Goal: Task Accomplishment & Management: Complete application form

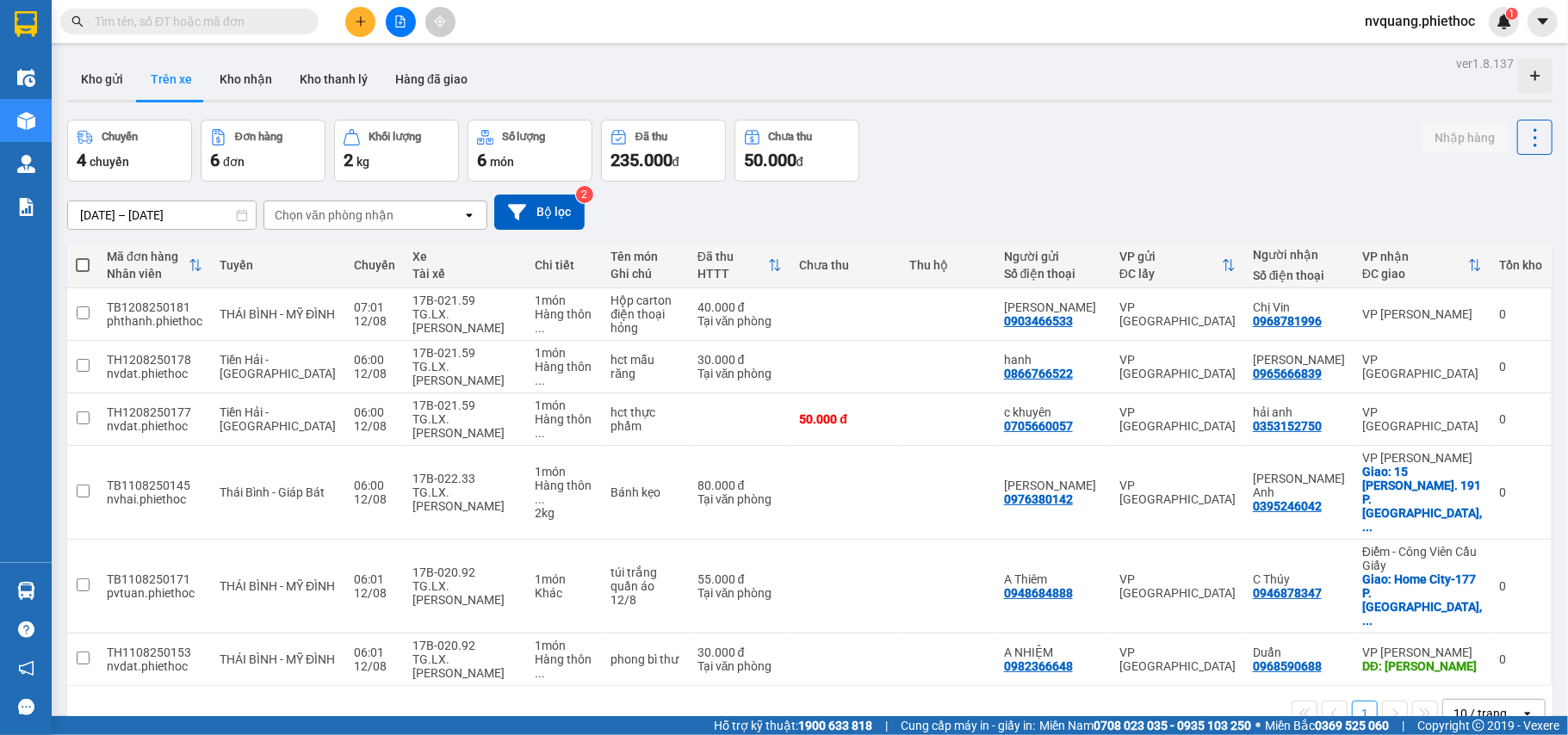
click at [348, 207] on div "Chọn văn phòng nhận" at bounding box center [333, 215] width 119 height 17
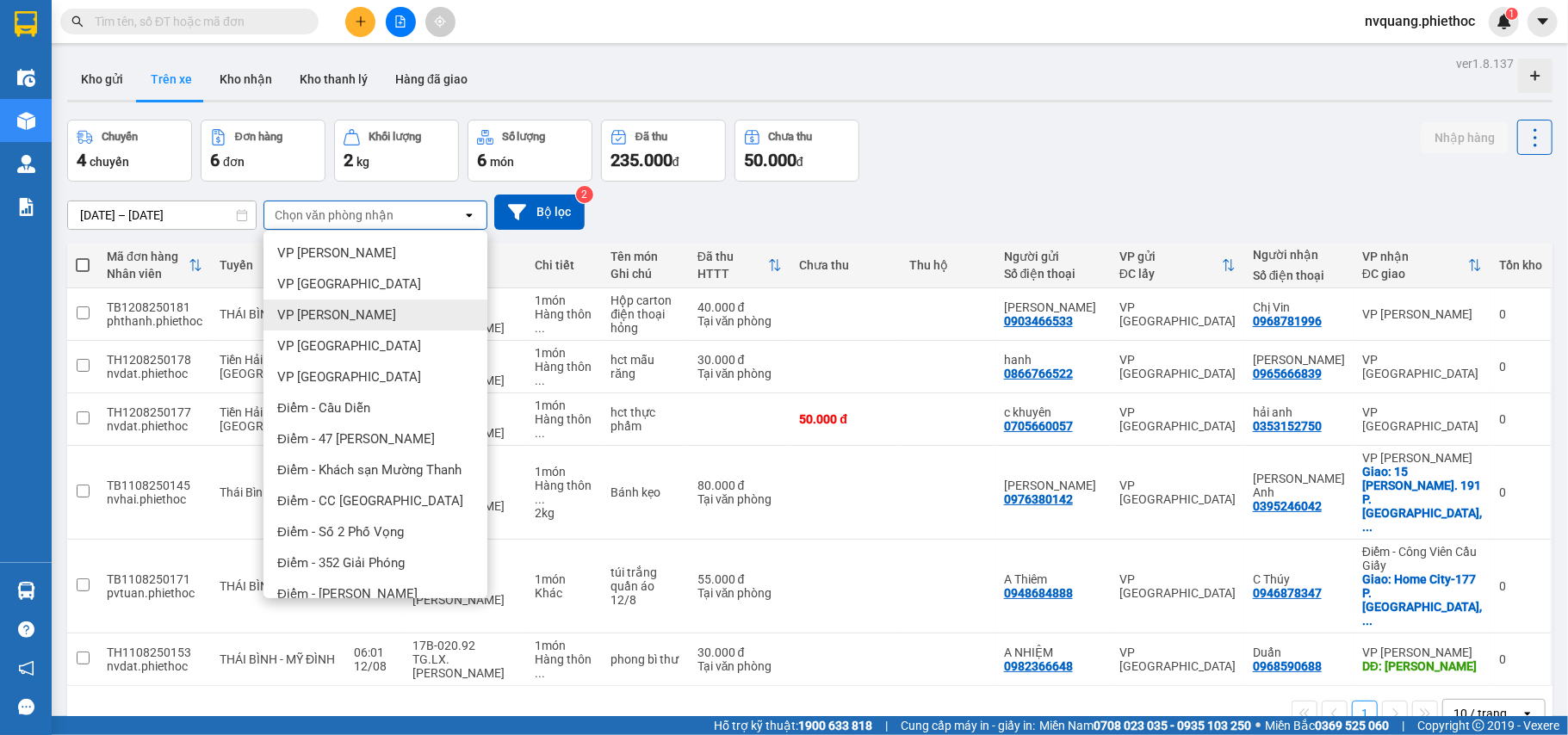
click at [346, 318] on span "VP [PERSON_NAME]" at bounding box center [336, 315] width 119 height 17
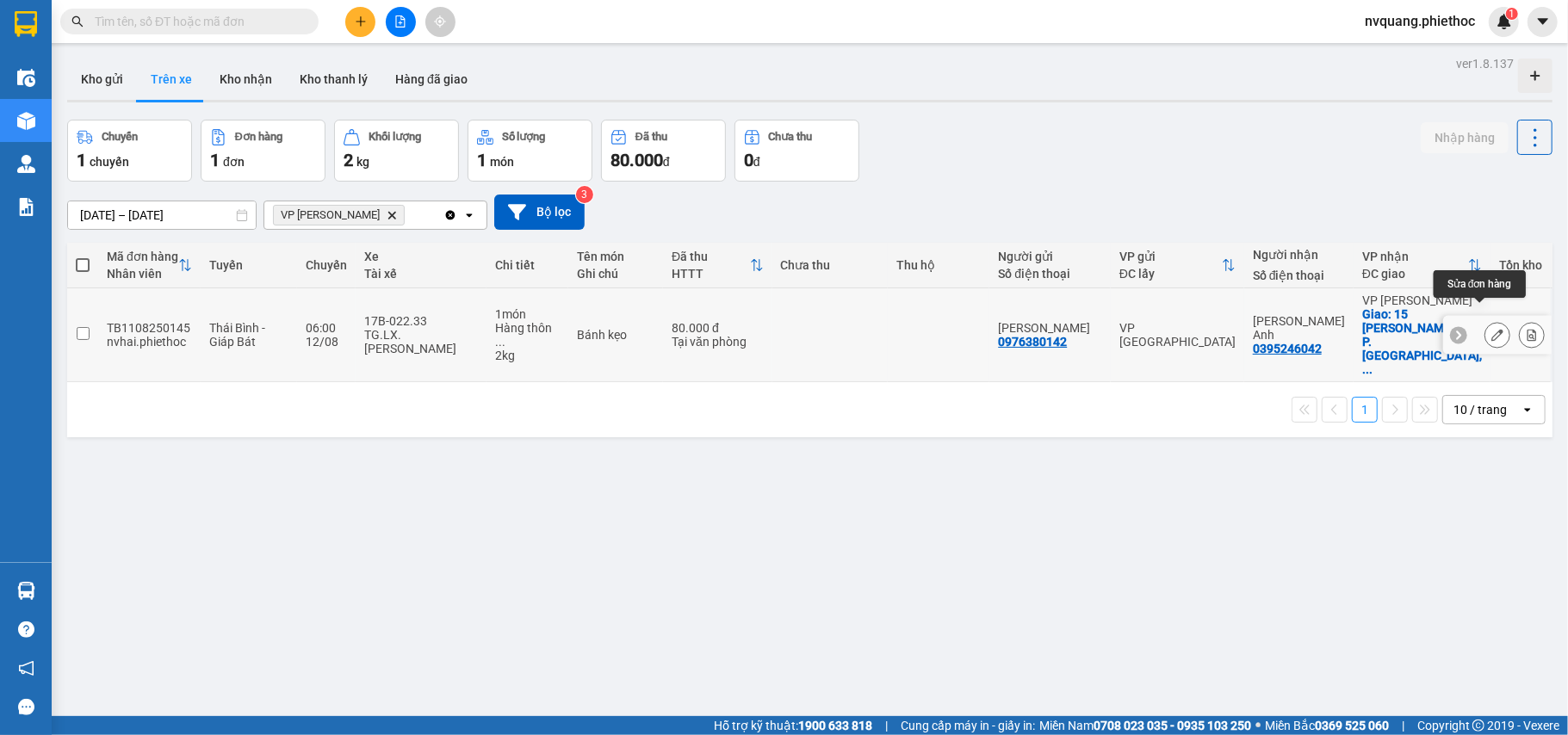
click at [1485, 324] on button at bounding box center [1497, 335] width 24 height 30
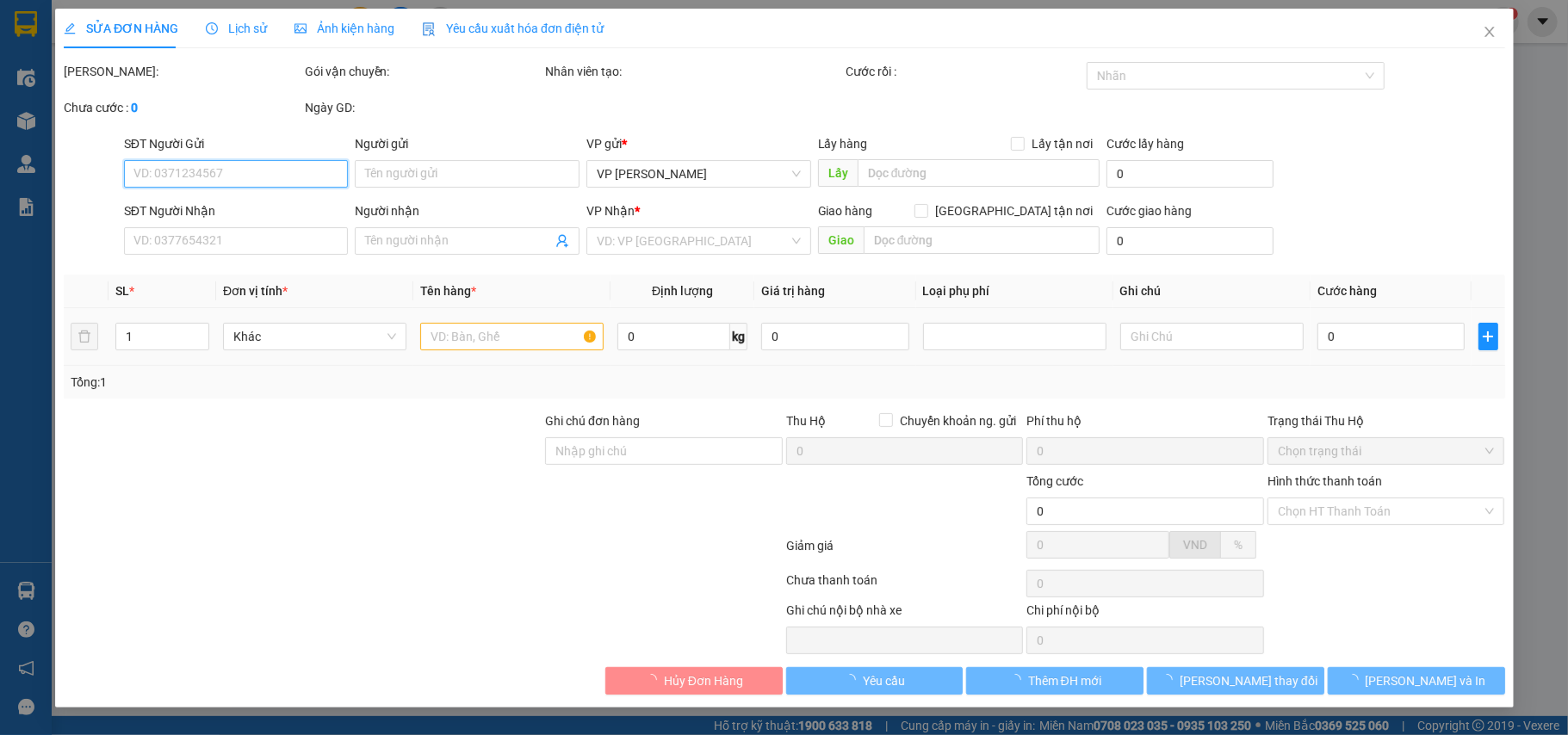
type input "0976380142"
type input "[PERSON_NAME]"
type input "0395246042"
type input "[PERSON_NAME] Anh"
checkbox input "true"
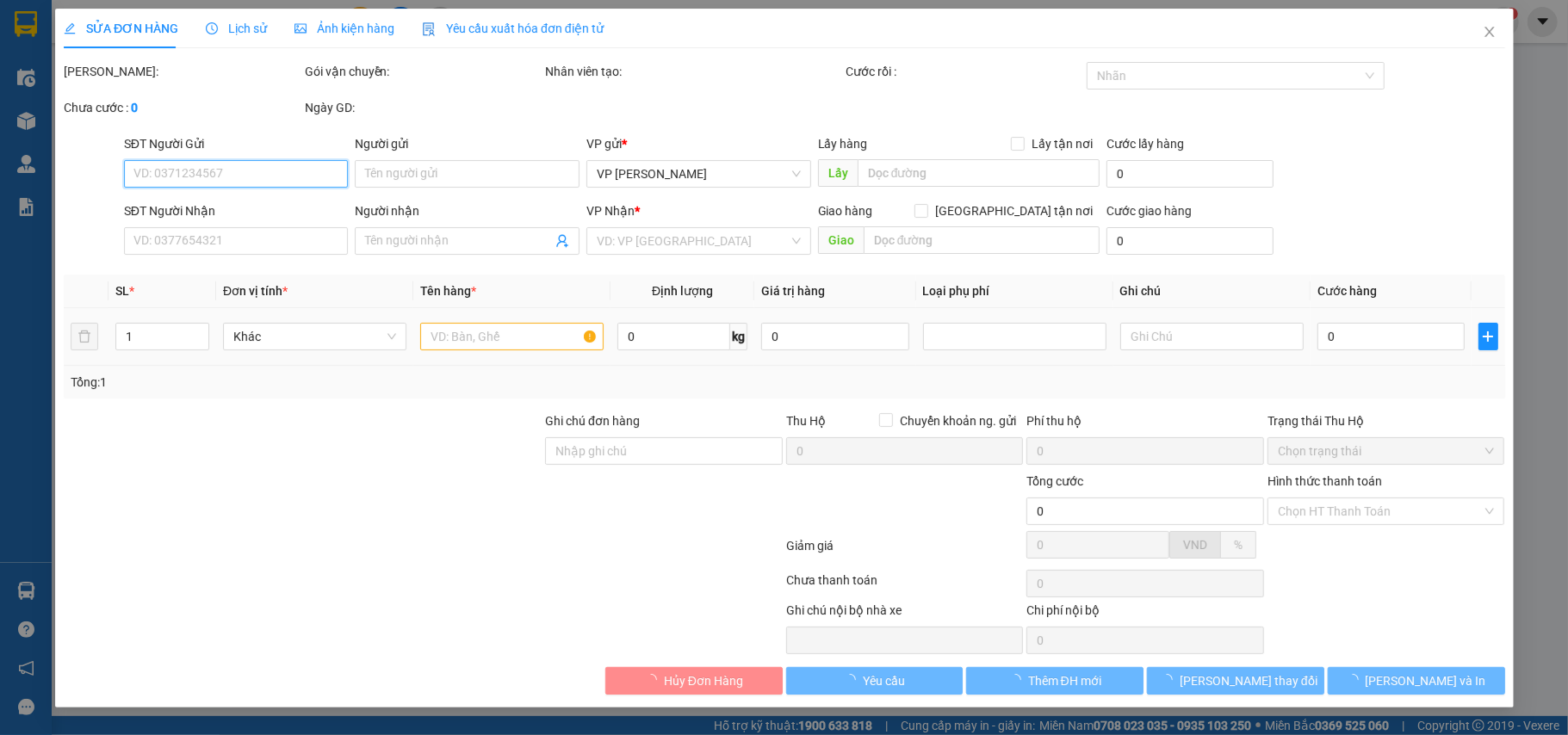
type input "15 Ng. 191 P. [GEOGRAPHIC_DATA], [GEOGRAPHIC_DATA], [GEOGRAPHIC_DATA], [GEOGRAP…"
type input "80.000"
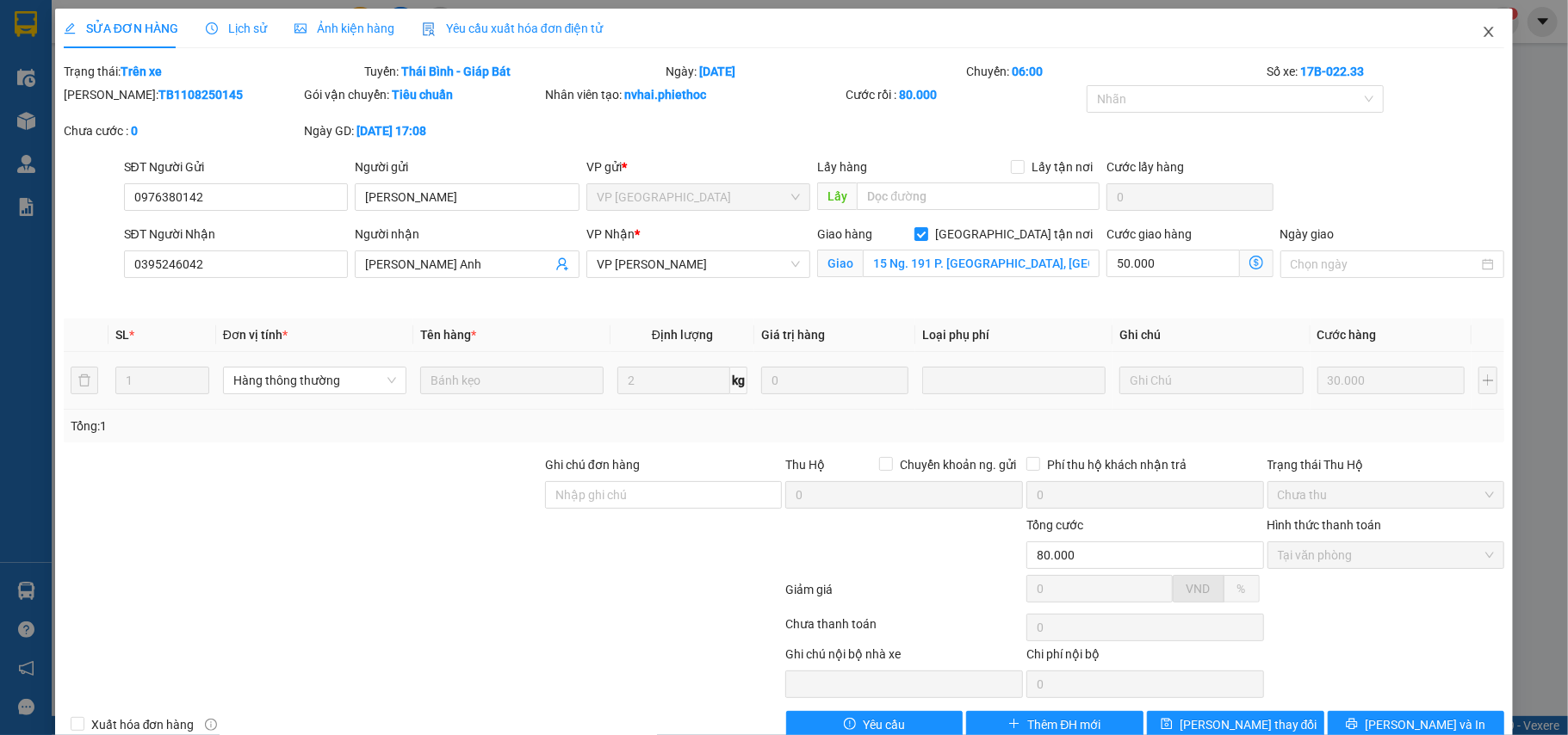
click at [1482, 31] on icon "close" at bounding box center [1489, 32] width 14 height 14
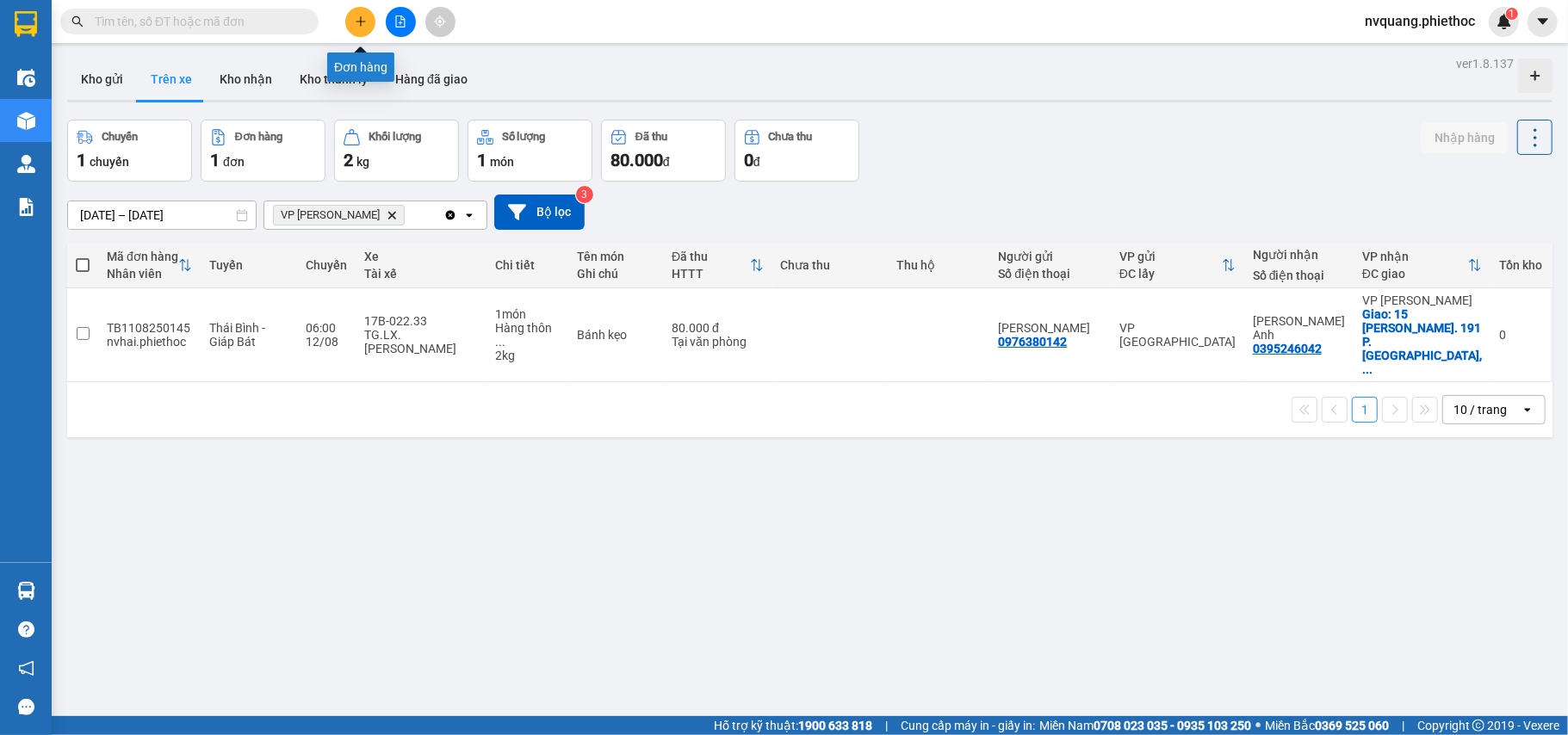
click at [355, 17] on icon "plus" at bounding box center [360, 21] width 12 height 12
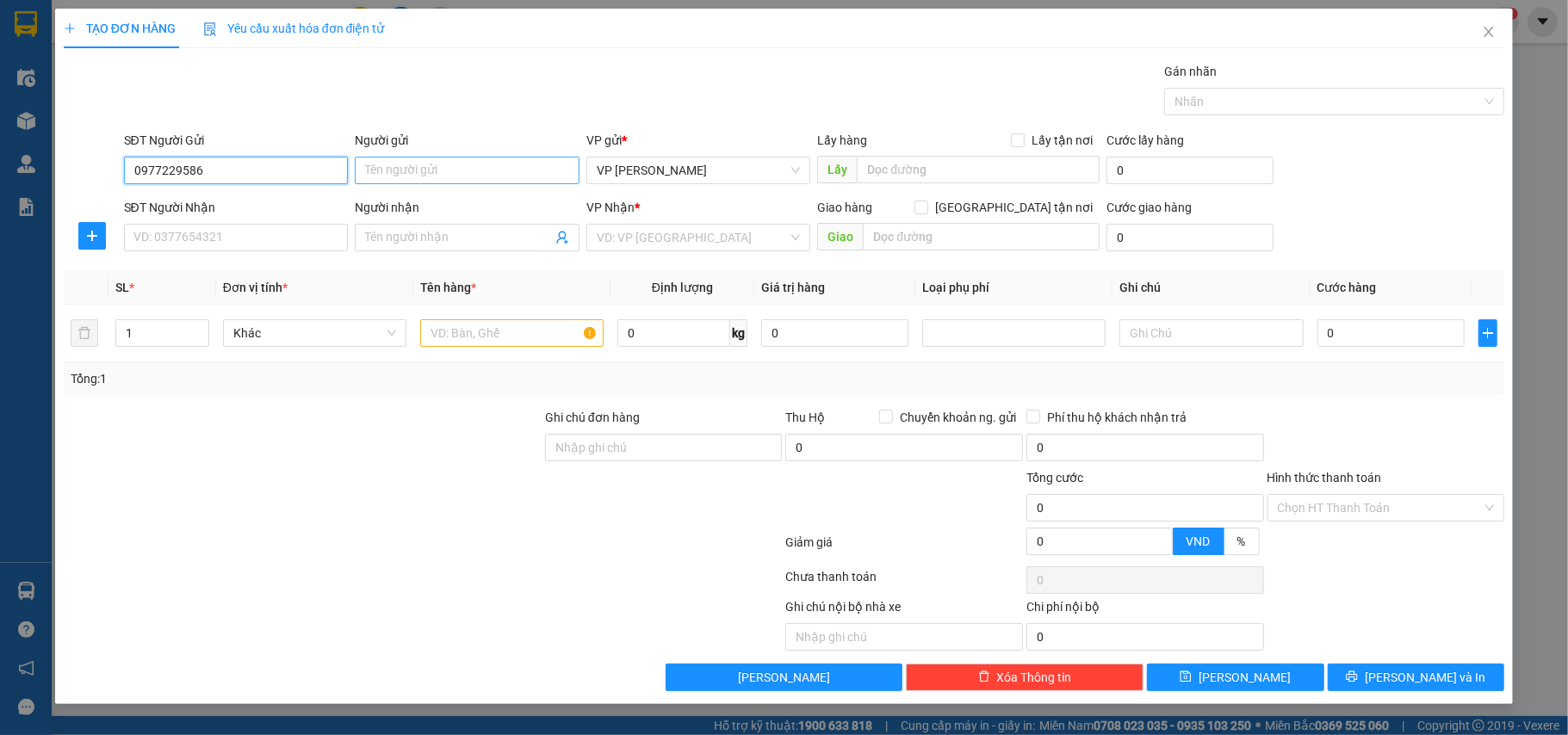
type input "0977229586"
click at [414, 177] on input "Người gửi" at bounding box center [467, 171] width 225 height 28
click at [145, 236] on input "SĐT Người Nhận" at bounding box center [236, 238] width 225 height 28
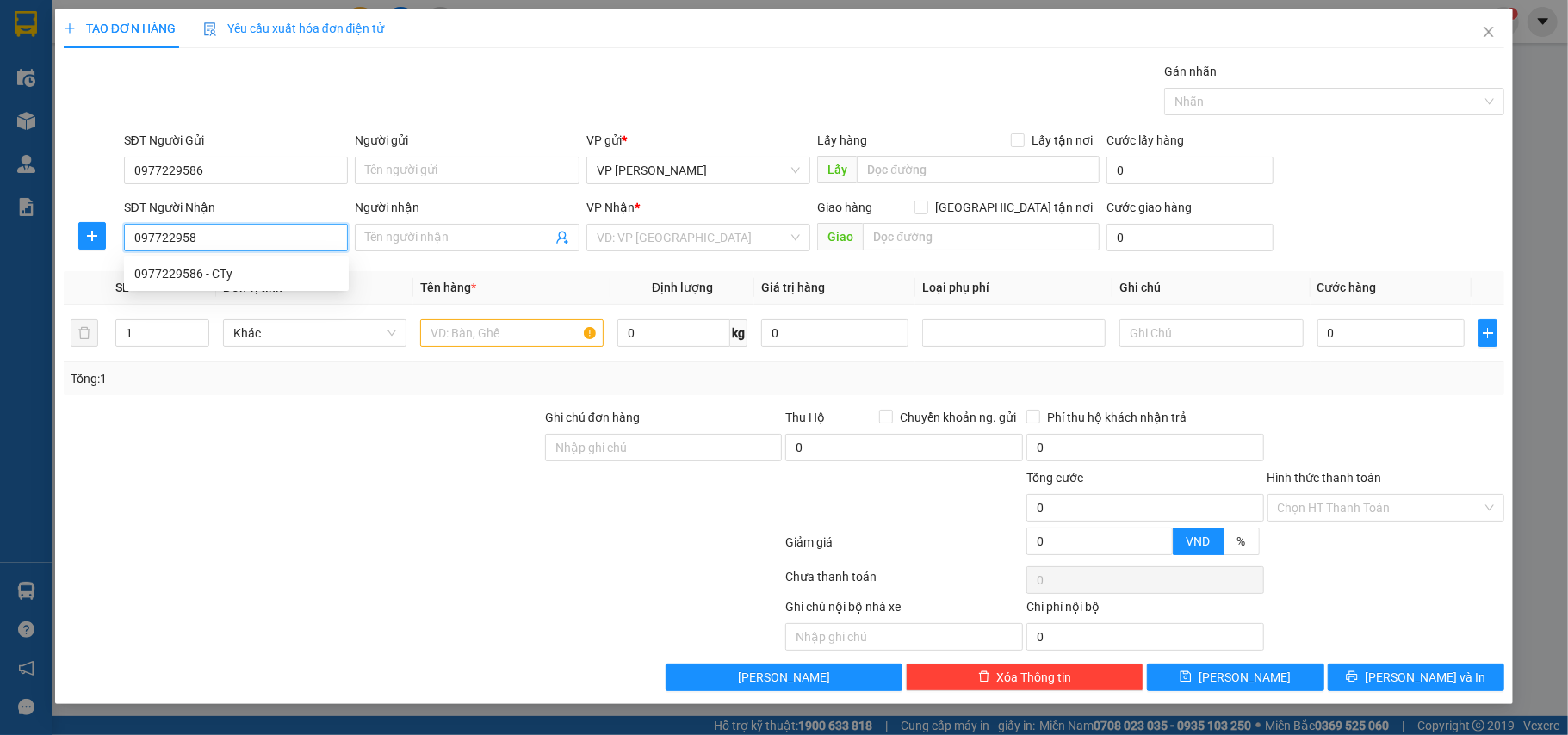
type input "0977229586"
click at [217, 276] on div "0977229586 - CTy" at bounding box center [236, 274] width 205 height 19
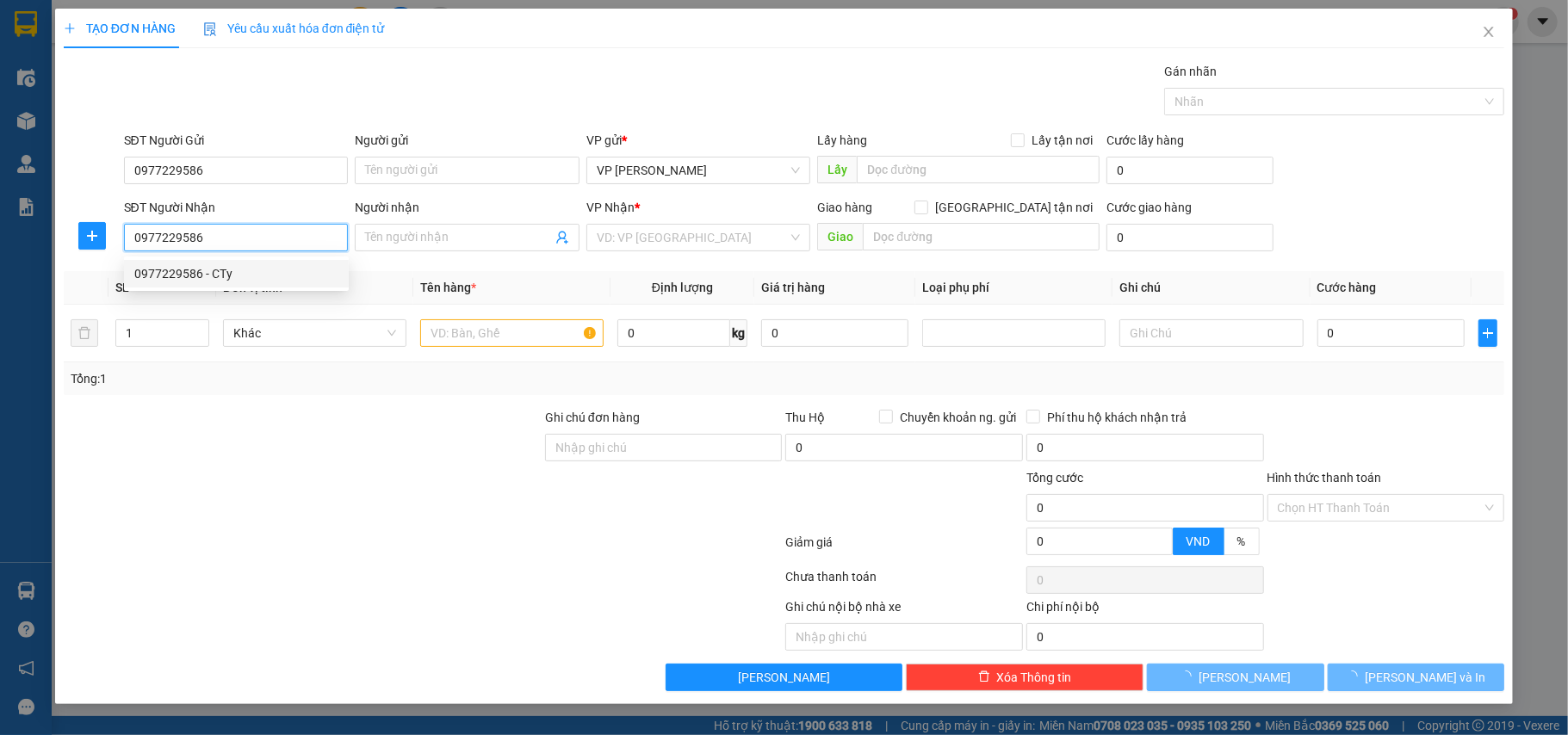
type input "CTy"
checkbox input "true"
type input "[STREET_ADDRESS][PERSON_NAME]"
type input "50.000"
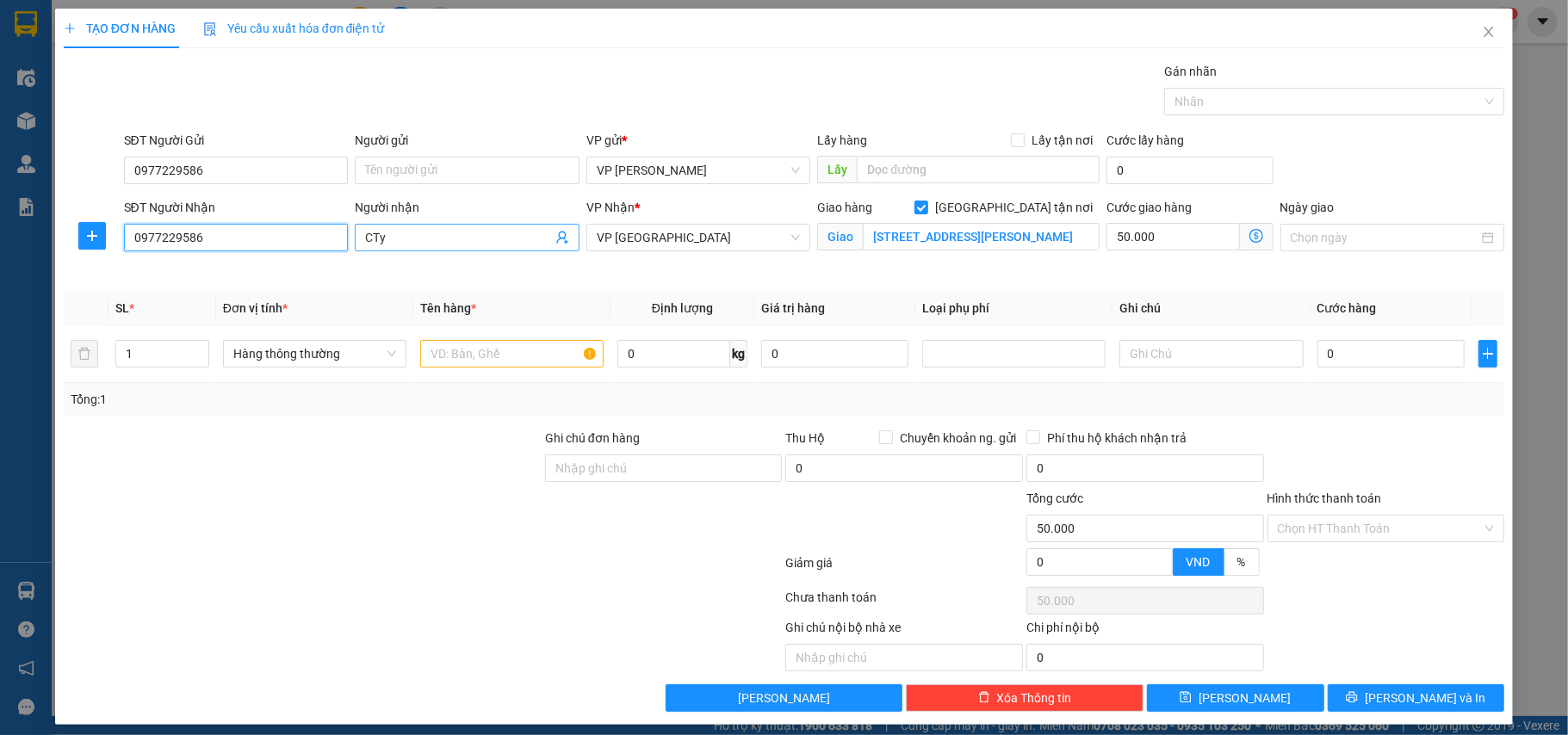
type input "0977229586"
click at [425, 233] on input "CTy" at bounding box center [459, 237] width 187 height 19
click at [1081, 237] on input "[STREET_ADDRESS][PERSON_NAME]" at bounding box center [982, 237] width 237 height 28
click at [1464, 60] on div "TẠO ĐƠN HÀNG Yêu cầu xuất hóa đơn điện tử Transit Pickup Surcharge Ids Transit …" at bounding box center [784, 360] width 1441 height 703
click at [1079, 234] on input "[STREET_ADDRESS][PERSON_NAME]" at bounding box center [982, 237] width 237 height 28
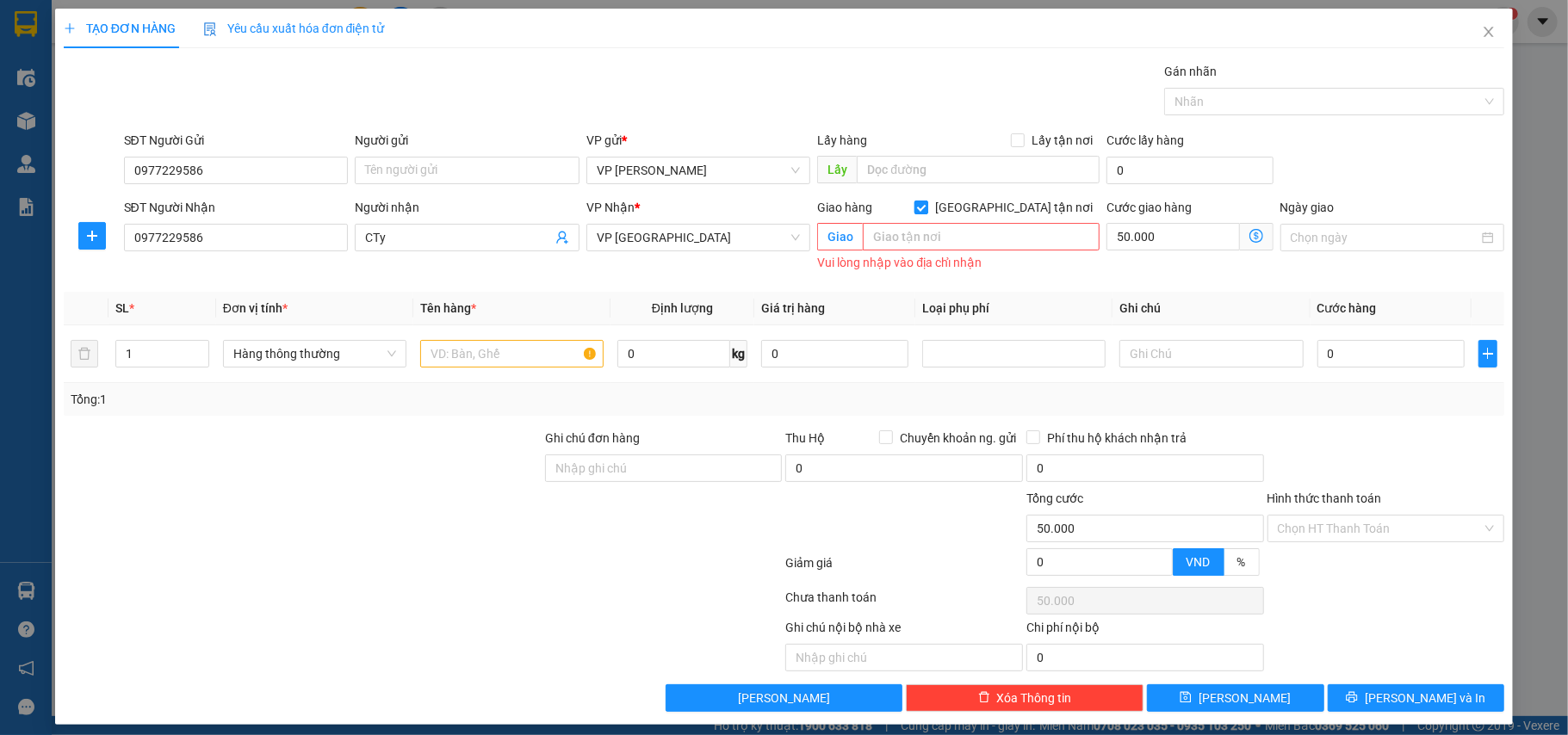
click at [926, 206] on input "[GEOGRAPHIC_DATA] tận nơi" at bounding box center [920, 206] width 12 height 12
checkbox input "false"
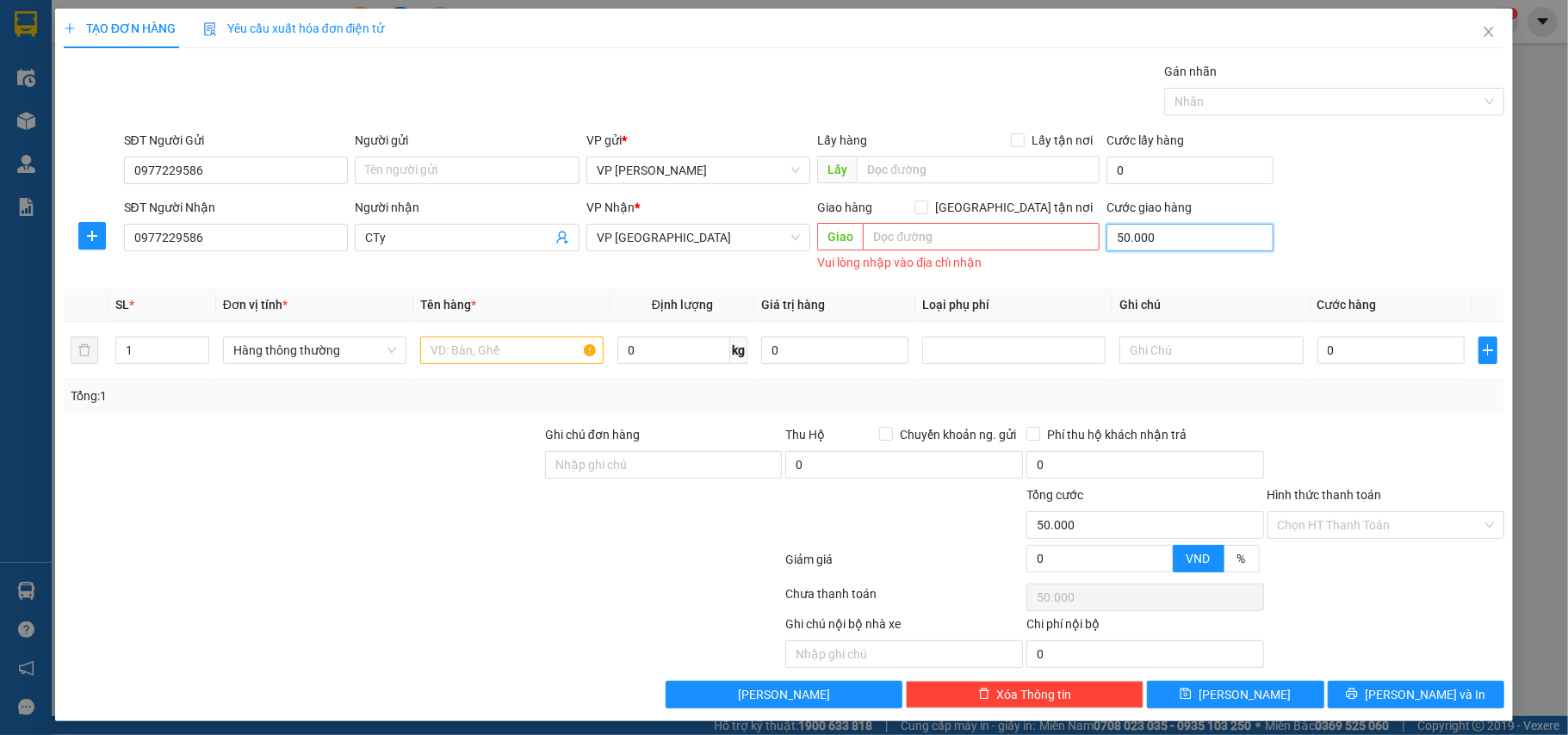
click at [1153, 235] on input "50.000" at bounding box center [1190, 238] width 166 height 28
type input "0"
click at [220, 171] on input "0977229586" at bounding box center [236, 171] width 225 height 28
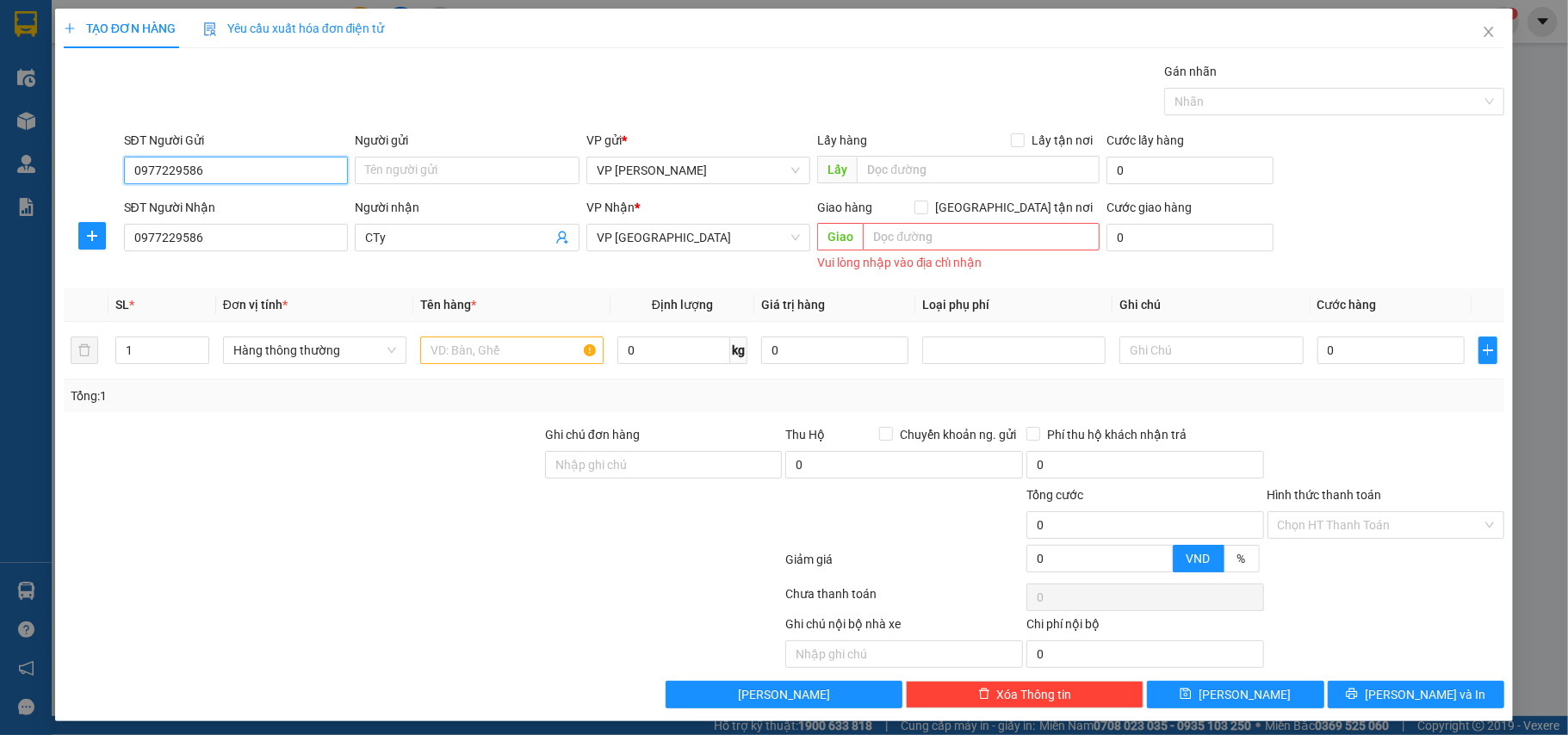
click at [222, 182] on input "0977229586" at bounding box center [236, 171] width 225 height 28
type input "0"
type input "0352978062"
click at [387, 180] on input "Người gửi" at bounding box center [467, 171] width 225 height 28
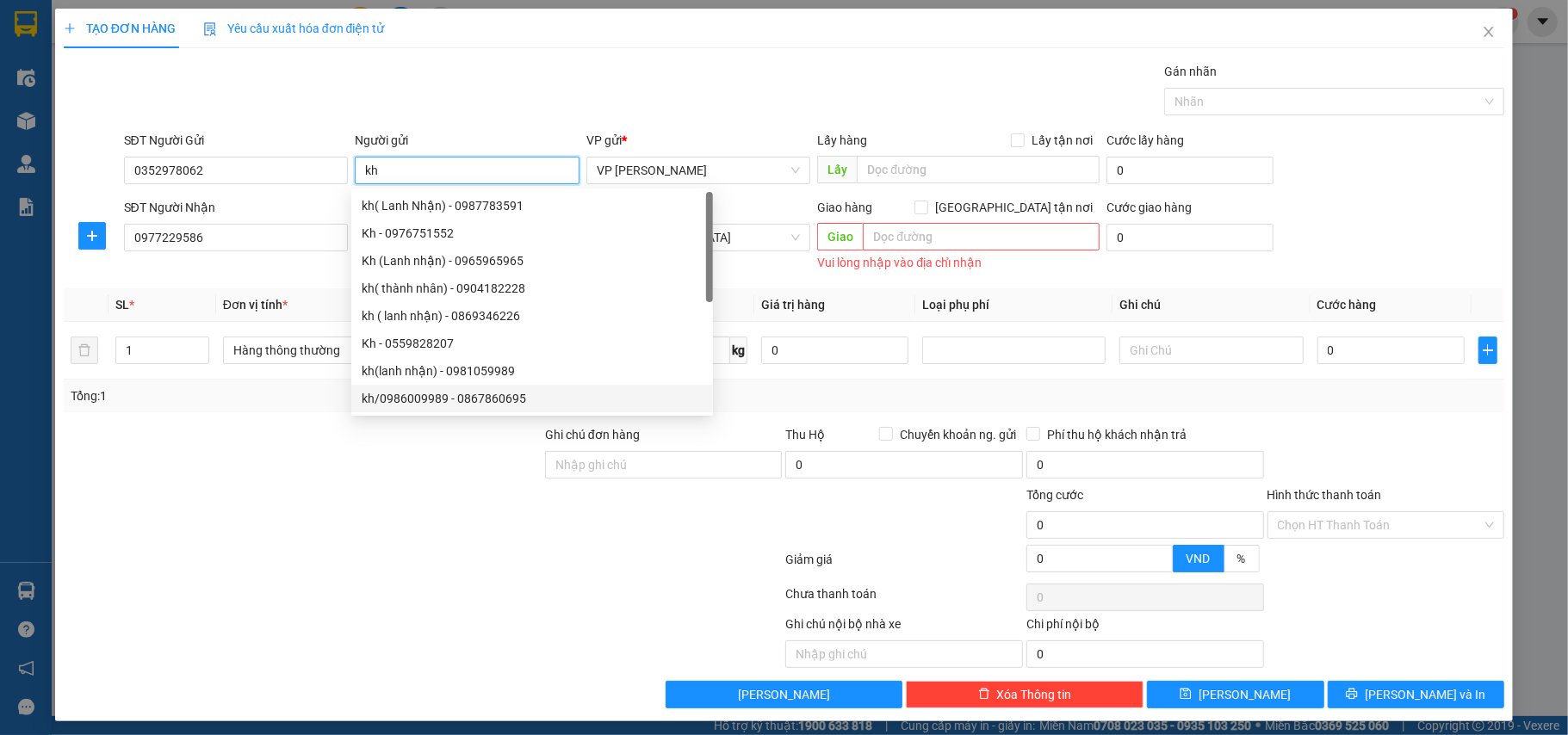
type input "kh"
click at [229, 545] on div at bounding box center [302, 516] width 481 height 61
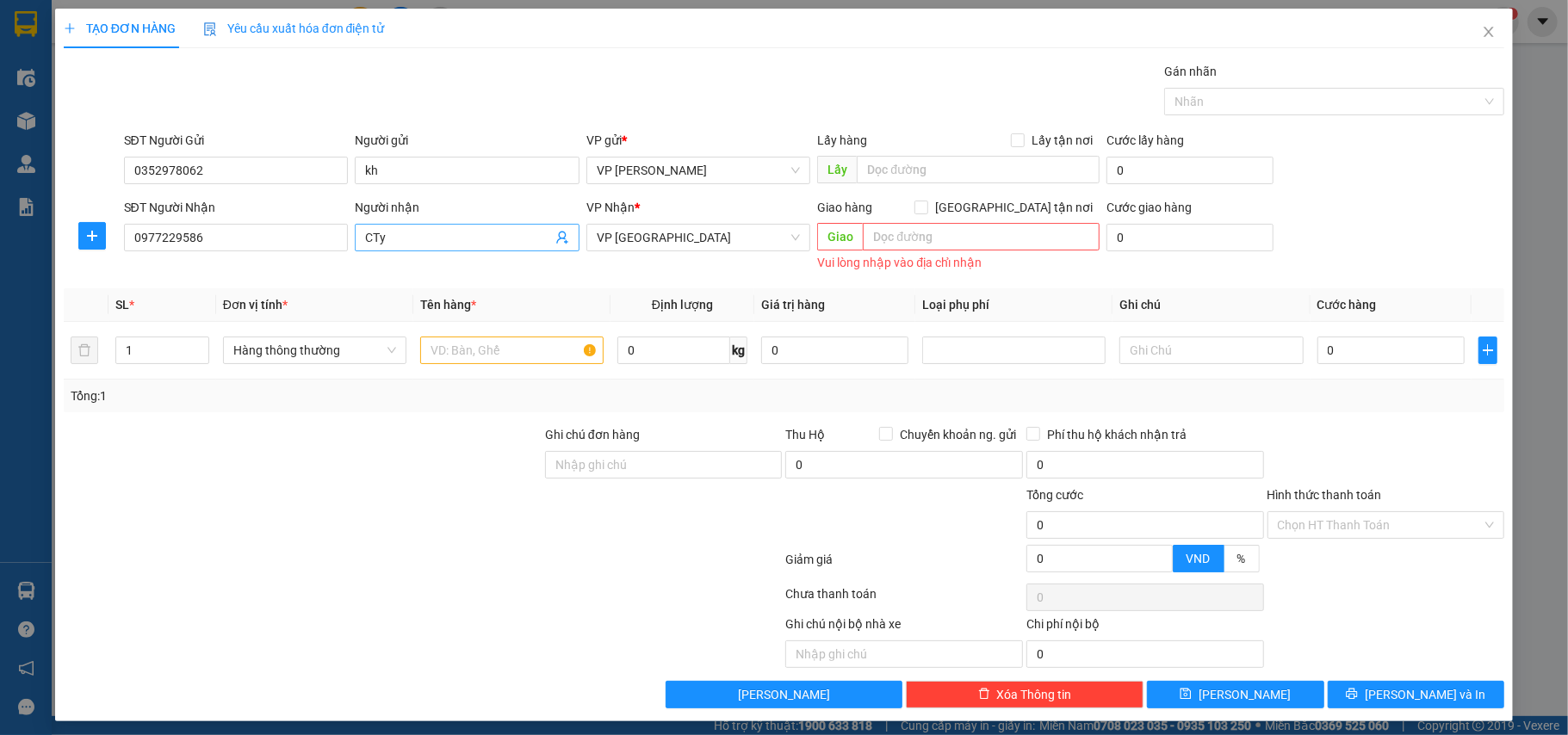
click at [459, 228] on span "CTy" at bounding box center [467, 238] width 225 height 28
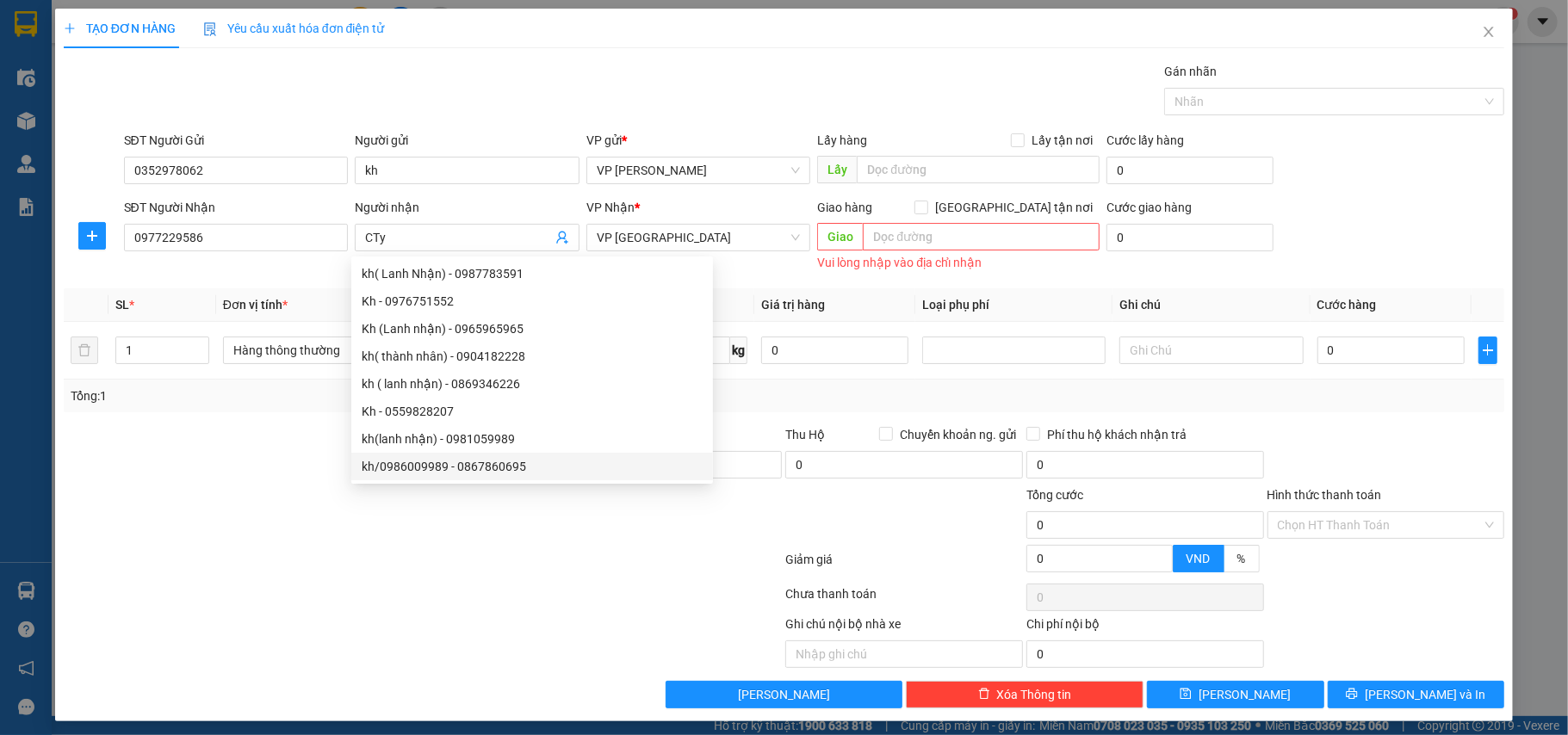
drag, startPoint x: 452, startPoint y: 630, endPoint x: 435, endPoint y: 616, distance: 22.0
click at [448, 628] on div at bounding box center [272, 641] width 421 height 53
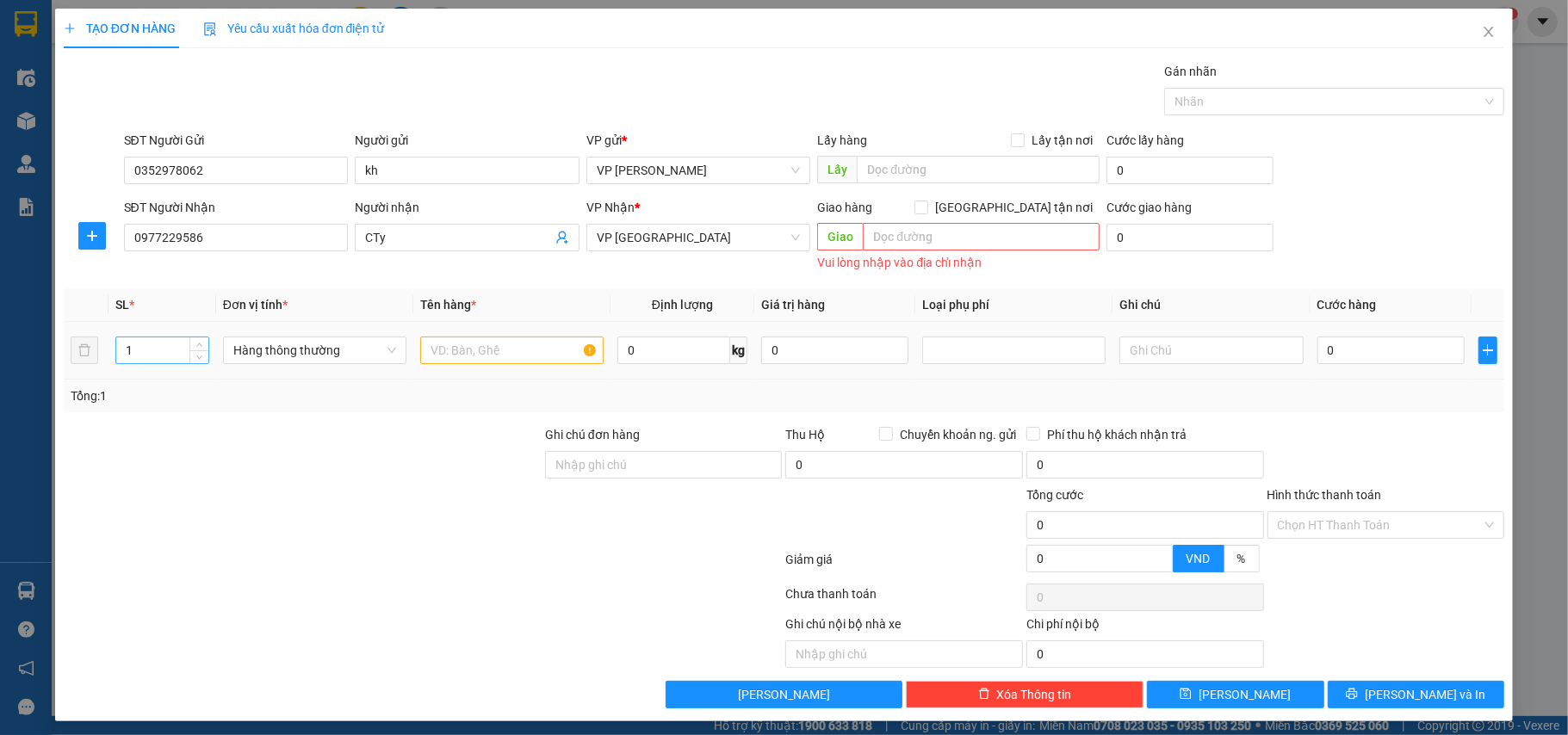
drag, startPoint x: 160, startPoint y: 369, endPoint x: 149, endPoint y: 359, distance: 14.9
click at [155, 365] on div "1" at bounding box center [162, 350] width 93 height 35
drag, startPoint x: 146, startPoint y: 353, endPoint x: 46, endPoint y: 351, distance: 100.0
click at [42, 351] on div "TẠO ĐƠN HÀNG Yêu cầu xuất hóa đơn điện tử Transit Pickup Surcharge Ids Transit …" at bounding box center [784, 367] width 1568 height 735
type input "9"
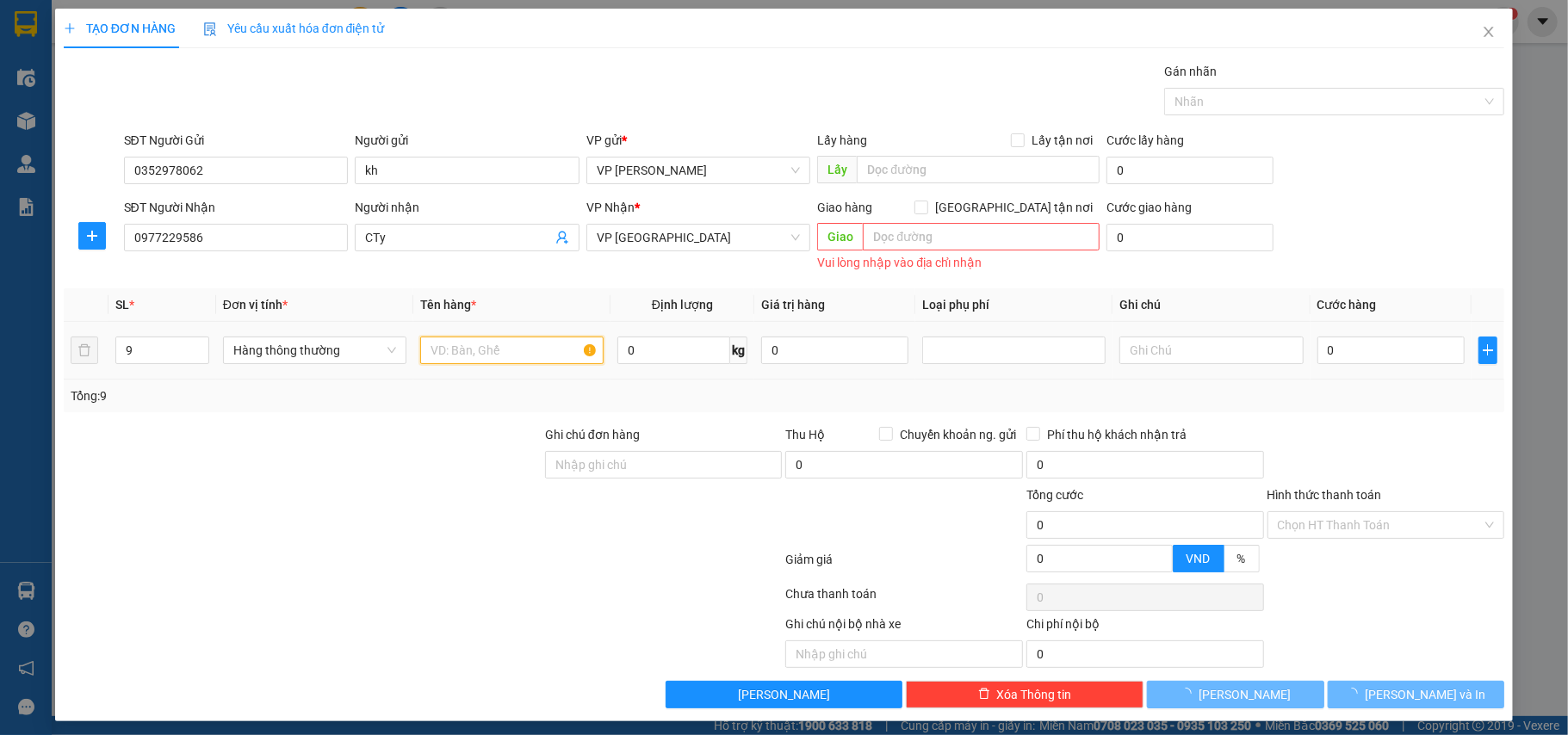
click at [507, 357] on input "text" at bounding box center [512, 350] width 183 height 28
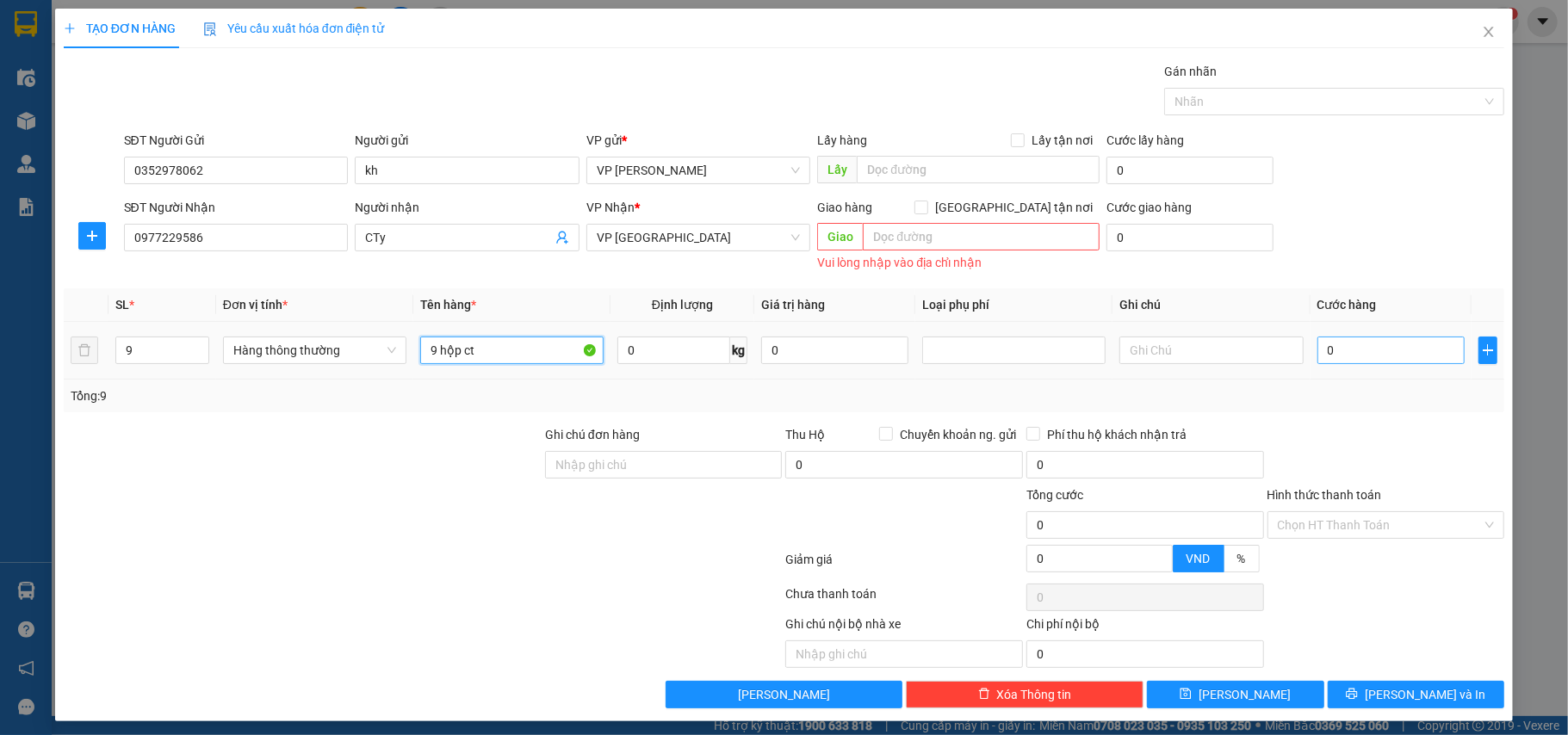
type input "9 hộp ct"
click at [1352, 357] on input "0" at bounding box center [1391, 350] width 148 height 28
type input "2"
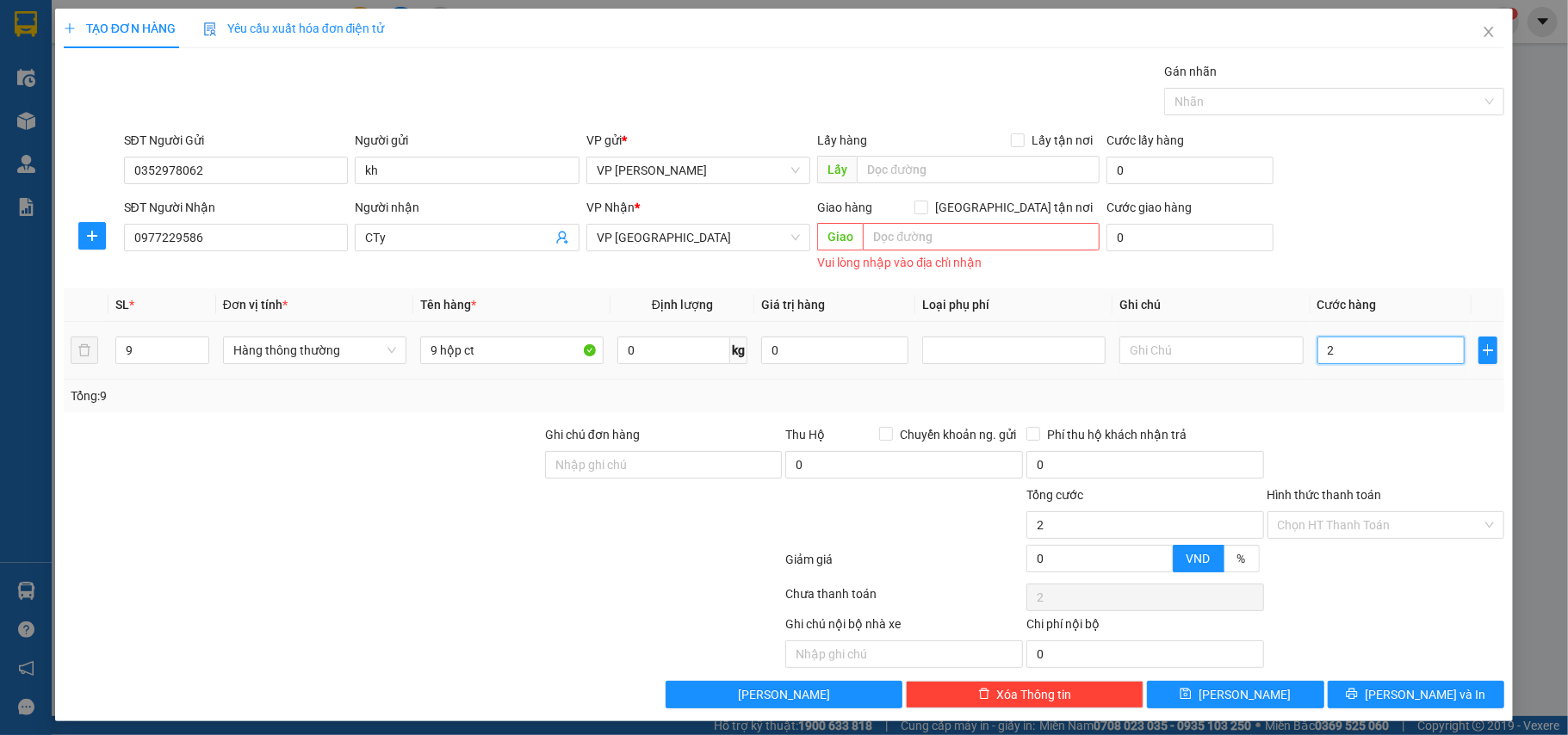
type input "27"
type input "270"
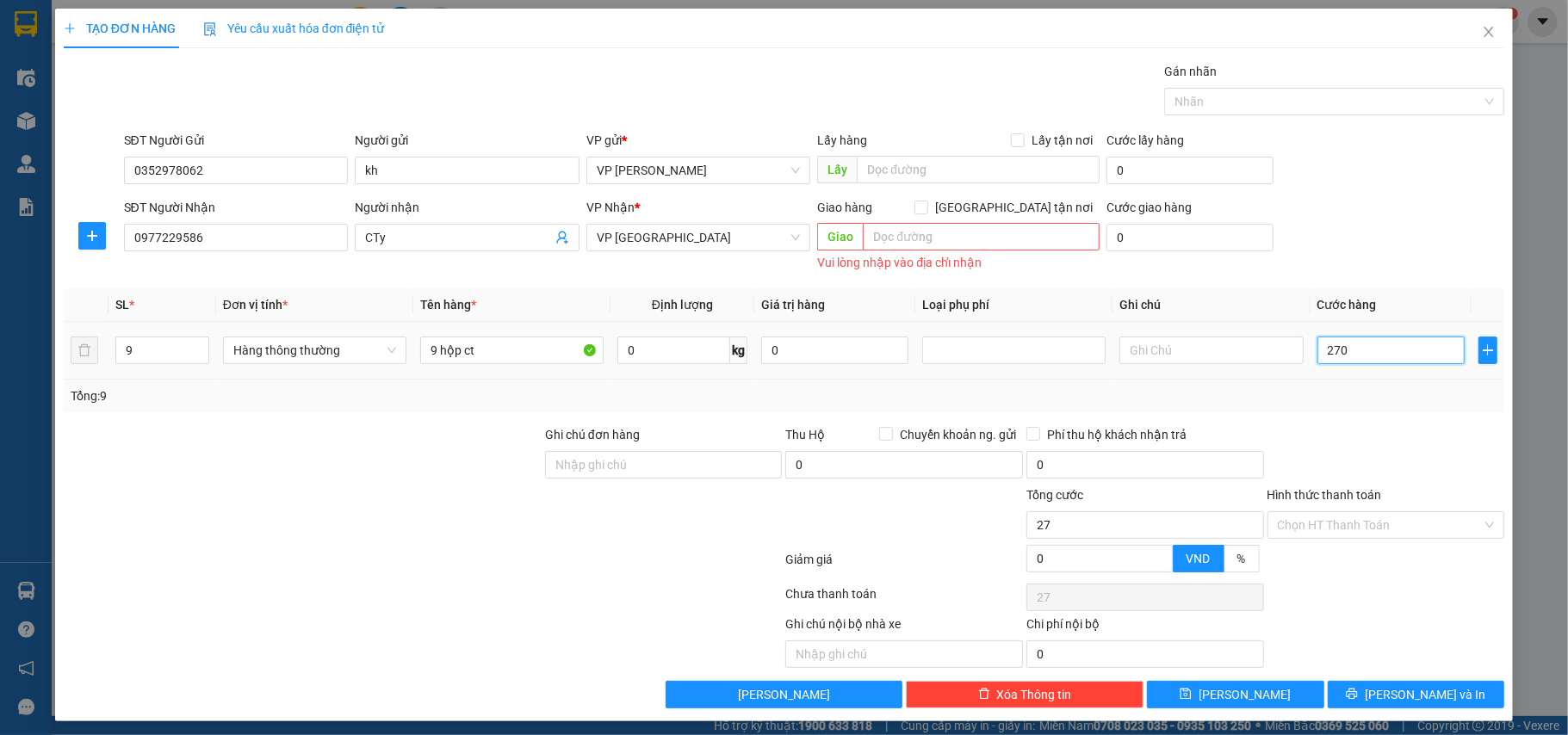
type input "270"
type input "270.000"
click at [1368, 418] on div "Transit Pickup Surcharge Ids Transit Deliver Surcharge Ids Transit Deliver Surc…" at bounding box center [784, 385] width 1441 height 646
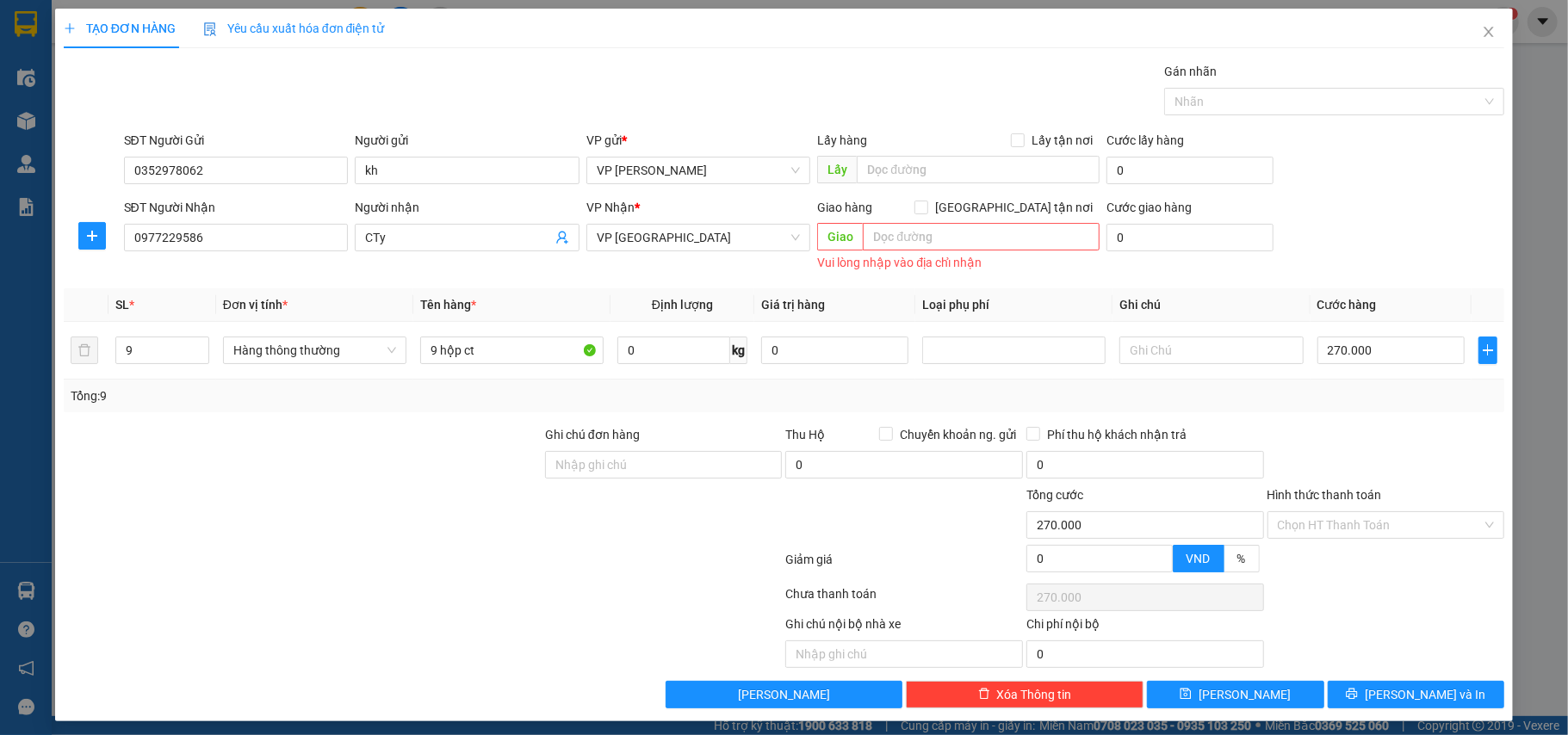
scroll to position [10, 0]
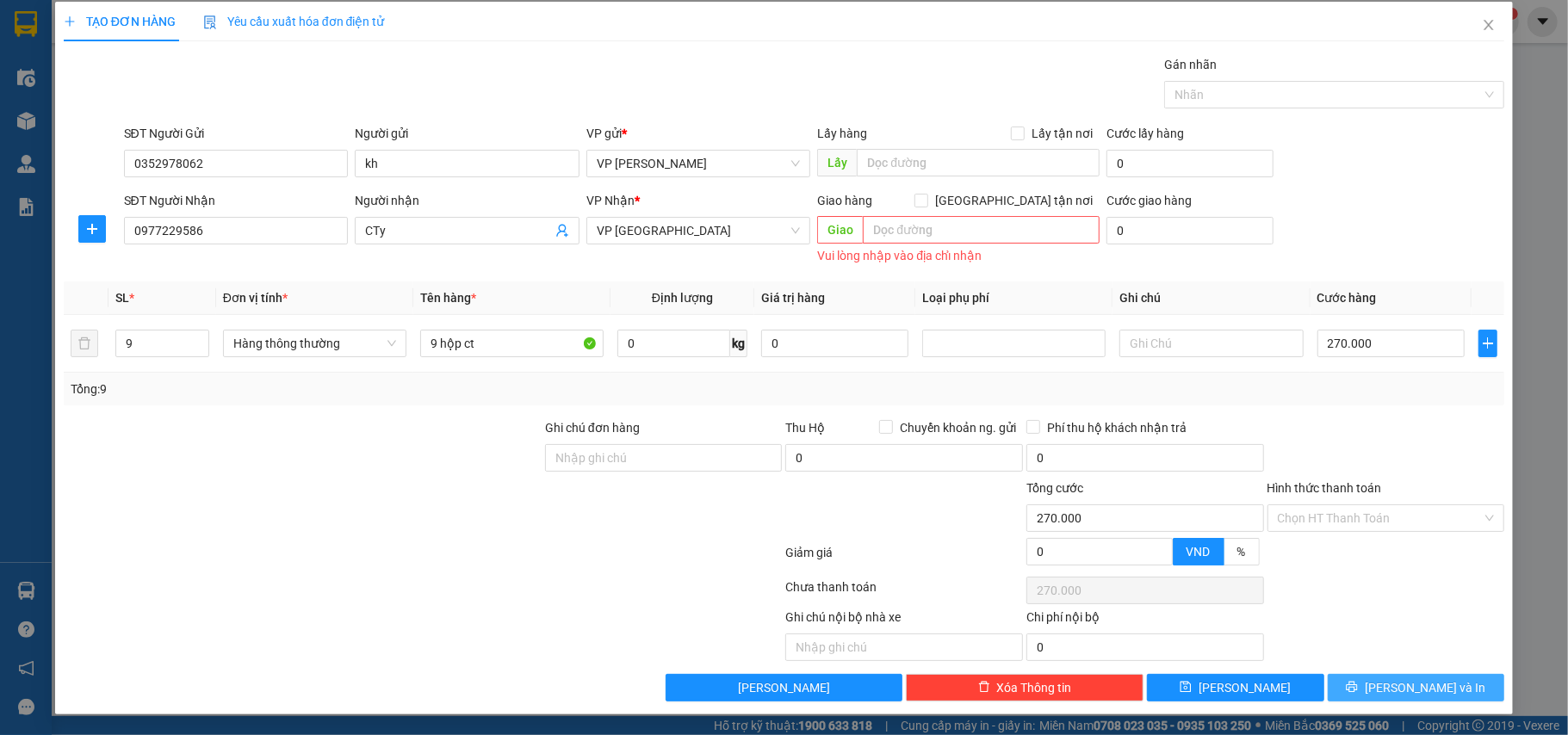
click at [1408, 684] on span "[PERSON_NAME] và In" at bounding box center [1424, 688] width 120 height 19
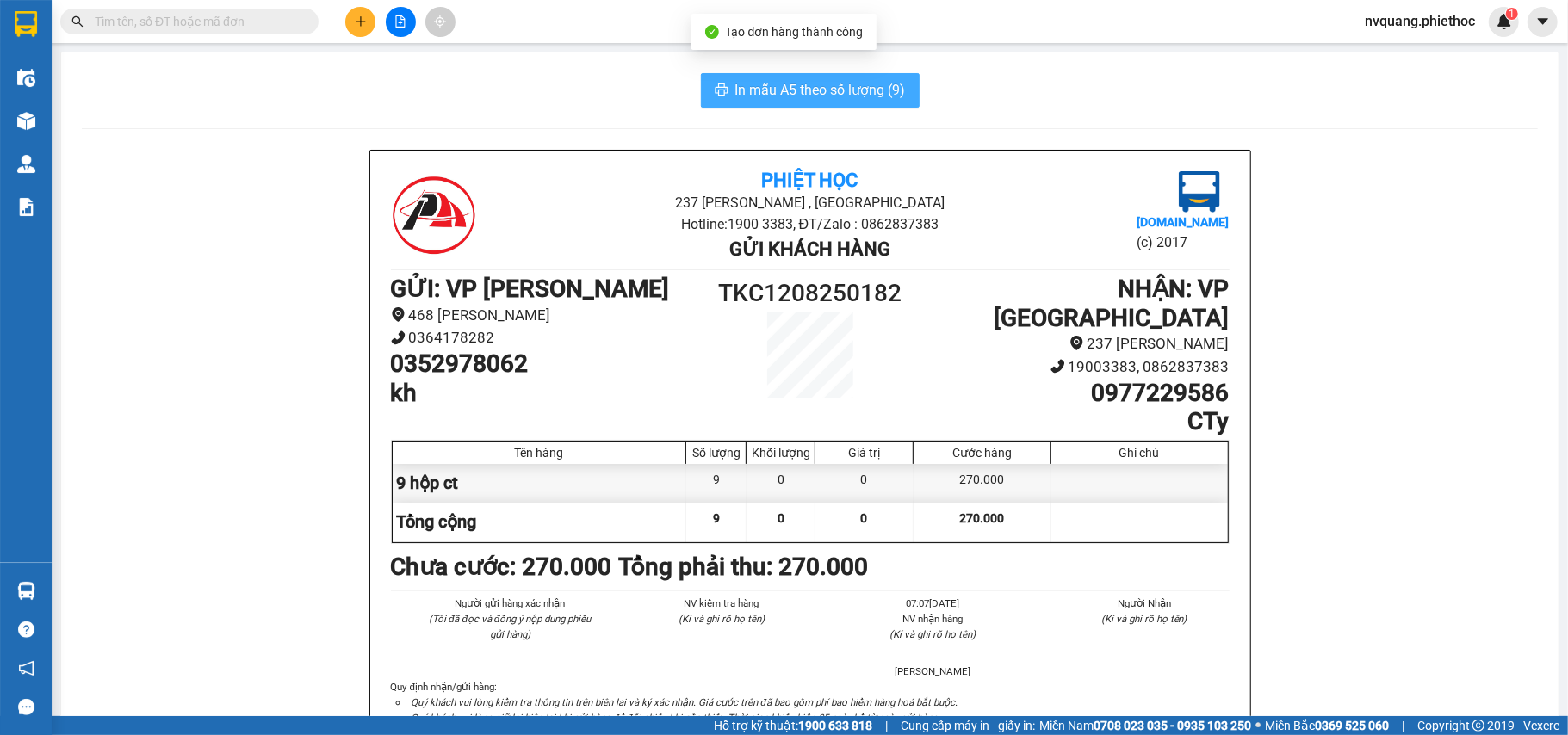
click at [766, 87] on span "In mẫu A5 theo số lượng (9)" at bounding box center [820, 90] width 171 height 21
click at [832, 83] on span "In mẫu A5 theo số lượng (9)" at bounding box center [820, 90] width 171 height 21
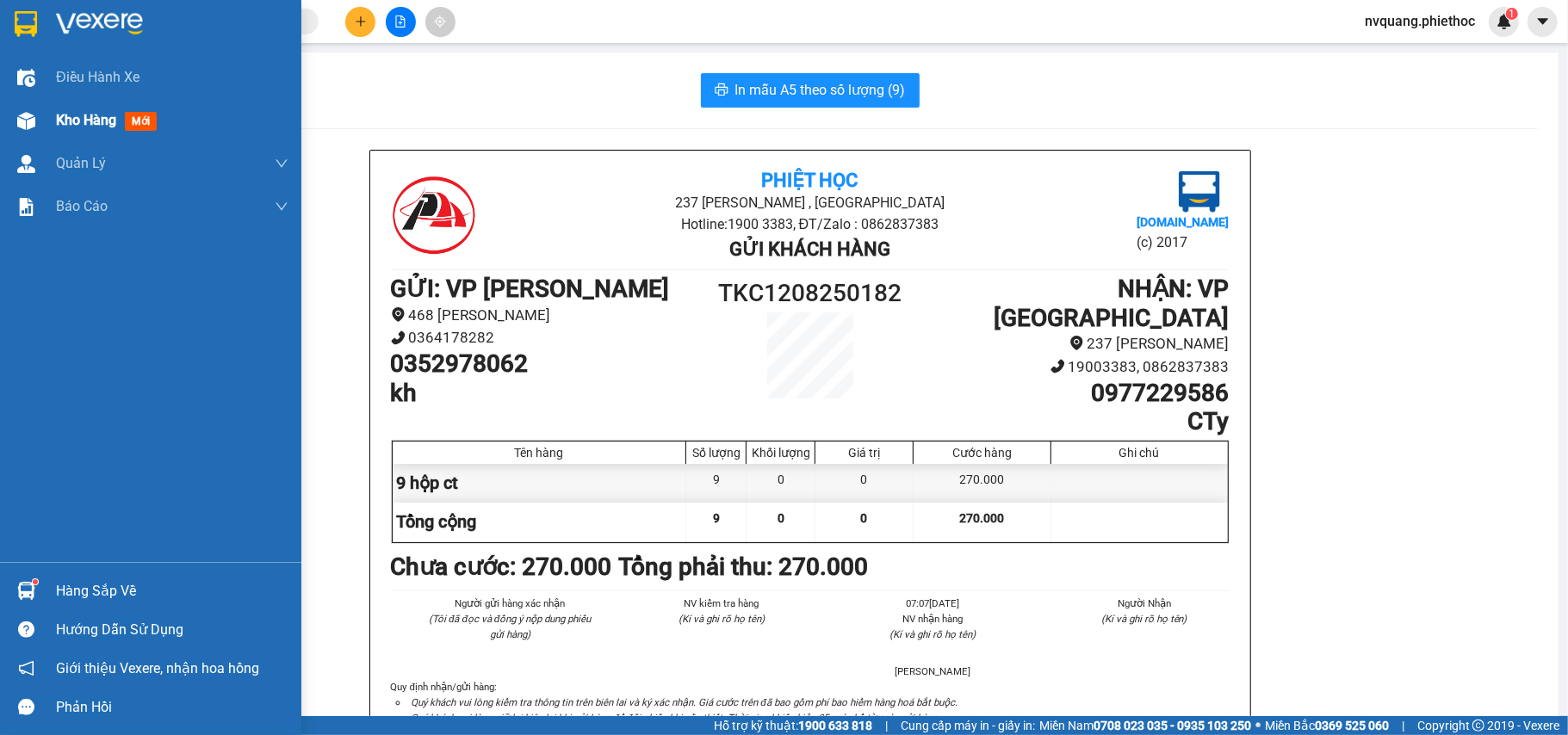
click at [28, 116] on img at bounding box center [25, 120] width 18 height 18
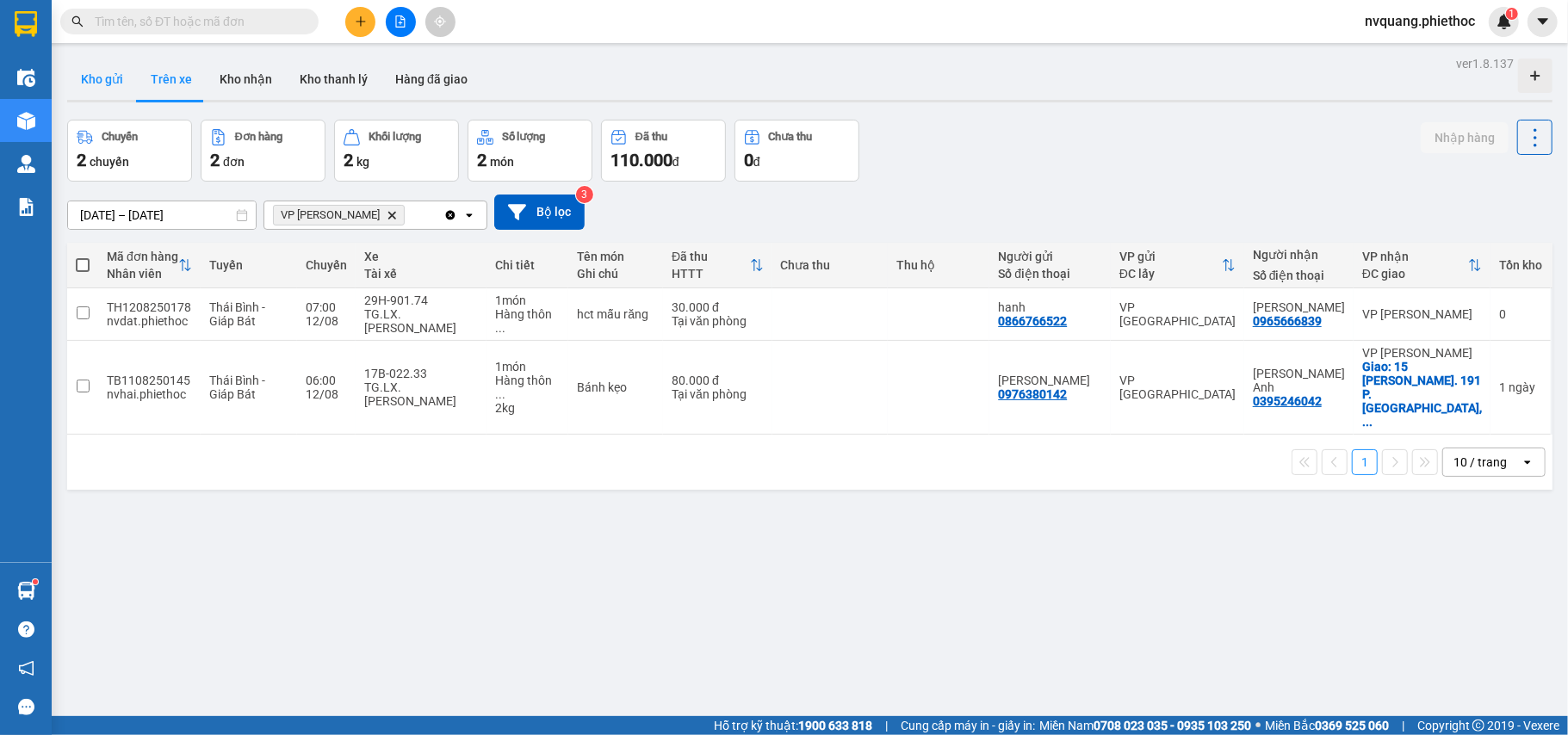
click at [104, 79] on button "Kho gửi" at bounding box center [102, 79] width 70 height 41
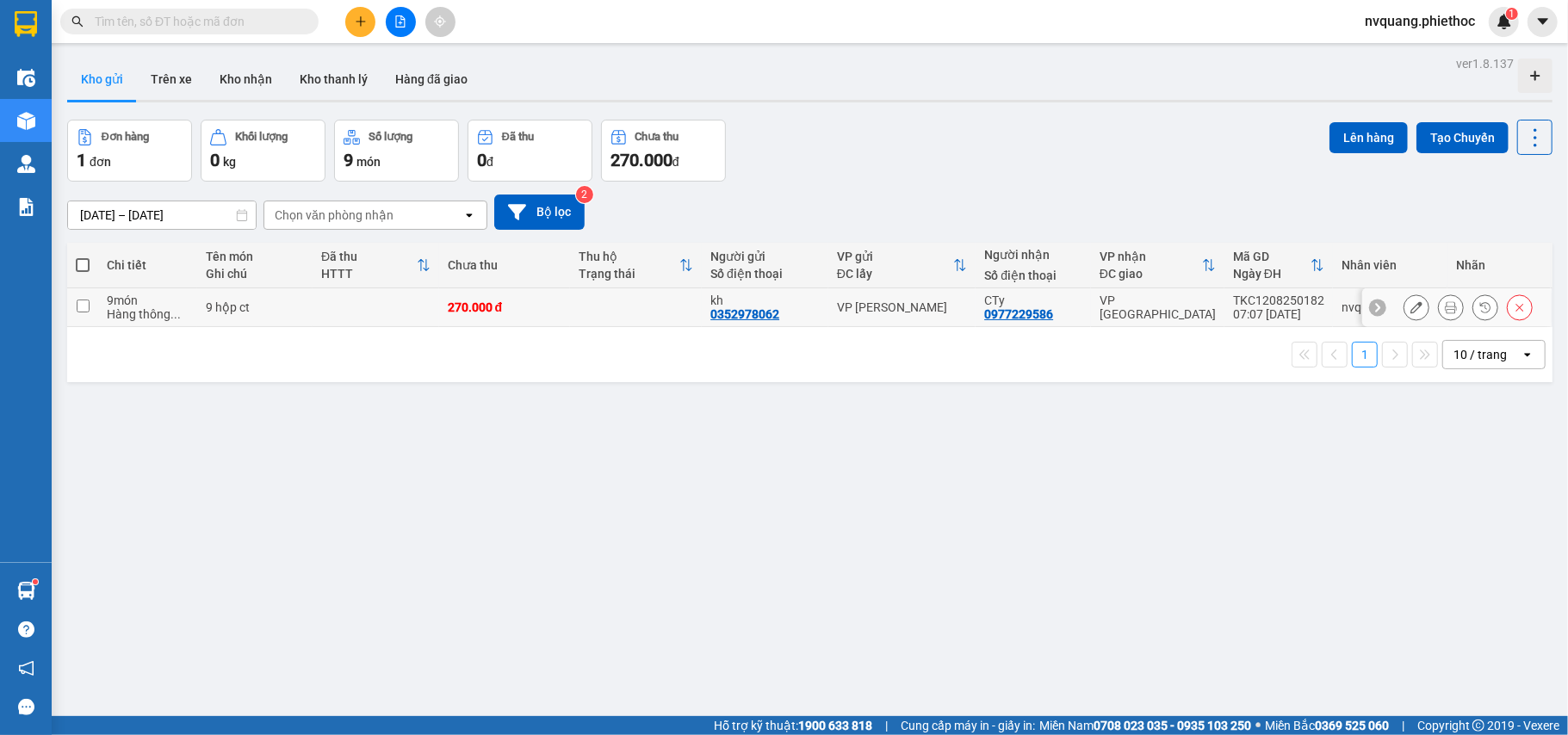
click at [620, 307] on td at bounding box center [635, 307] width 132 height 38
checkbox input "true"
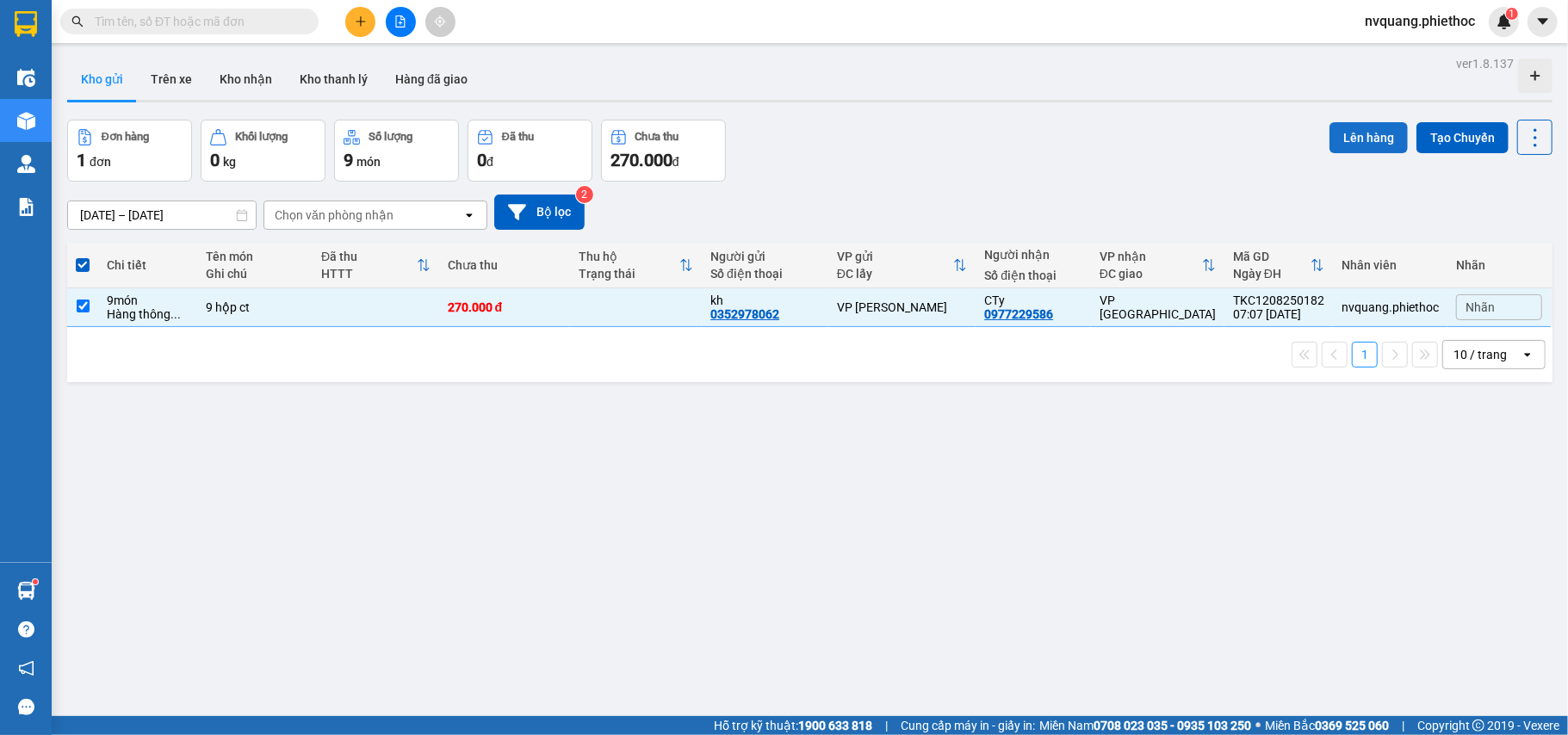
click at [1340, 139] on button "Lên hàng" at bounding box center [1369, 137] width 78 height 31
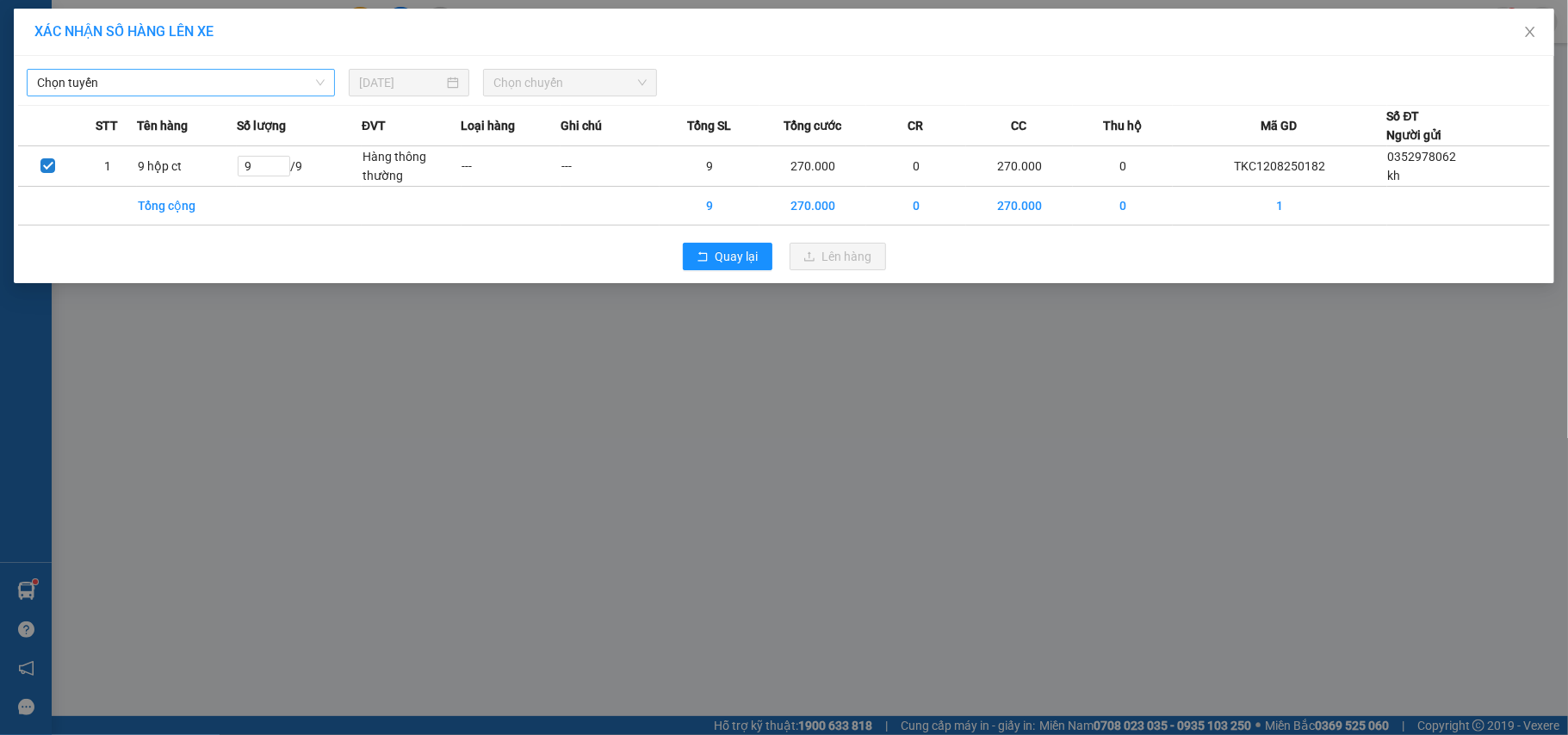
click at [173, 83] on span "Chọn tuyến" at bounding box center [181, 83] width 288 height 26
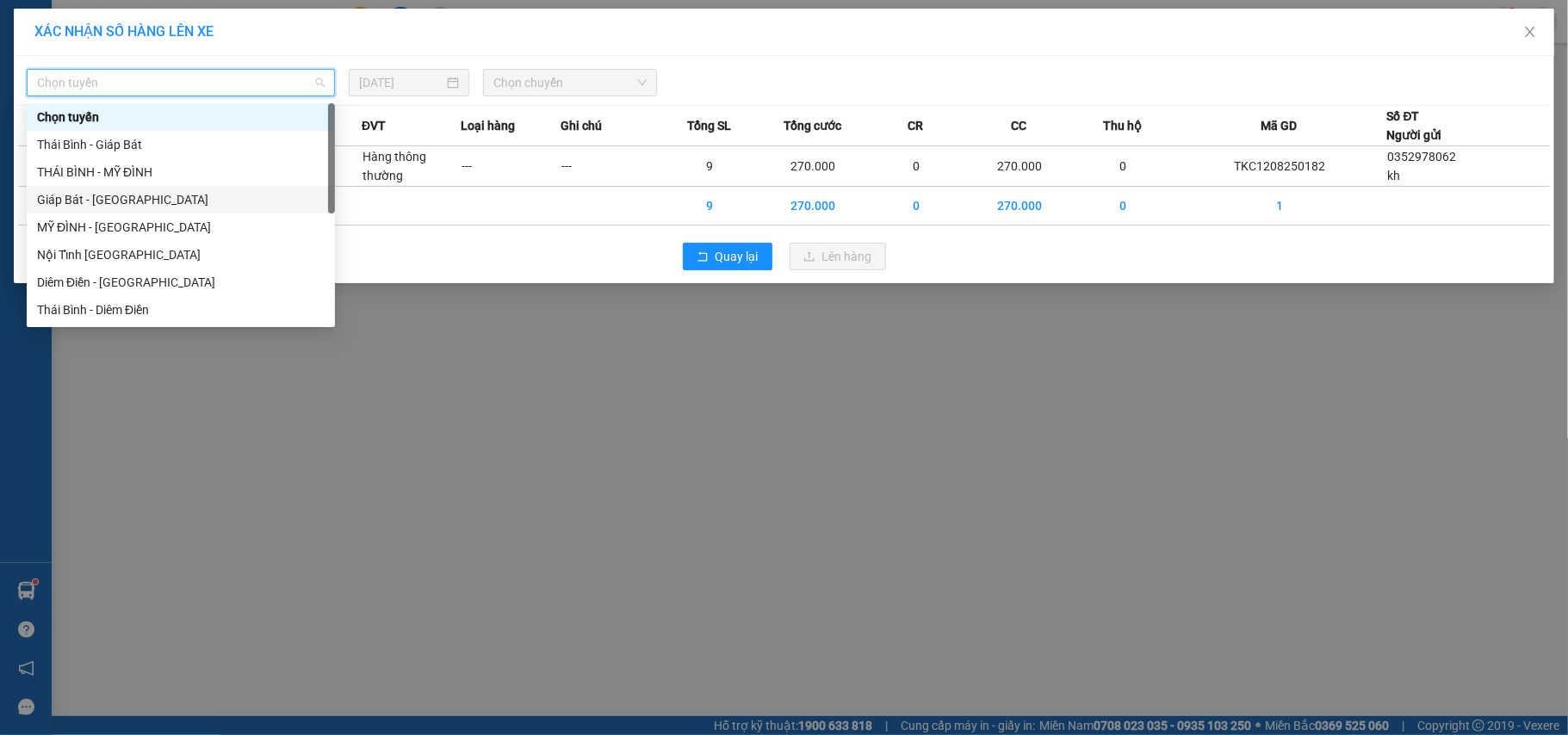
drag, startPoint x: 94, startPoint y: 196, endPoint x: 218, endPoint y: 191, distance: 124.1
click at [94, 198] on div "Giáp Bát - [GEOGRAPHIC_DATA]" at bounding box center [181, 200] width 288 height 19
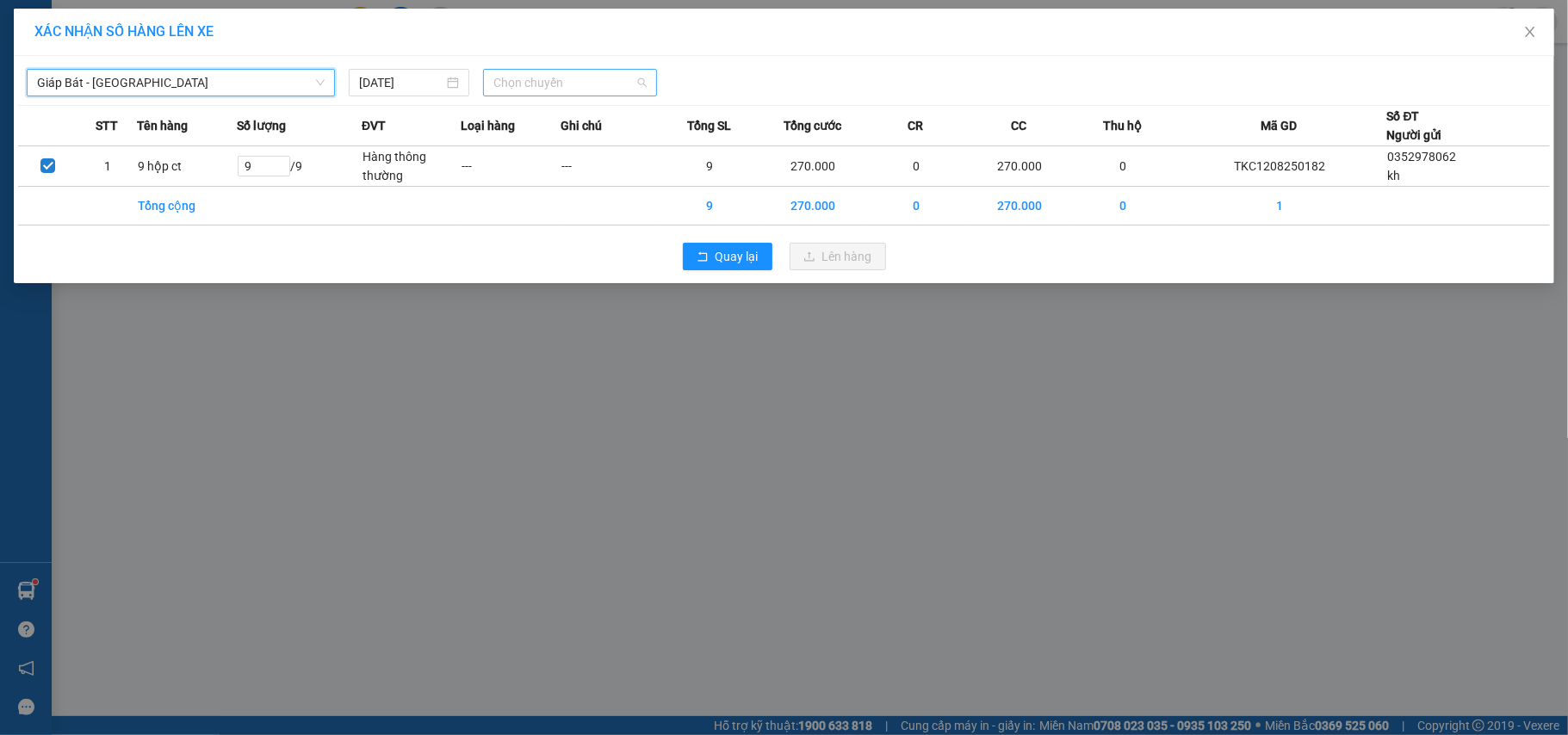
click at [586, 84] on span "Chọn chuyến" at bounding box center [570, 83] width 153 height 26
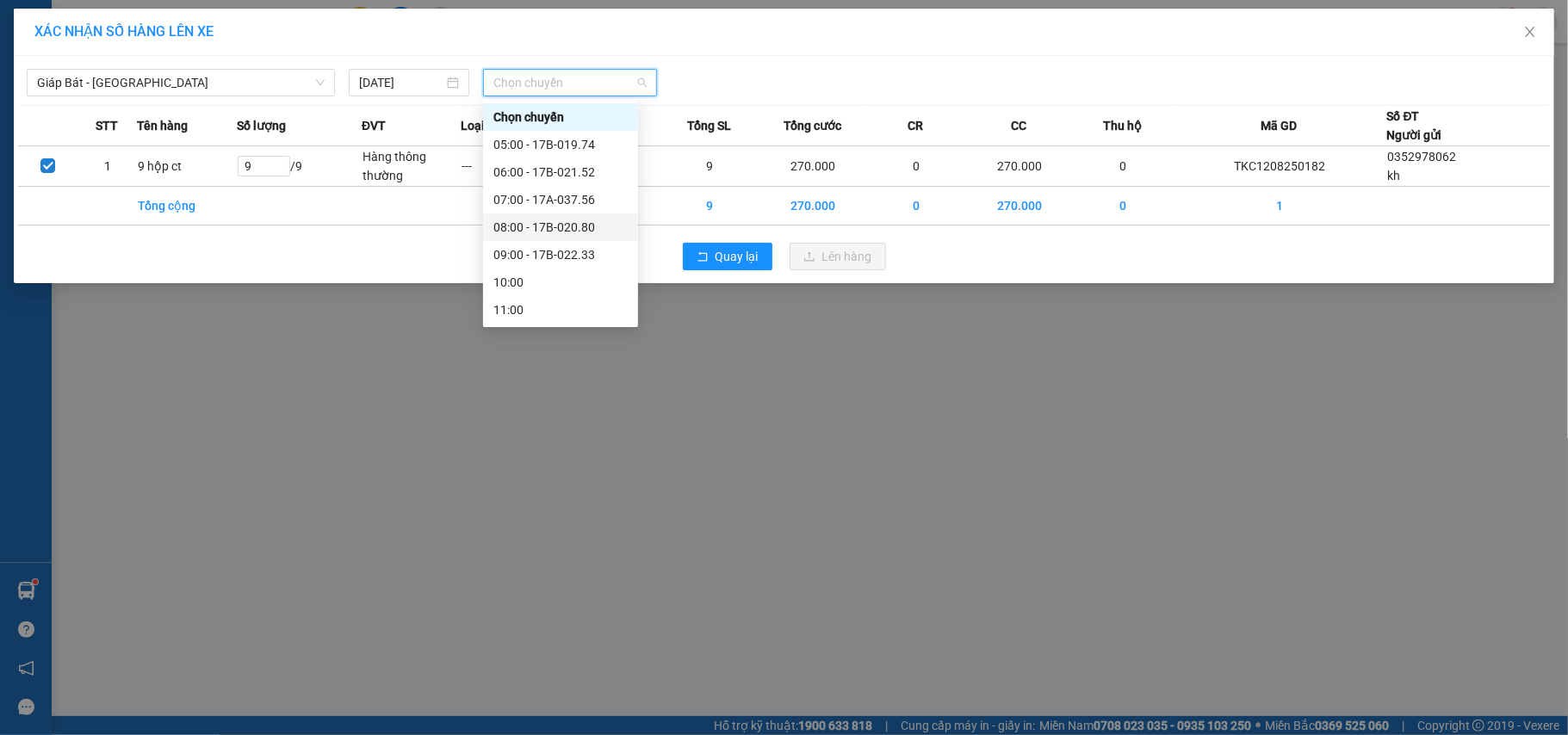
click at [558, 227] on div "08:00 - 17B-020.80" at bounding box center [560, 227] width 134 height 19
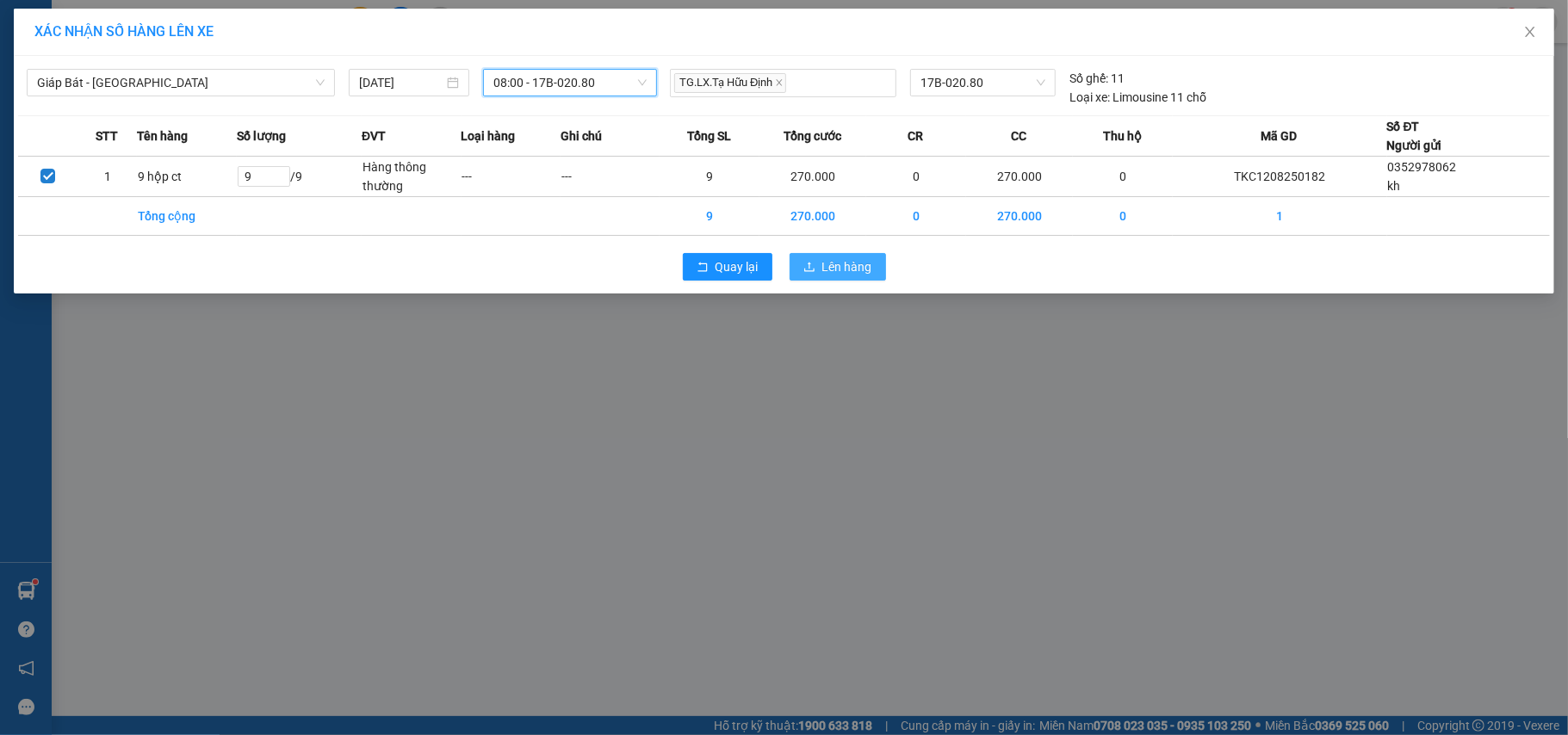
click at [858, 273] on span "Lên hàng" at bounding box center [847, 267] width 49 height 19
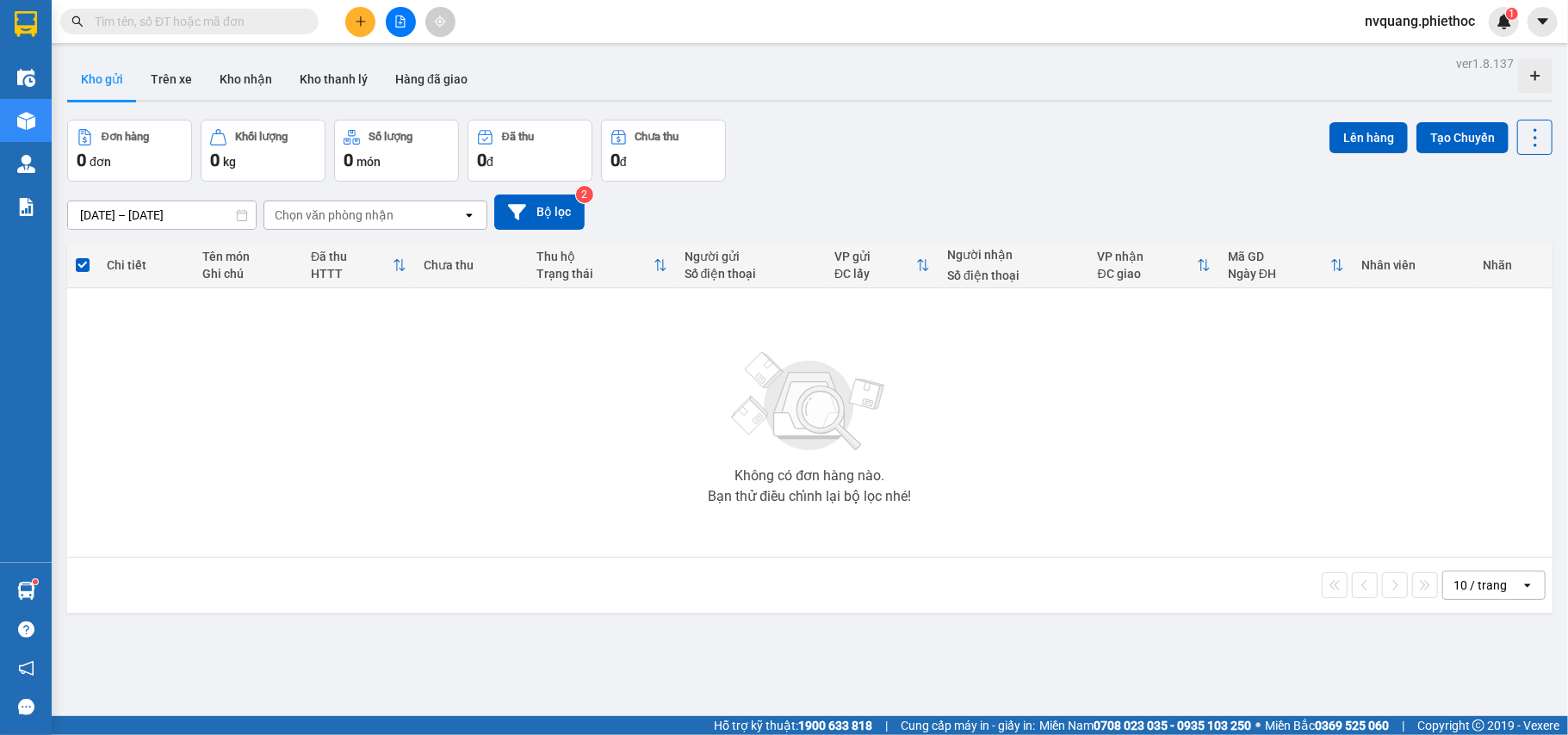
click at [362, 21] on icon "plus" at bounding box center [360, 21] width 9 height 1
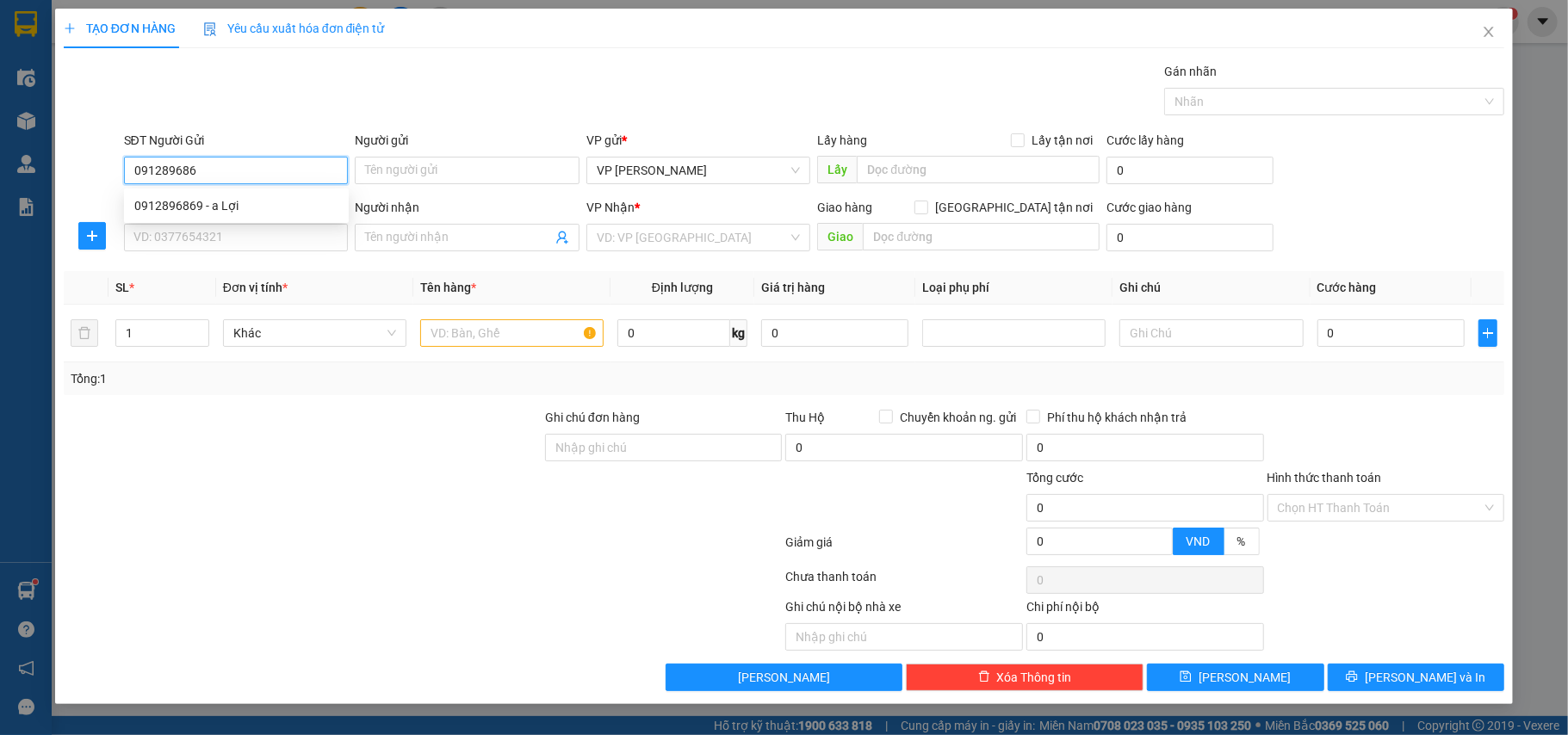
type input "0912896869"
click at [177, 212] on div "0912896869 - a Lợi" at bounding box center [236, 205] width 205 height 19
type input "a Lợi"
type input "0912896869"
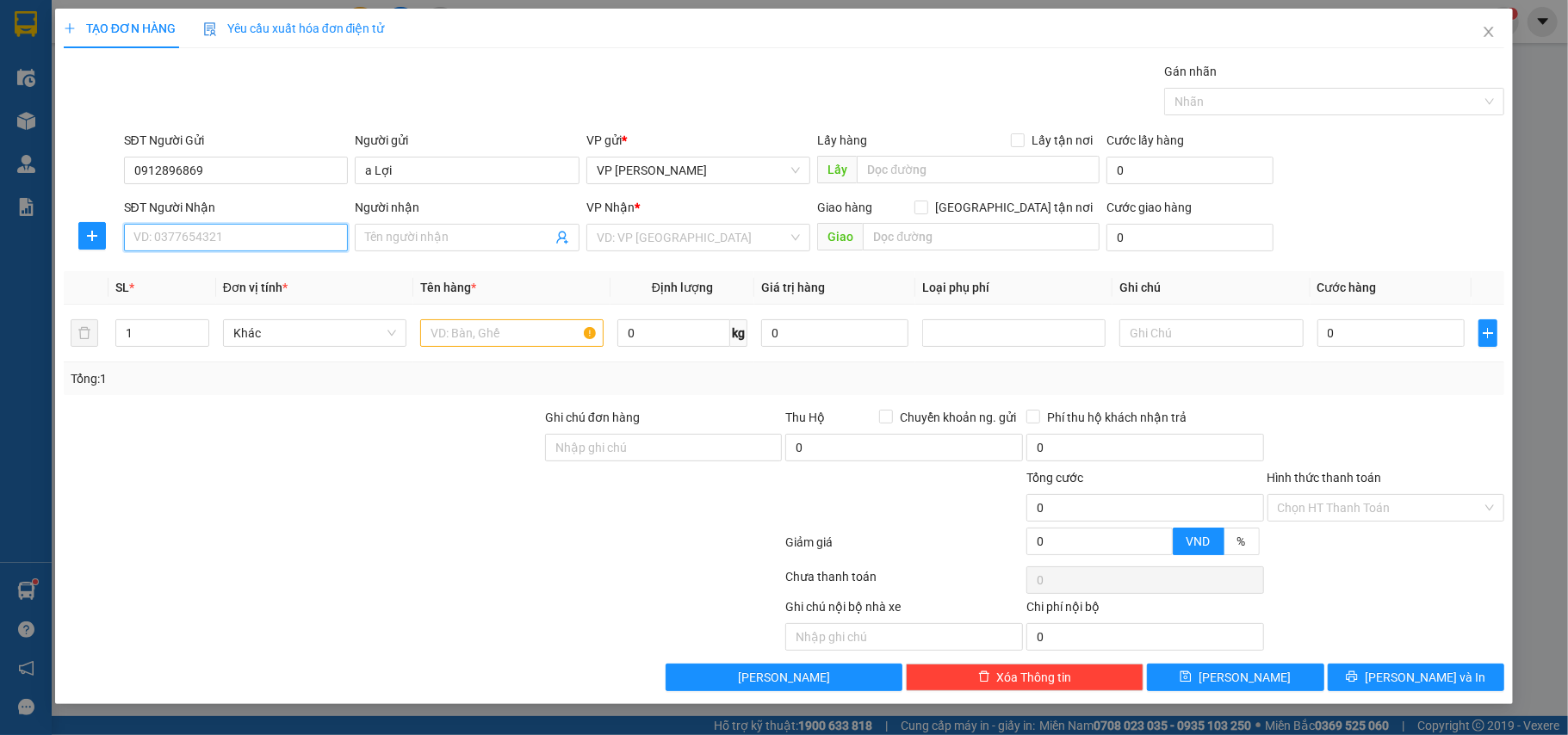
click at [193, 231] on input "SĐT Người Nhận" at bounding box center [236, 238] width 225 height 28
click at [210, 266] on div "0986486358 - chú Chiến" at bounding box center [236, 274] width 205 height 19
type input "0986486358"
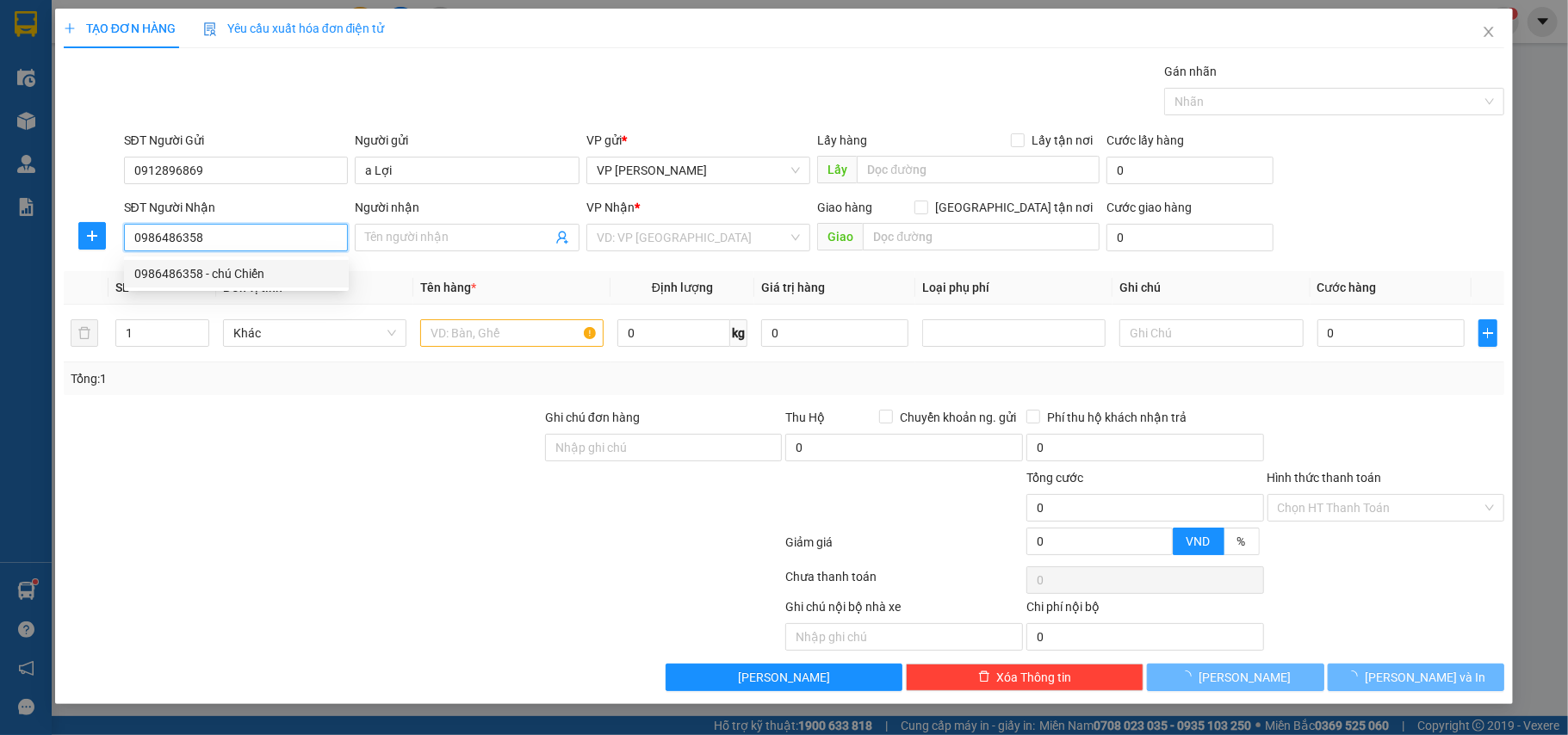
type input "chú Chiến"
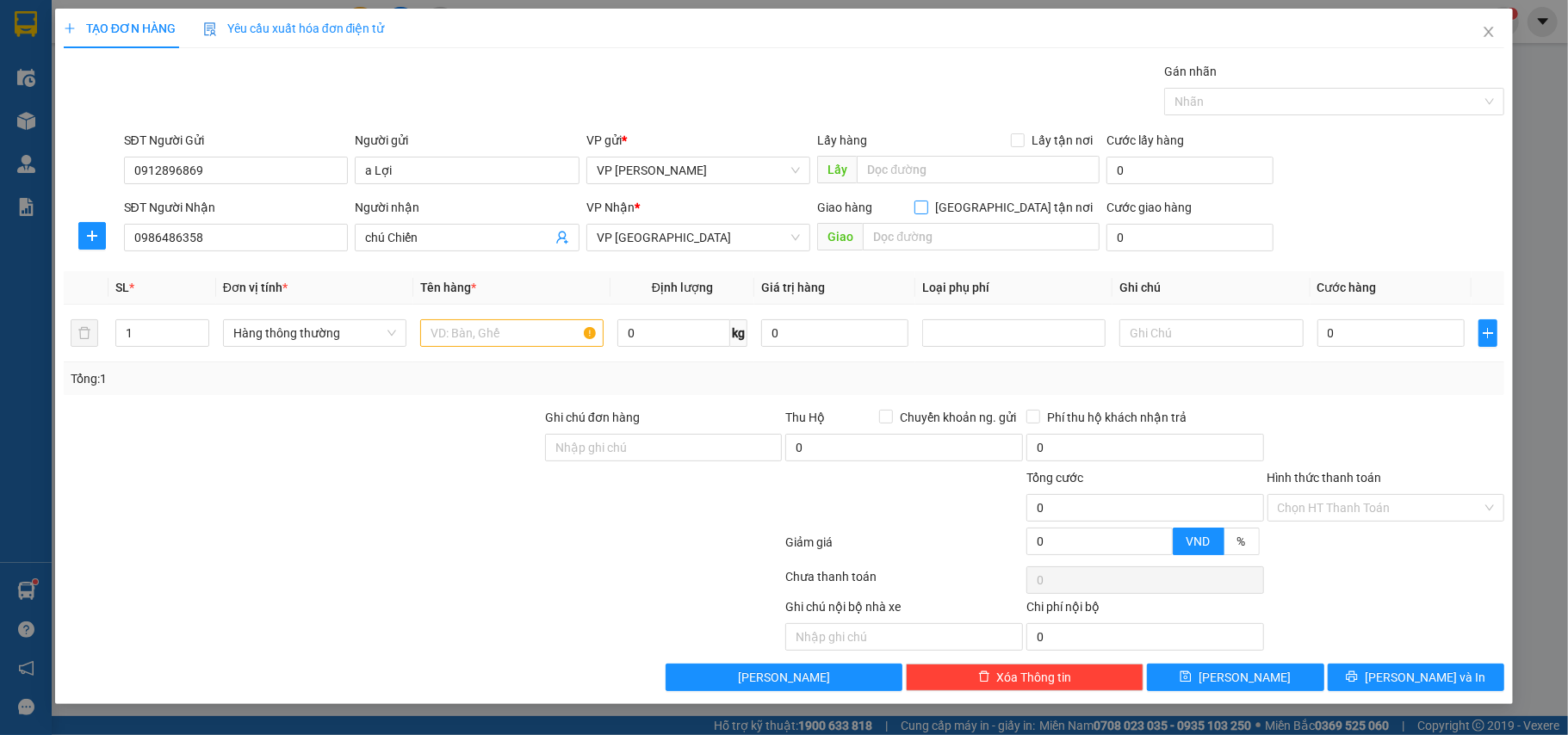
click at [926, 210] on input "[GEOGRAPHIC_DATA] tận nơi" at bounding box center [920, 206] width 12 height 12
checkbox input "true"
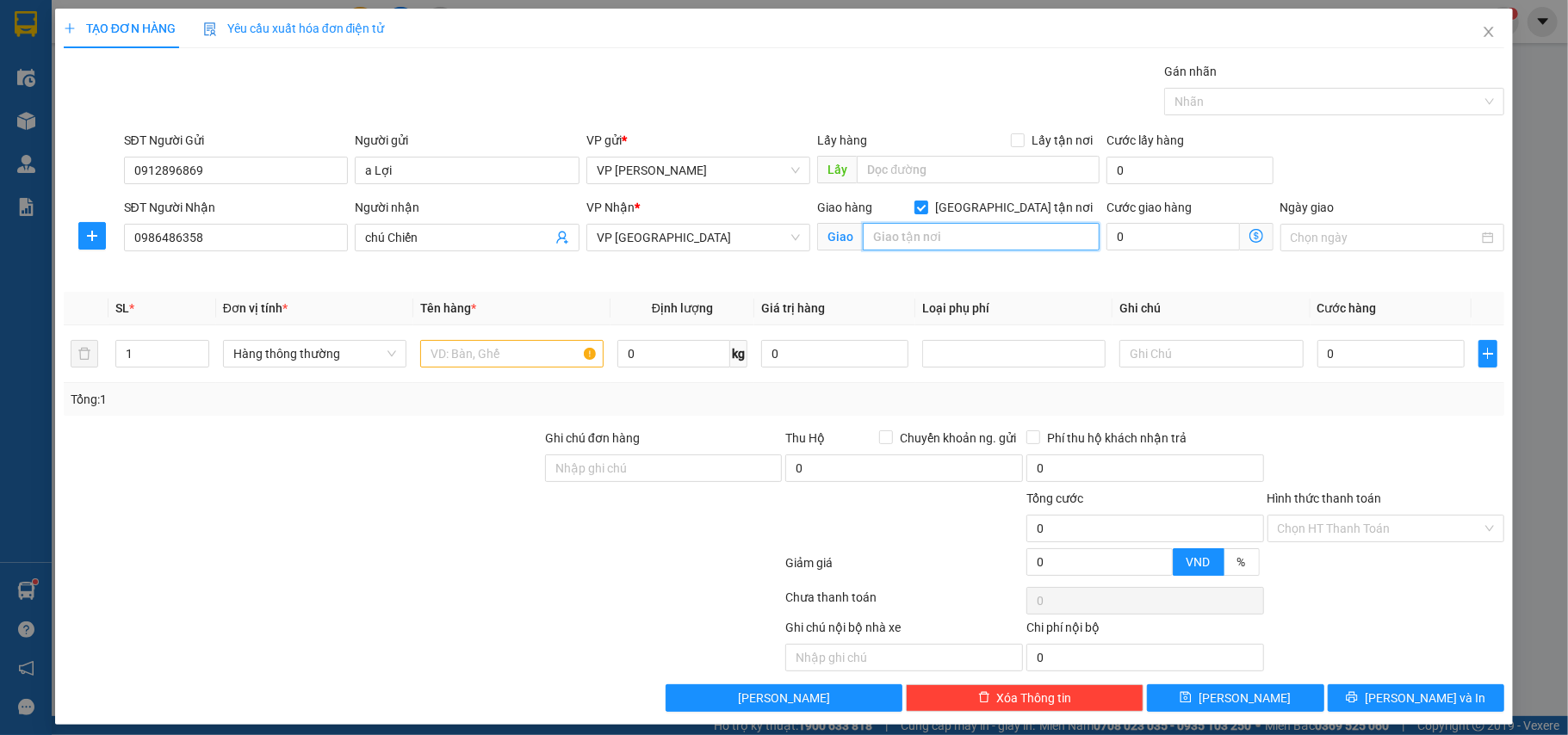
click at [977, 235] on input "text" at bounding box center [982, 237] width 237 height 28
click at [954, 233] on input "số 02 ngõ 261 Lí Thường Kiệt" at bounding box center [982, 237] width 237 height 28
type input "số 02 ngõ 261 [PERSON_NAME]"
click at [1055, 231] on input "số 02 ngõ 261 [PERSON_NAME]" at bounding box center [982, 237] width 237 height 28
click at [1143, 238] on input "0" at bounding box center [1173, 237] width 133 height 28
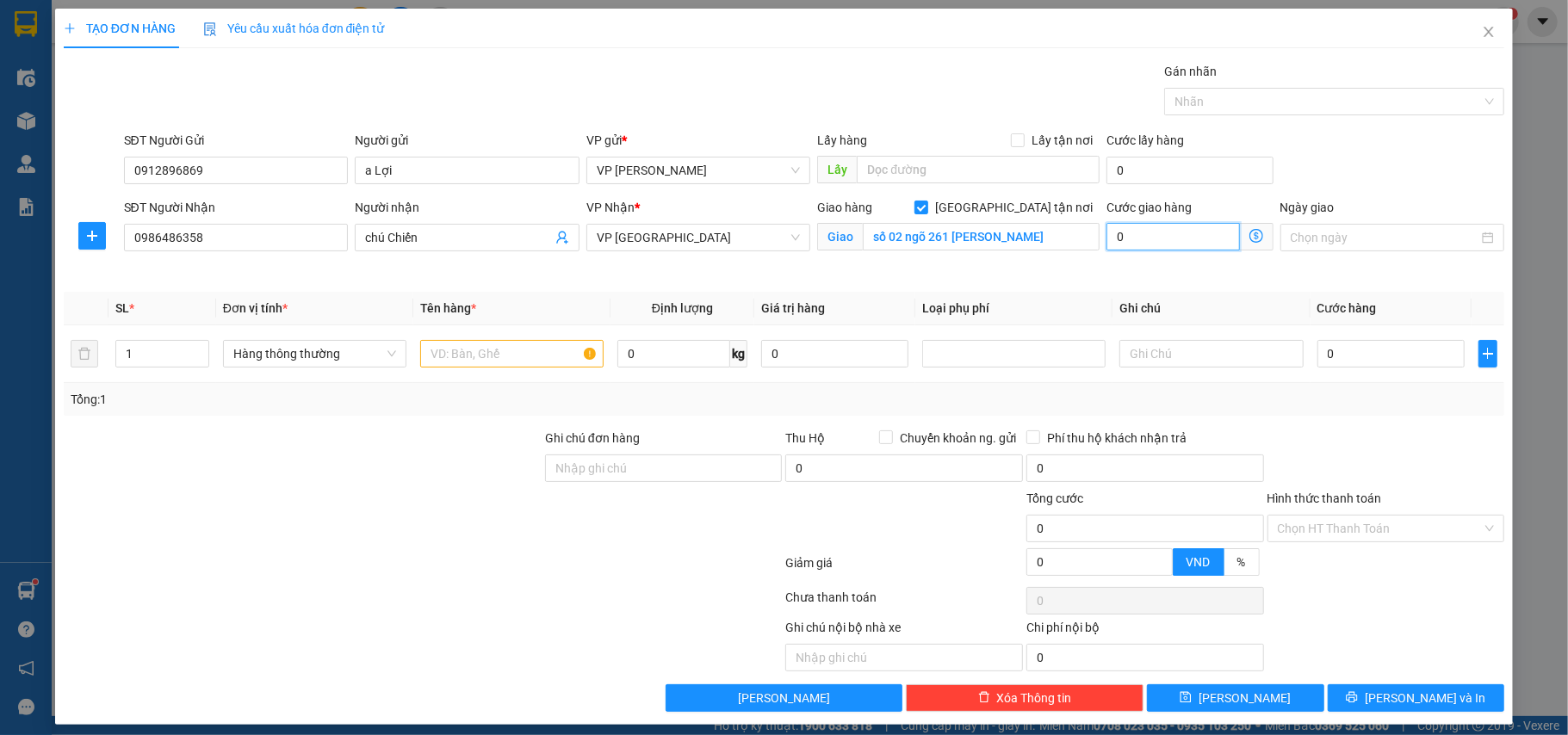
type input "3"
type input "35"
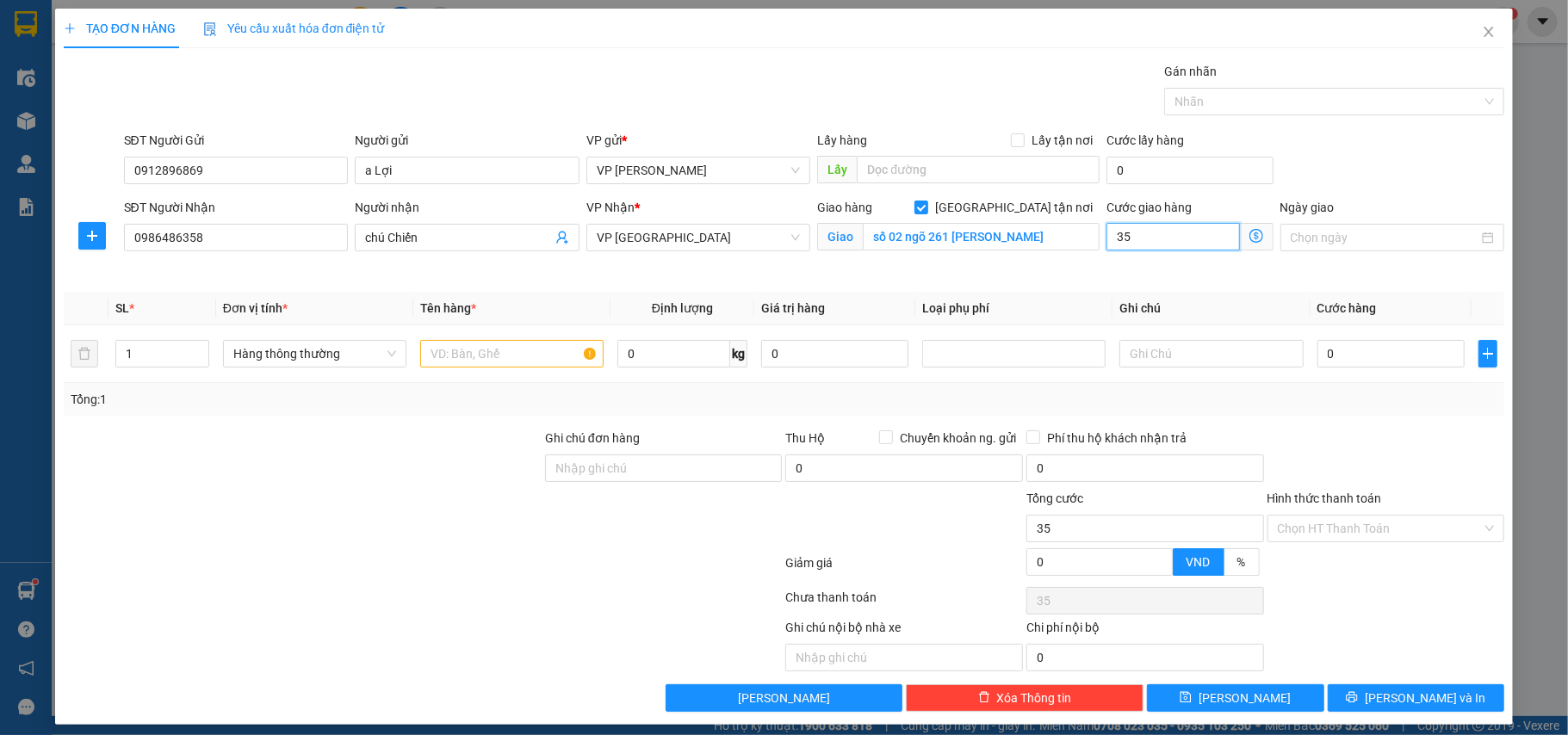
type input "35"
type input "35.000"
click at [1113, 276] on div "Cước giao hàng 35.000" at bounding box center [1189, 238] width 173 height 81
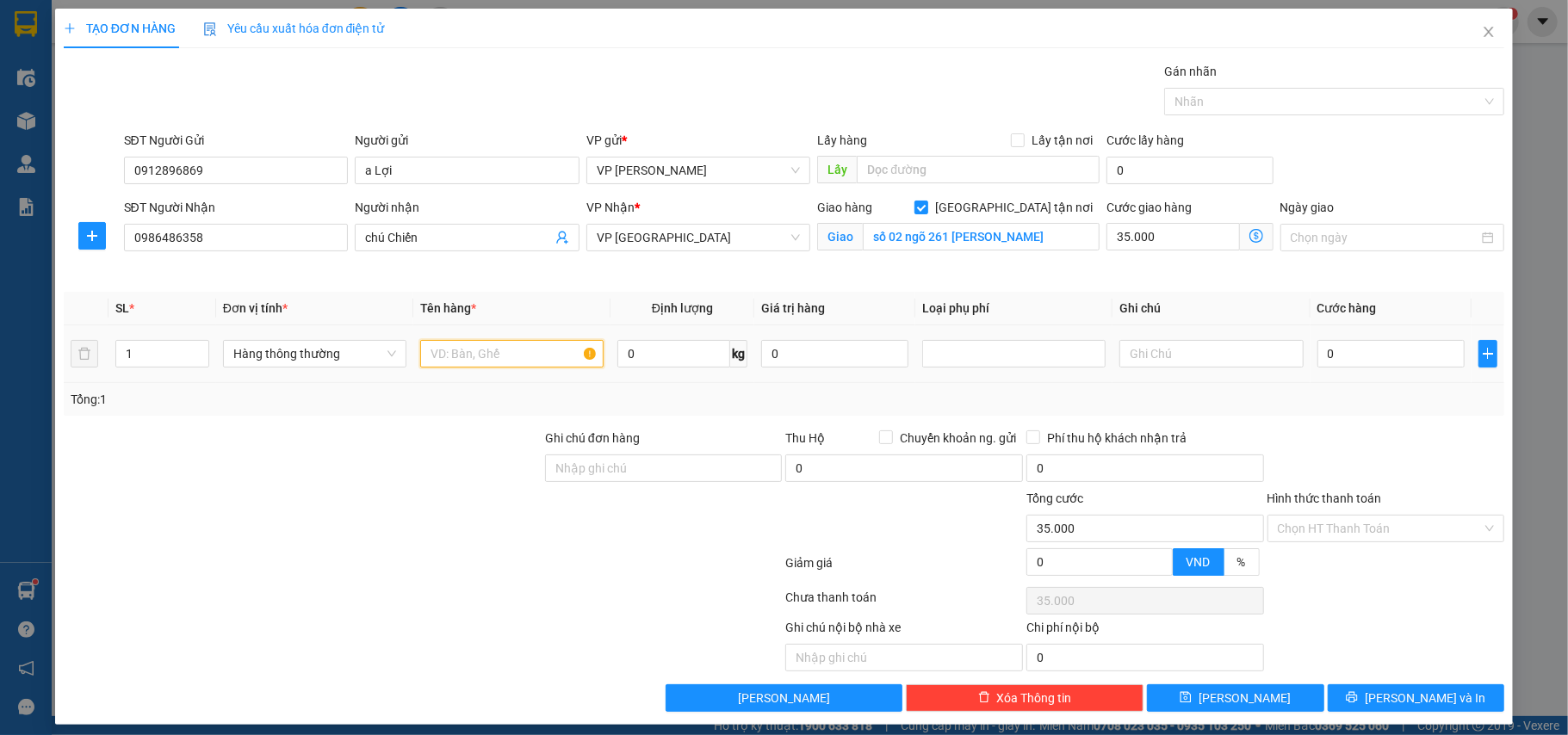
click at [434, 351] on input "text" at bounding box center [512, 354] width 183 height 28
type input "tài liệu"
click at [1359, 359] on input "0" at bounding box center [1391, 354] width 148 height 28
type input "2"
type input "35.002"
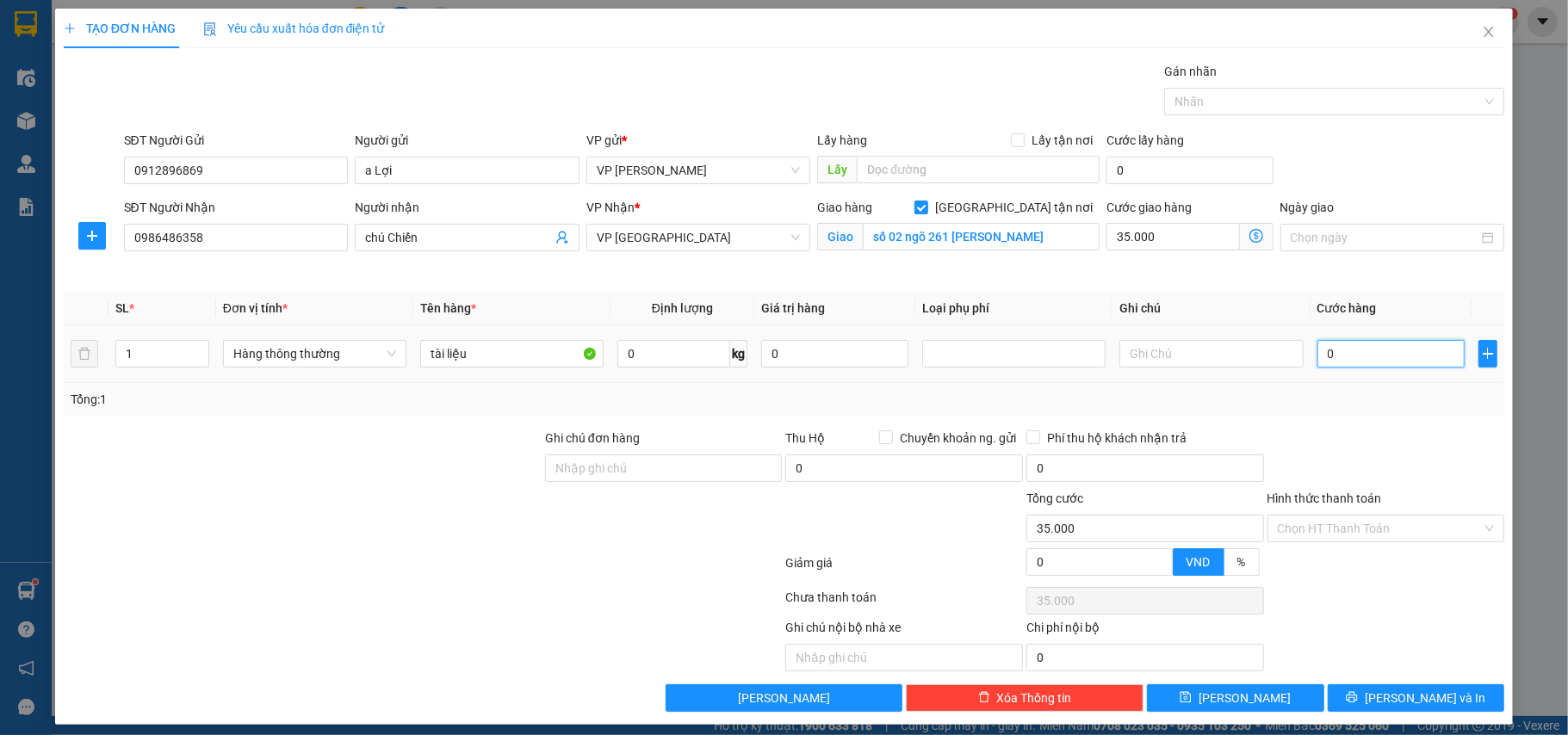
type input "35.002"
type input "25"
type input "35.025"
type input "25.000"
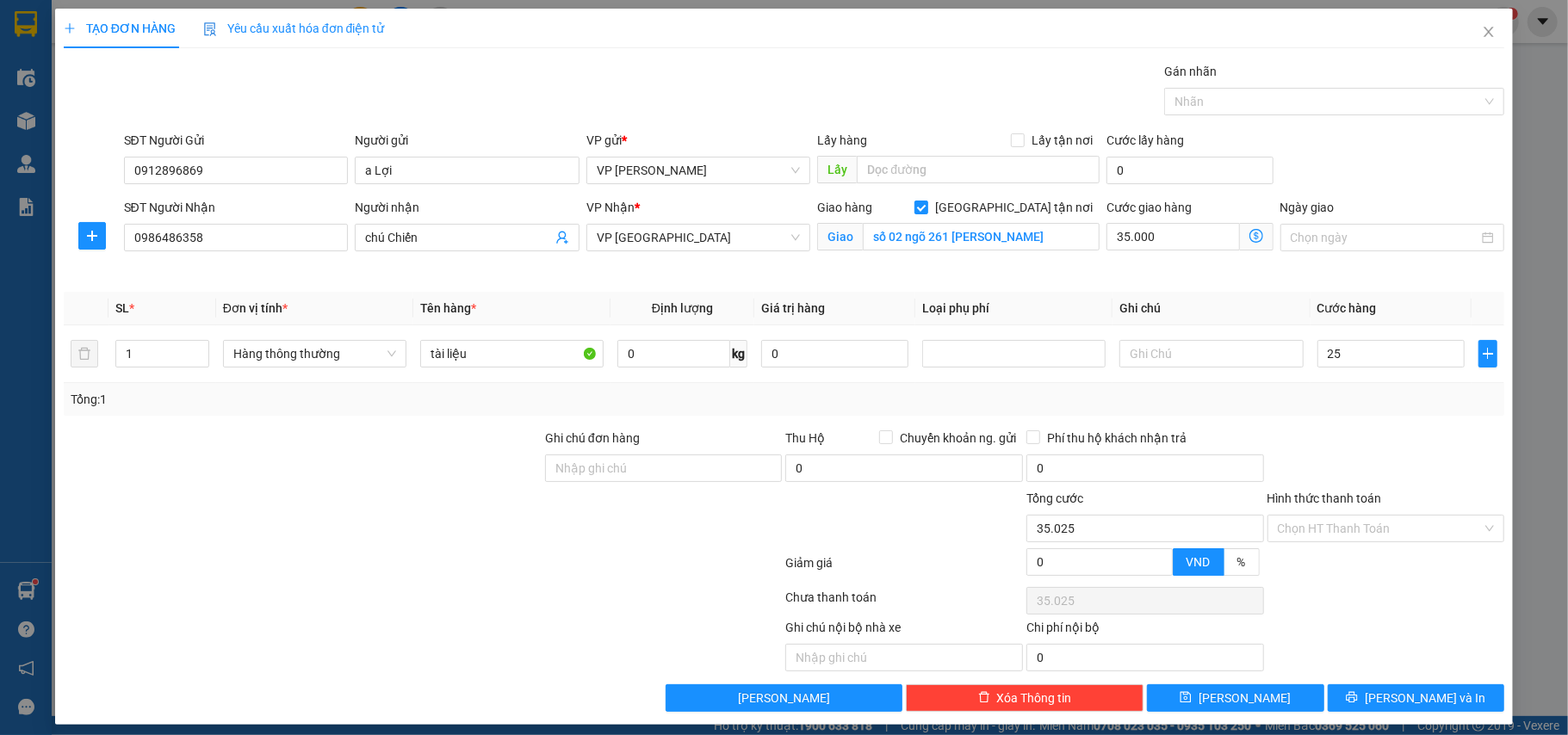
type input "60.000"
click at [1369, 398] on div "Tổng: 1" at bounding box center [784, 400] width 1428 height 19
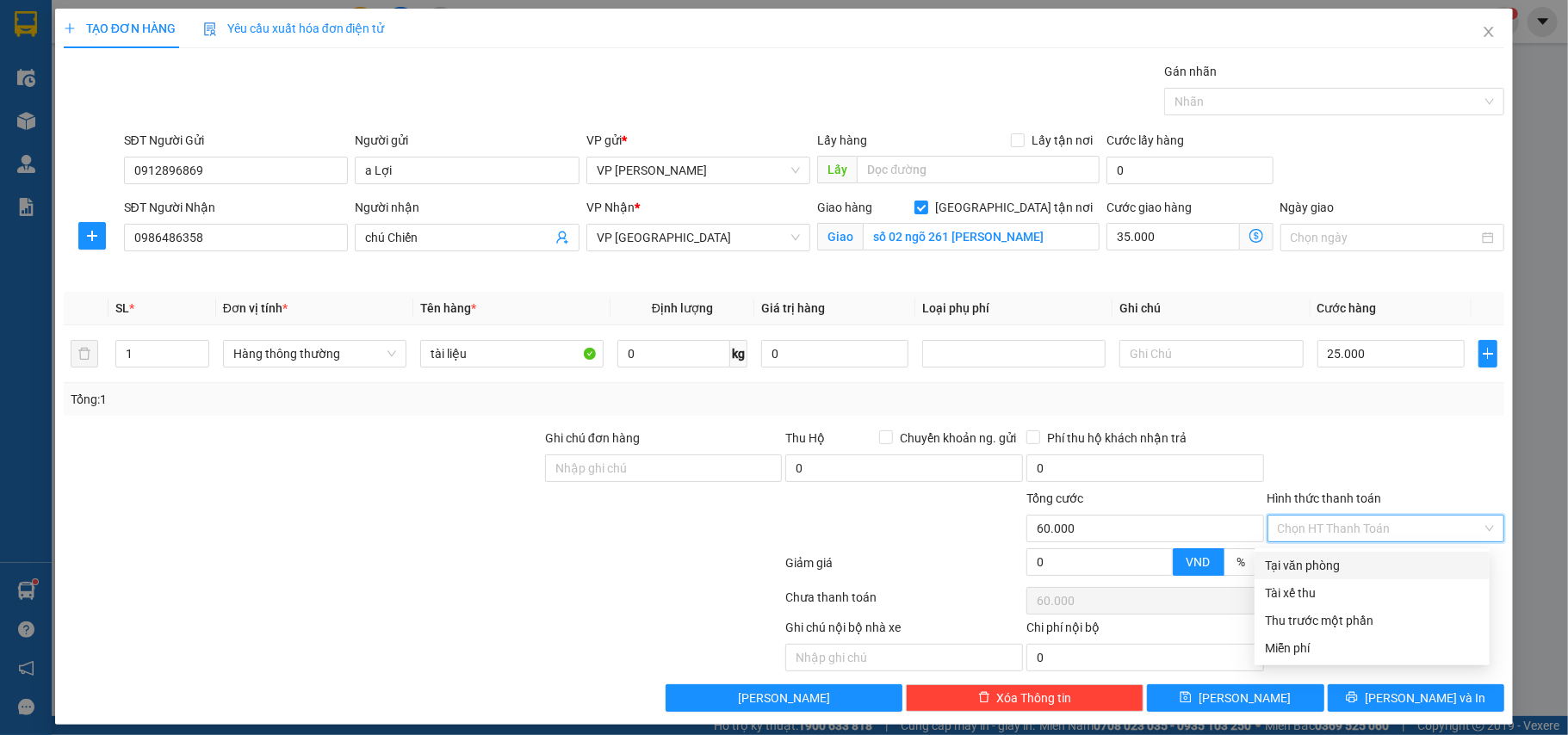
click at [1324, 532] on input "Hình thức thanh toán" at bounding box center [1379, 529] width 205 height 26
click at [1330, 558] on div "Tại văn phòng" at bounding box center [1372, 566] width 215 height 19
type input "0"
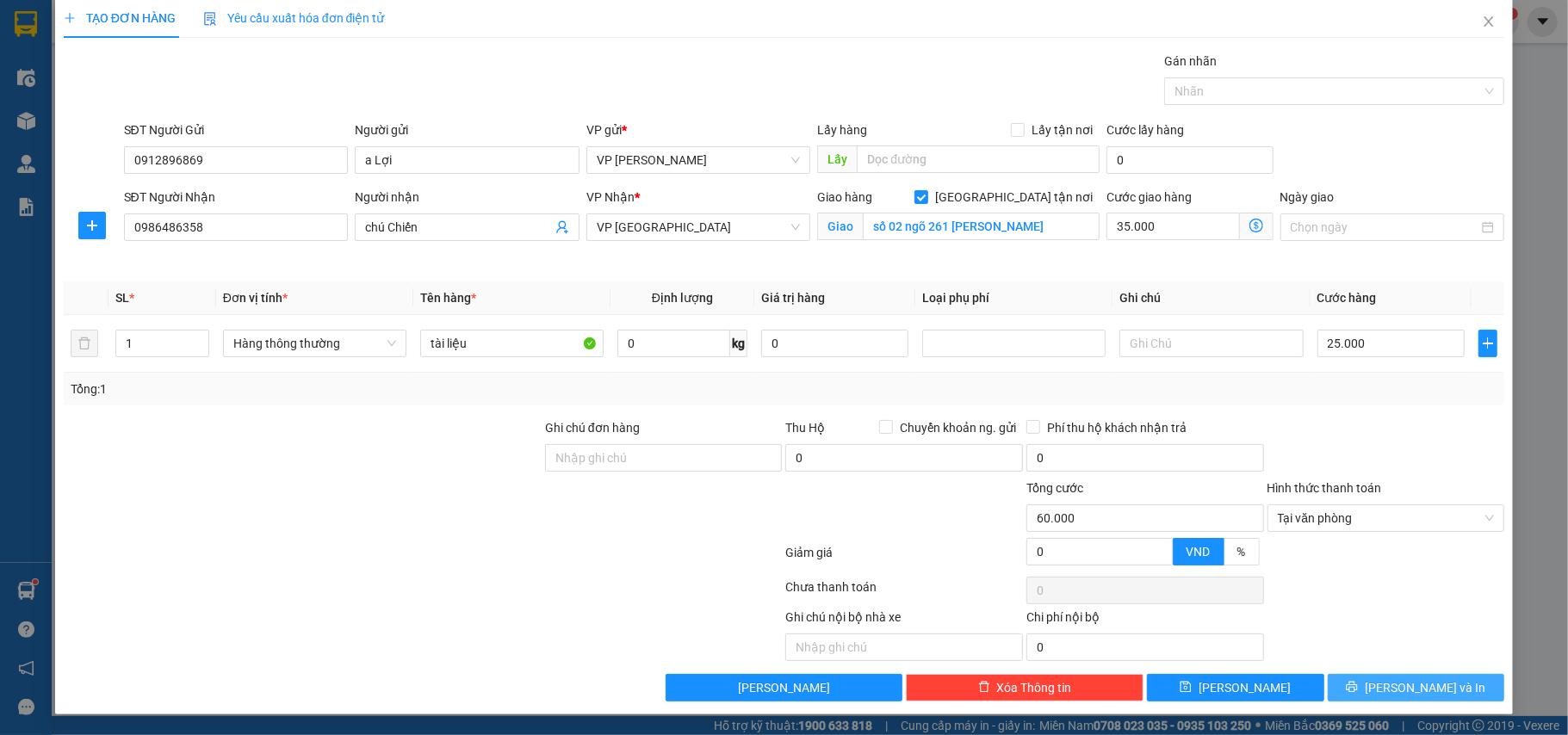
click at [1408, 679] on span "[PERSON_NAME] và In" at bounding box center [1424, 688] width 120 height 19
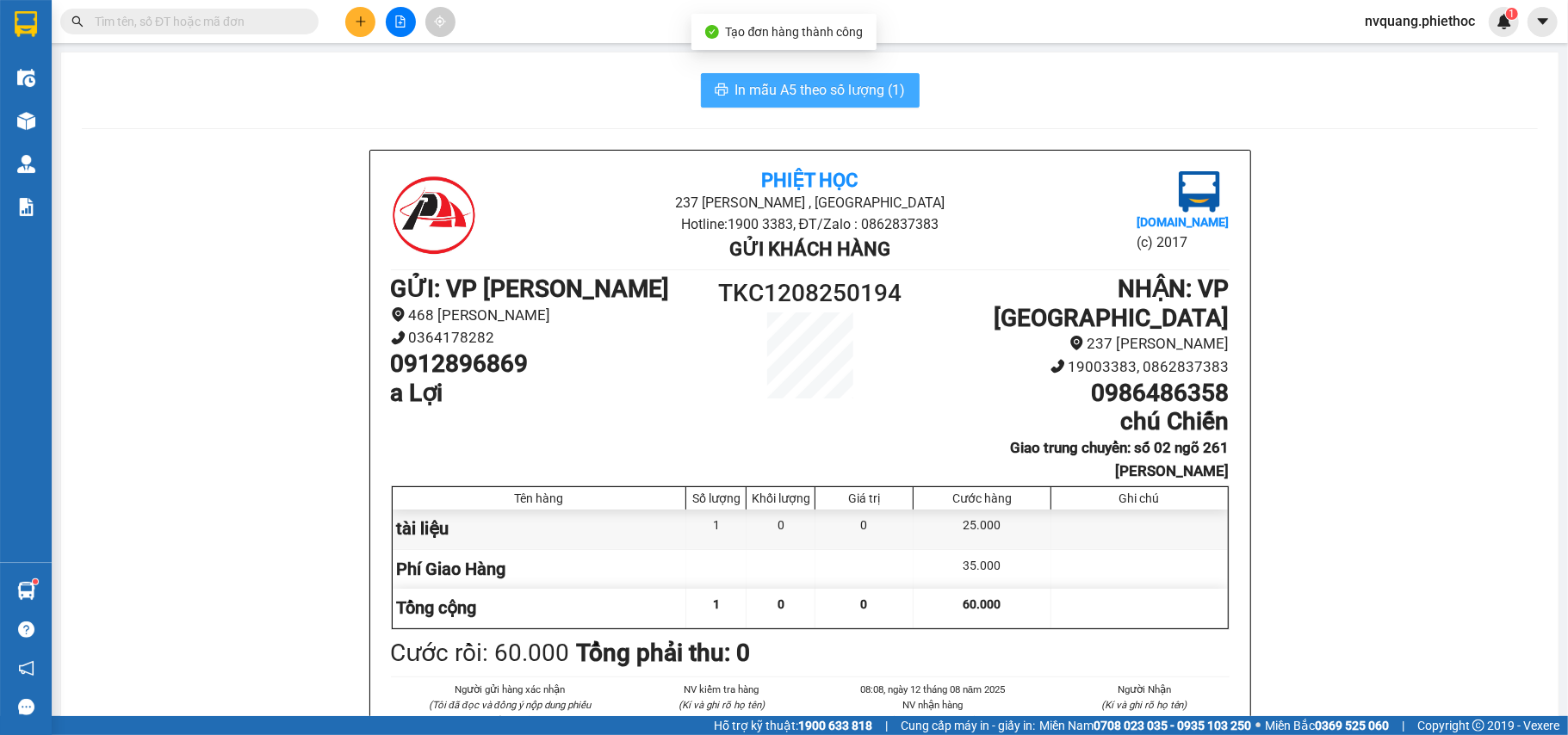
click at [820, 83] on span "In mẫu A5 theo số lượng (1)" at bounding box center [820, 90] width 171 height 21
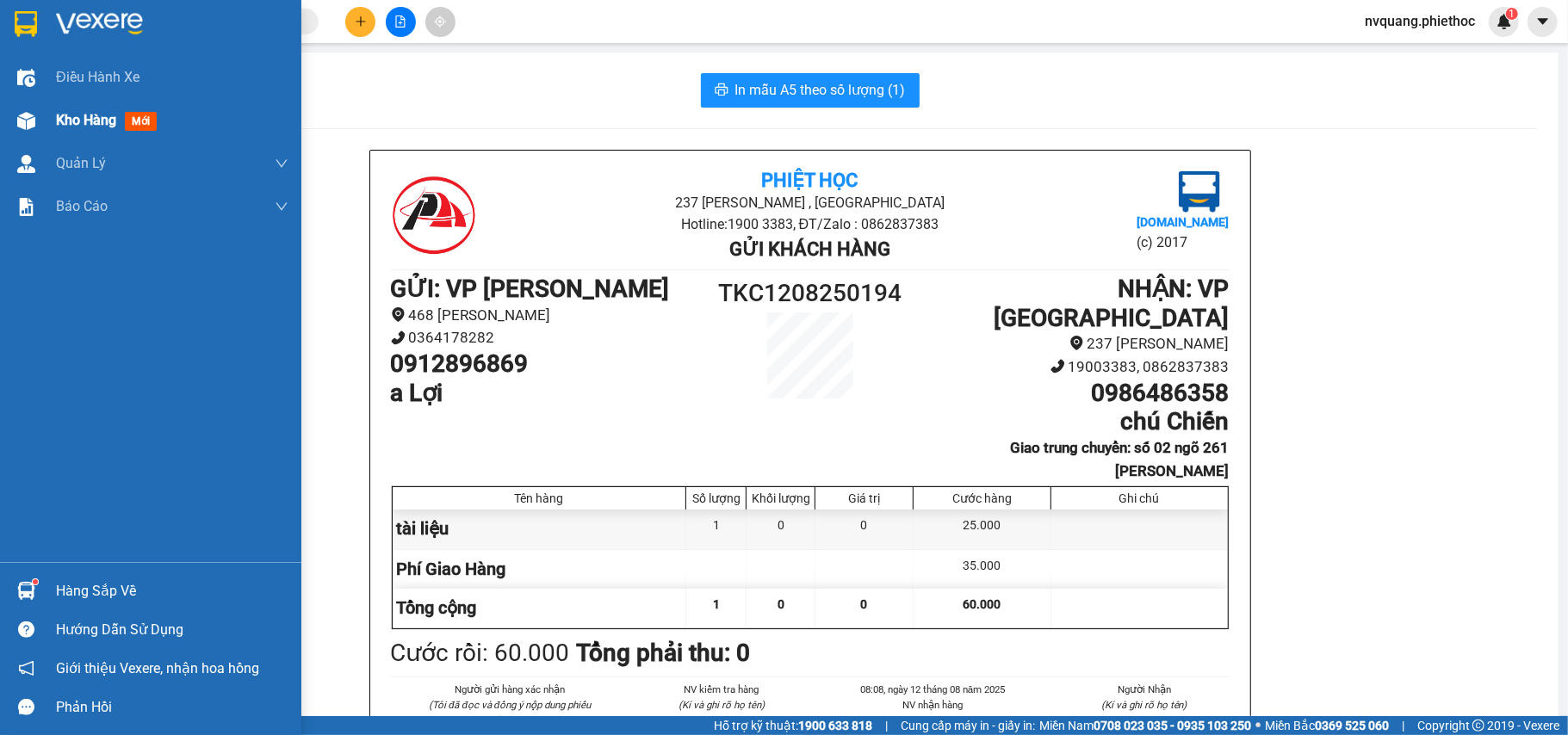
click at [19, 116] on img at bounding box center [25, 120] width 18 height 18
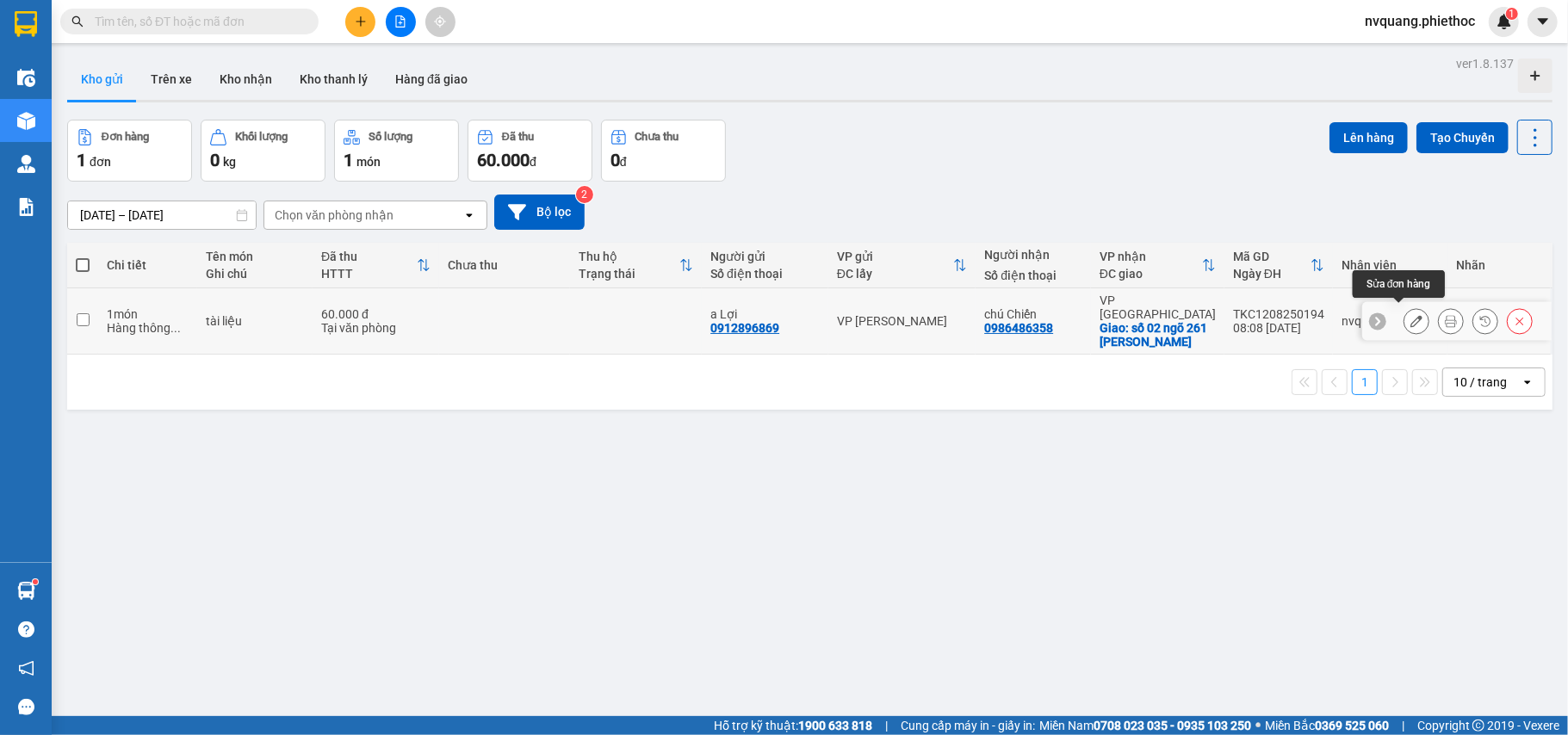
click at [1405, 310] on button at bounding box center [1417, 321] width 24 height 30
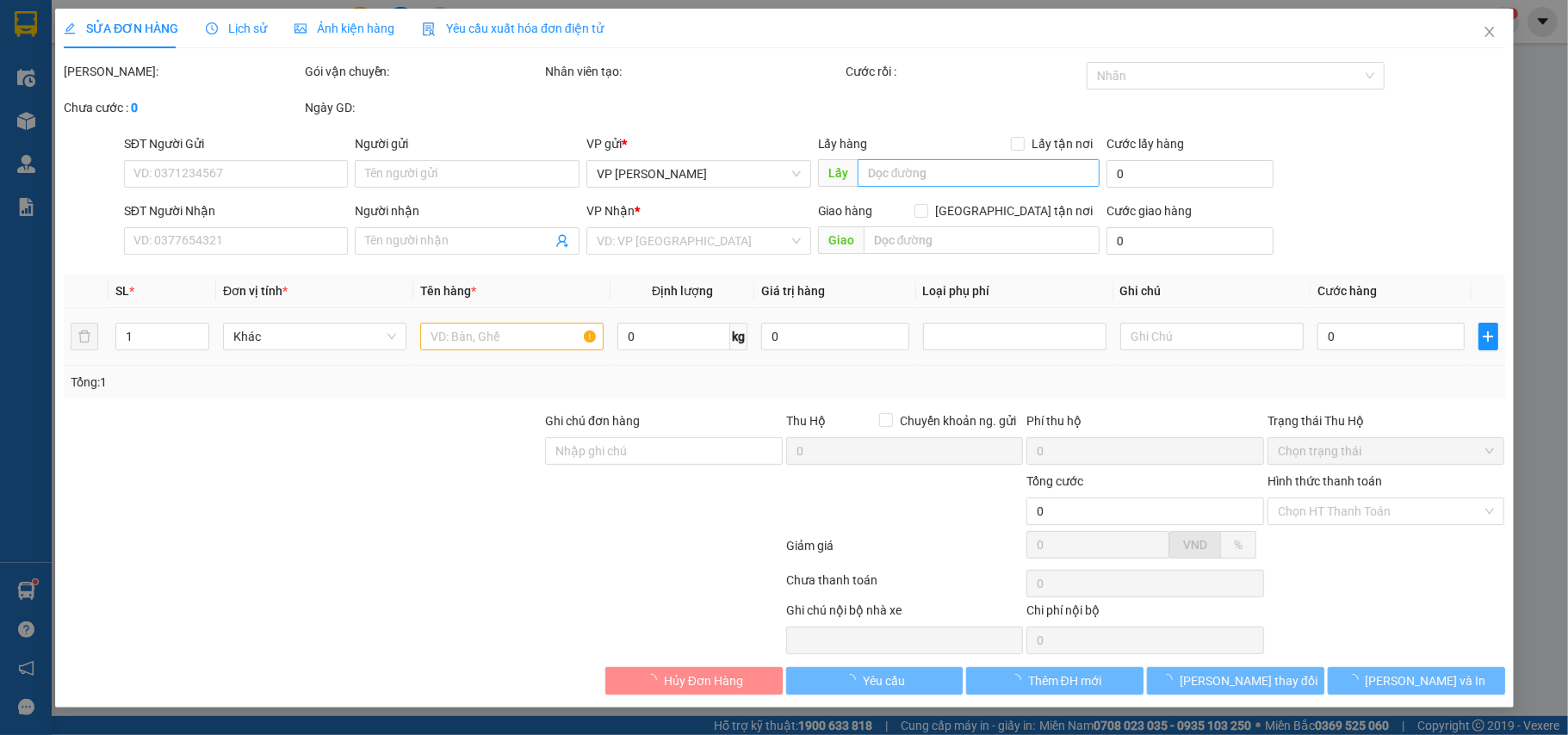
type input "0912896869"
type input "a Lợi"
type input "0986486358"
type input "chú Chiến"
checkbox input "true"
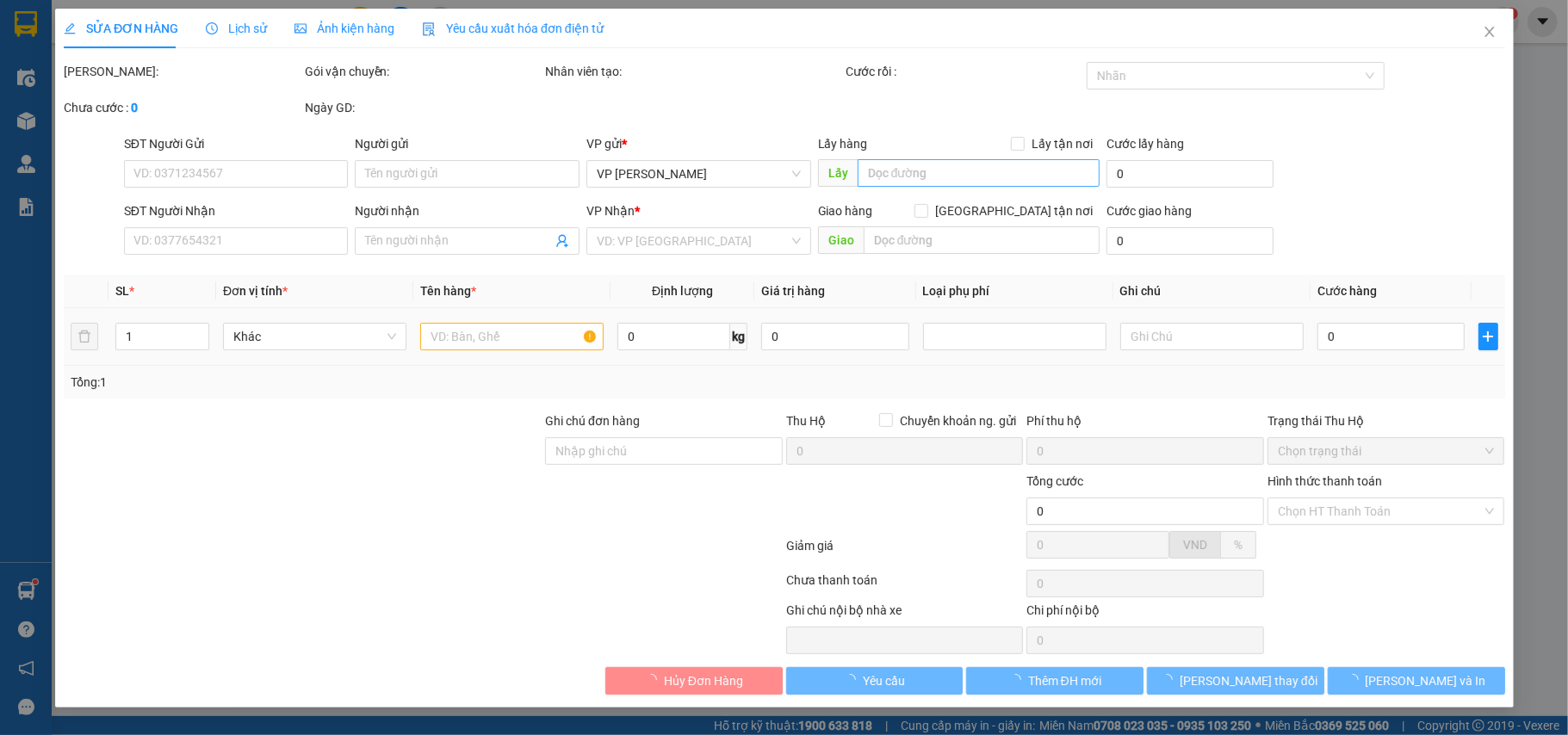
type input "số 02 ngõ 261 [PERSON_NAME]"
type input "60.000"
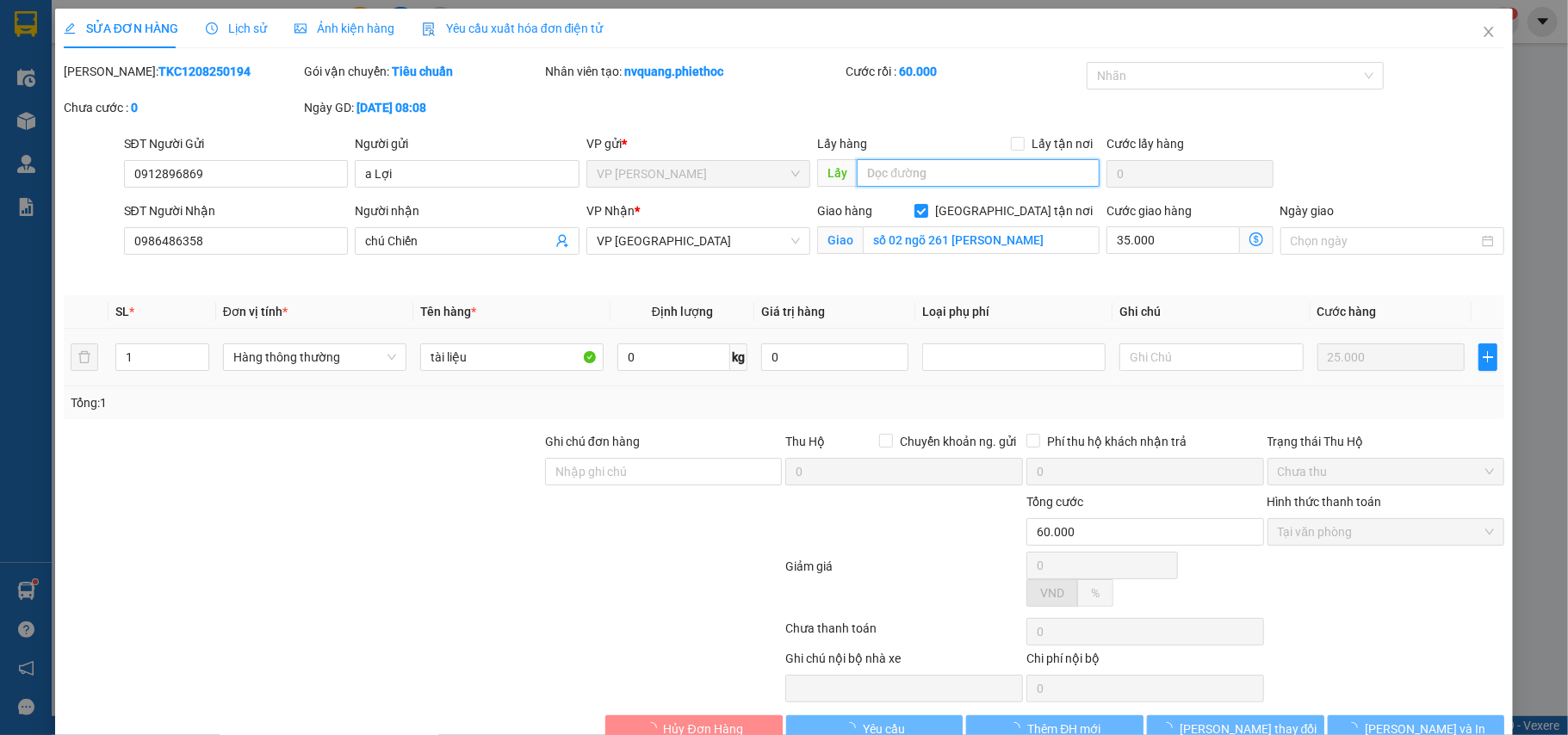
click at [924, 170] on input "text" at bounding box center [978, 174] width 243 height 28
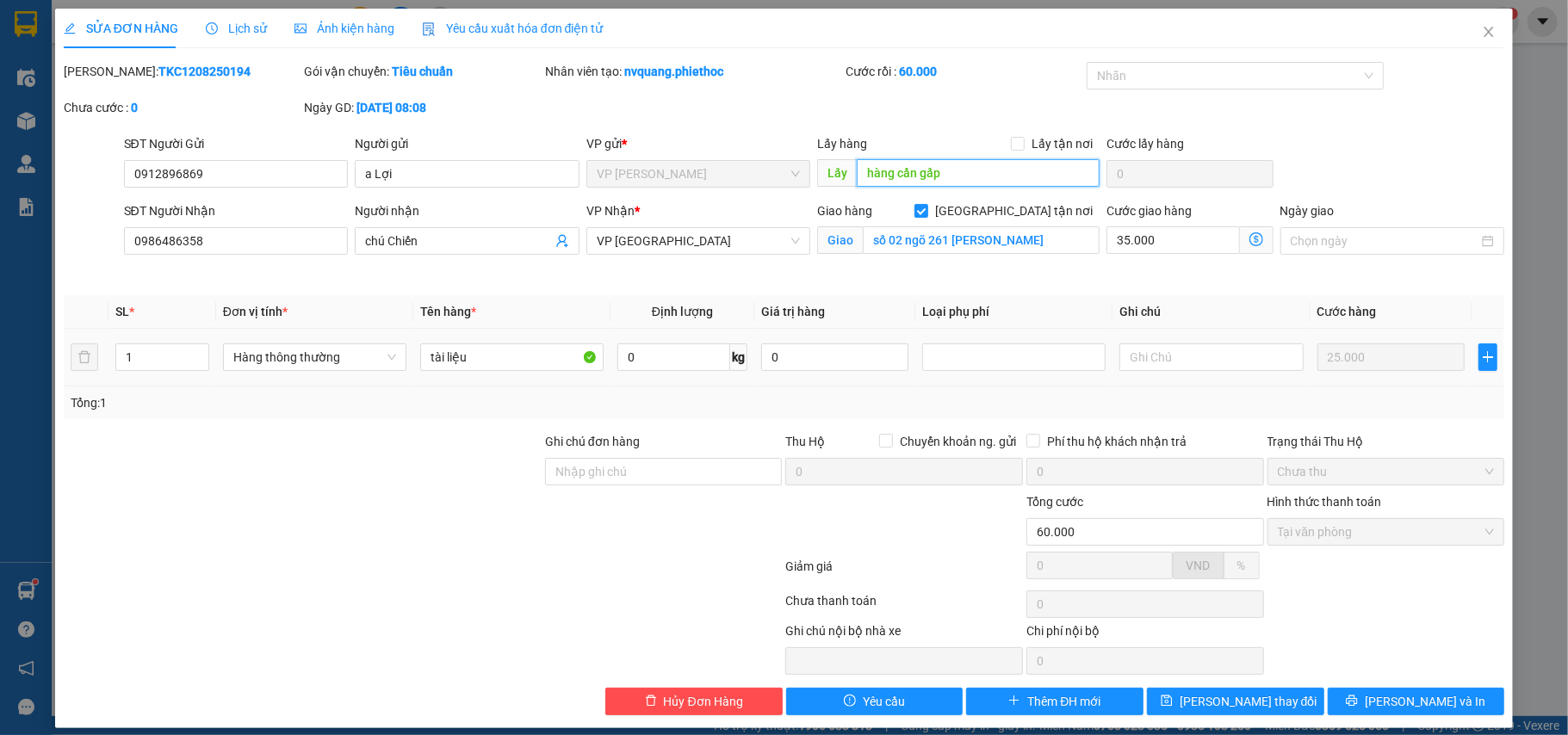
scroll to position [17, 0]
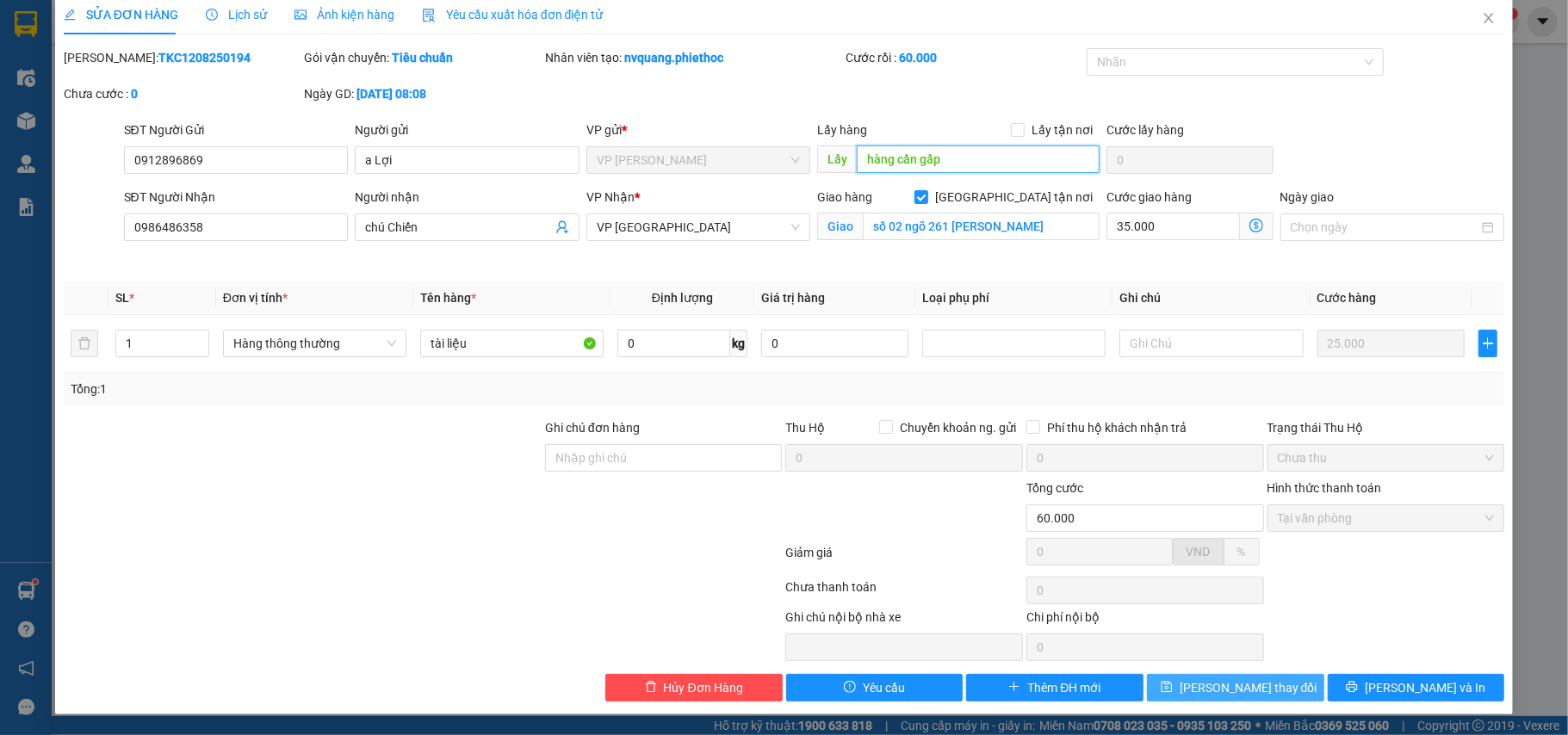
type input "hàng cần gấp"
click at [1242, 686] on span "[PERSON_NAME] thay đổi" at bounding box center [1249, 688] width 138 height 19
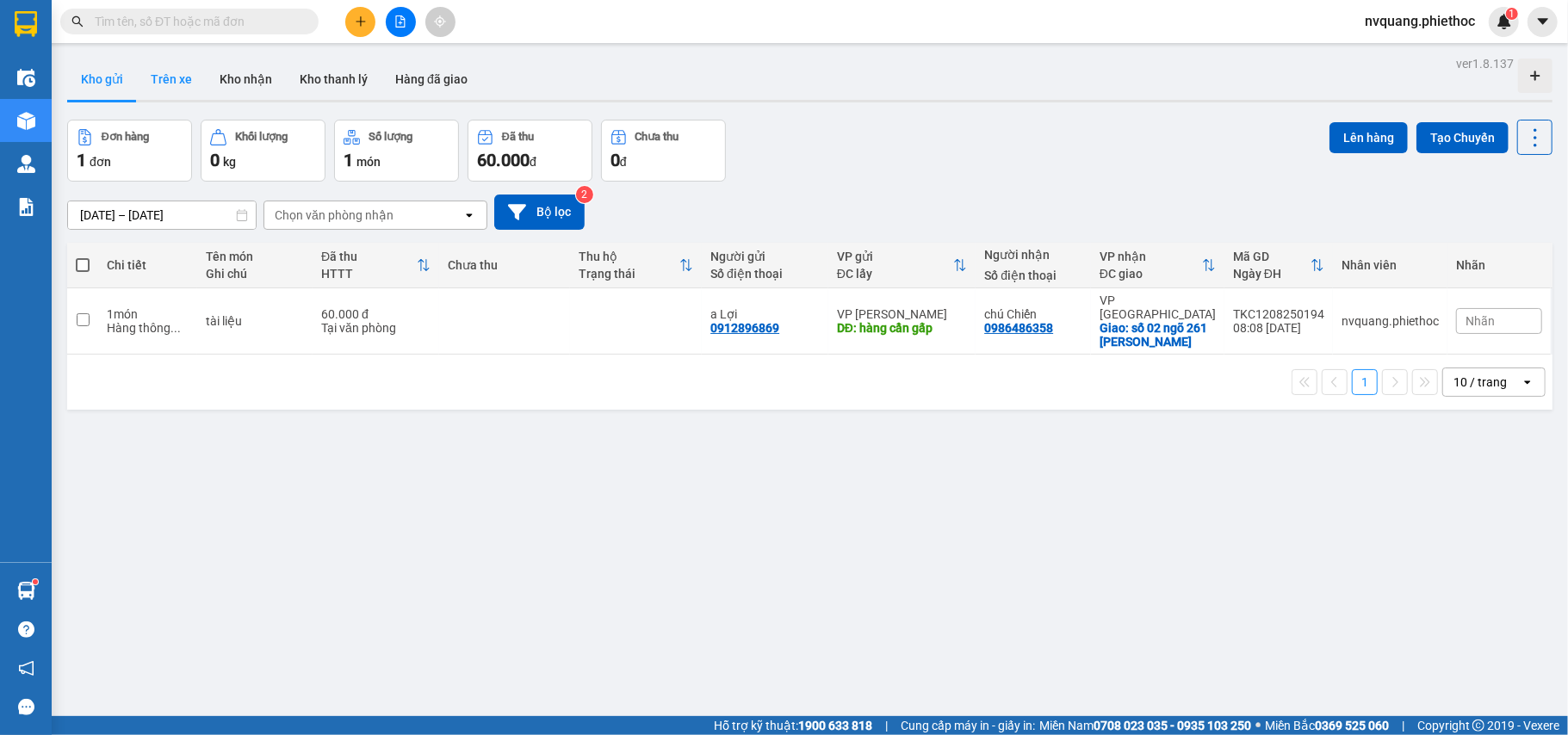
click at [193, 72] on button "Trên xe" at bounding box center [172, 79] width 69 height 41
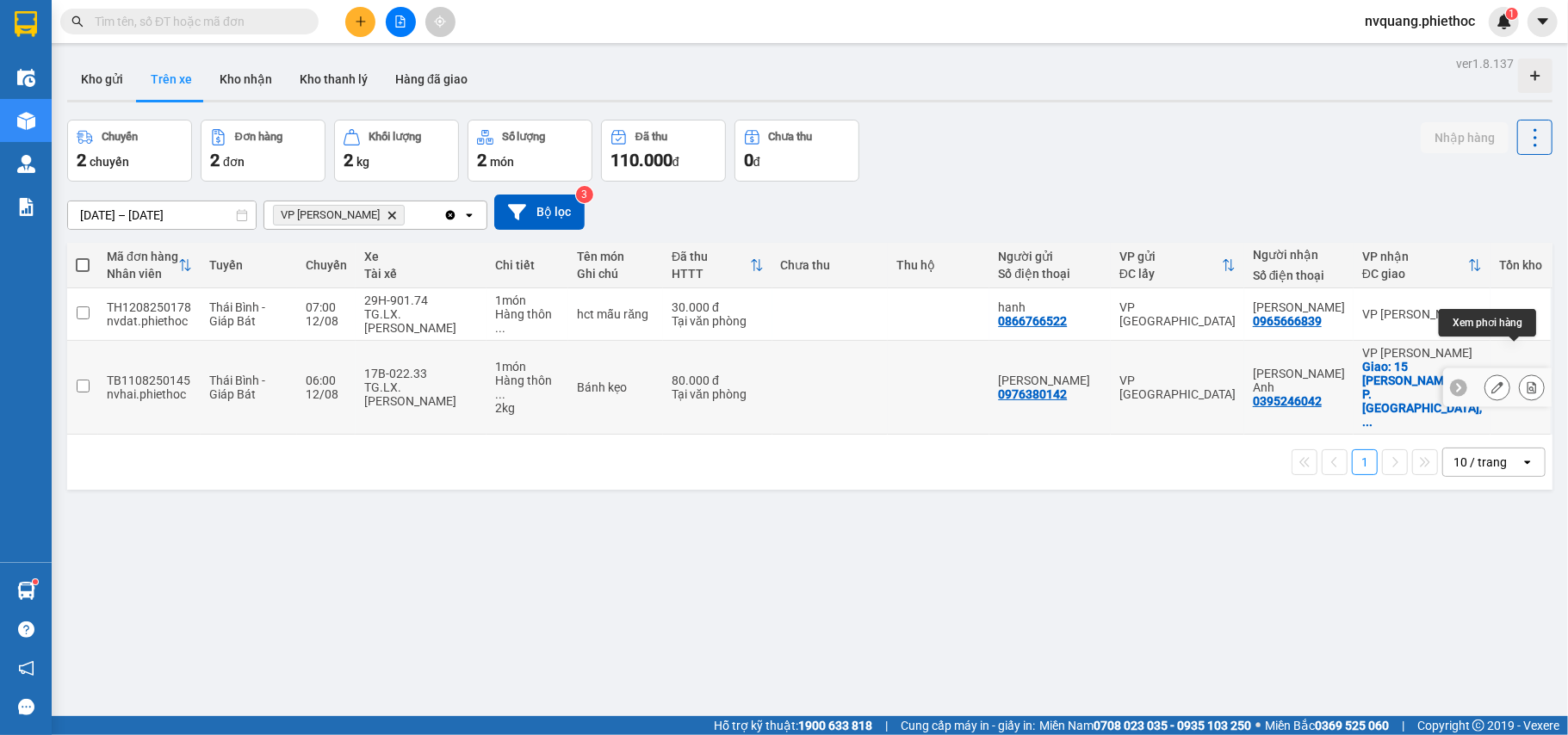
click at [1520, 373] on button at bounding box center [1532, 388] width 24 height 30
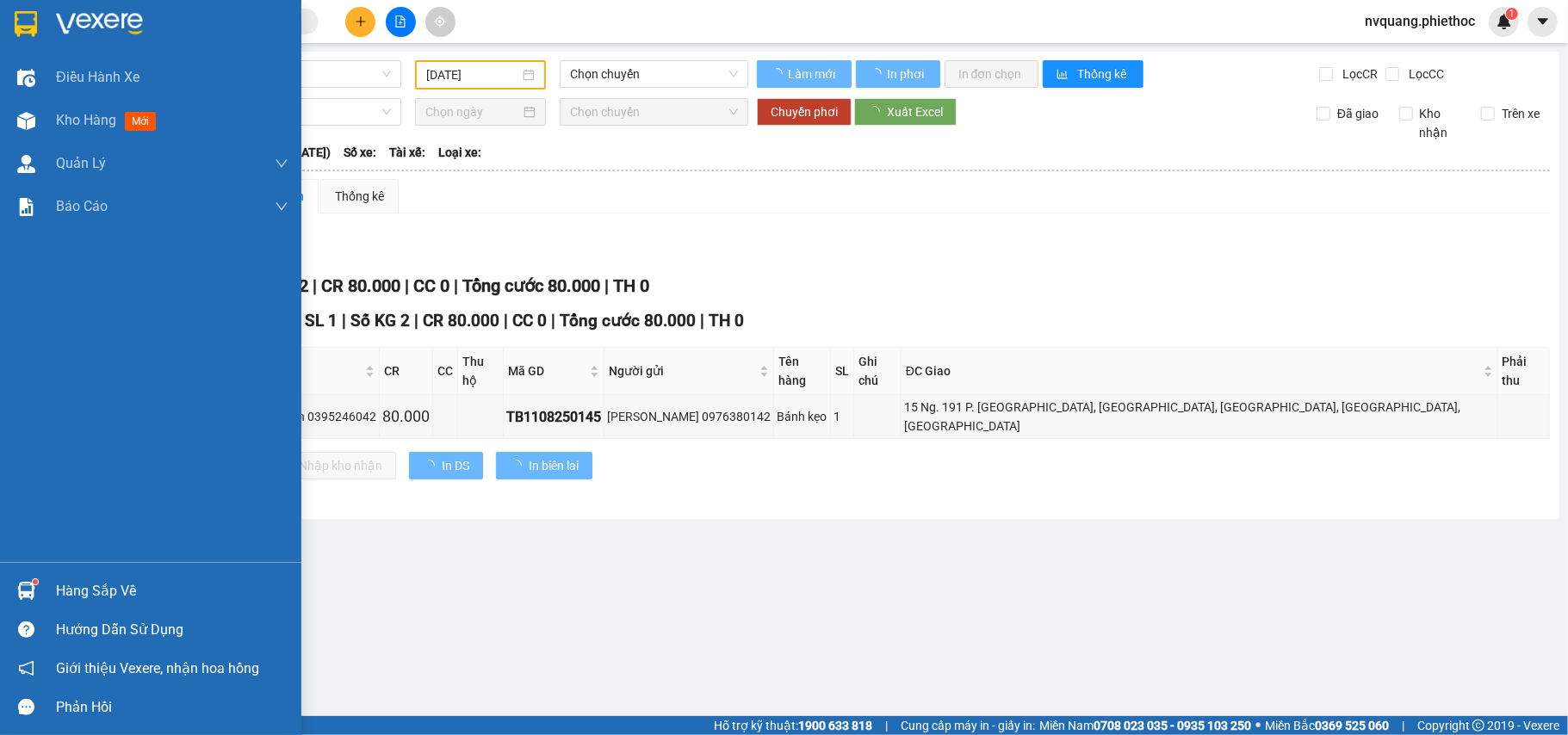
type input "[DATE]"
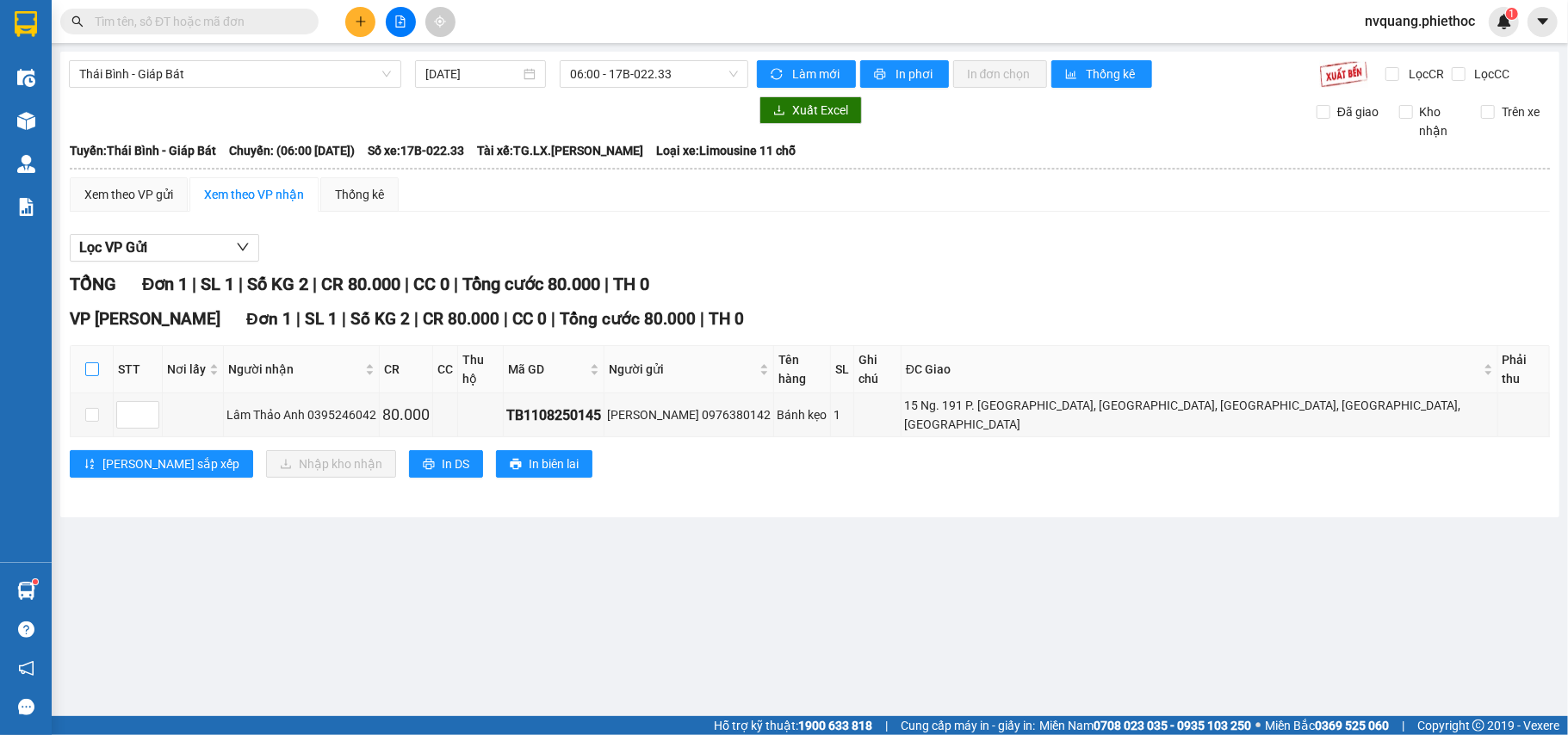
click at [92, 362] on input "checkbox" at bounding box center [92, 369] width 14 height 14
checkbox input "true"
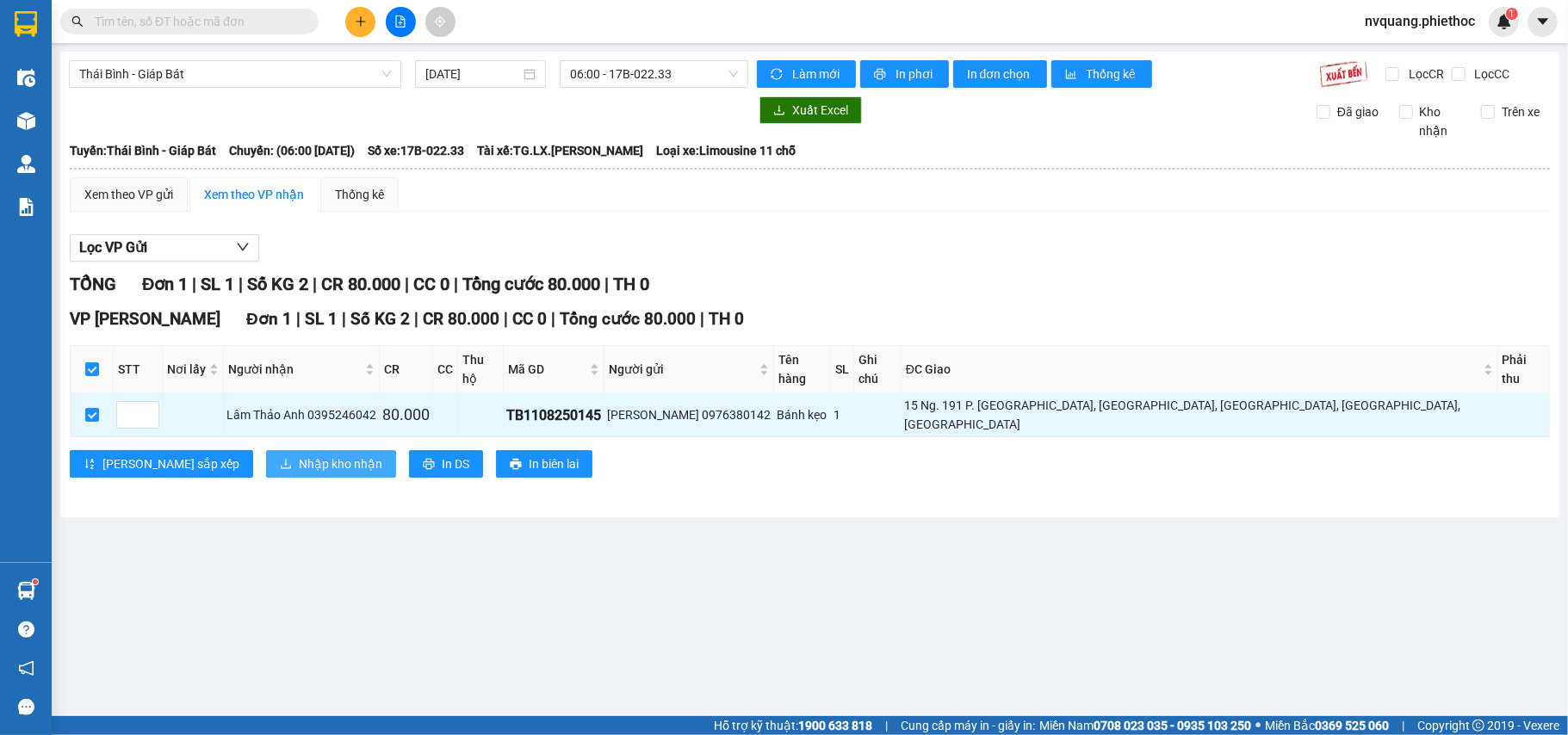
click at [299, 455] on span "Nhập kho nhận" at bounding box center [340, 464] width 83 height 19
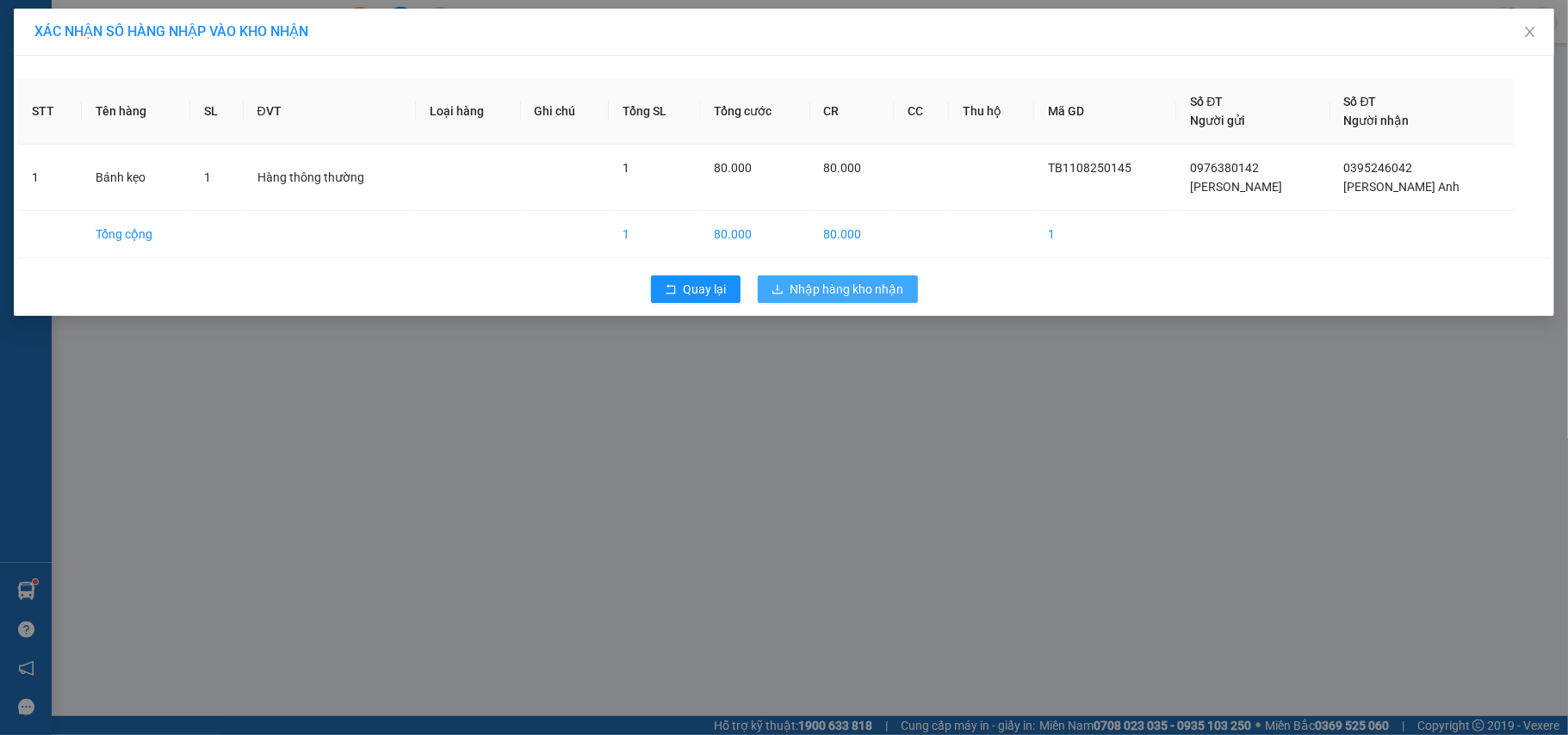
click at [782, 286] on icon "download" at bounding box center [777, 289] width 12 height 12
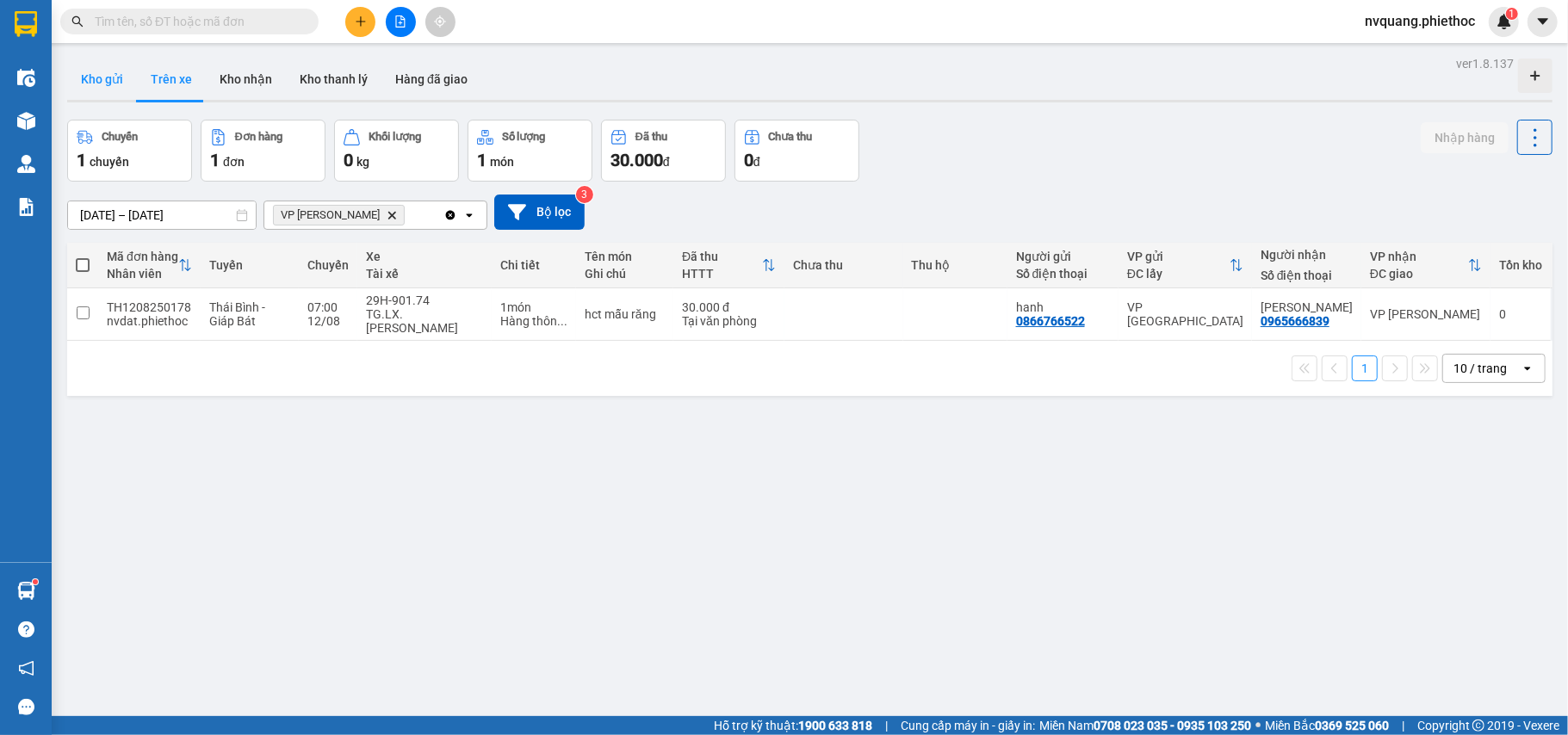
click at [119, 74] on button "Kho gửi" at bounding box center [102, 79] width 70 height 41
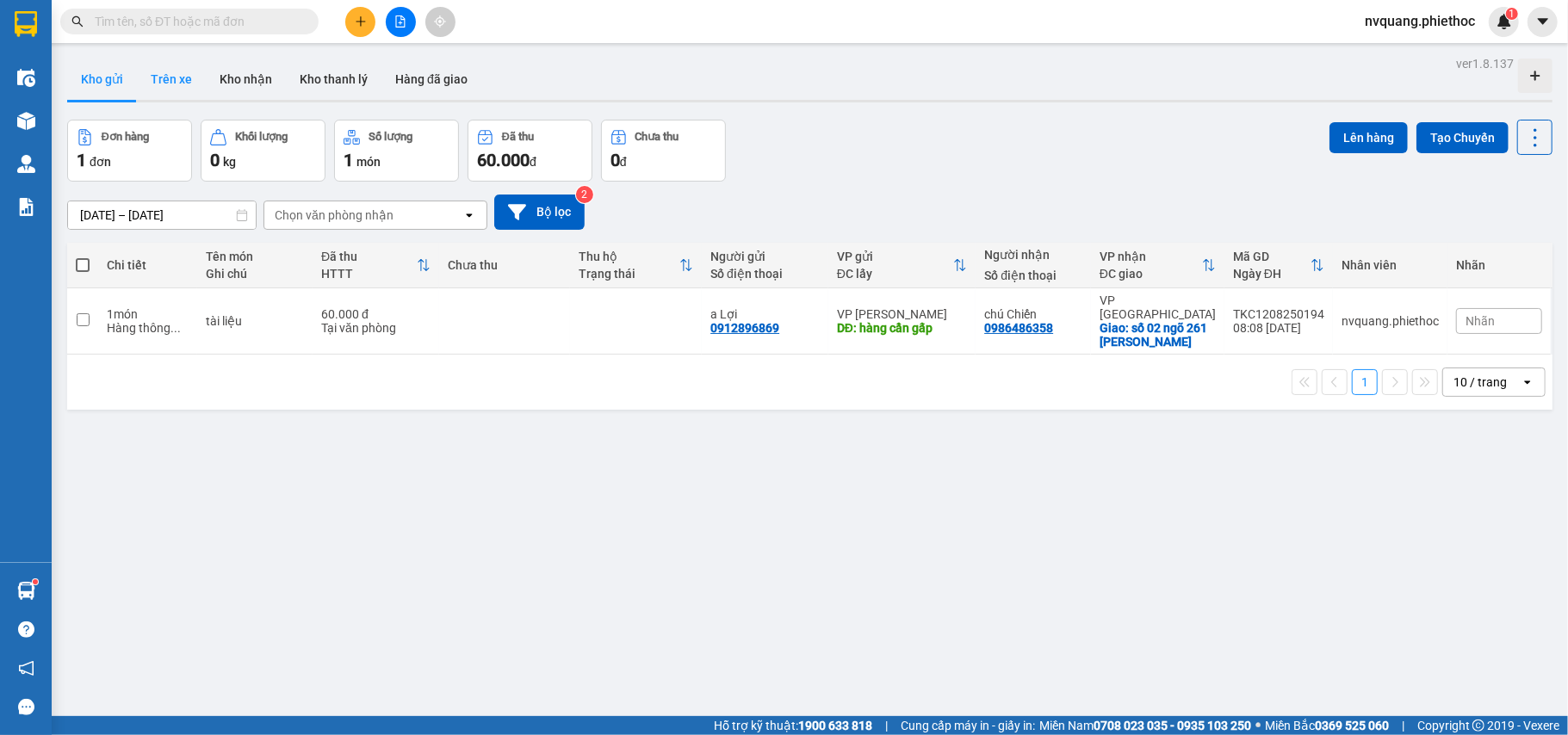
click at [177, 86] on button "Trên xe" at bounding box center [172, 79] width 69 height 41
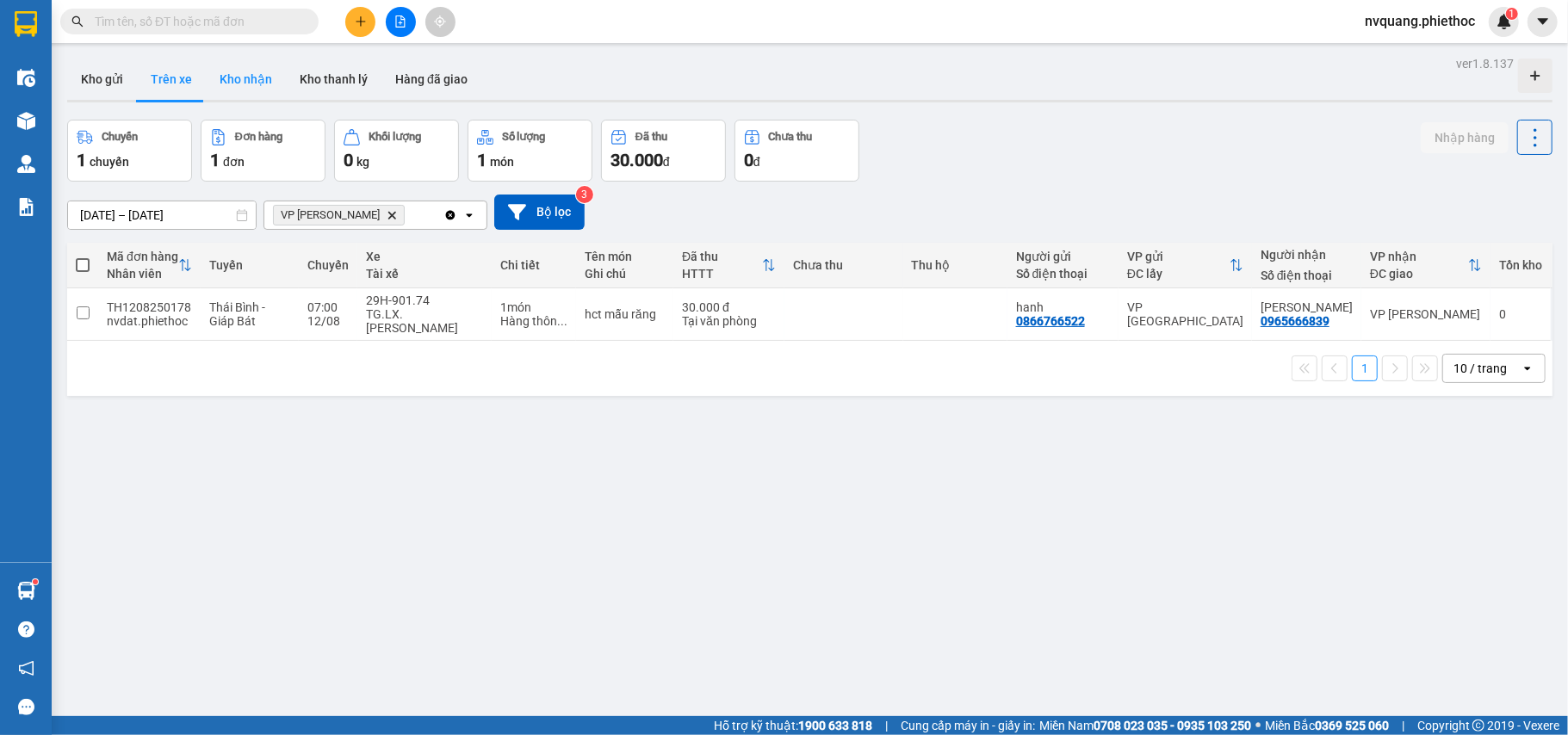
click at [256, 86] on button "Kho nhận" at bounding box center [246, 79] width 80 height 41
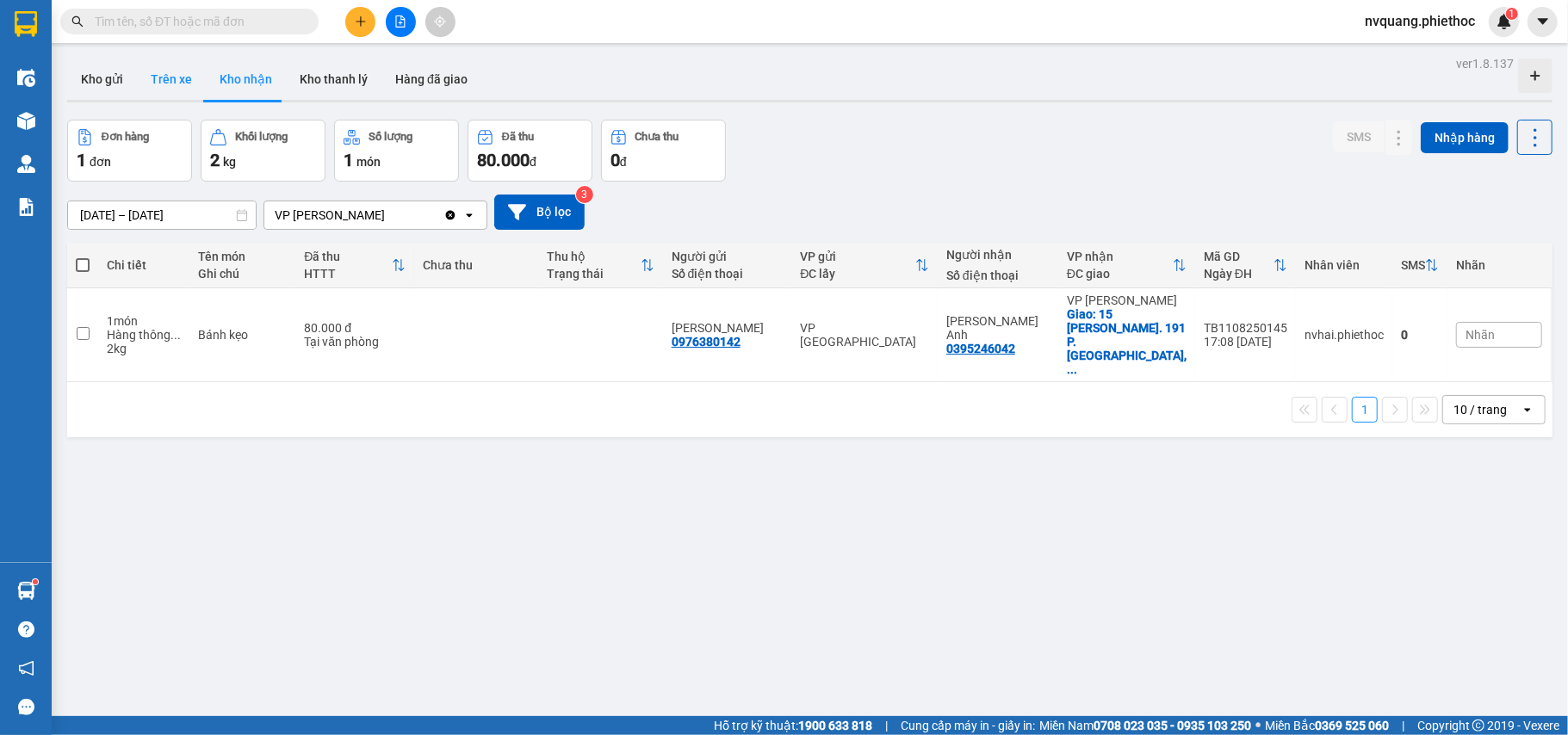
click at [147, 73] on button "Trên xe" at bounding box center [172, 79] width 69 height 41
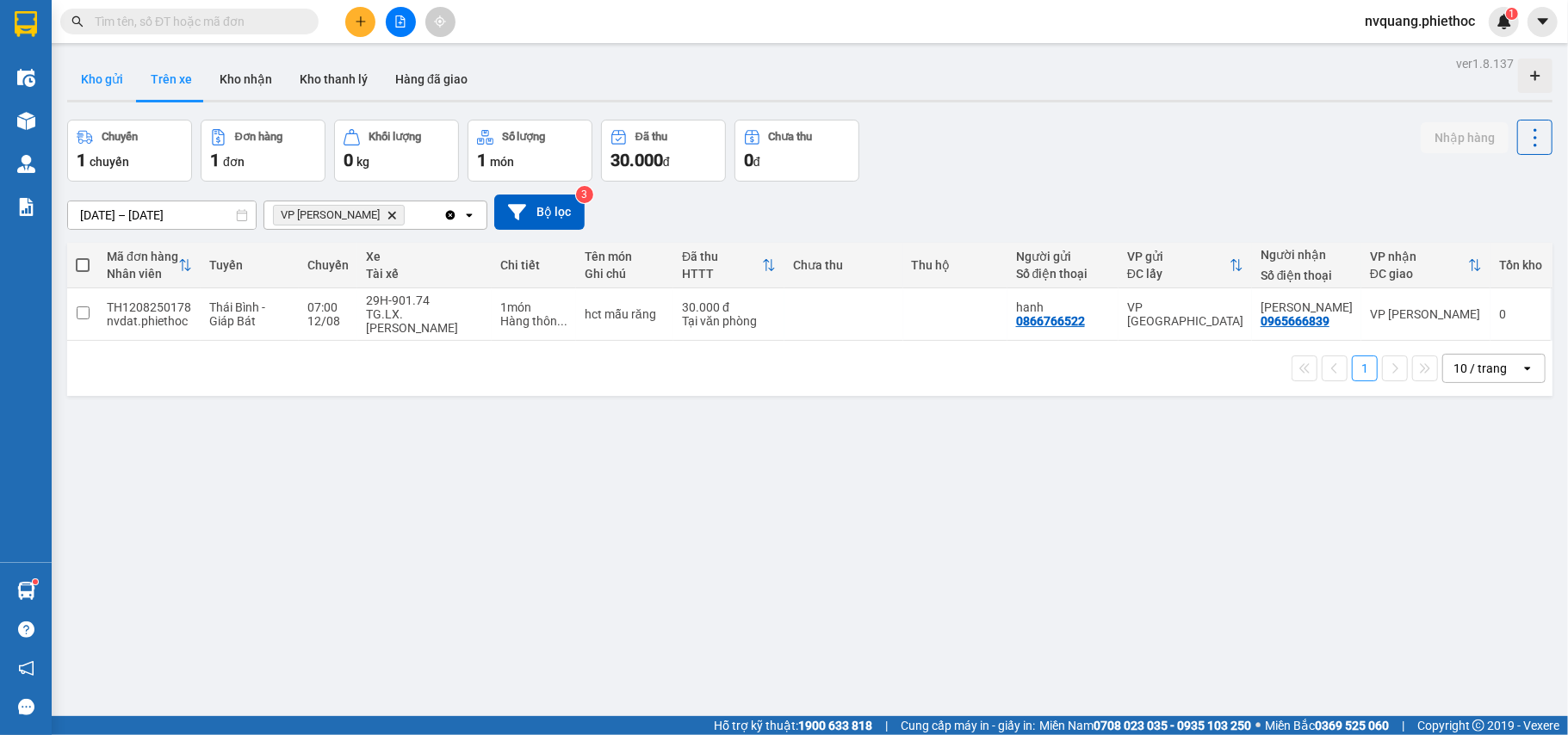
click at [105, 93] on button "Kho gửi" at bounding box center [102, 79] width 70 height 41
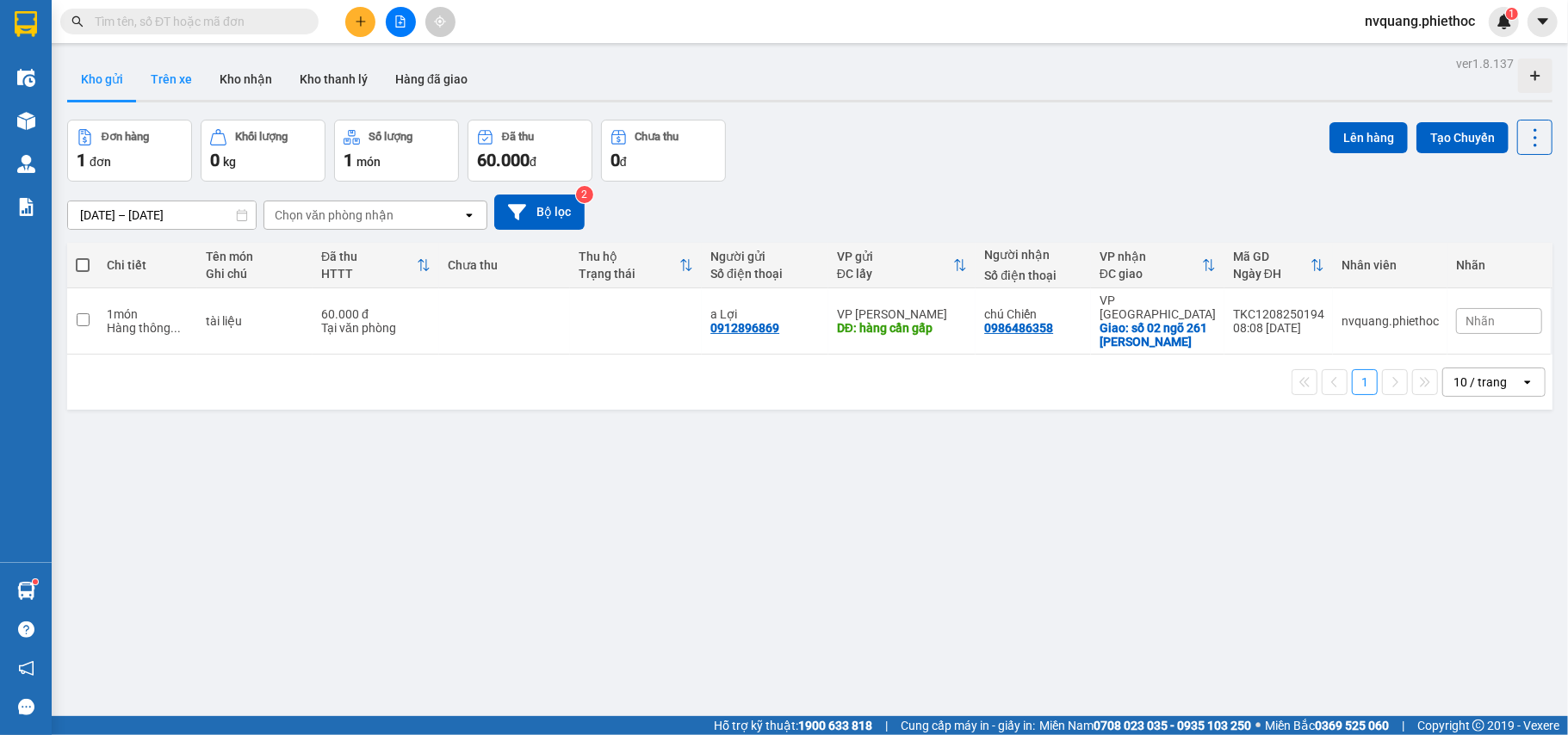
click at [160, 77] on button "Trên xe" at bounding box center [172, 79] width 69 height 41
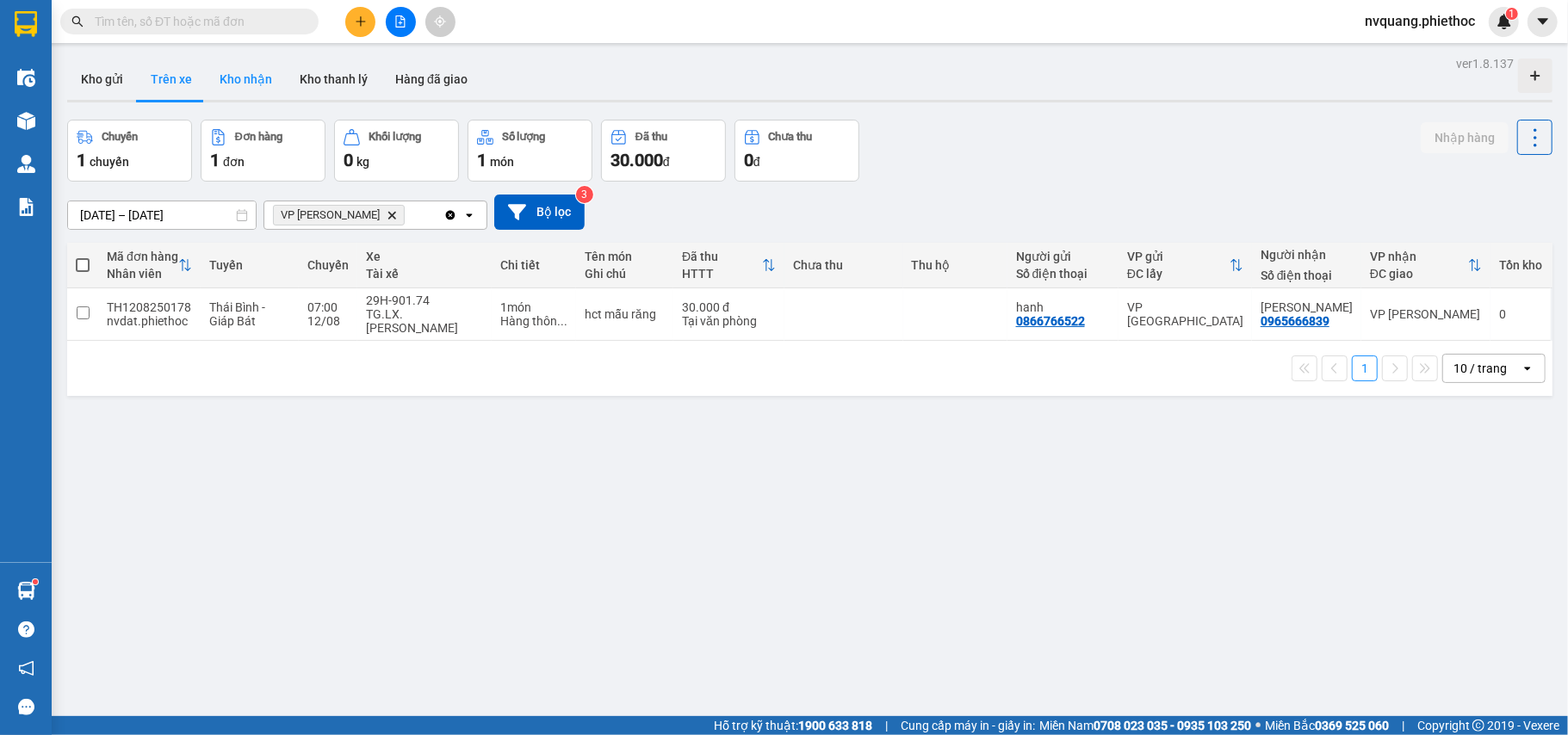
click at [227, 72] on button "Kho nhận" at bounding box center [246, 79] width 80 height 41
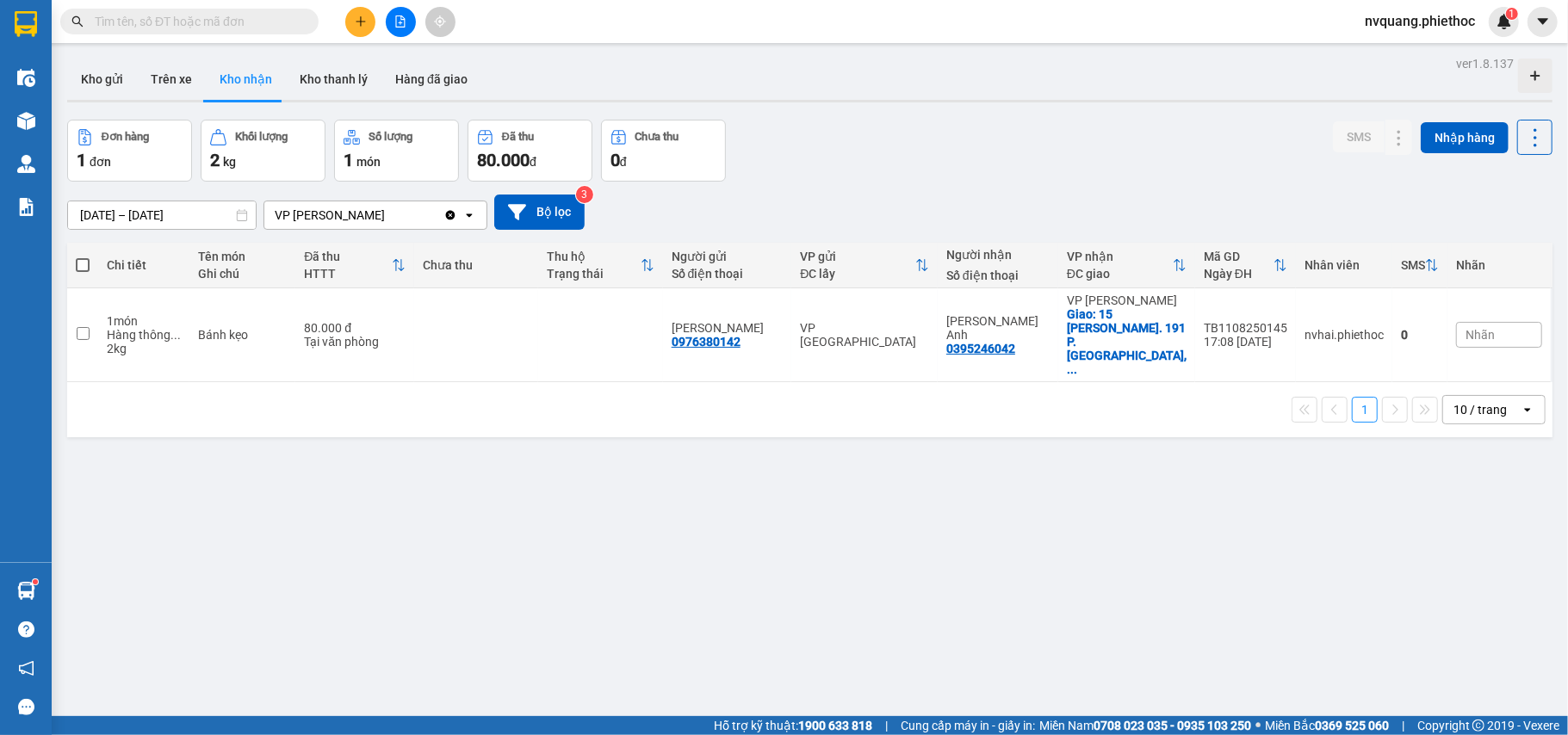
click at [136, 214] on input "[DATE] – [DATE]" at bounding box center [162, 216] width 188 height 28
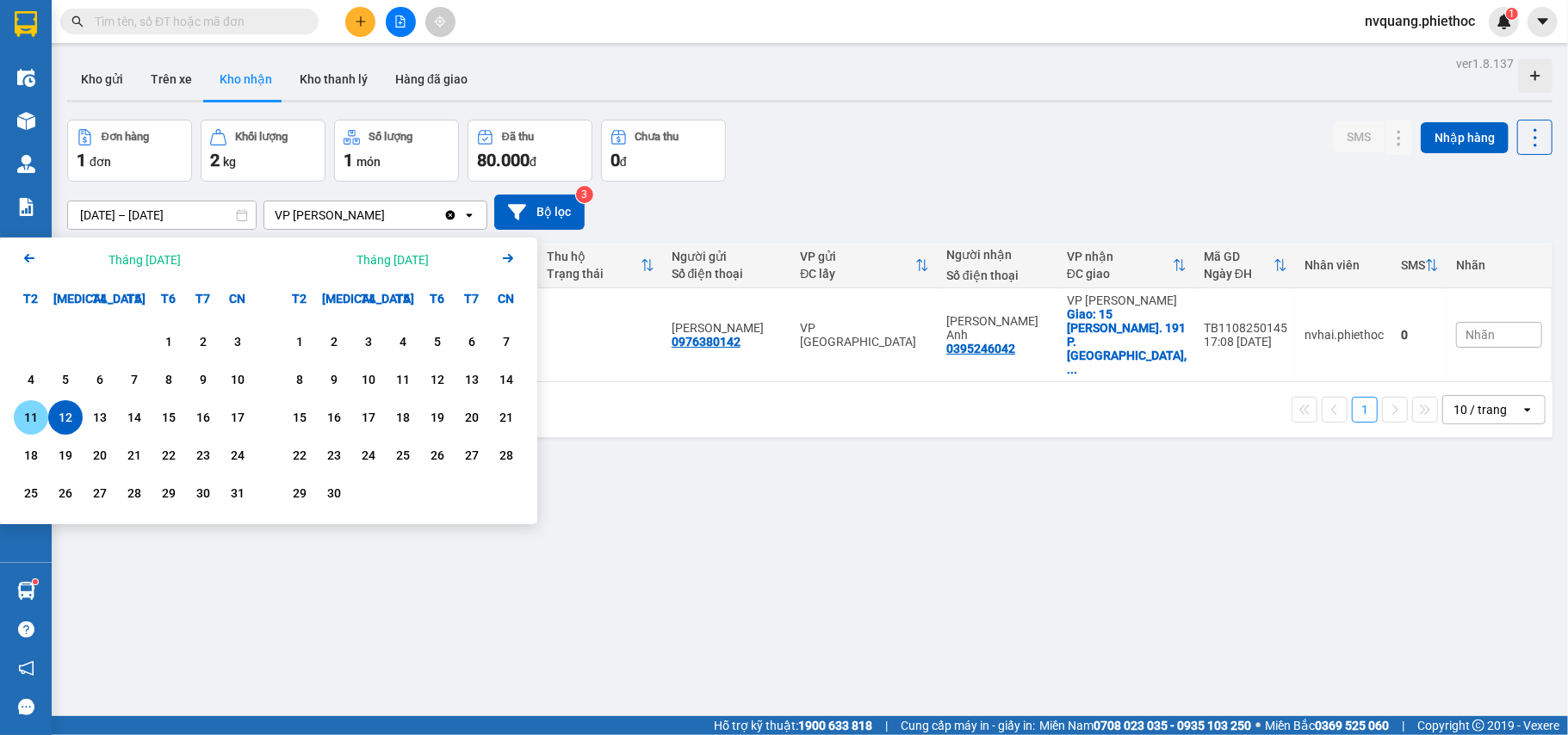
click at [32, 410] on div "11" at bounding box center [31, 417] width 24 height 21
click at [56, 410] on div "12" at bounding box center [65, 417] width 24 height 21
type input "[DATE] – [DATE]"
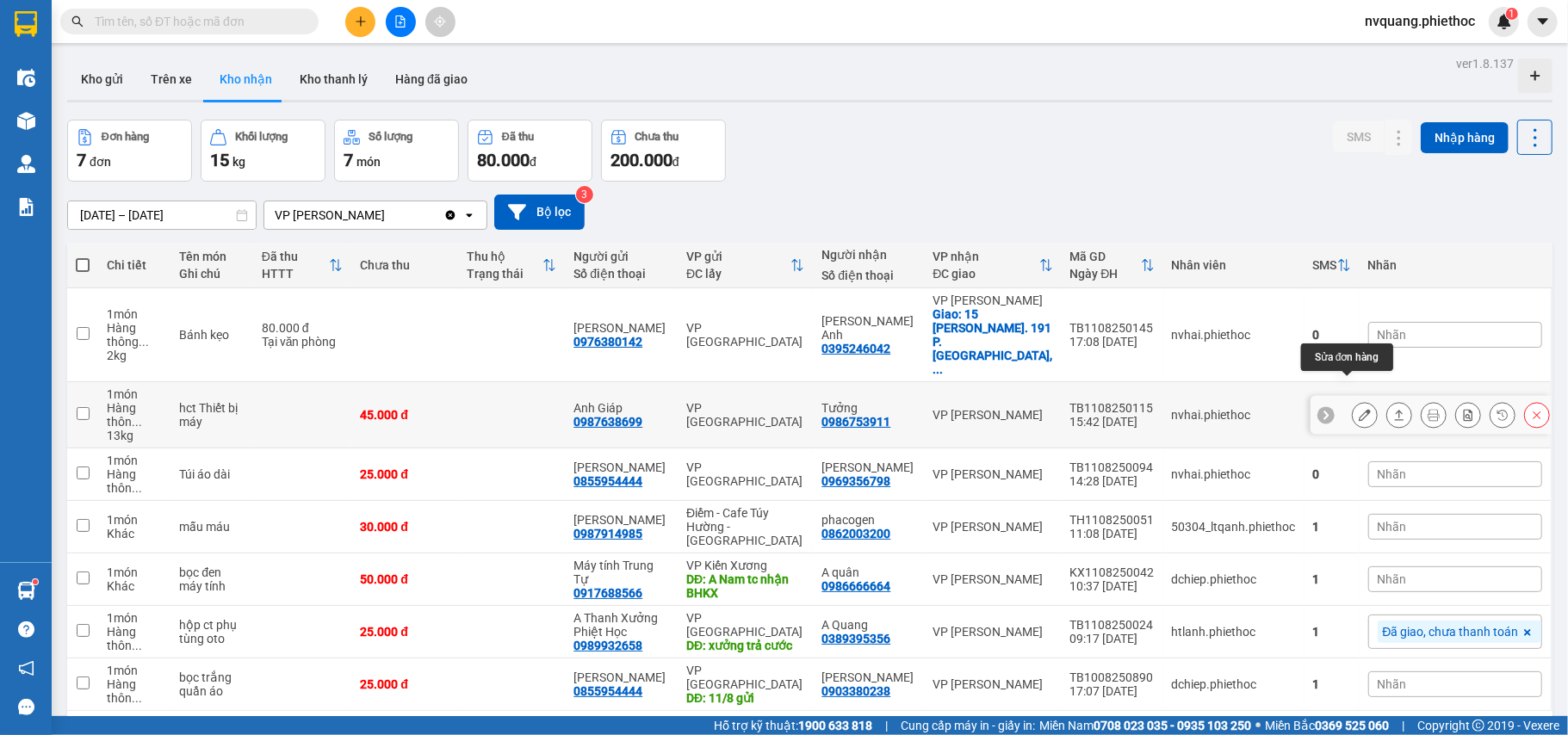
click at [1352, 401] on button at bounding box center [1364, 416] width 24 height 30
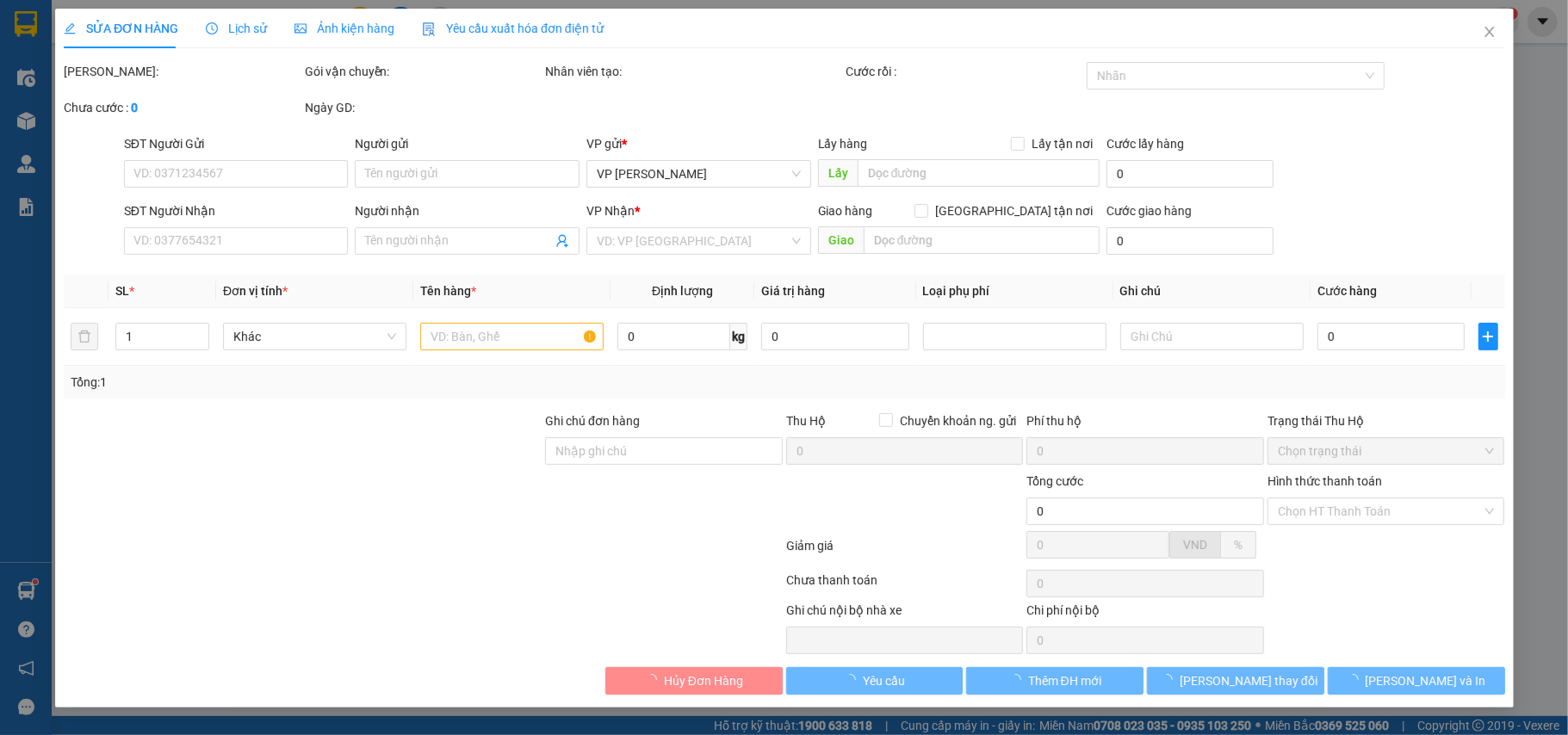
type input "0987638699"
type input "Anh Giáp"
type input "0986753911"
type input "Tưởng"
type input "45.000"
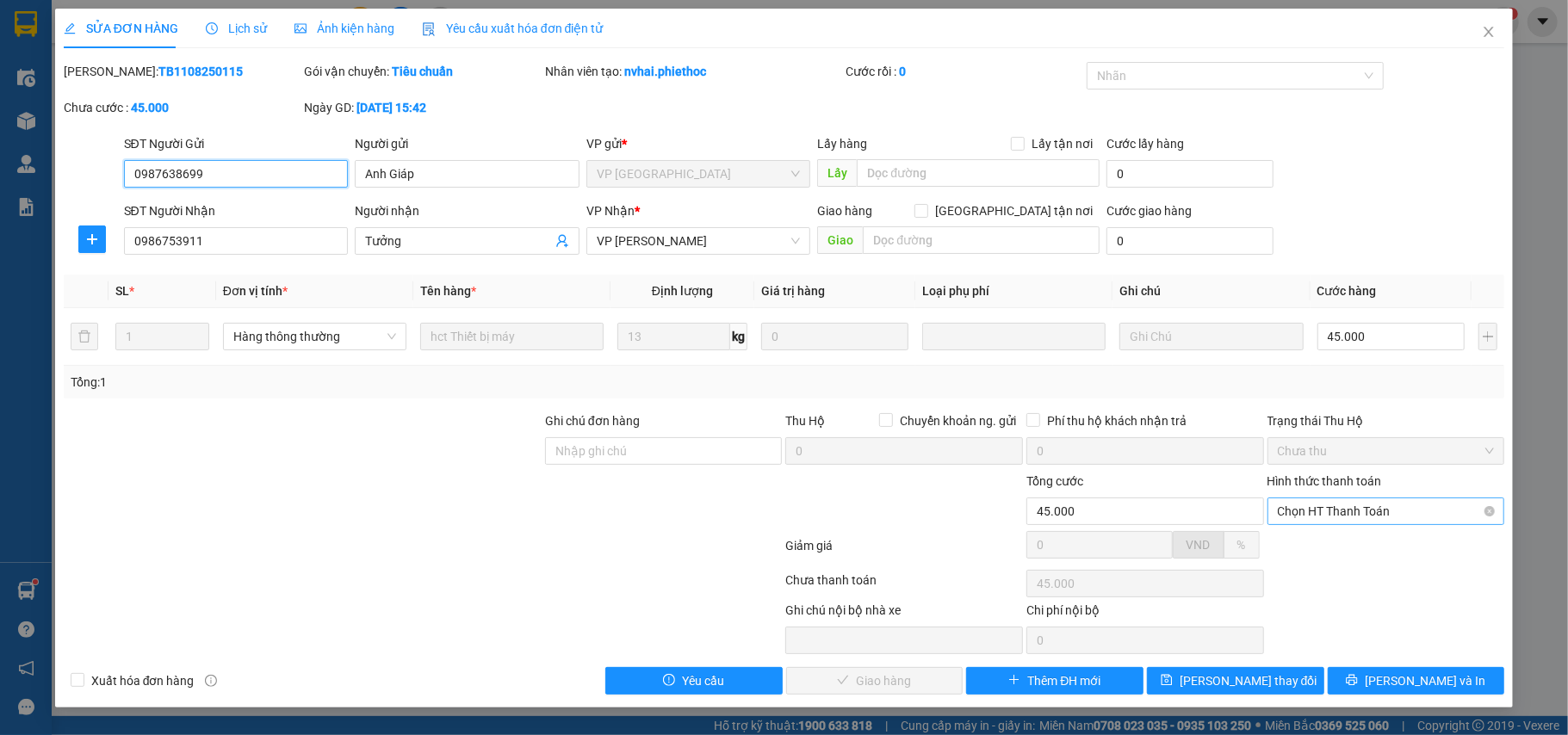
click at [1317, 516] on span "Chọn HT Thanh Toán" at bounding box center [1386, 512] width 217 height 26
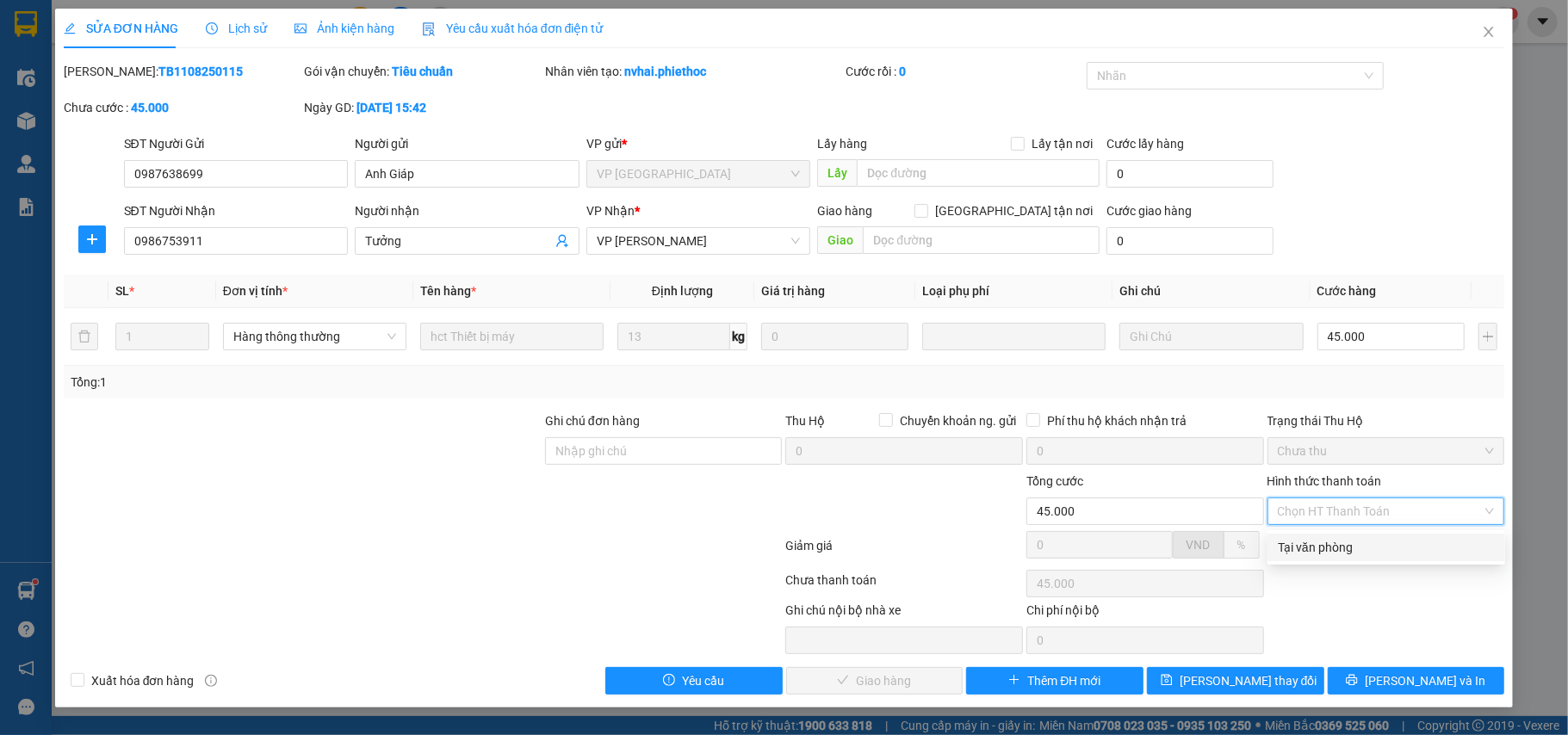
click at [1317, 543] on div "Tại văn phòng" at bounding box center [1386, 547] width 217 height 19
type input "0"
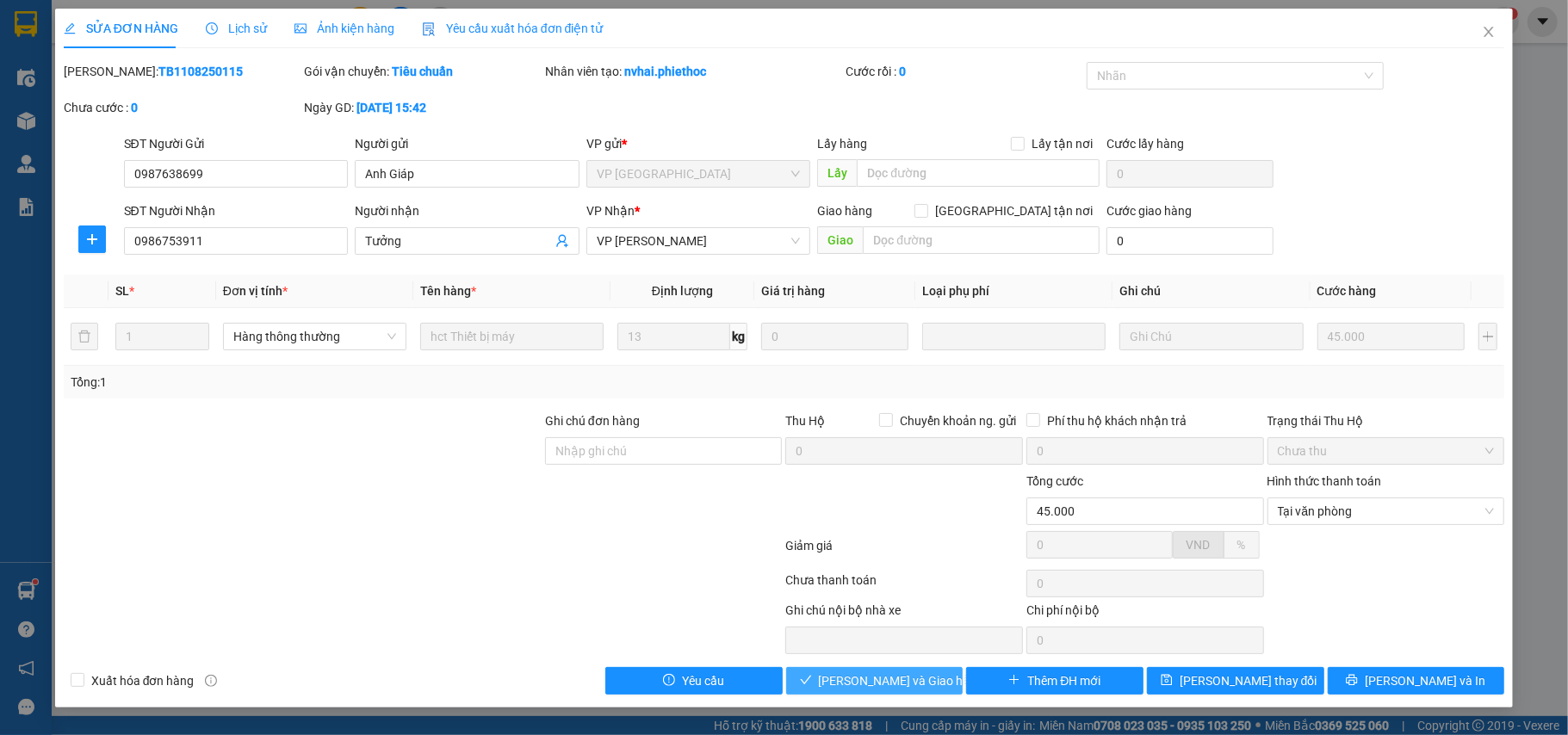
click at [920, 684] on span "[PERSON_NAME] và Giao hàng" at bounding box center [901, 681] width 165 height 19
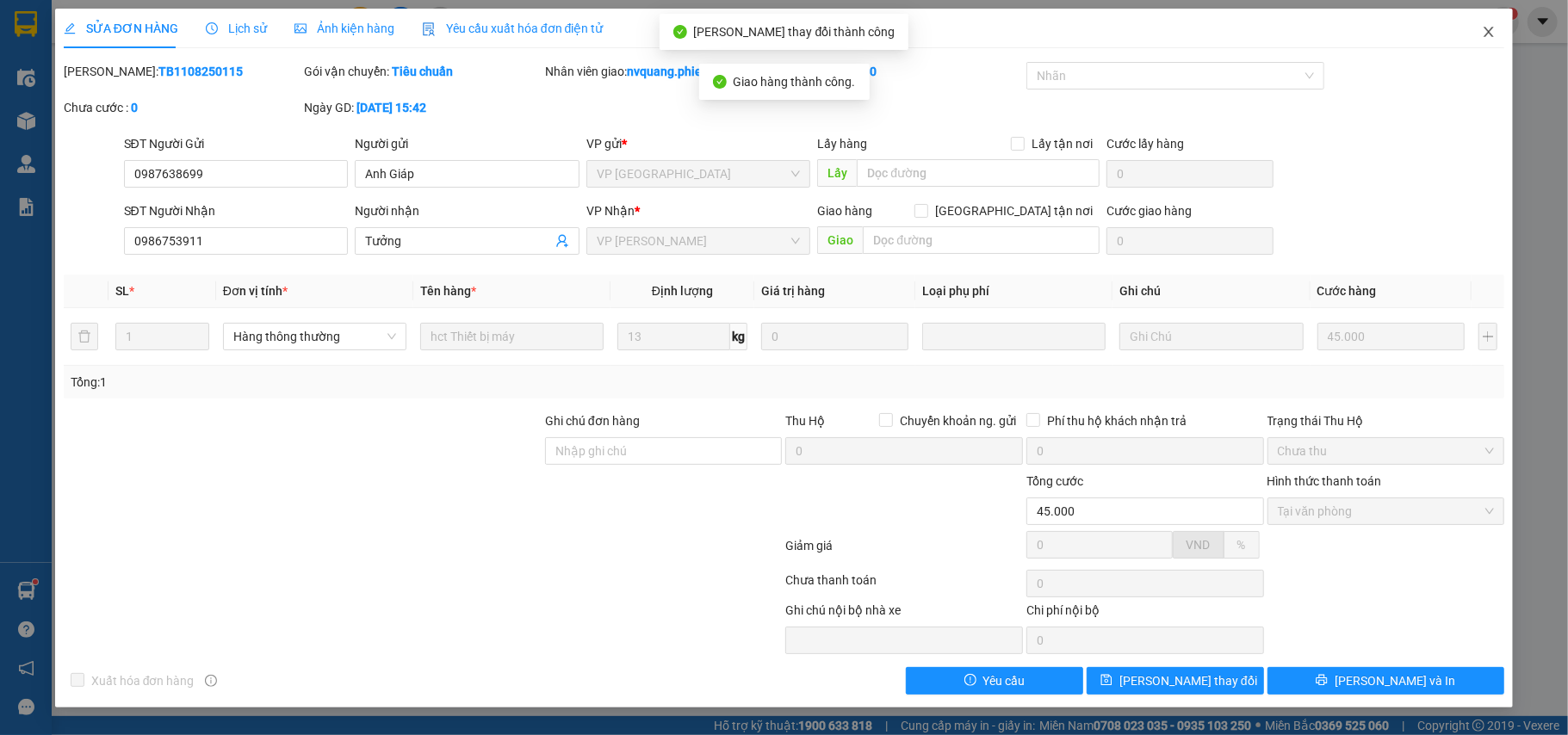
click at [1485, 36] on icon "close" at bounding box center [1489, 32] width 14 height 14
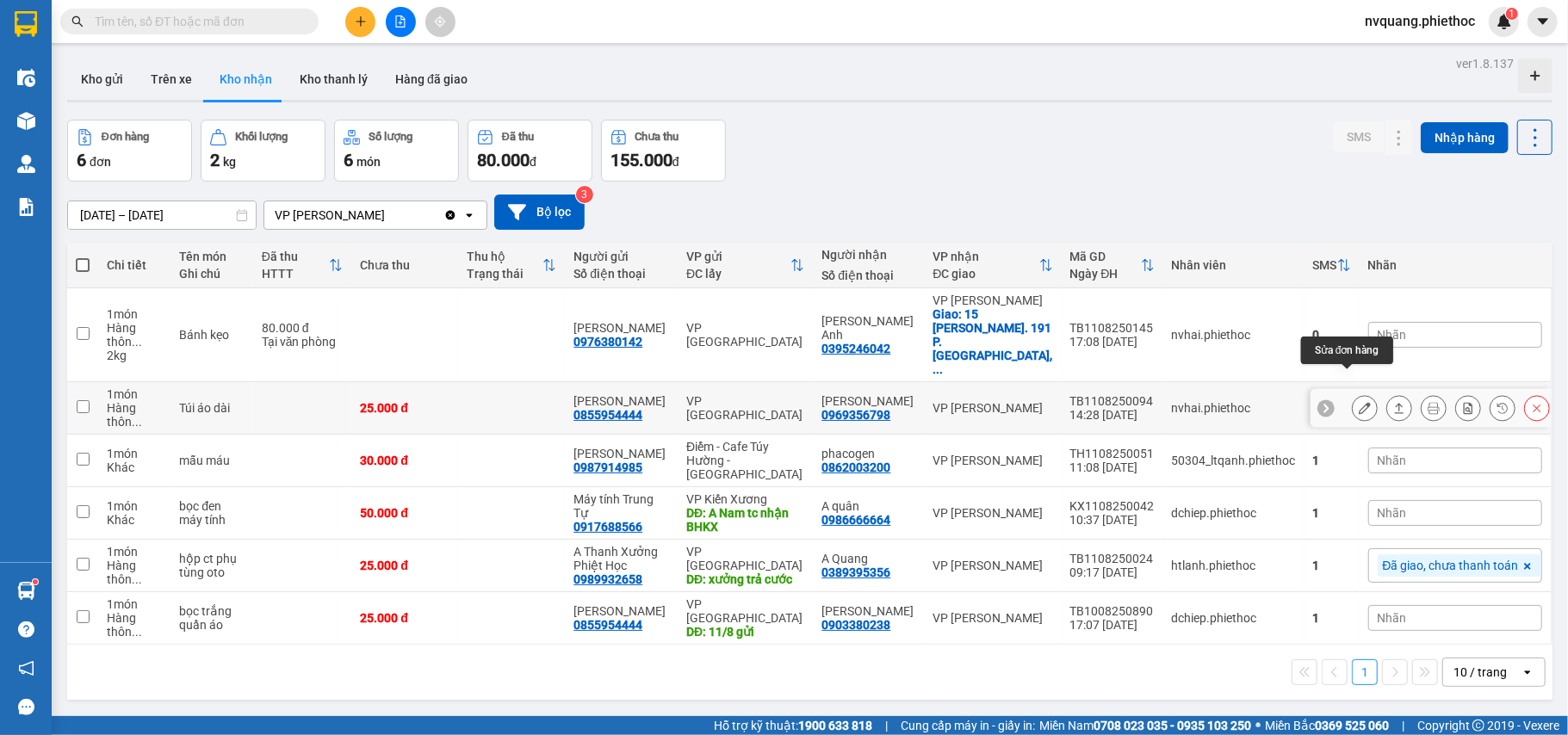
click at [1359, 403] on icon at bounding box center [1364, 408] width 12 height 12
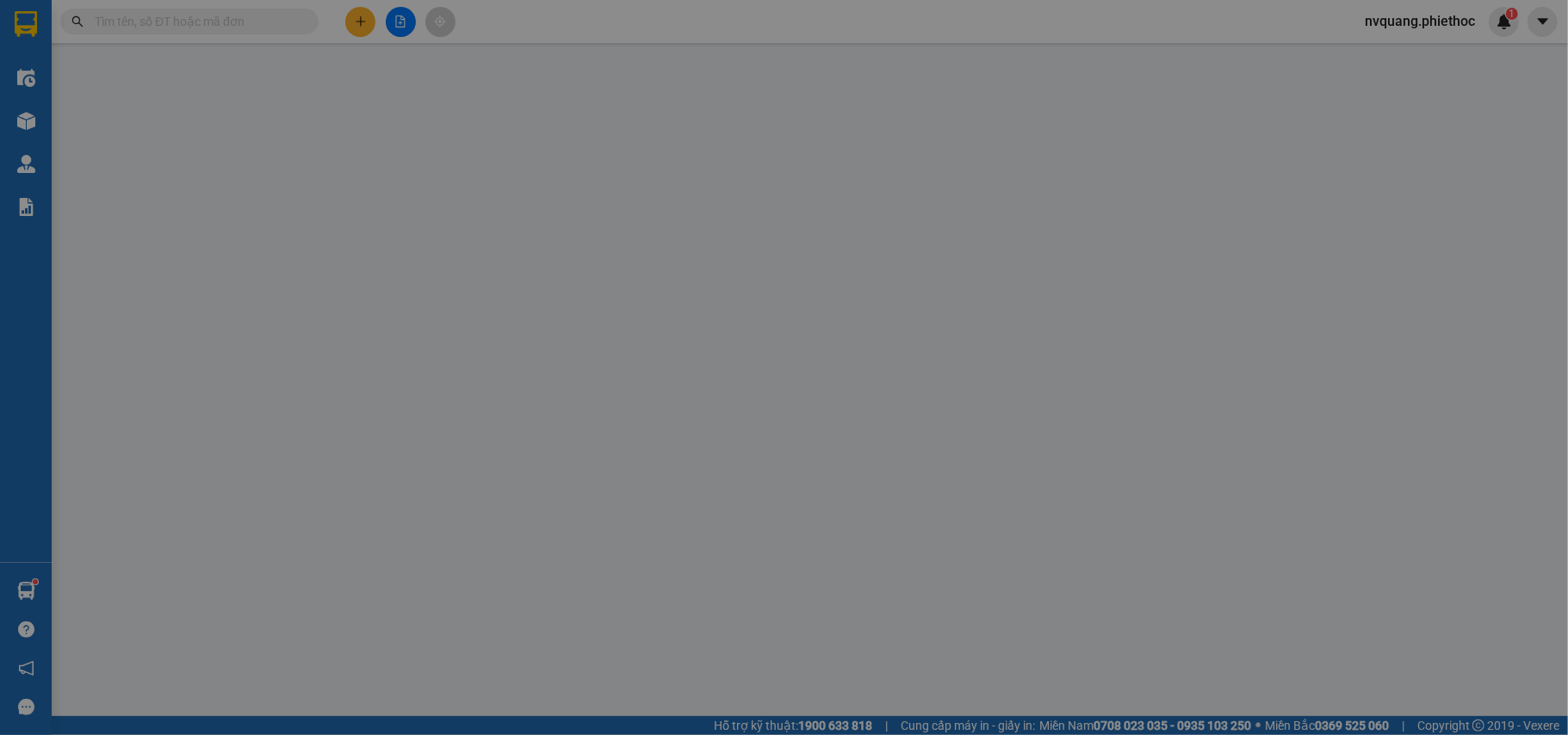
type input "0855954444"
type input "[PERSON_NAME]"
type input "0969356798"
type input "[PERSON_NAME]"
type input "25.000"
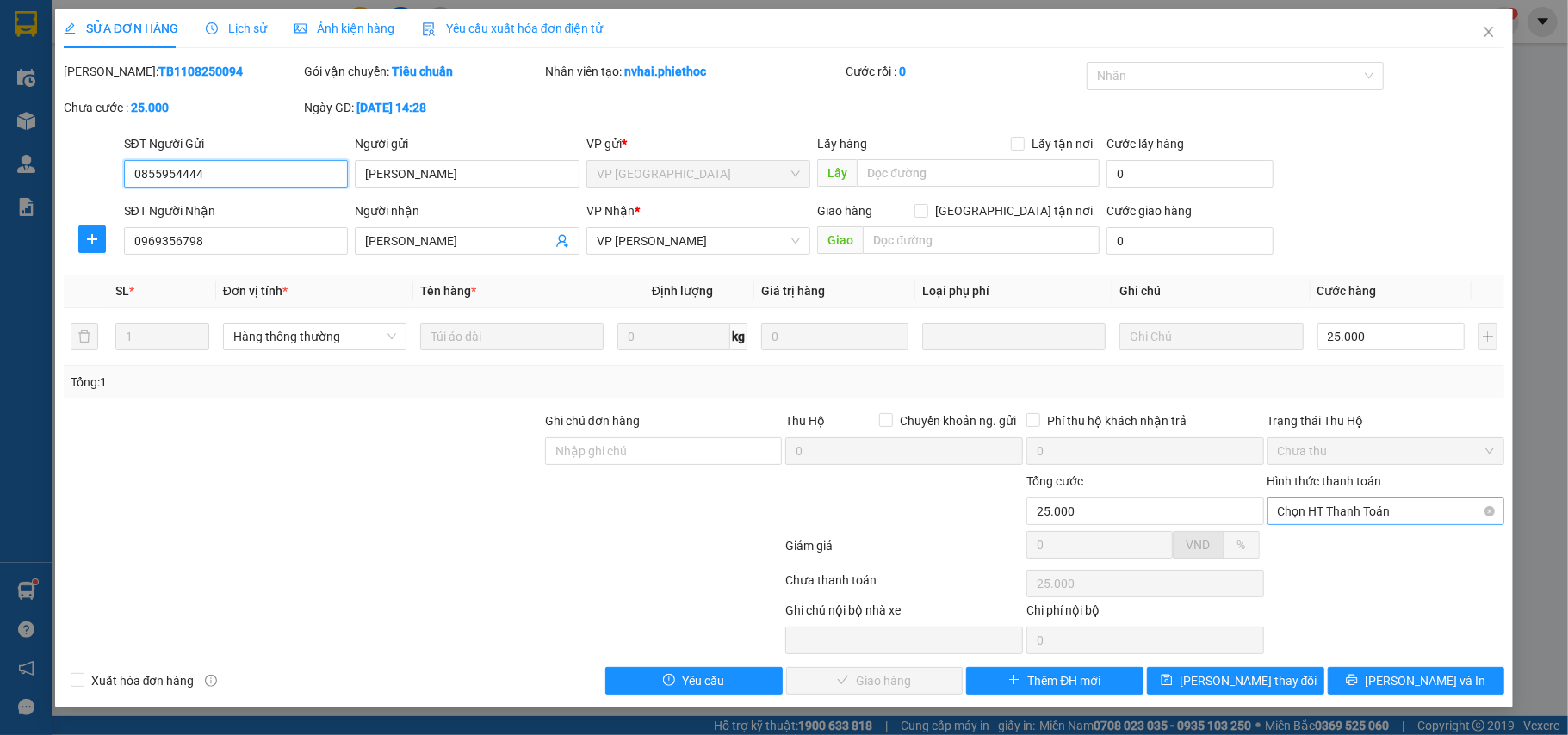
click at [1337, 506] on span "Chọn HT Thanh Toán" at bounding box center [1386, 512] width 217 height 26
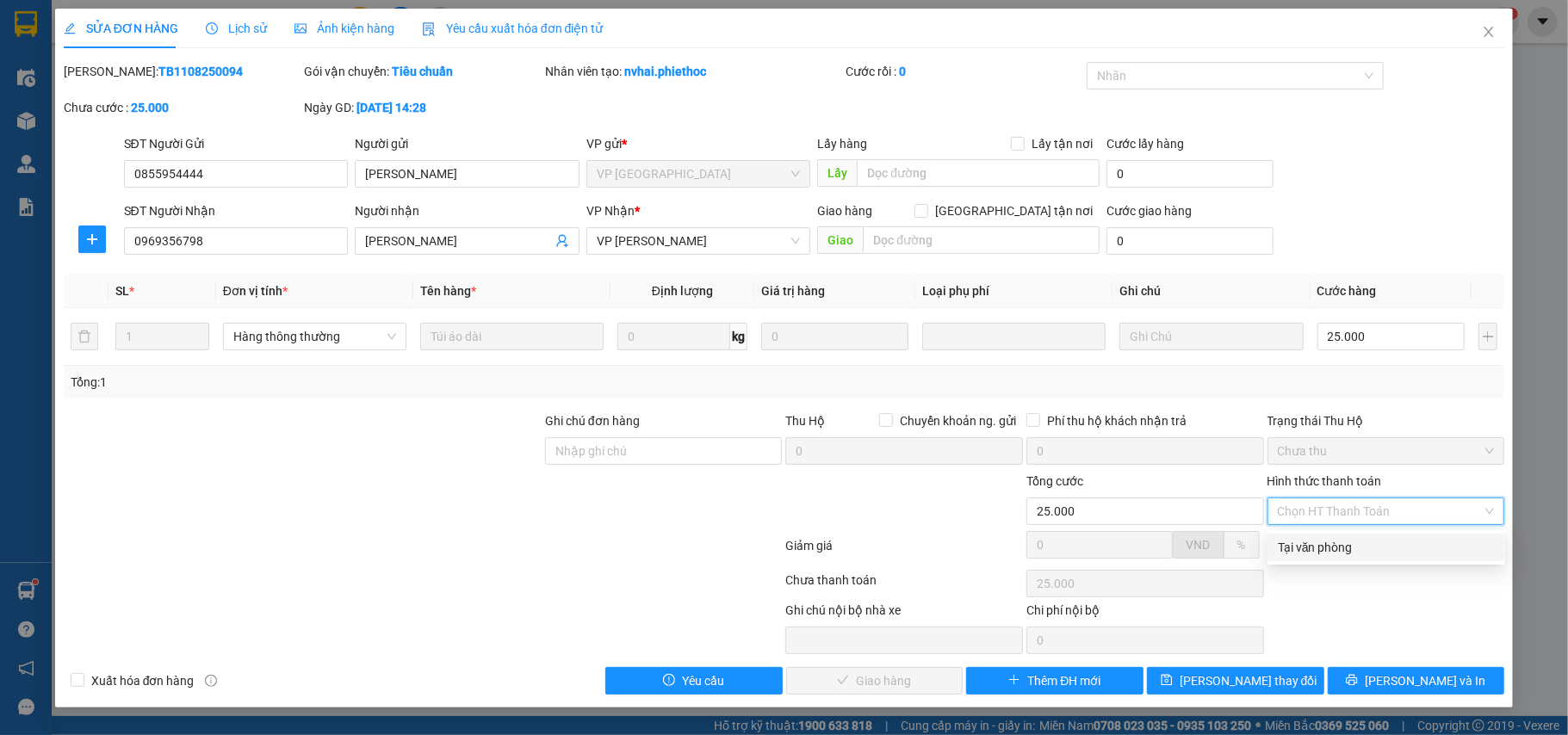
click at [1318, 546] on div "Tại văn phòng" at bounding box center [1386, 547] width 217 height 19
type input "0"
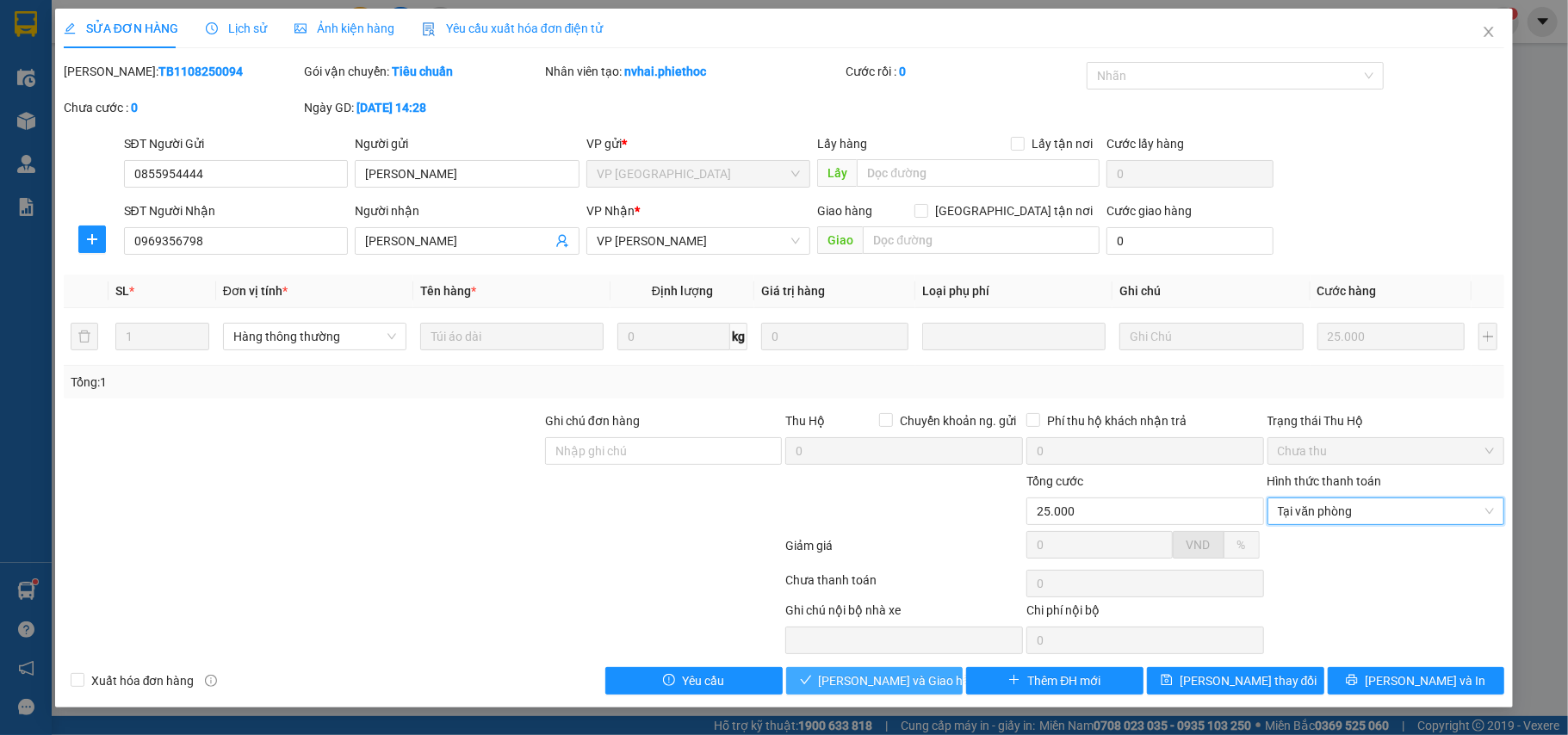
click at [916, 672] on button "[PERSON_NAME] và Giao hàng" at bounding box center [875, 682] width 177 height 28
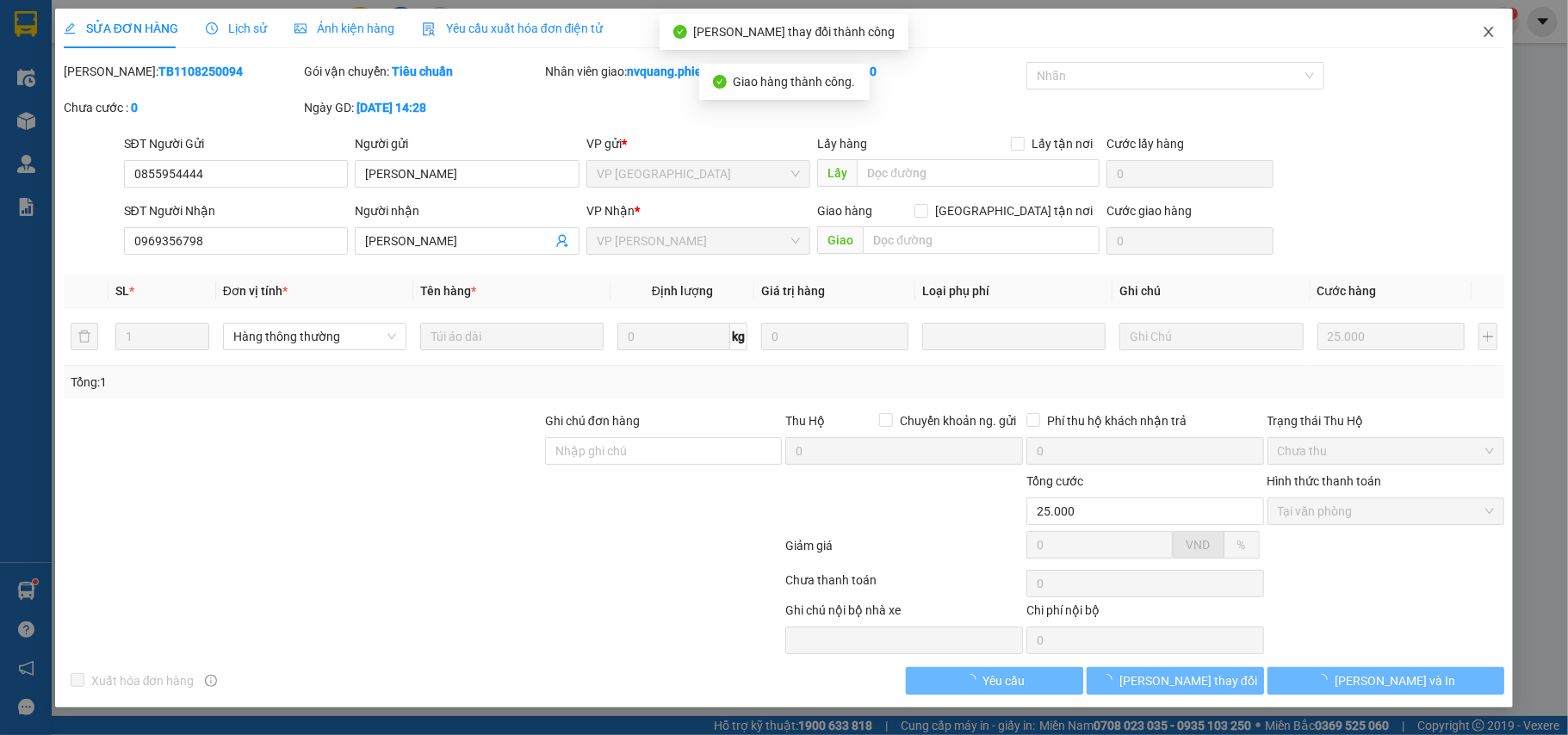
click at [1493, 33] on icon "close" at bounding box center [1489, 32] width 14 height 14
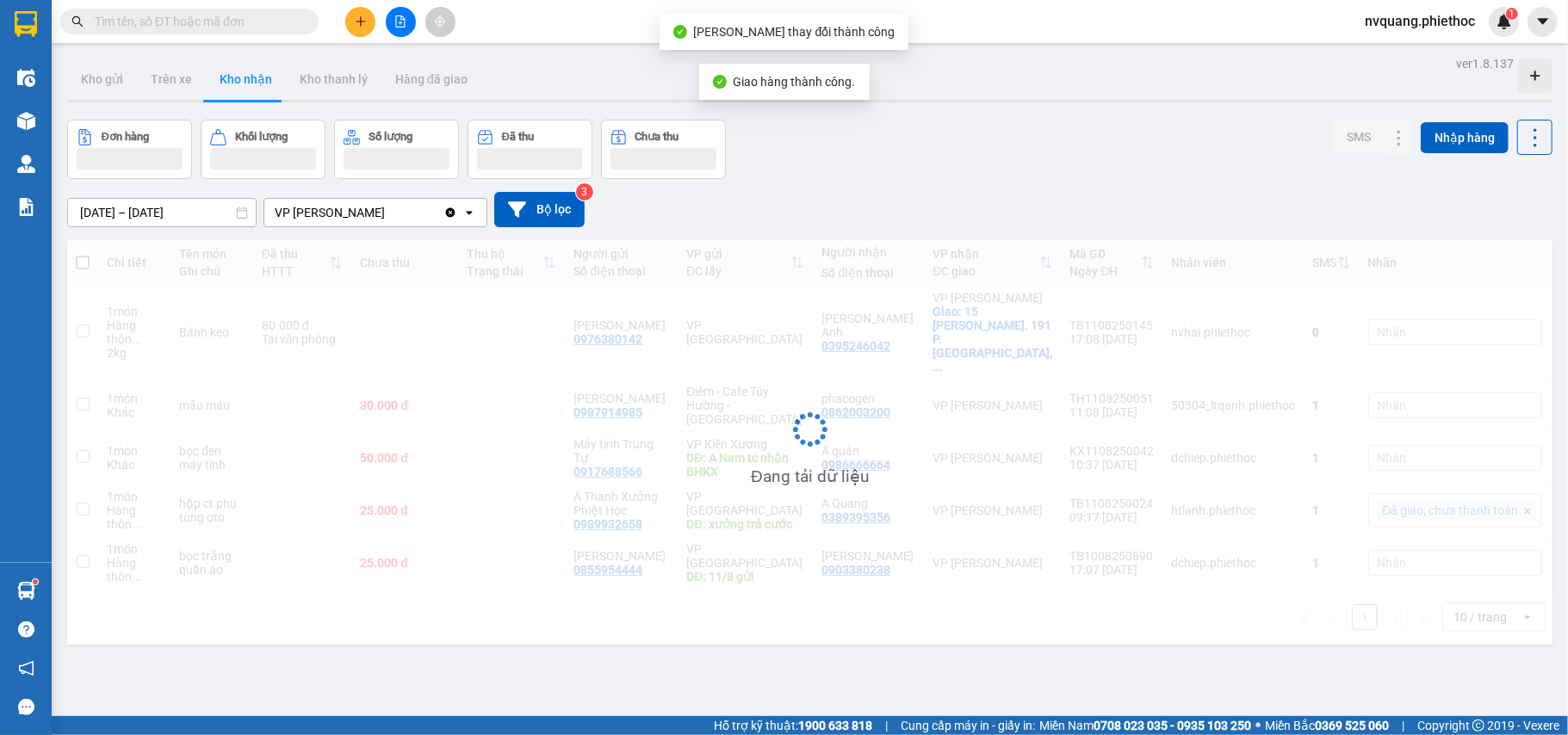
click at [1493, 33] on div "1" at bounding box center [1504, 21] width 30 height 30
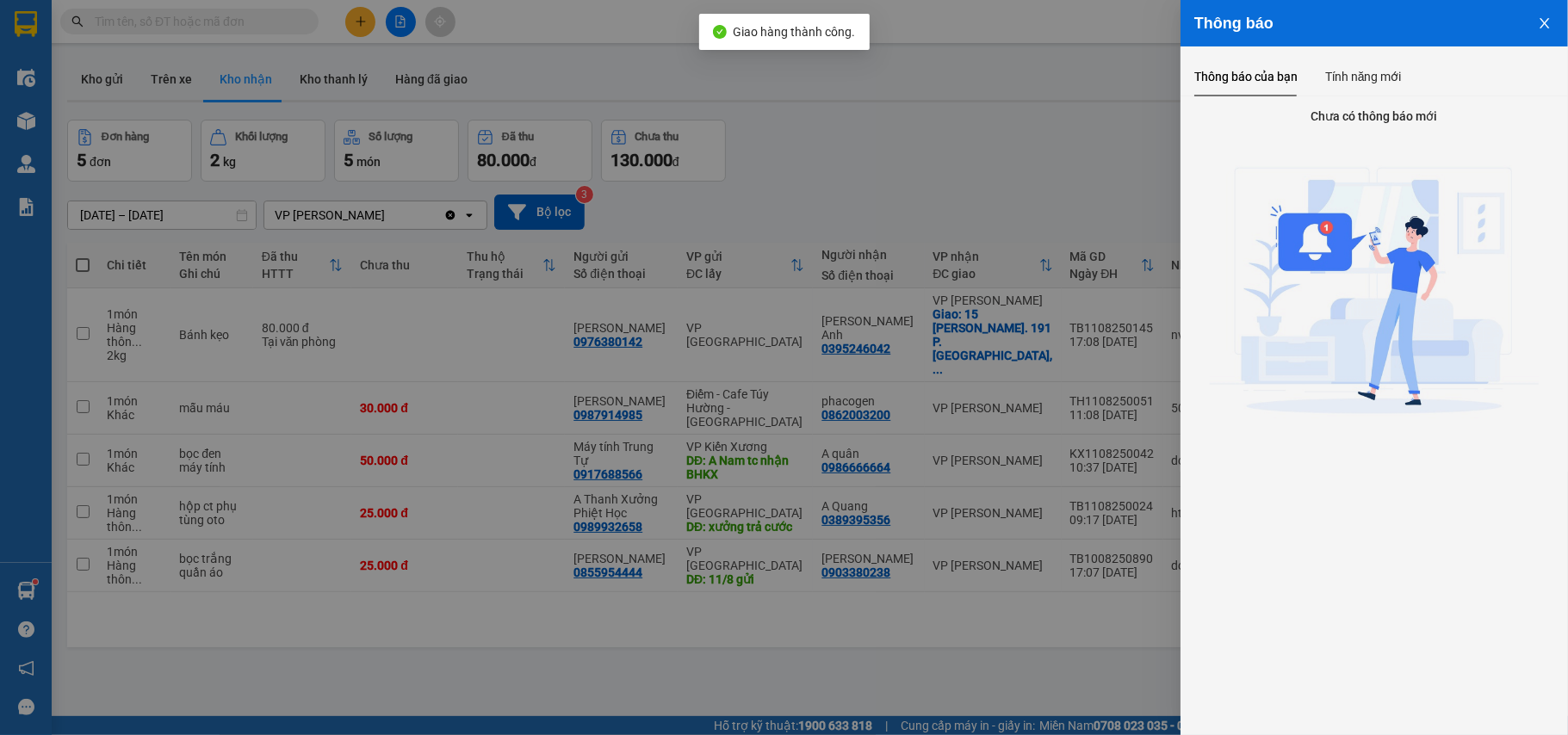
click at [1004, 167] on div at bounding box center [784, 367] width 1568 height 735
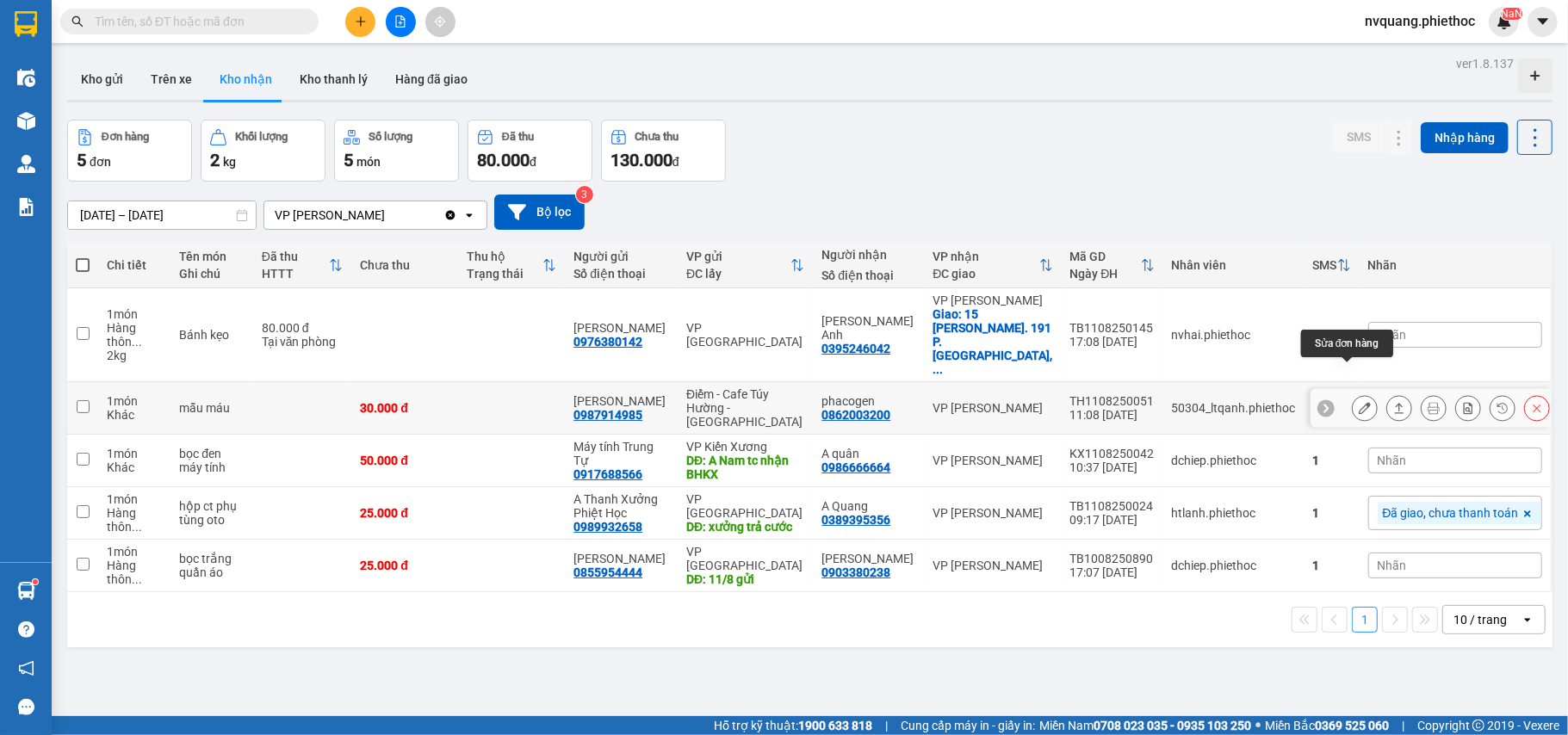
click at [1352, 393] on button at bounding box center [1364, 408] width 24 height 30
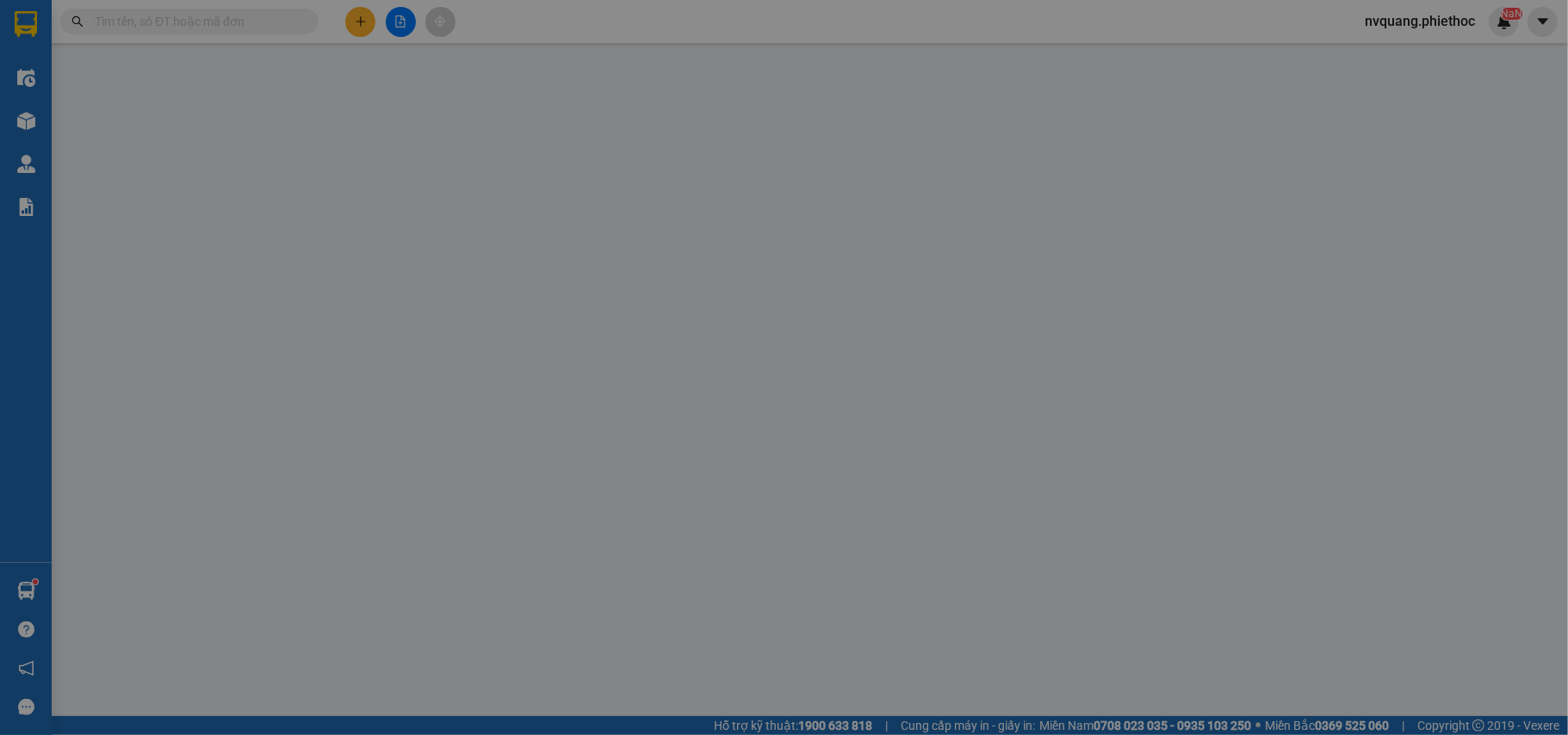
type input "0987914985"
type input "[PERSON_NAME]"
type input "0862003200"
type input "phacogen"
type input "30.000"
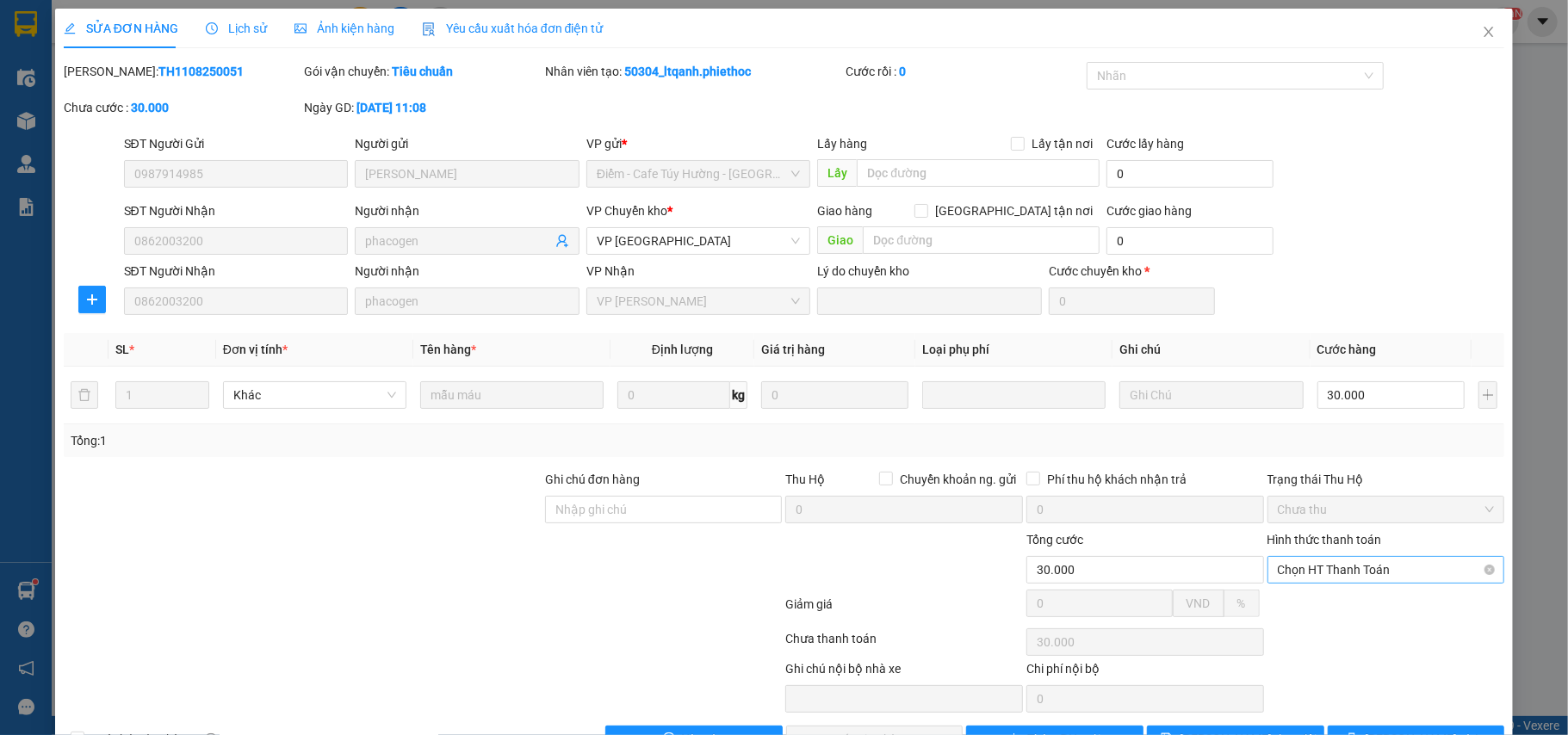
scroll to position [55, 0]
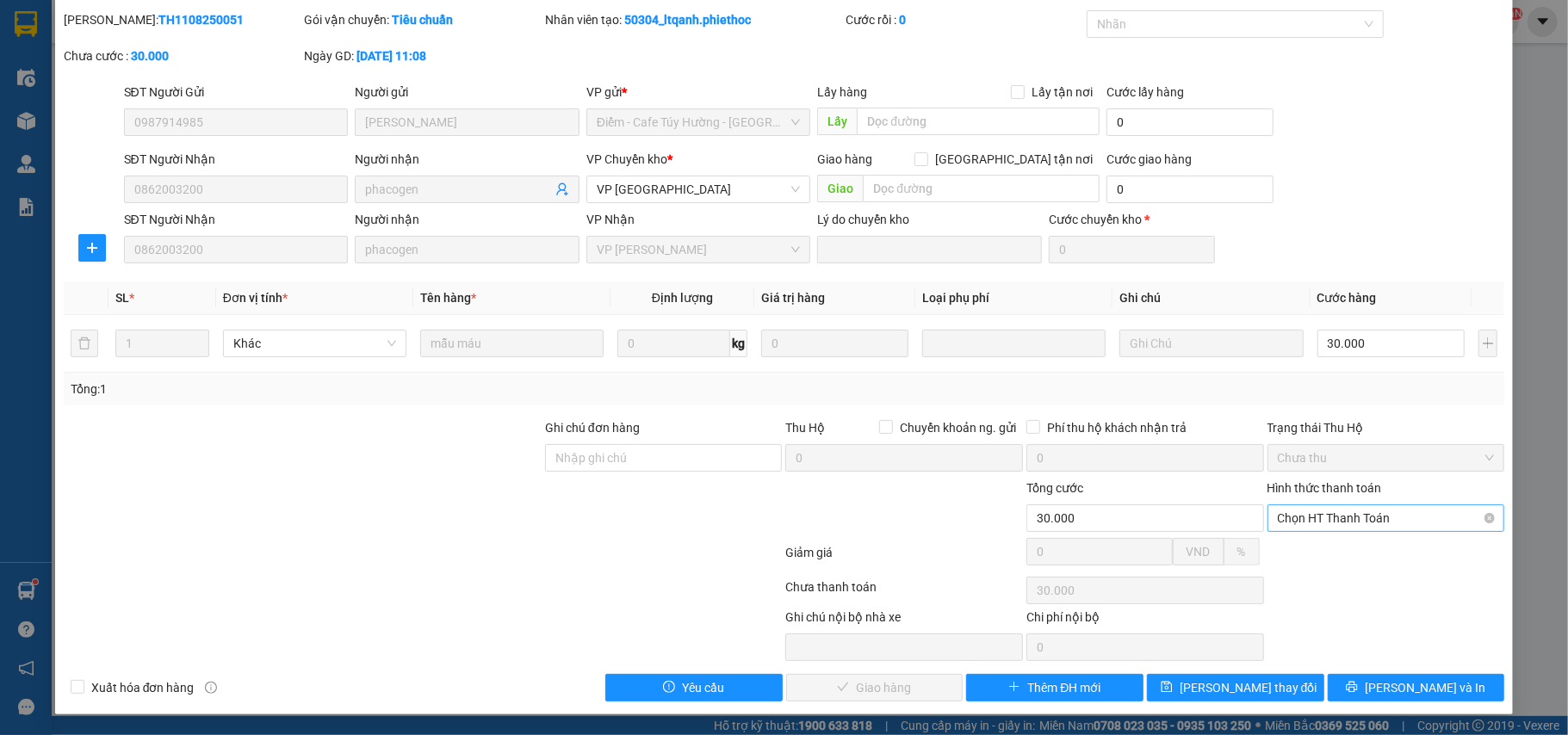
click at [1310, 514] on span "Chọn HT Thanh Toán" at bounding box center [1386, 518] width 217 height 26
click at [1300, 548] on div "Tại văn phòng" at bounding box center [1372, 555] width 215 height 19
type input "0"
click at [923, 679] on button "[PERSON_NAME] và Giao hàng" at bounding box center [875, 688] width 177 height 28
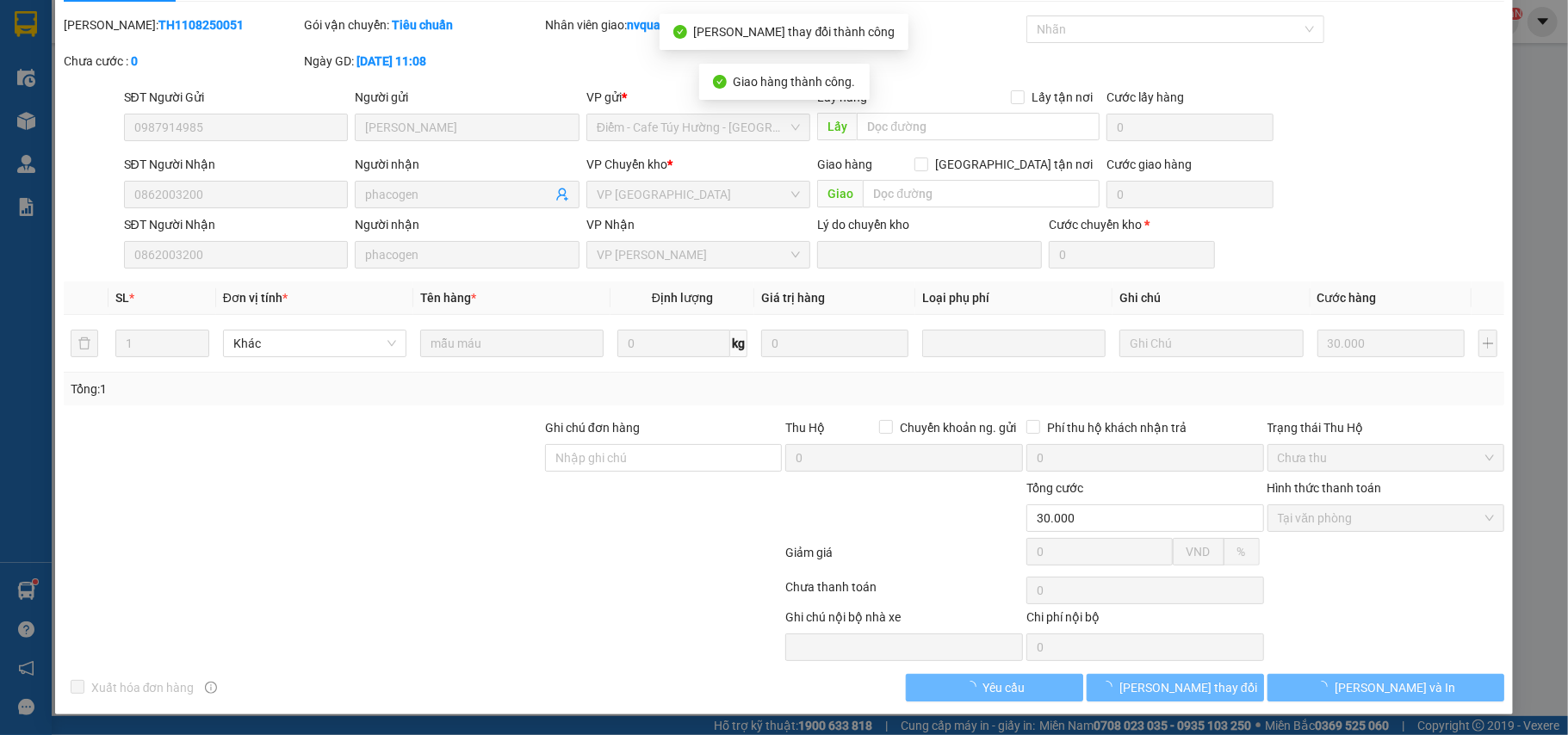
scroll to position [0, 0]
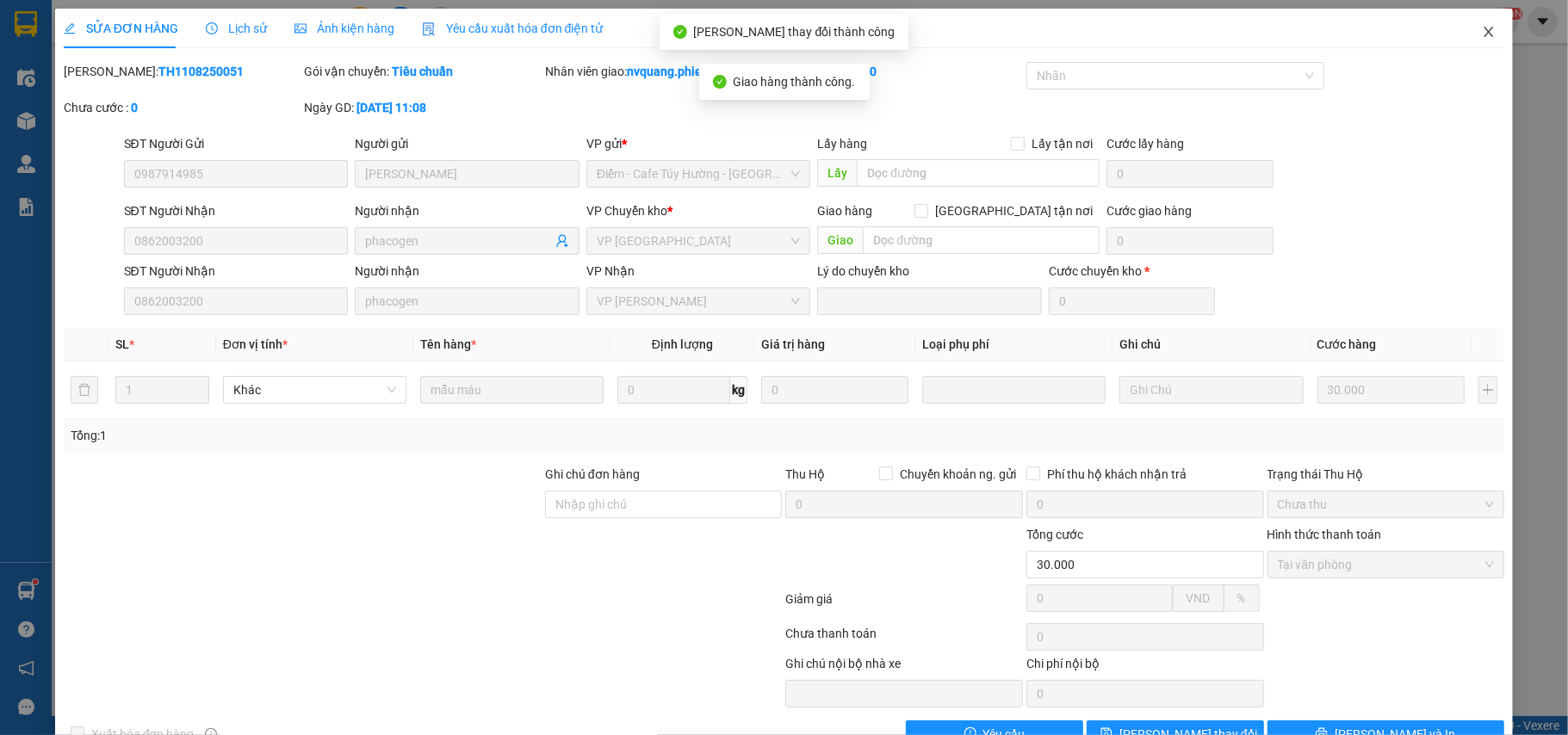
click at [1482, 38] on icon "close" at bounding box center [1489, 32] width 14 height 14
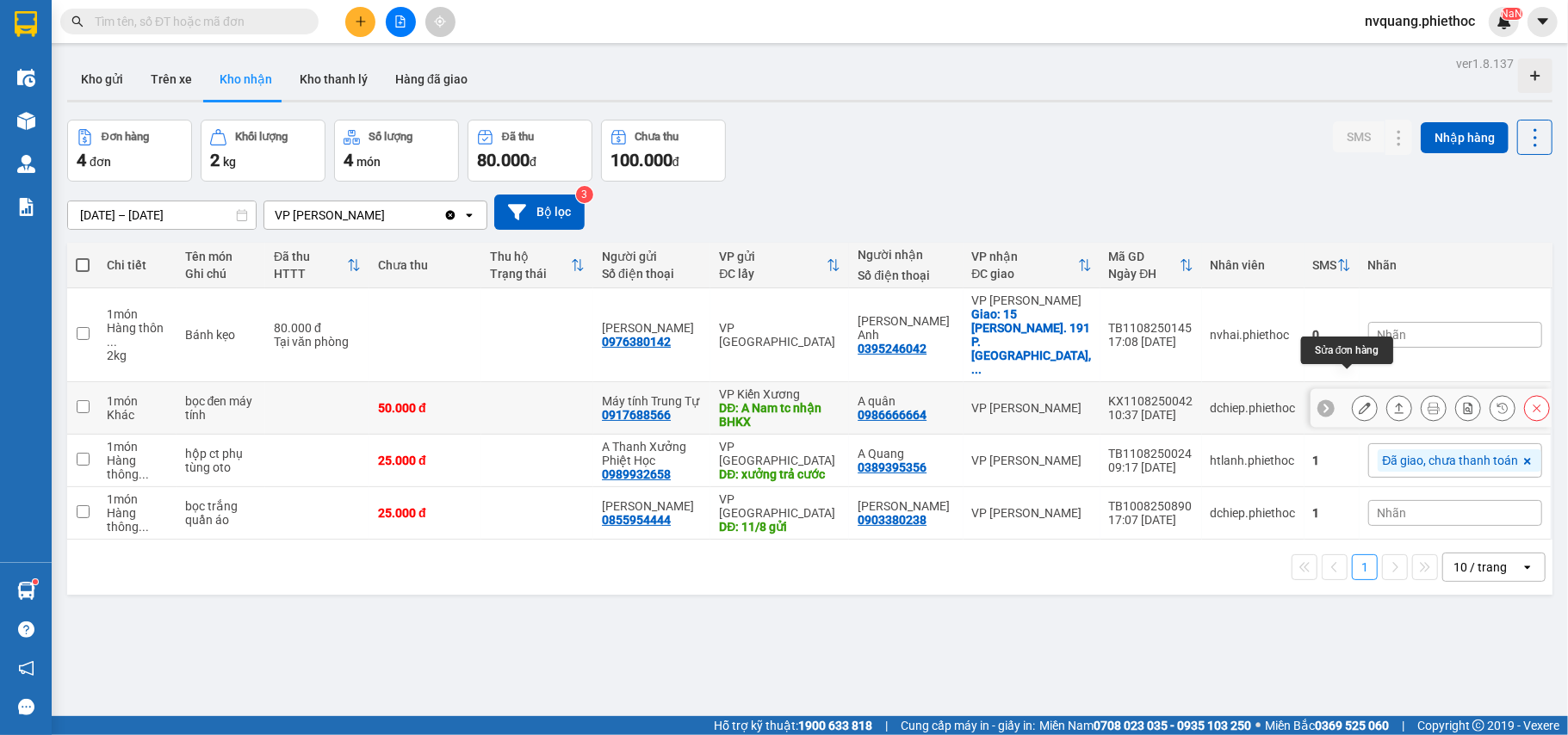
click at [1359, 403] on icon at bounding box center [1364, 408] width 12 height 12
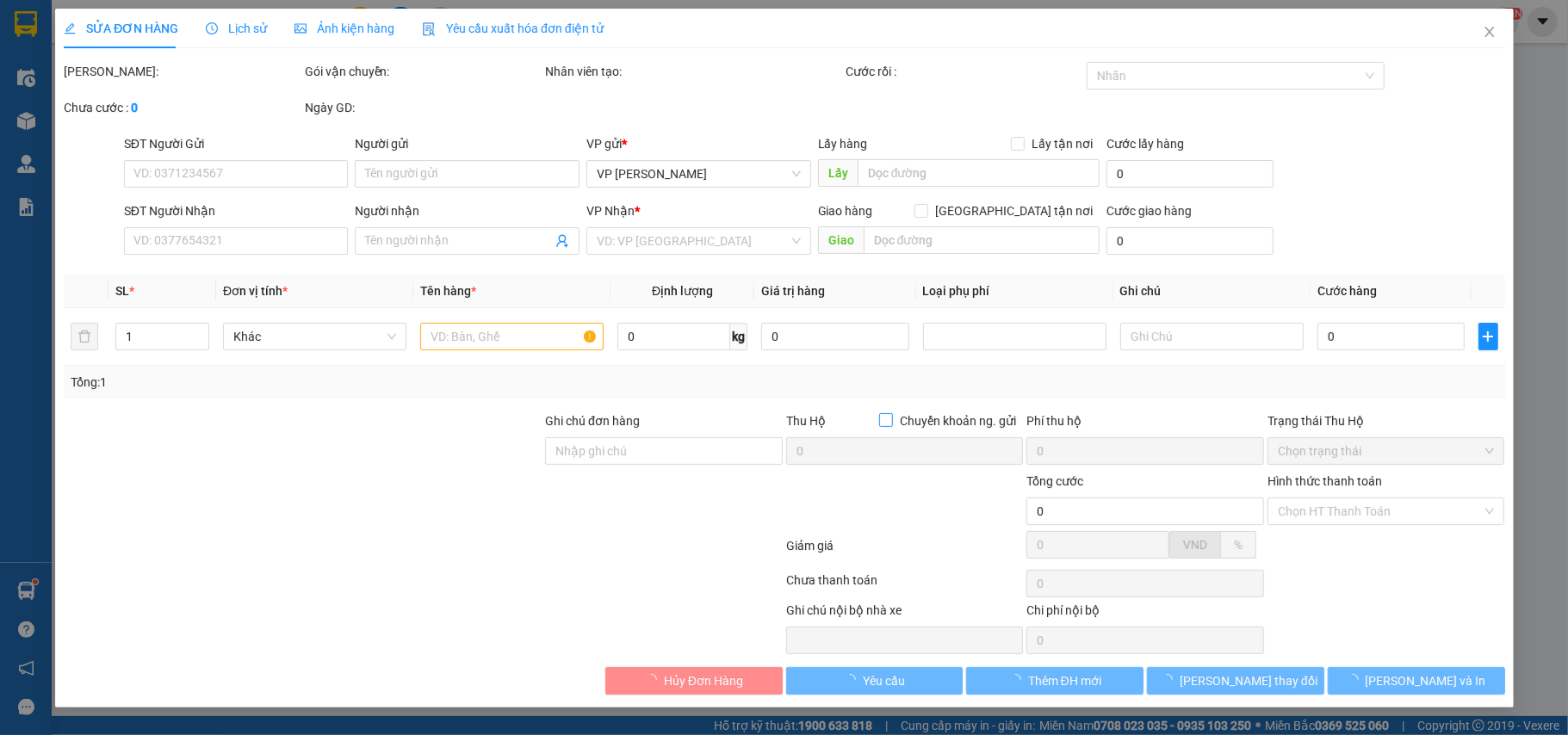
type input "0917688566"
type input "Máy tính Trung Tự"
type input "A Nam tc nhận BHKX"
type input "5.000"
type input "0986666664"
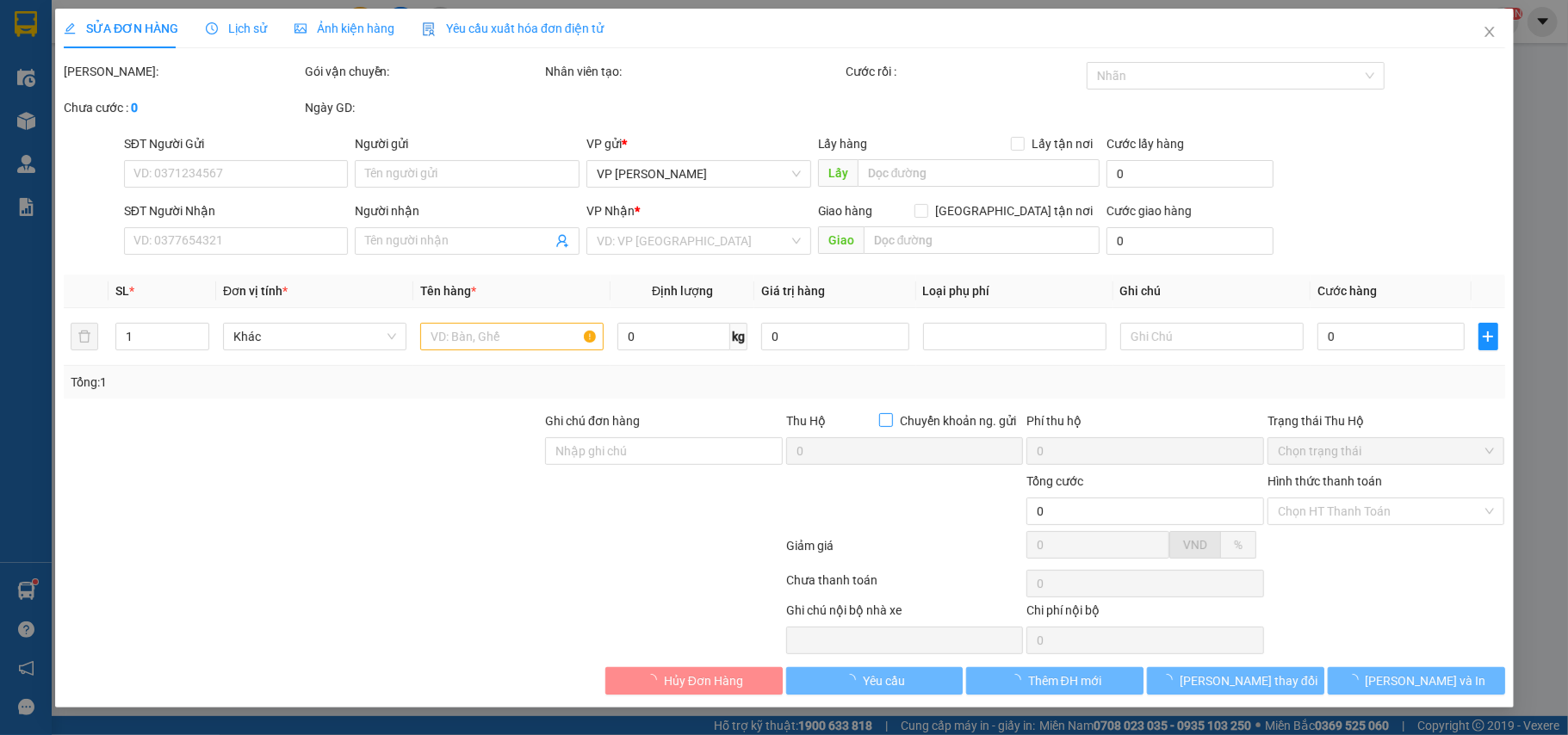
type input "A quân"
type input "50.000"
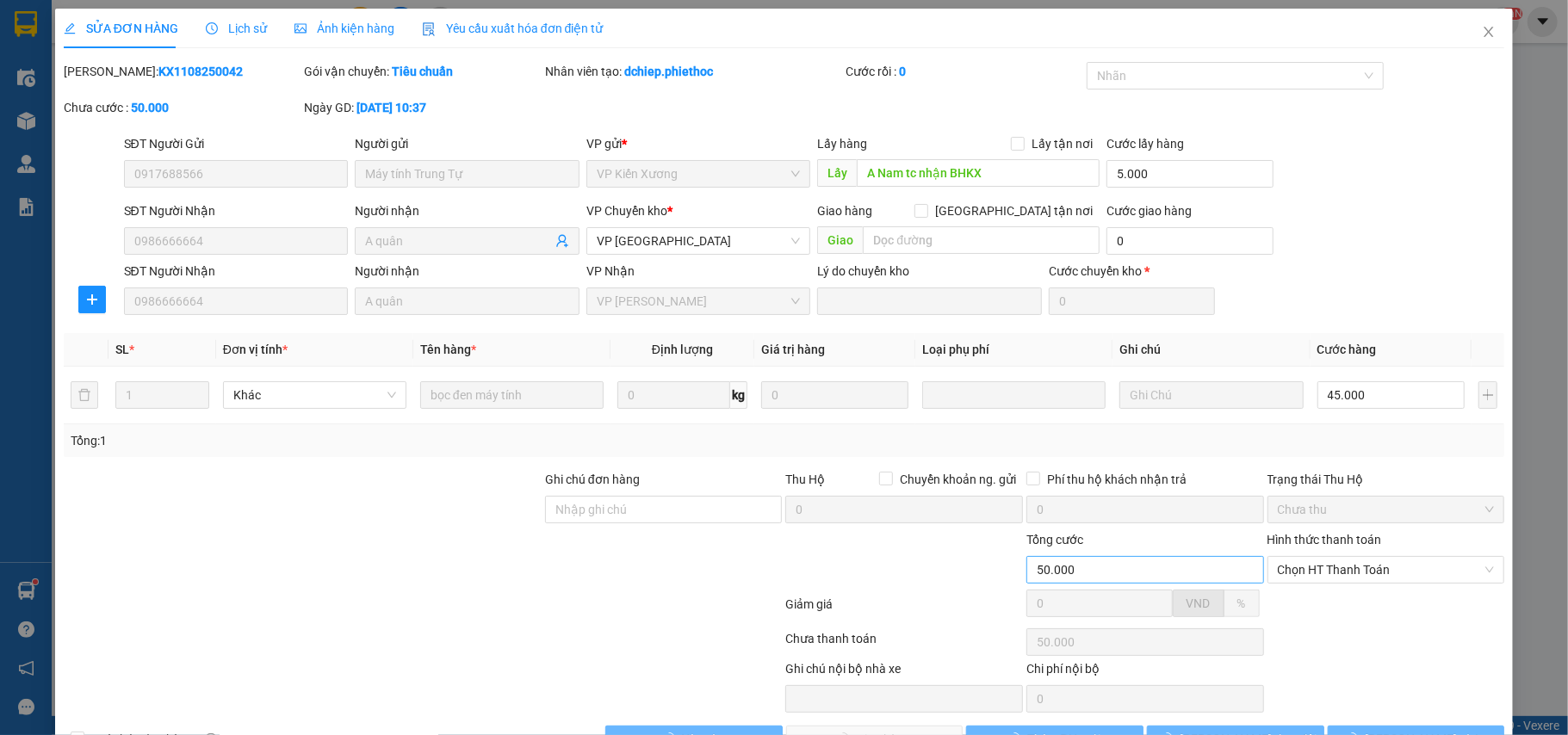
scroll to position [55, 0]
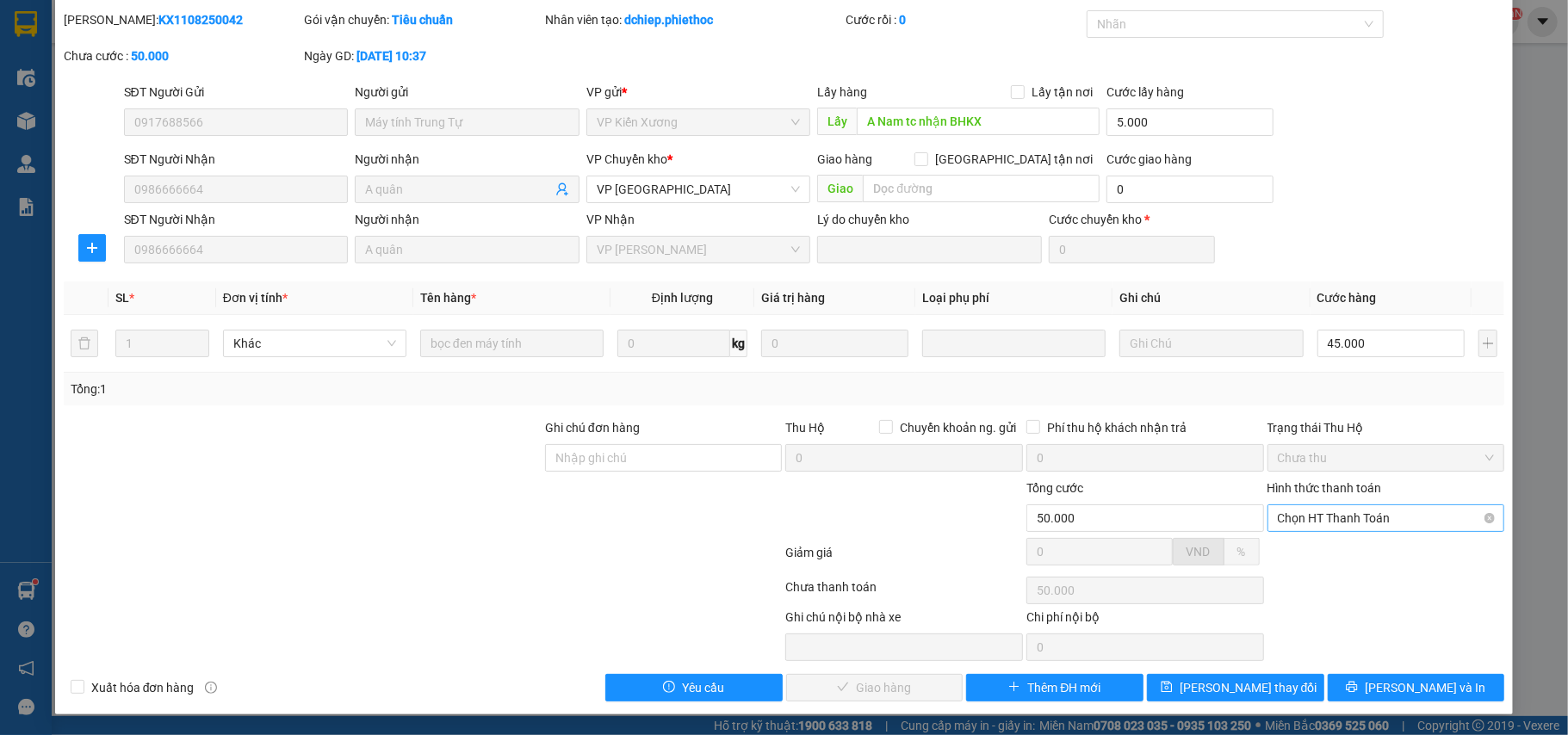
click at [1306, 525] on span "Chọn HT Thanh Toán" at bounding box center [1386, 518] width 217 height 26
click at [1283, 546] on div "Tại văn phòng" at bounding box center [1372, 555] width 215 height 19
type input "0"
click at [883, 683] on span "[PERSON_NAME] và Giao hàng" at bounding box center [901, 688] width 165 height 19
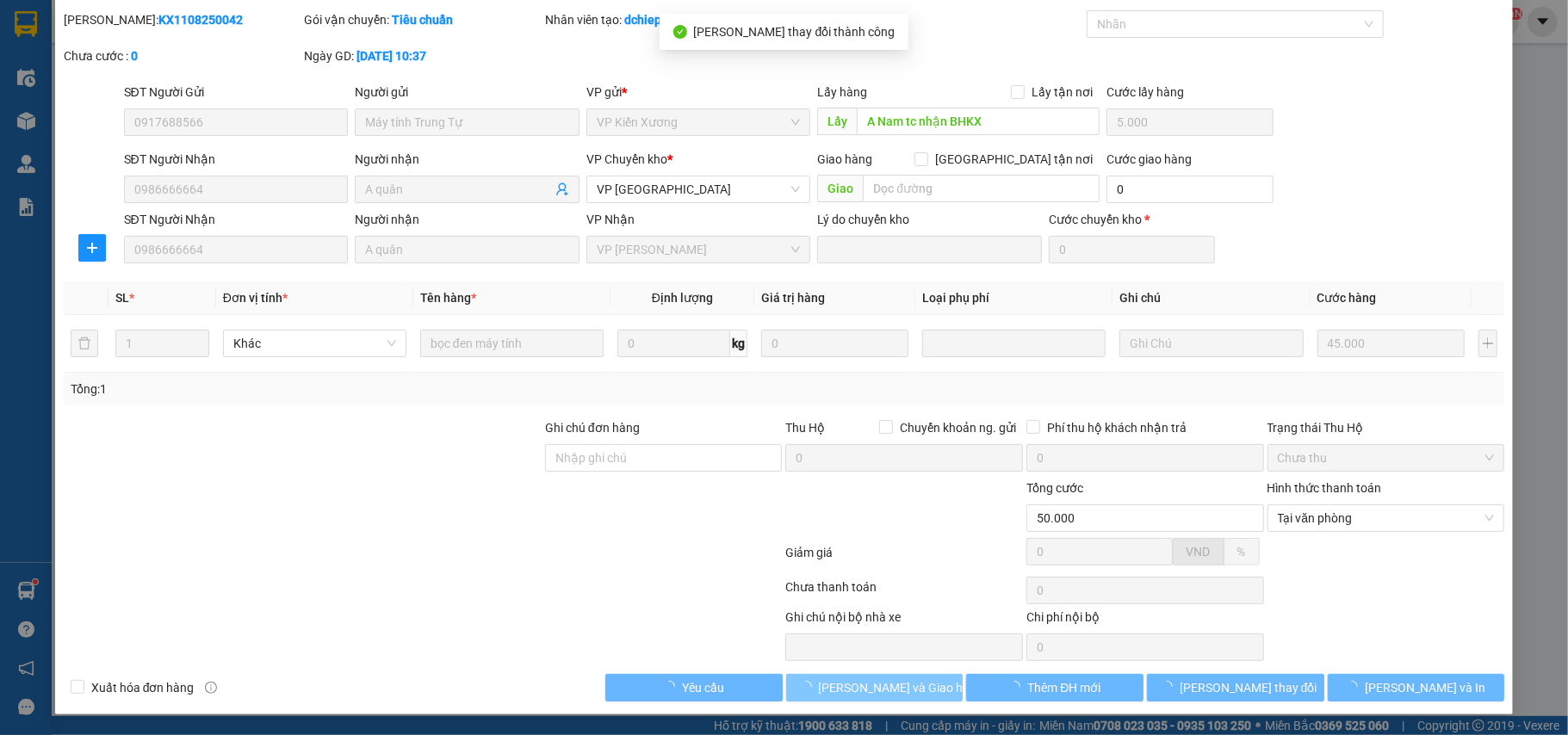
scroll to position [0, 0]
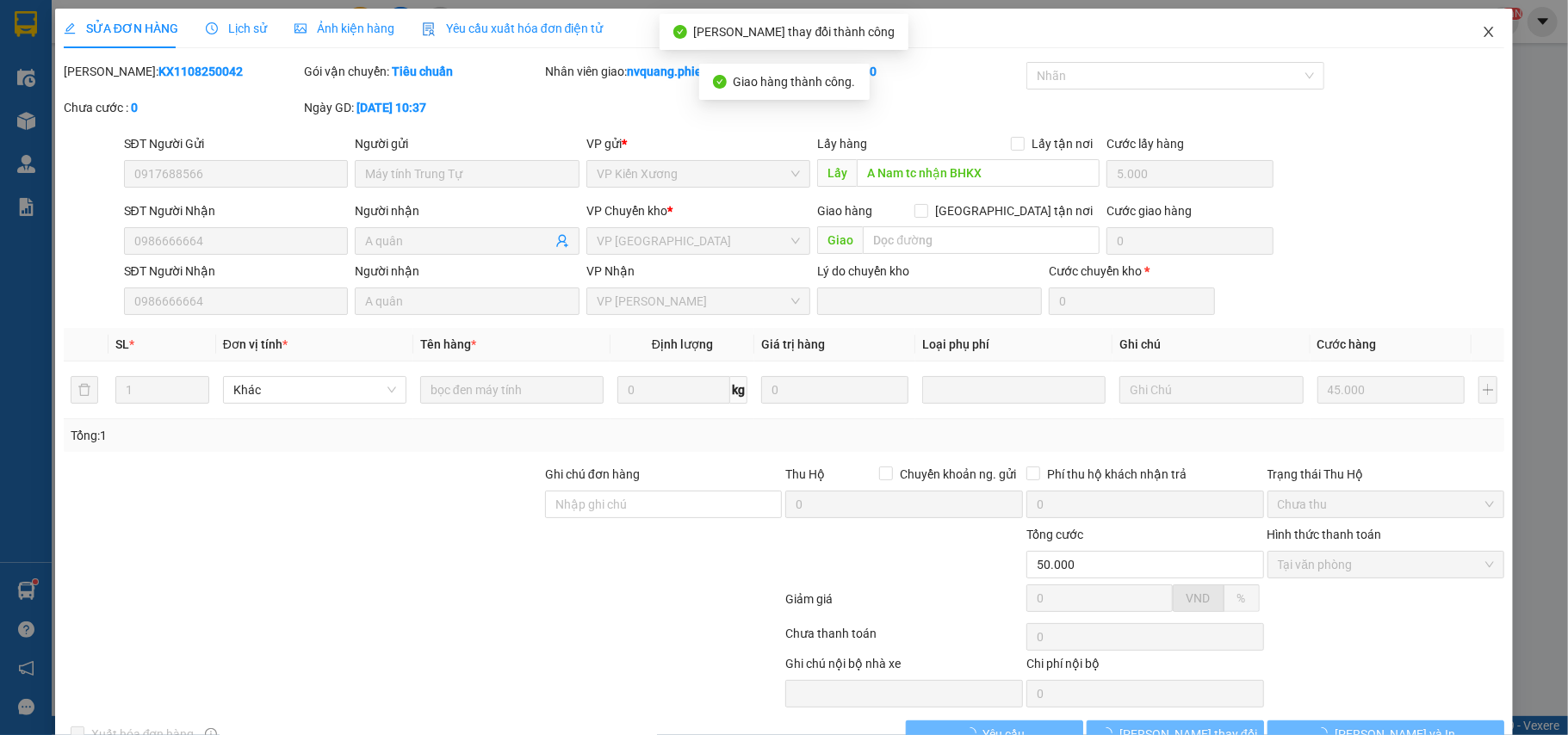
click at [1485, 28] on icon "close" at bounding box center [1490, 32] width 9 height 10
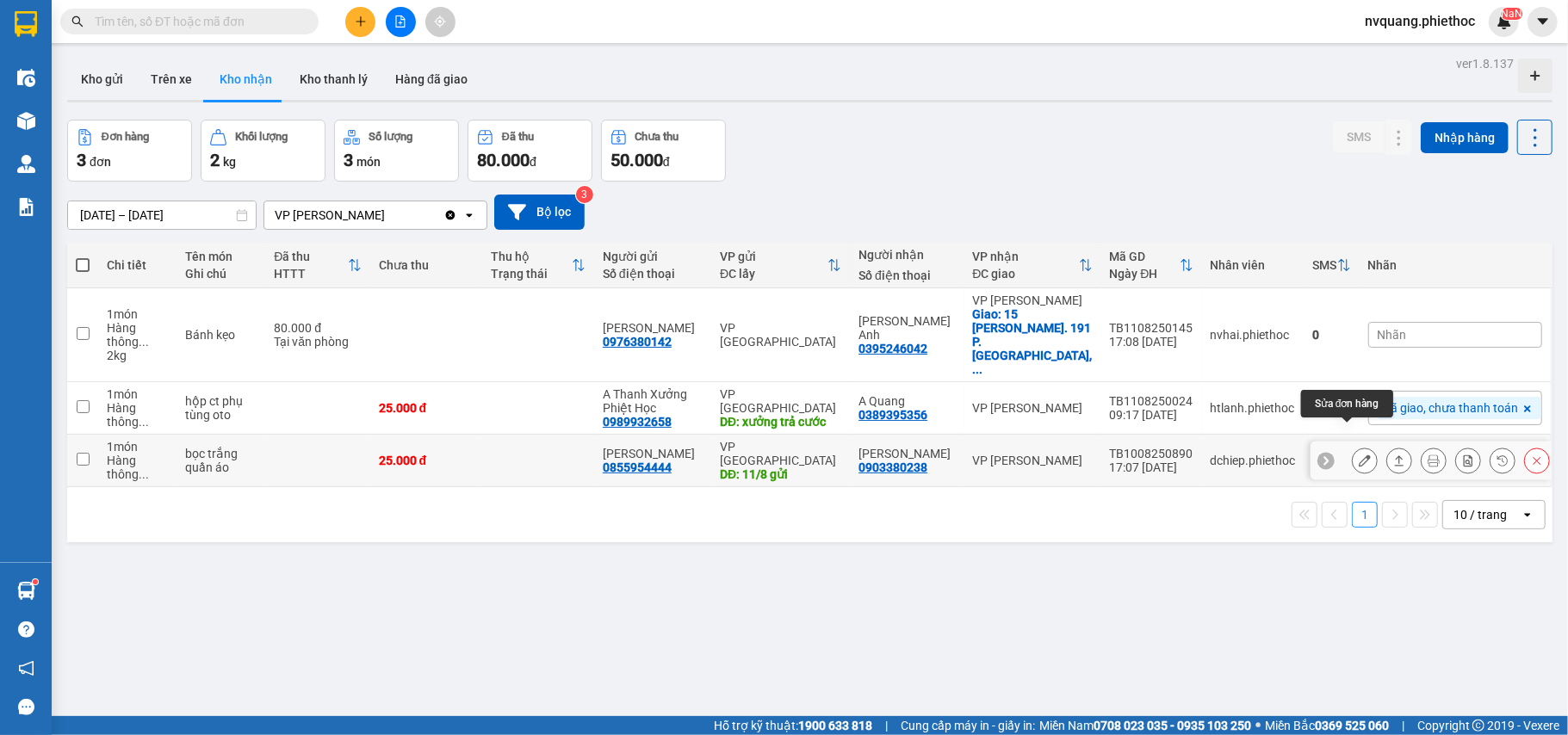
click at [1359, 455] on icon at bounding box center [1364, 460] width 12 height 12
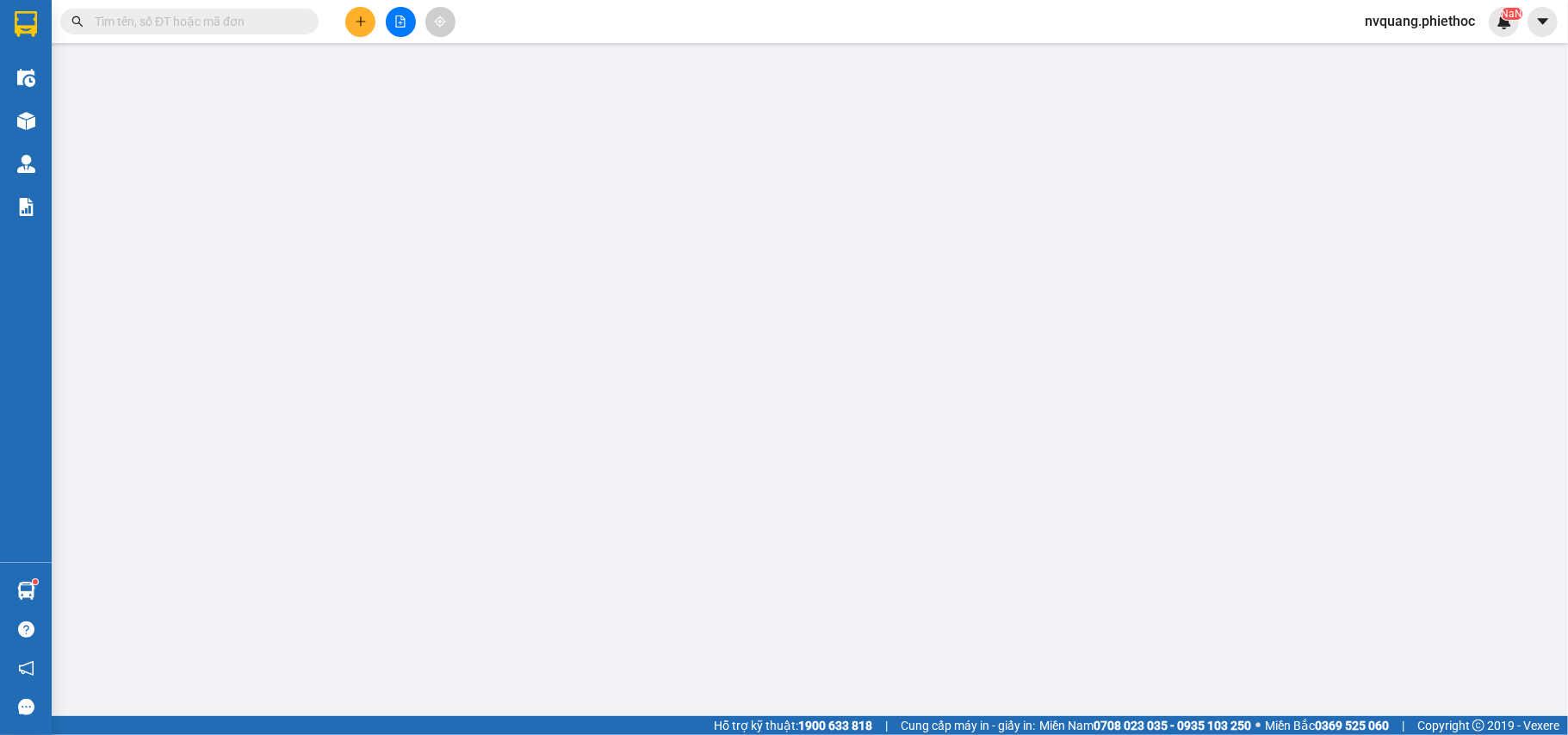
type input "0855954444"
type input "[PERSON_NAME]"
type input "11/8 gửi"
type input "0903380238"
type input "[PERSON_NAME]"
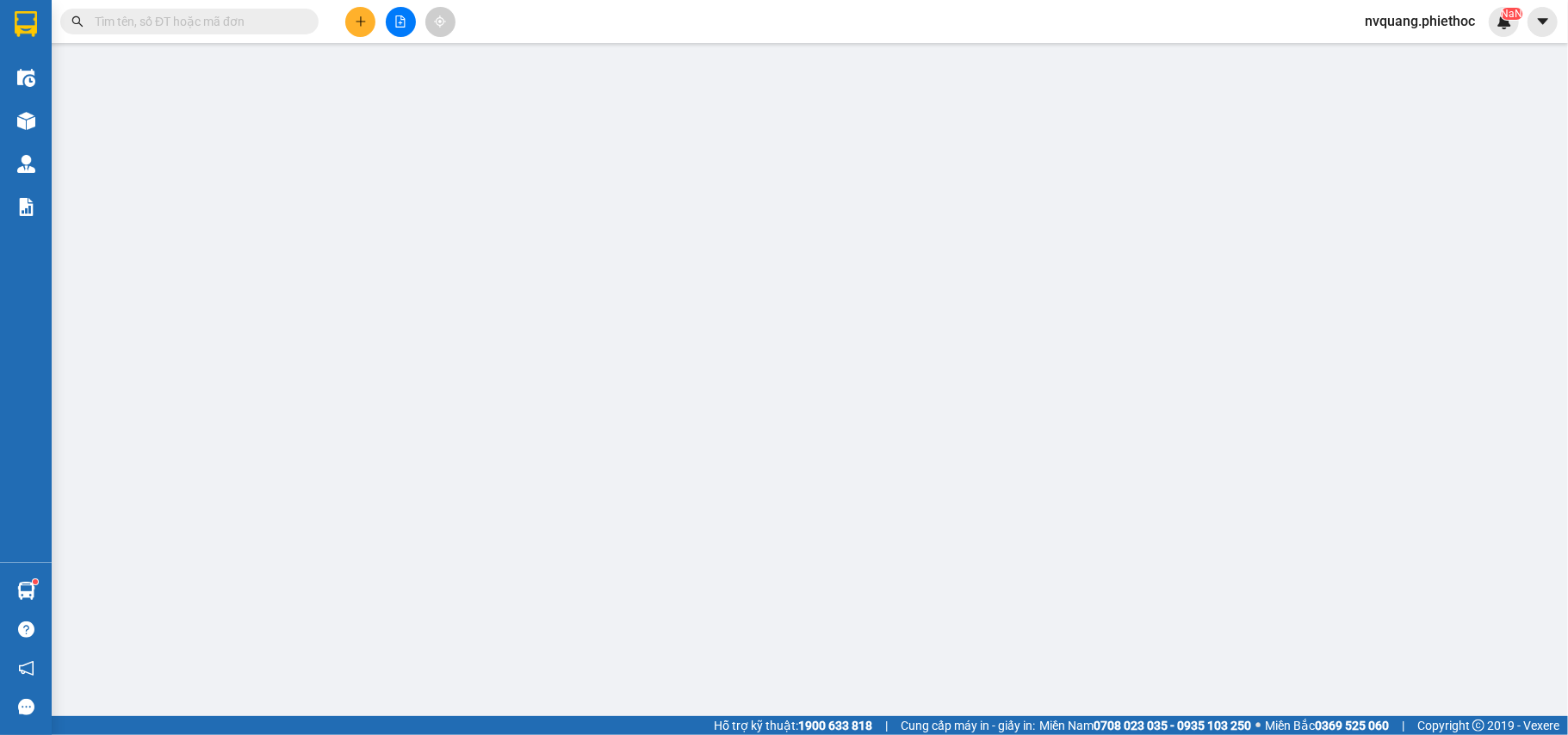
type input "25.000"
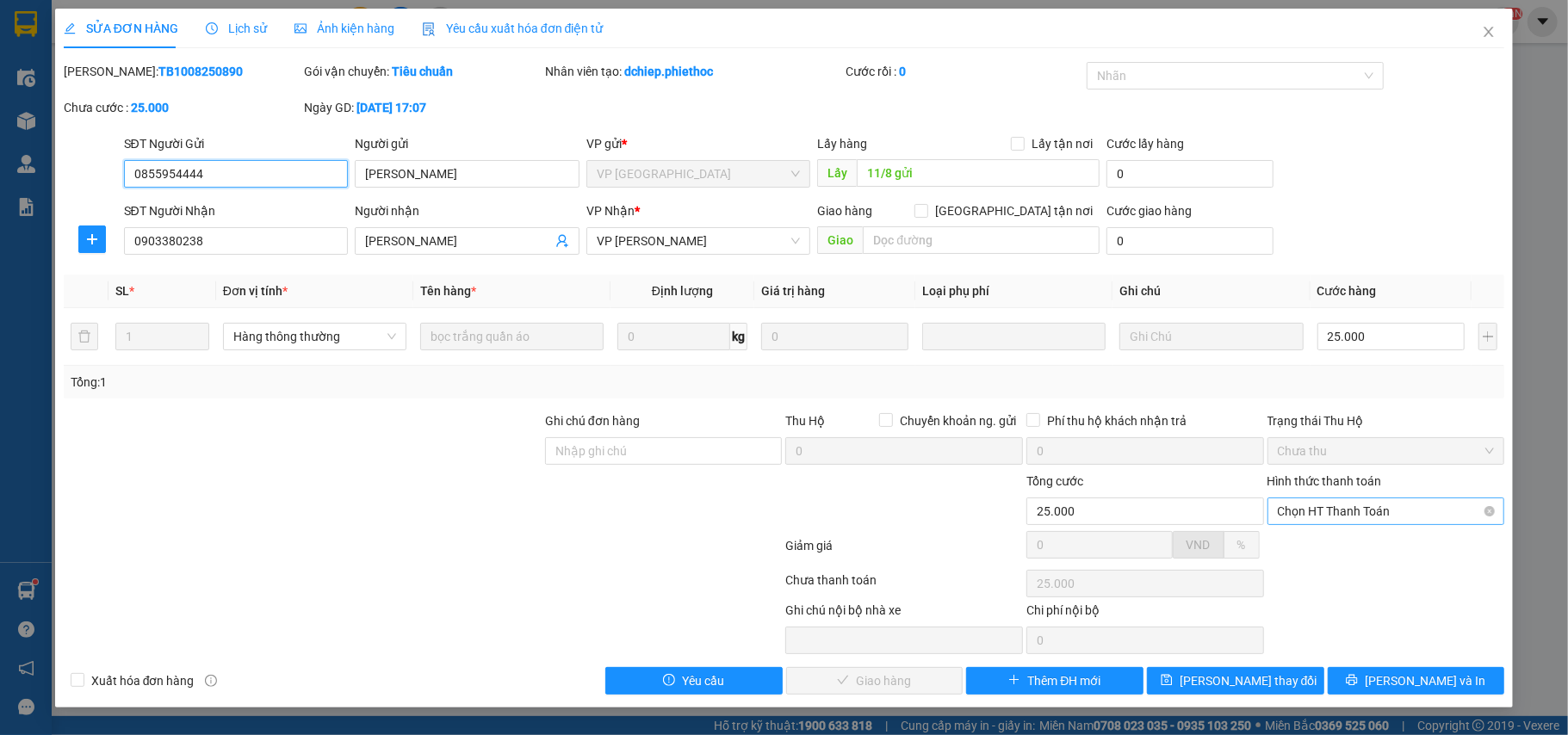
click at [1276, 515] on div "Chọn HT Thanh Toán" at bounding box center [1386, 512] width 237 height 28
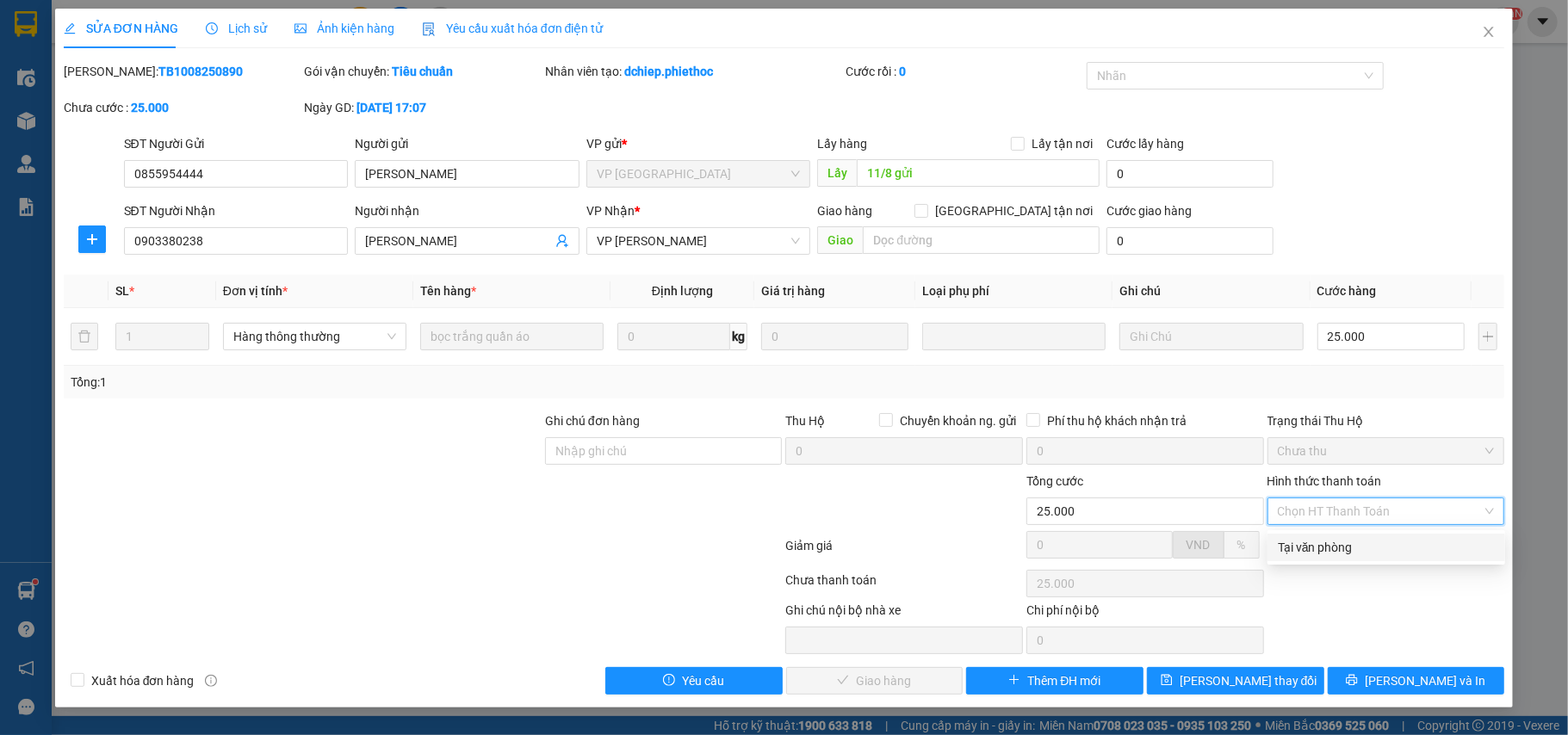
click at [1282, 558] on div "Tại văn phòng" at bounding box center [1386, 548] width 237 height 28
type input "0"
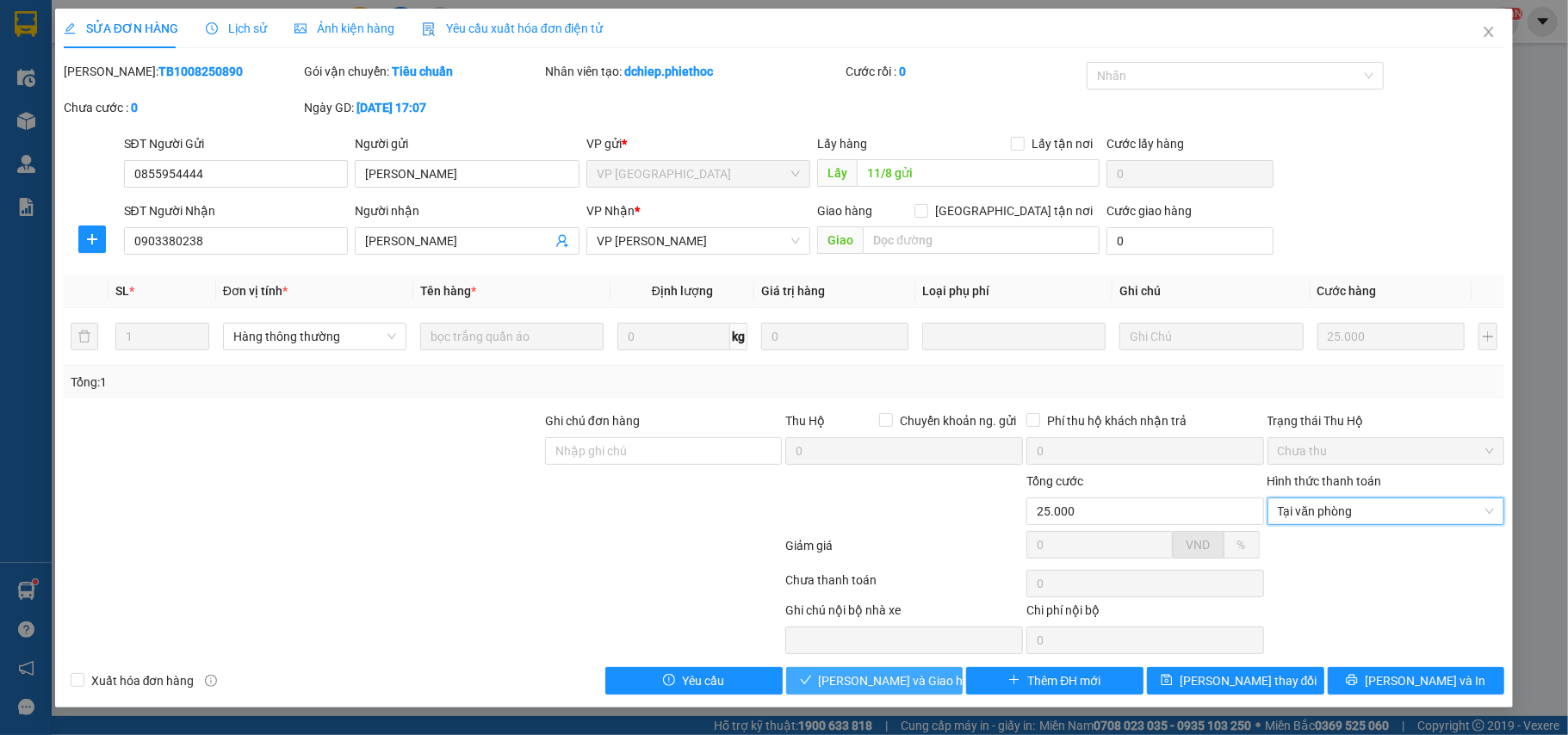
click at [892, 689] on span "[PERSON_NAME] và Giao hàng" at bounding box center [901, 681] width 165 height 19
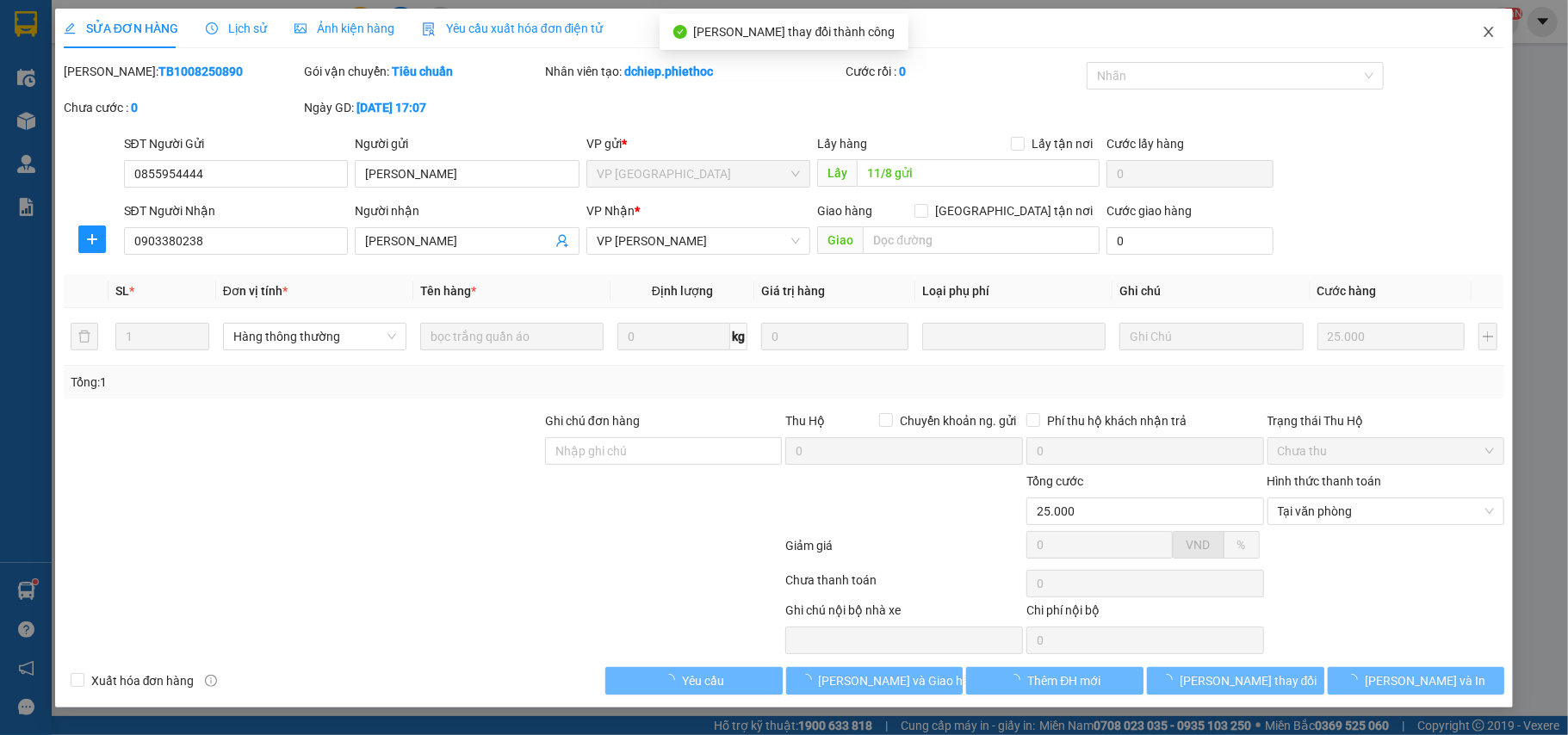
click at [1485, 32] on icon "close" at bounding box center [1489, 32] width 14 height 14
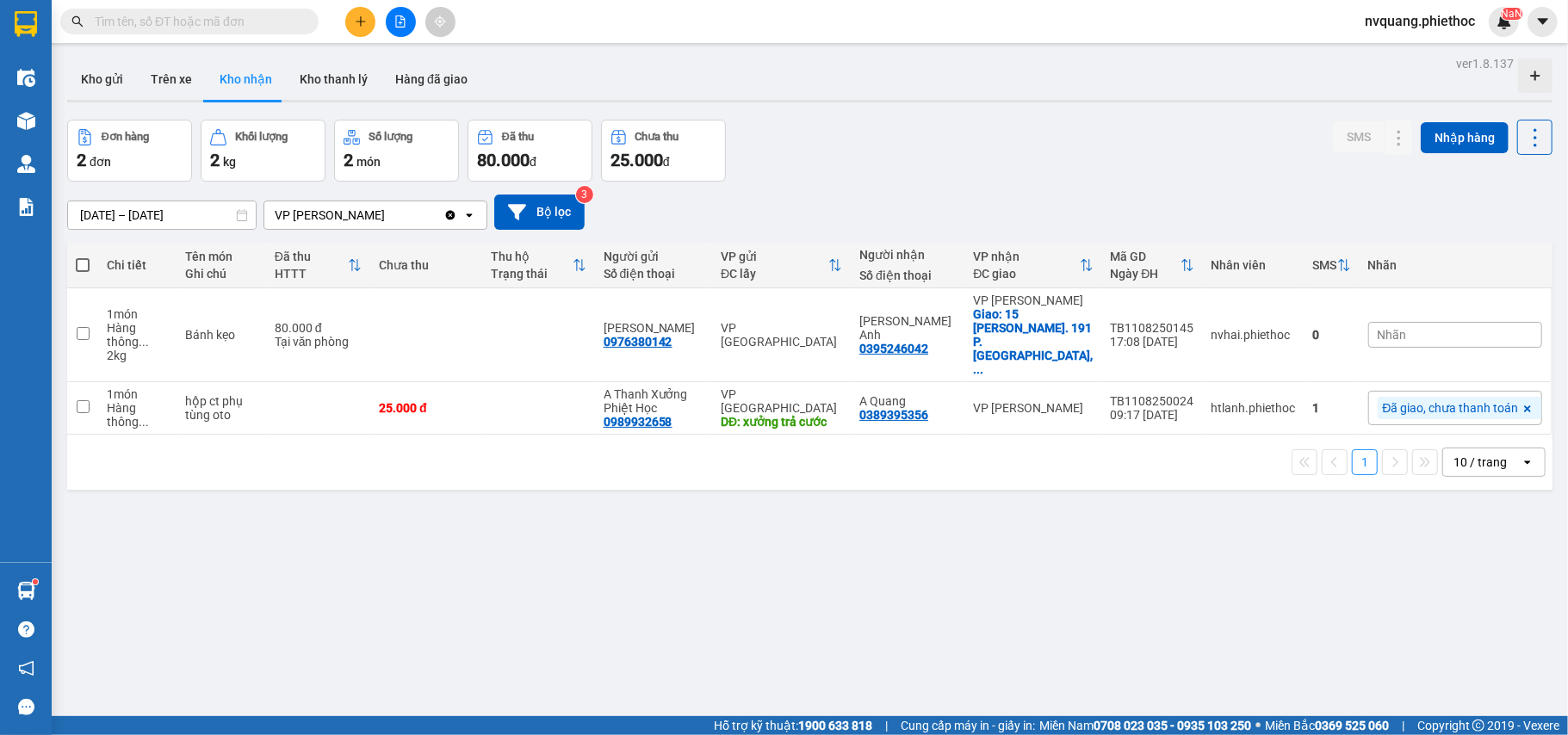
click at [91, 222] on input "[DATE] – [DATE]" at bounding box center [162, 216] width 188 height 28
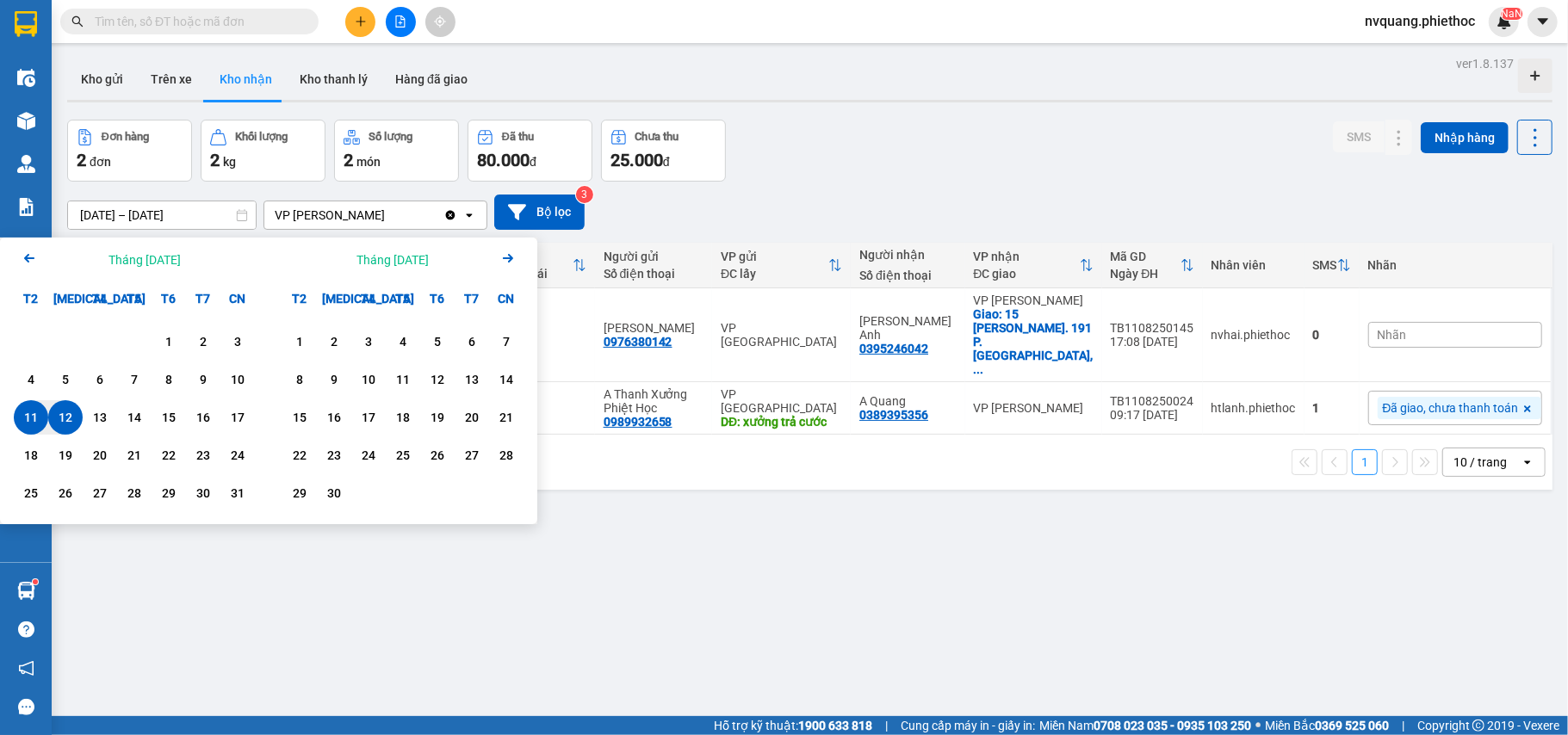
click at [63, 417] on div "12" at bounding box center [65, 417] width 24 height 21
type input "[DATE] – [DATE]"
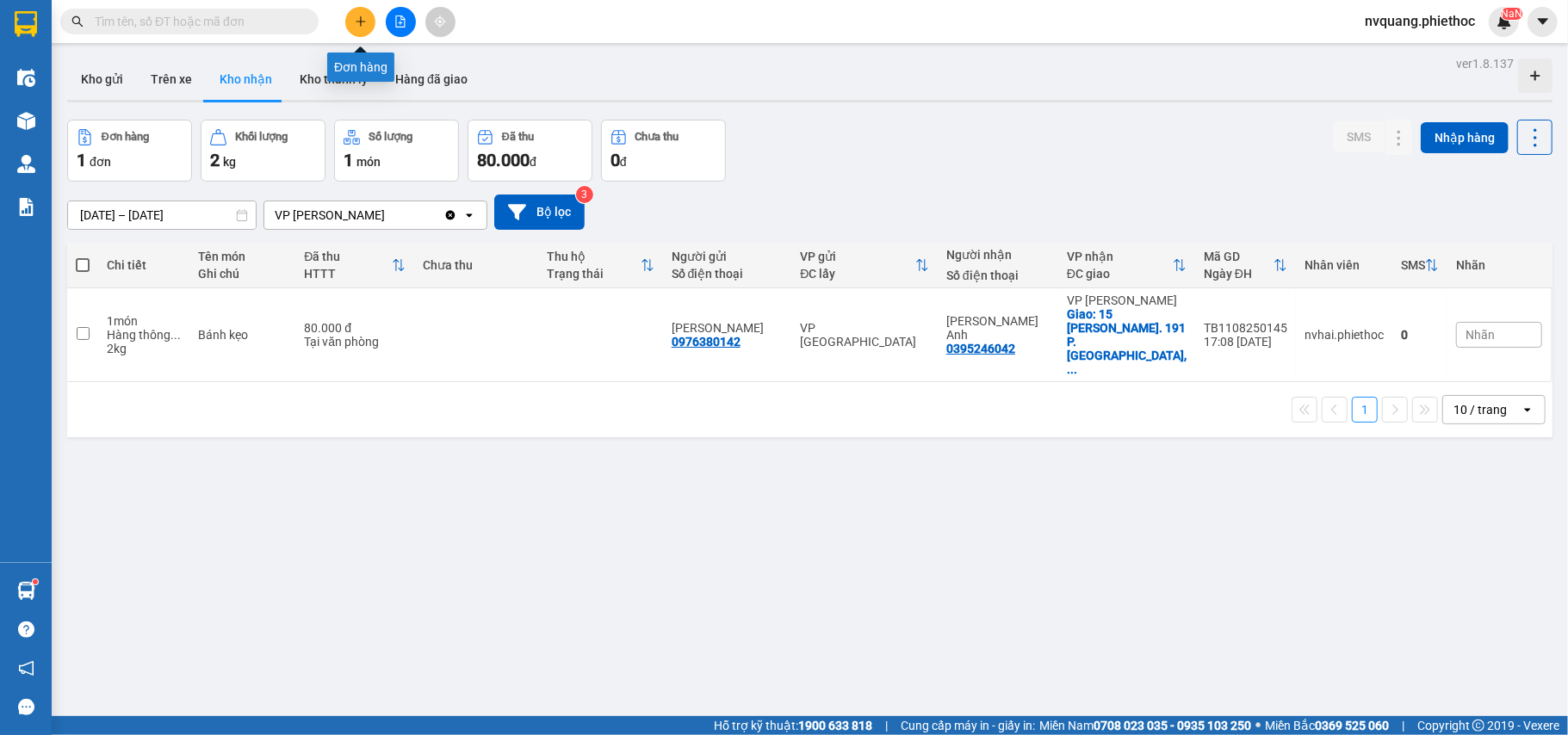
click at [359, 18] on icon "plus" at bounding box center [360, 21] width 12 height 12
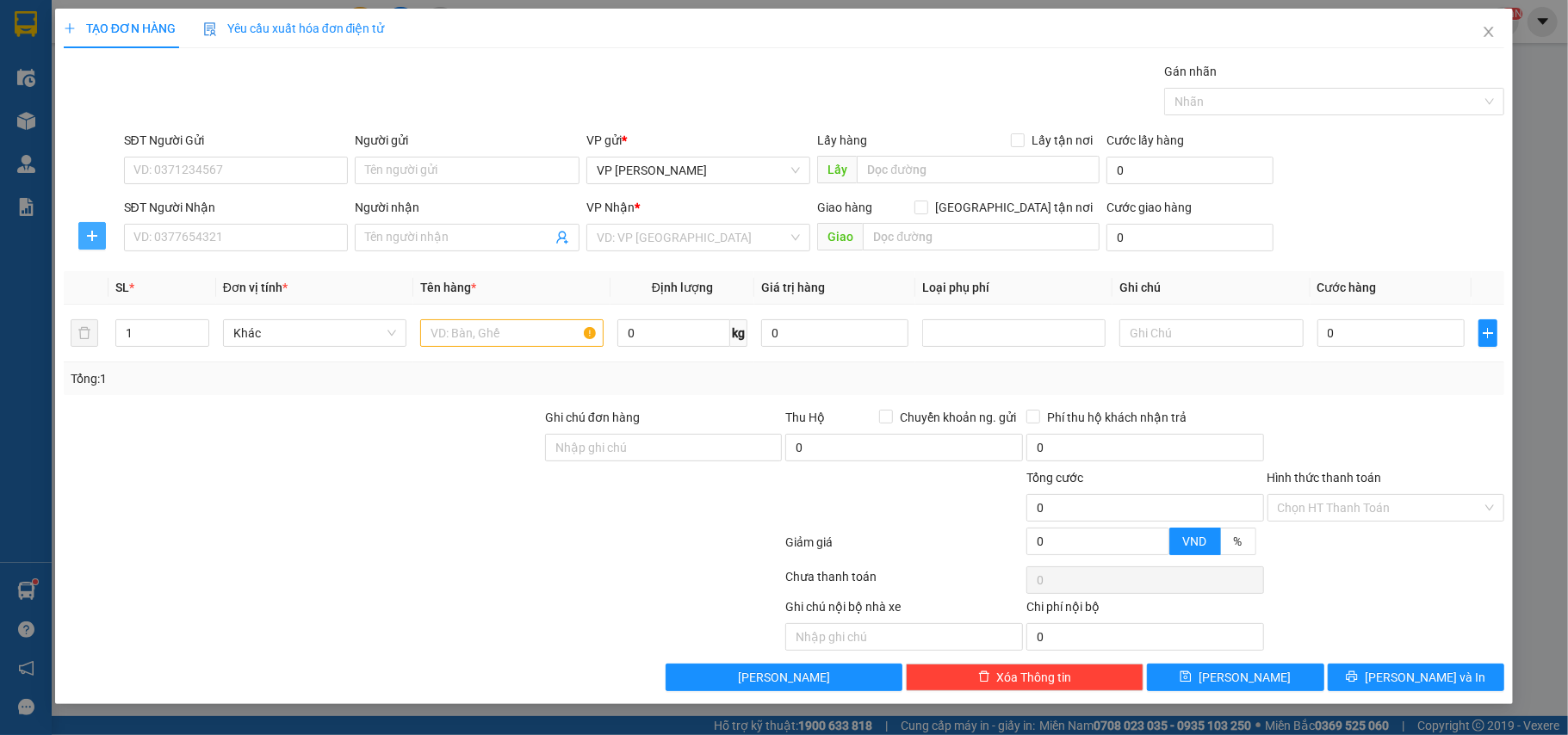
click at [83, 233] on span "plus" at bounding box center [92, 235] width 26 height 14
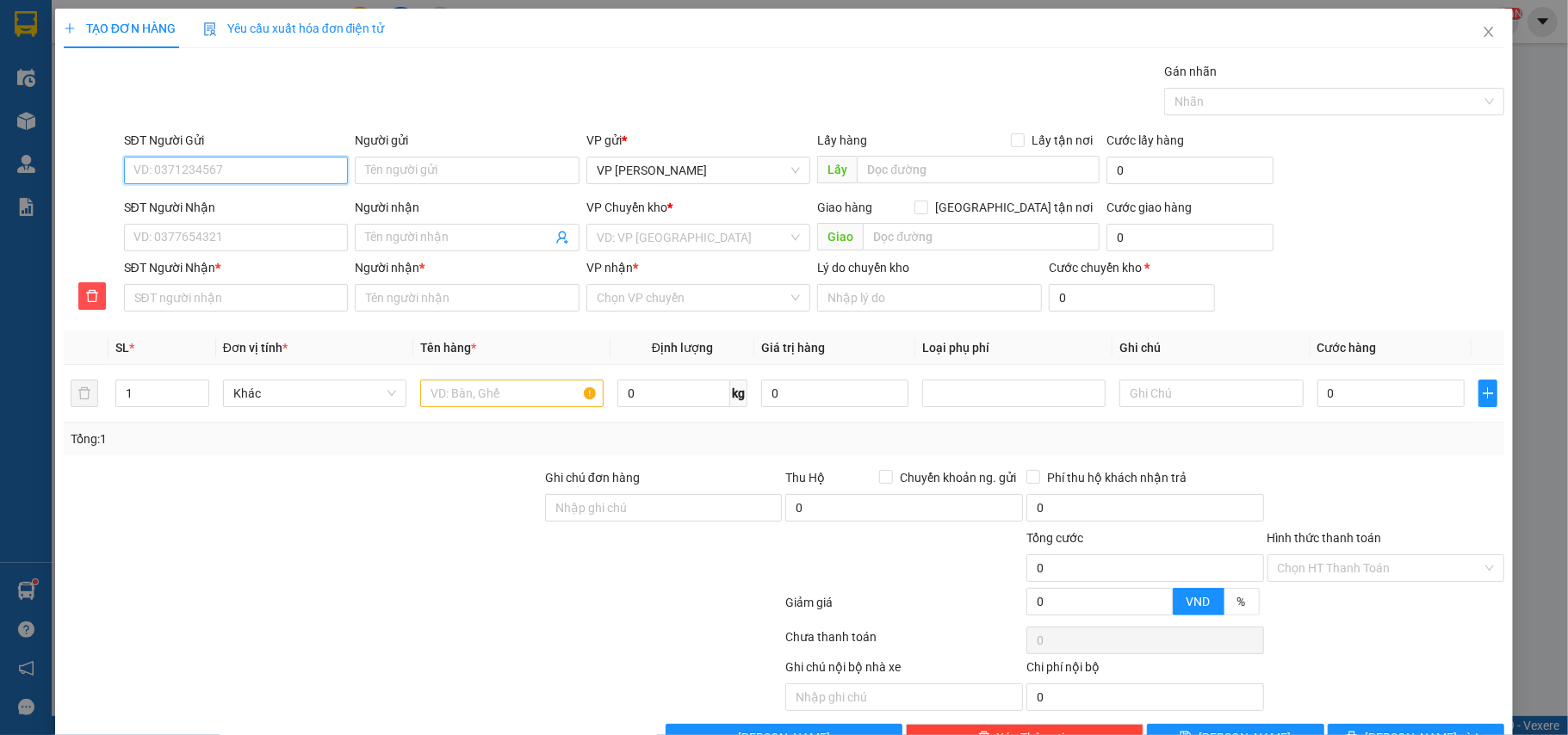
click at [149, 180] on input "SĐT Người Gửi" at bounding box center [236, 171] width 225 height 28
type input "0379390785"
click at [187, 205] on div "0379390785 - thúy" at bounding box center [233, 205] width 202 height 19
type input "thúy"
type input "0379390785"
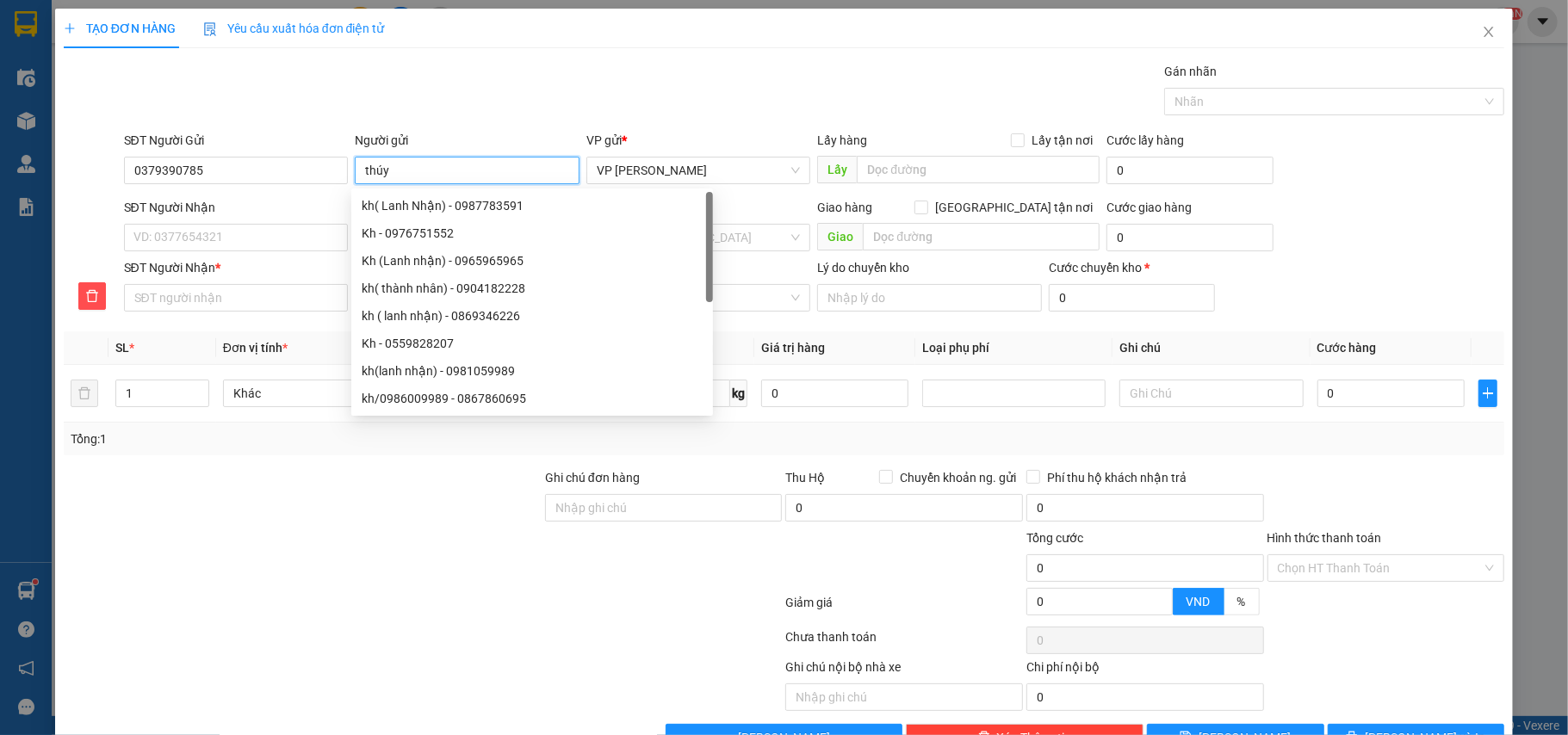
drag, startPoint x: 391, startPoint y: 173, endPoint x: 361, endPoint y: 172, distance: 30.0
click at [361, 172] on input "thúy" at bounding box center [467, 171] width 225 height 28
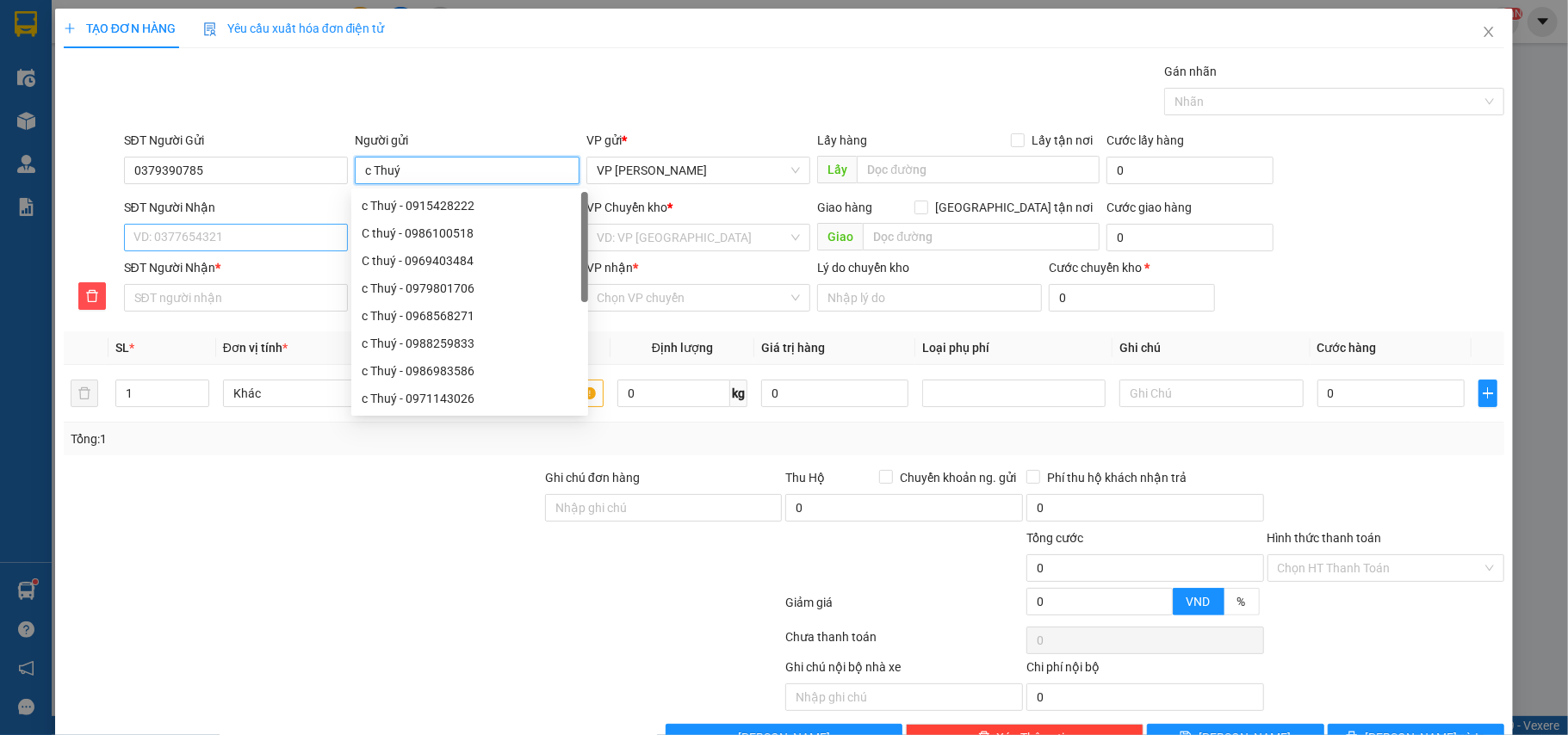
type input "c Thuý"
click at [231, 233] on input "SĐT Người Nhận" at bounding box center [236, 238] width 225 height 28
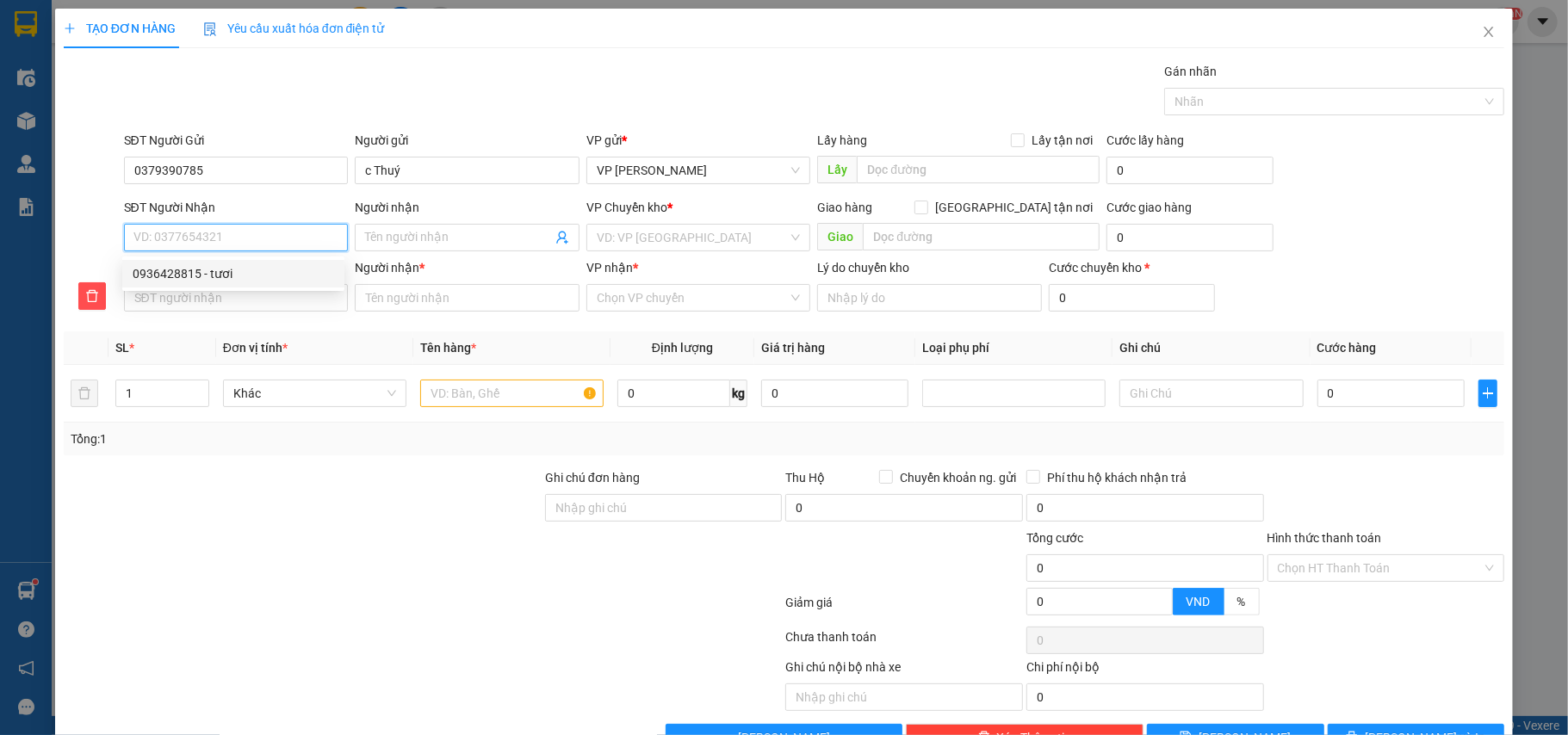
click at [200, 238] on input "SĐT Người Nhận" at bounding box center [236, 238] width 225 height 28
type input "0"
type input "09"
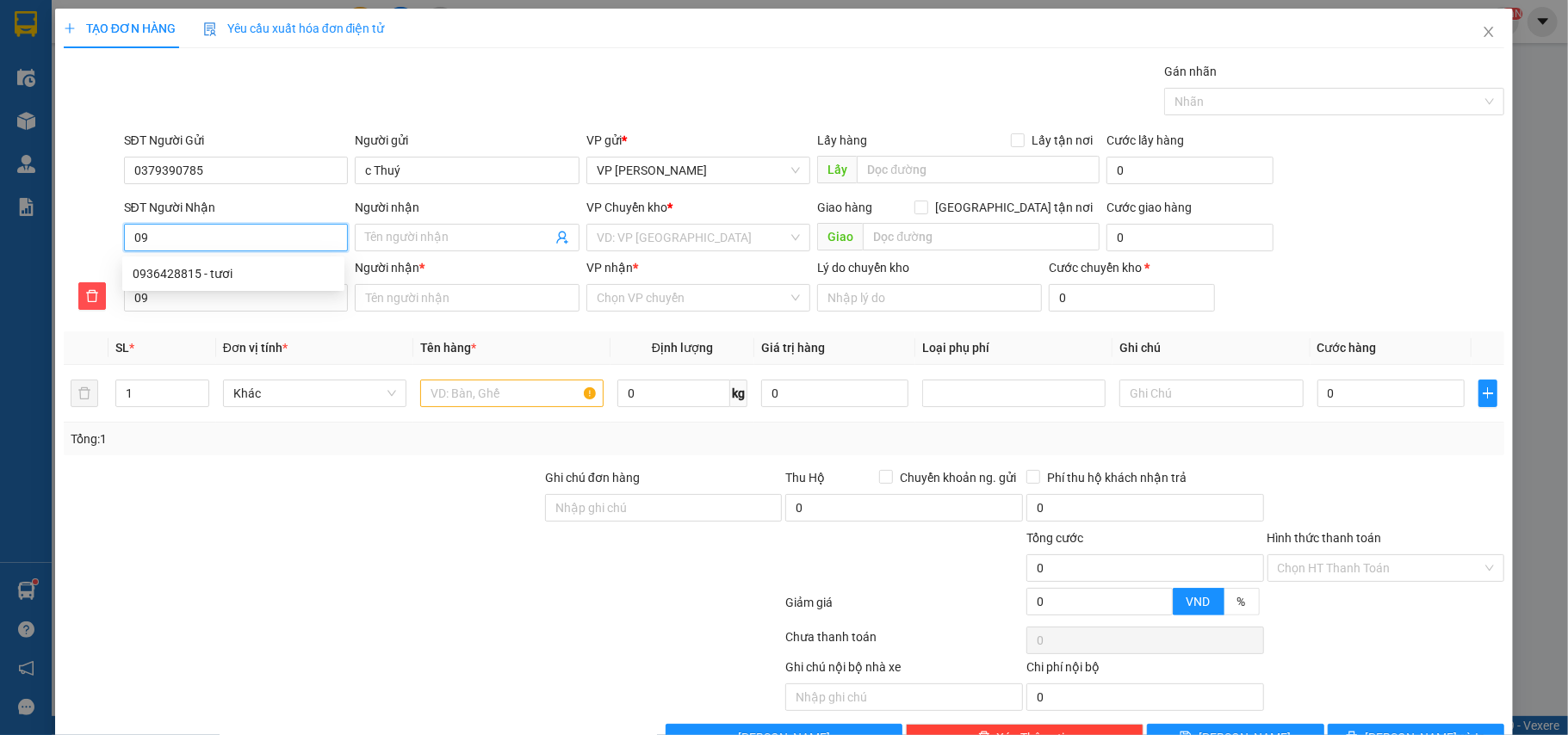
type input "0"
type input "03"
type input "037"
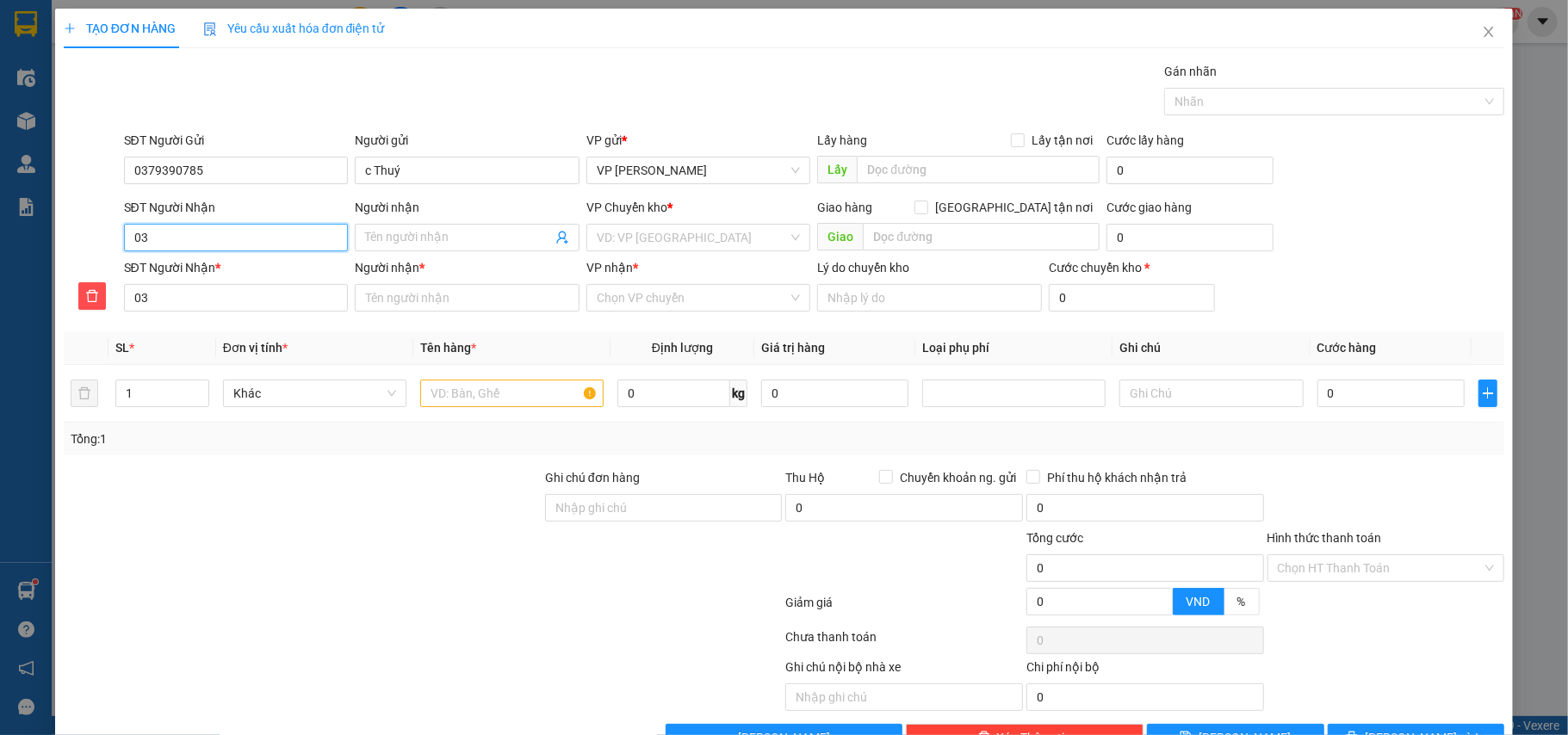
type input "037"
type input "0379"
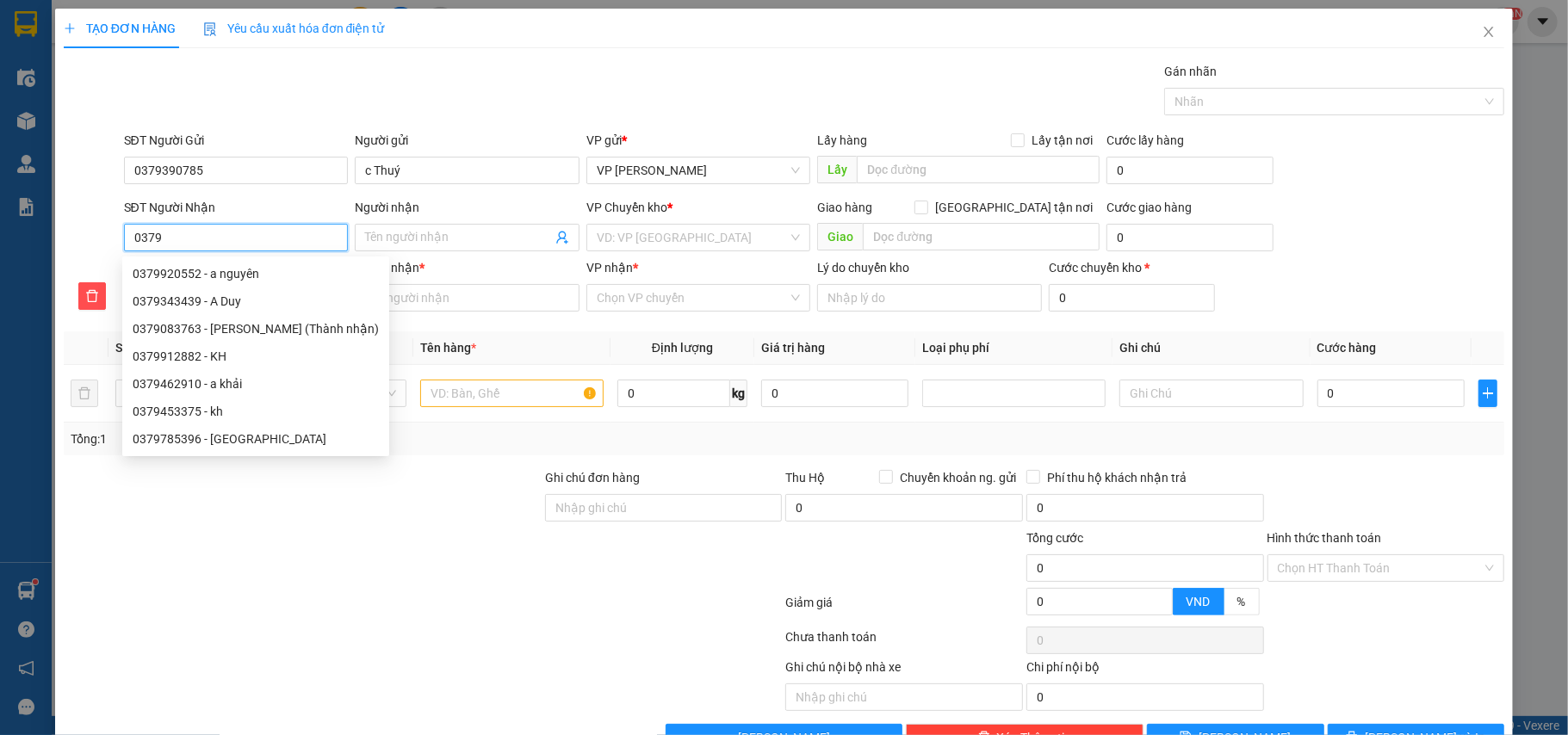
type input "03793"
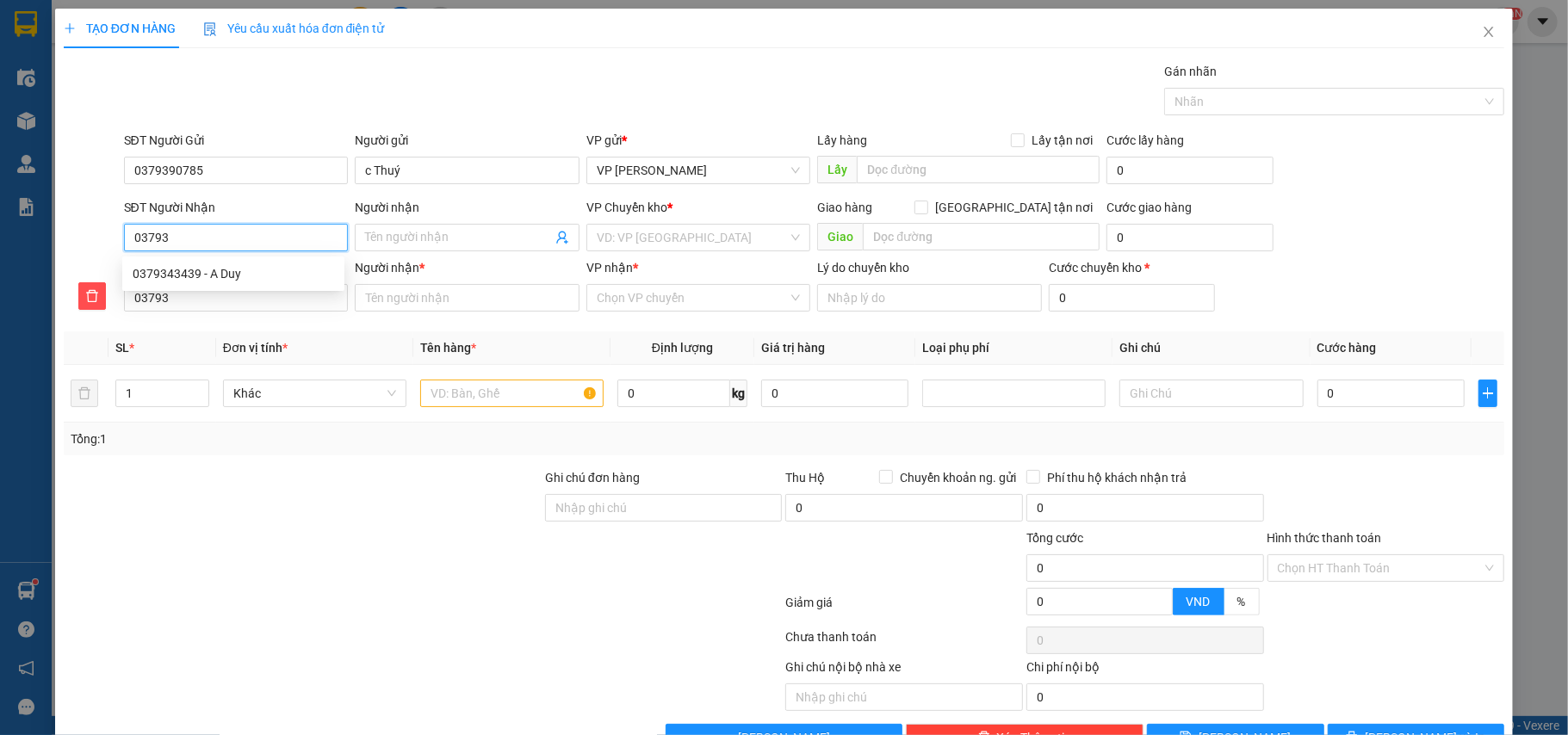
type input "037939"
type input "0379390"
type input "03793907"
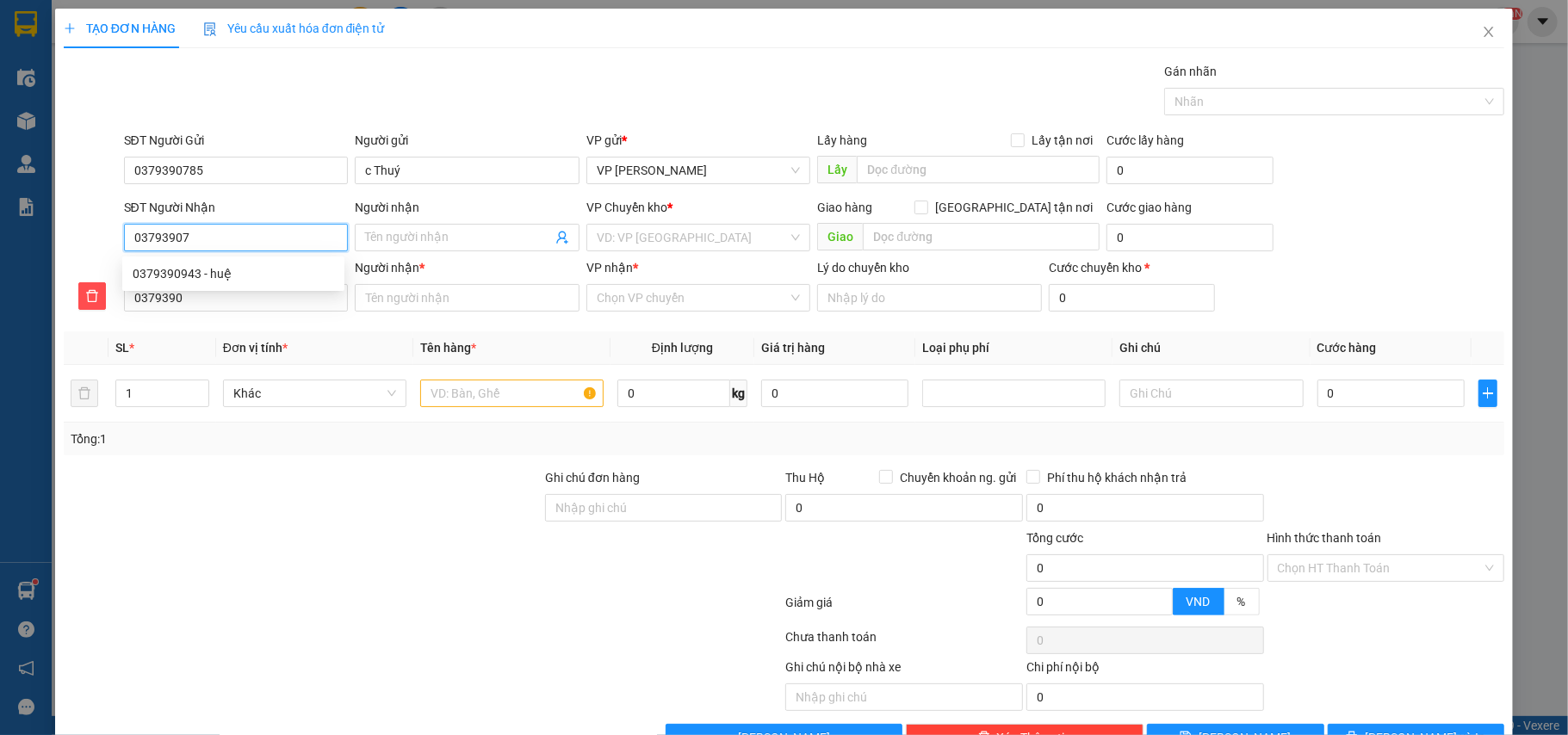
type input "03793907"
type input "037939078"
type input "0379390785"
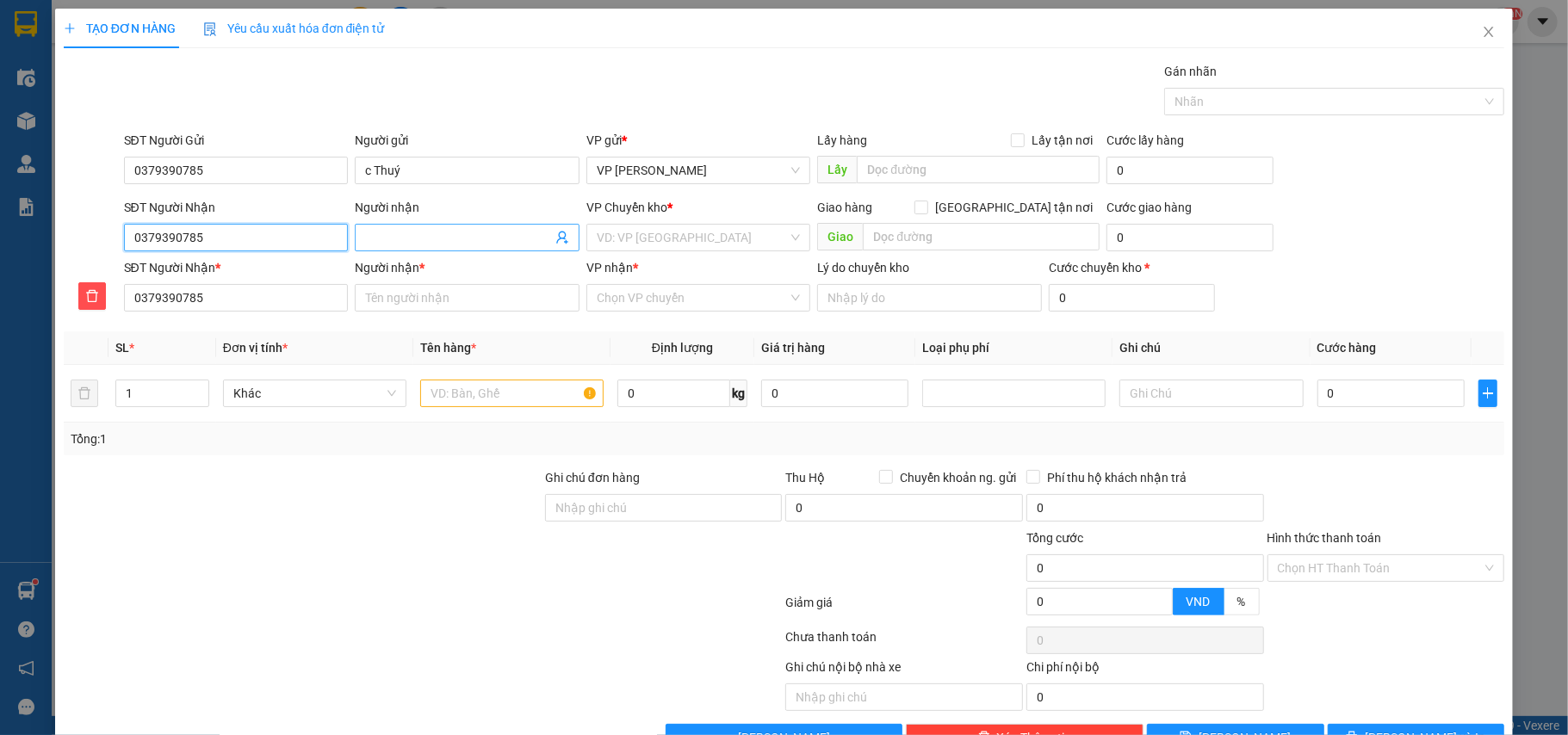
type input "0379390785"
click at [403, 238] on input "Người nhận" at bounding box center [459, 237] width 187 height 19
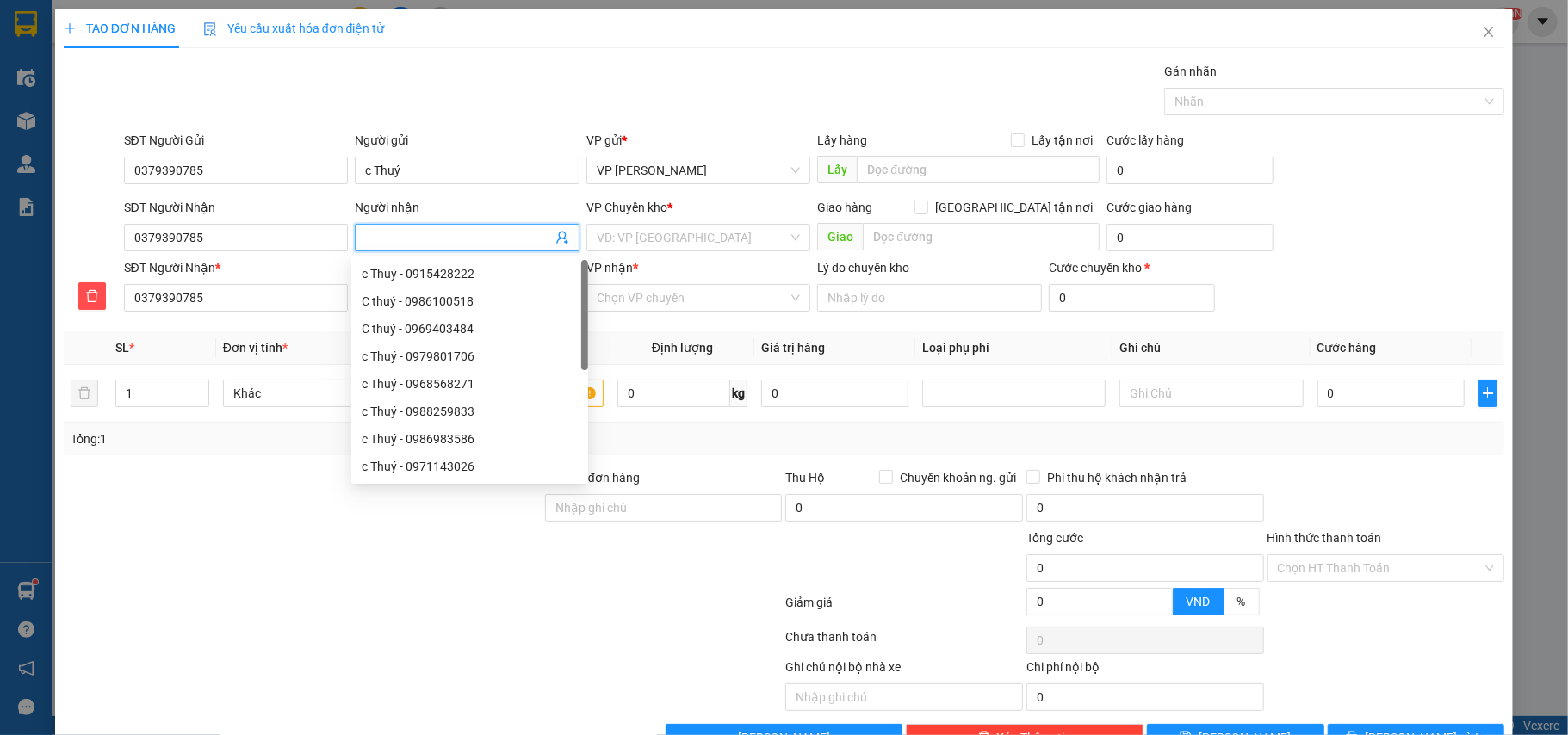
type input "c"
type input "c T"
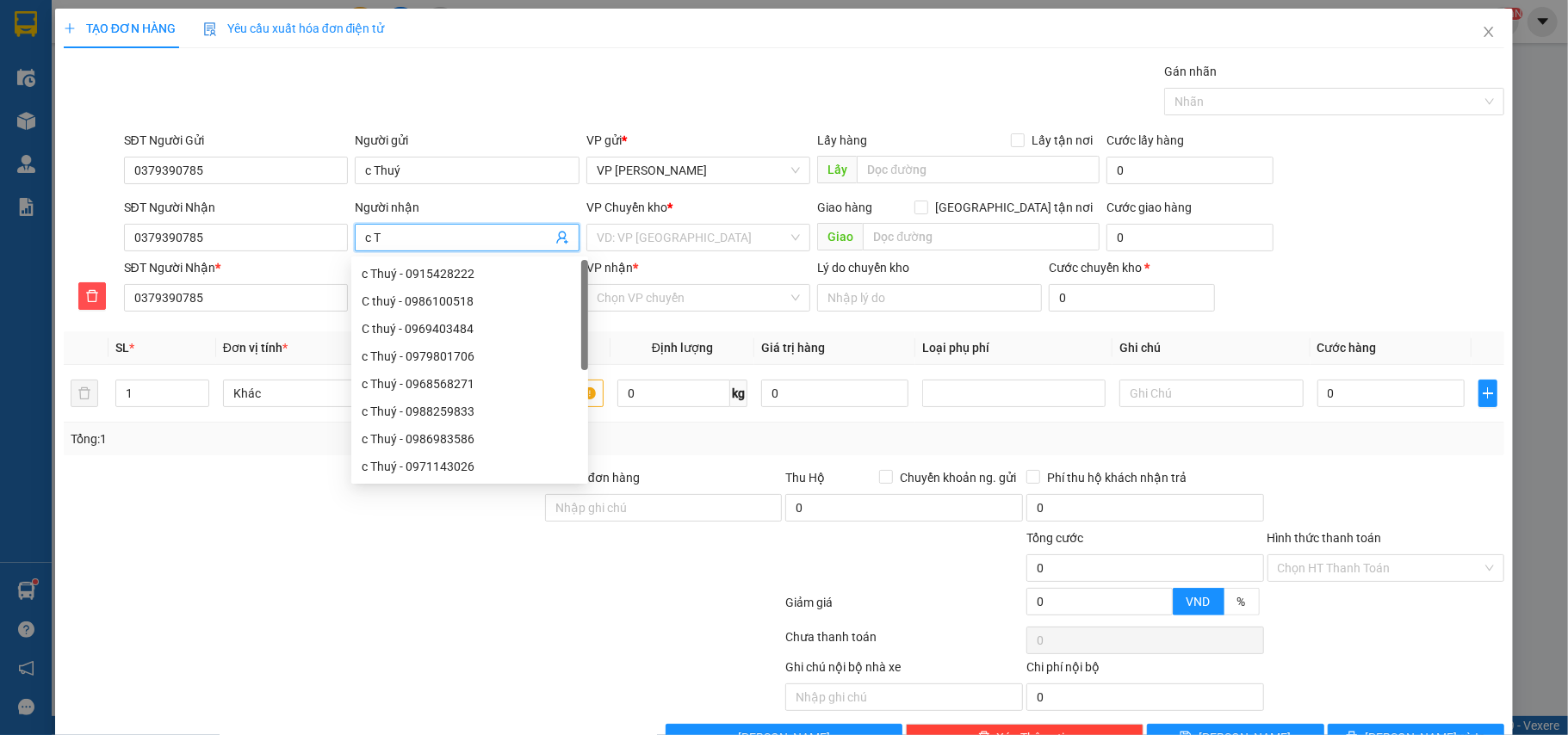
type input "c T"
type input "c Th"
type input "c Thu"
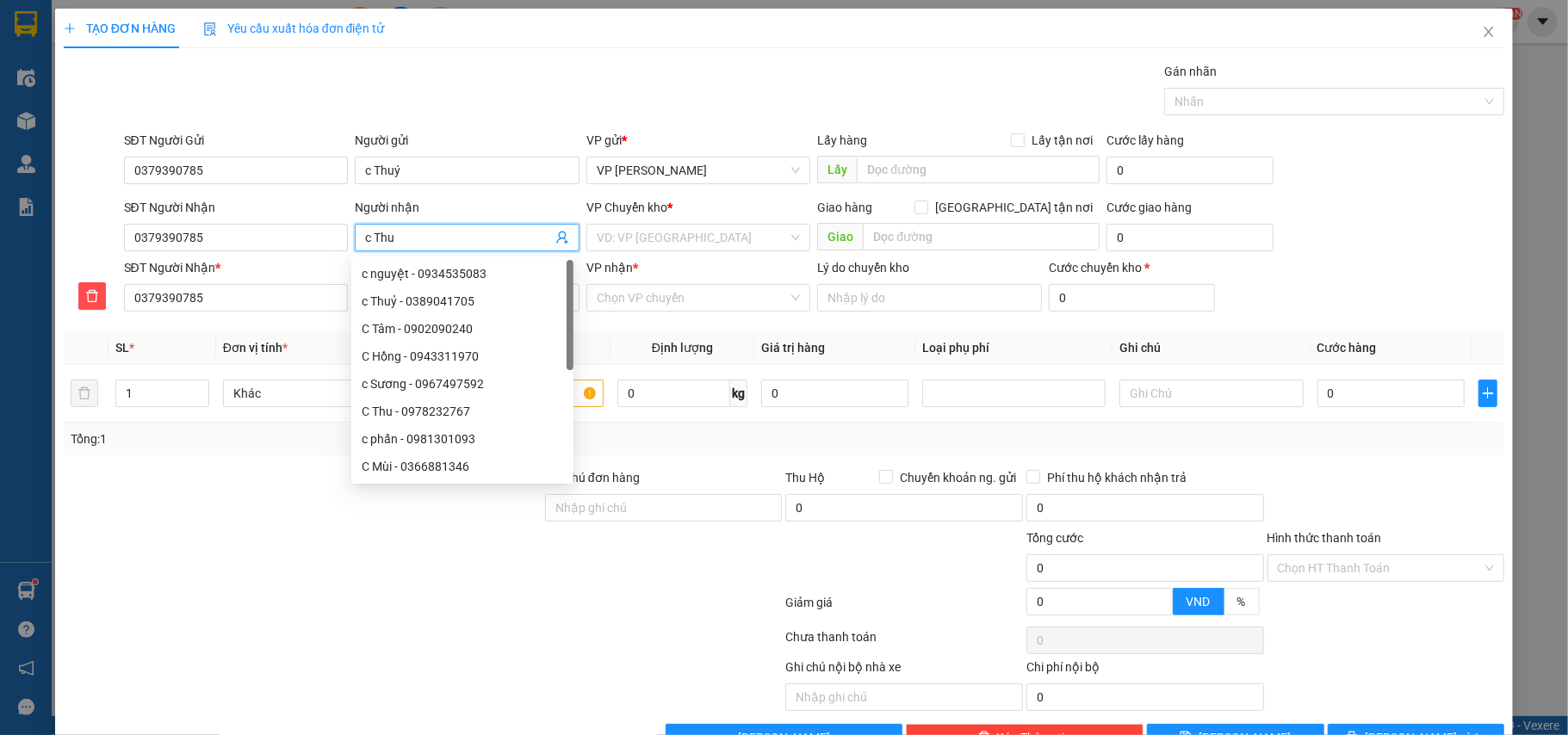
type input "c Thuy"
type input "c Thuý"
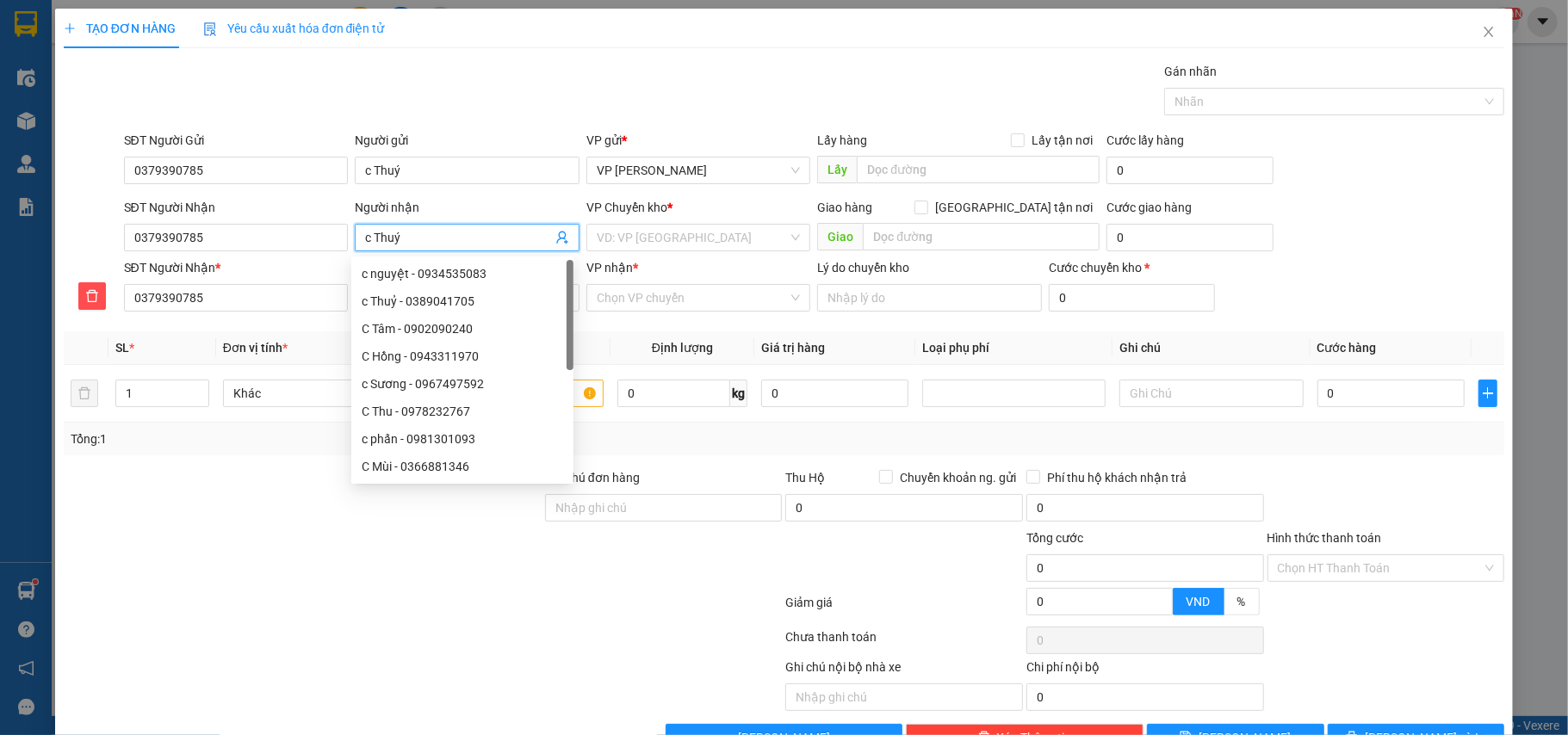
type input "c Thuý"
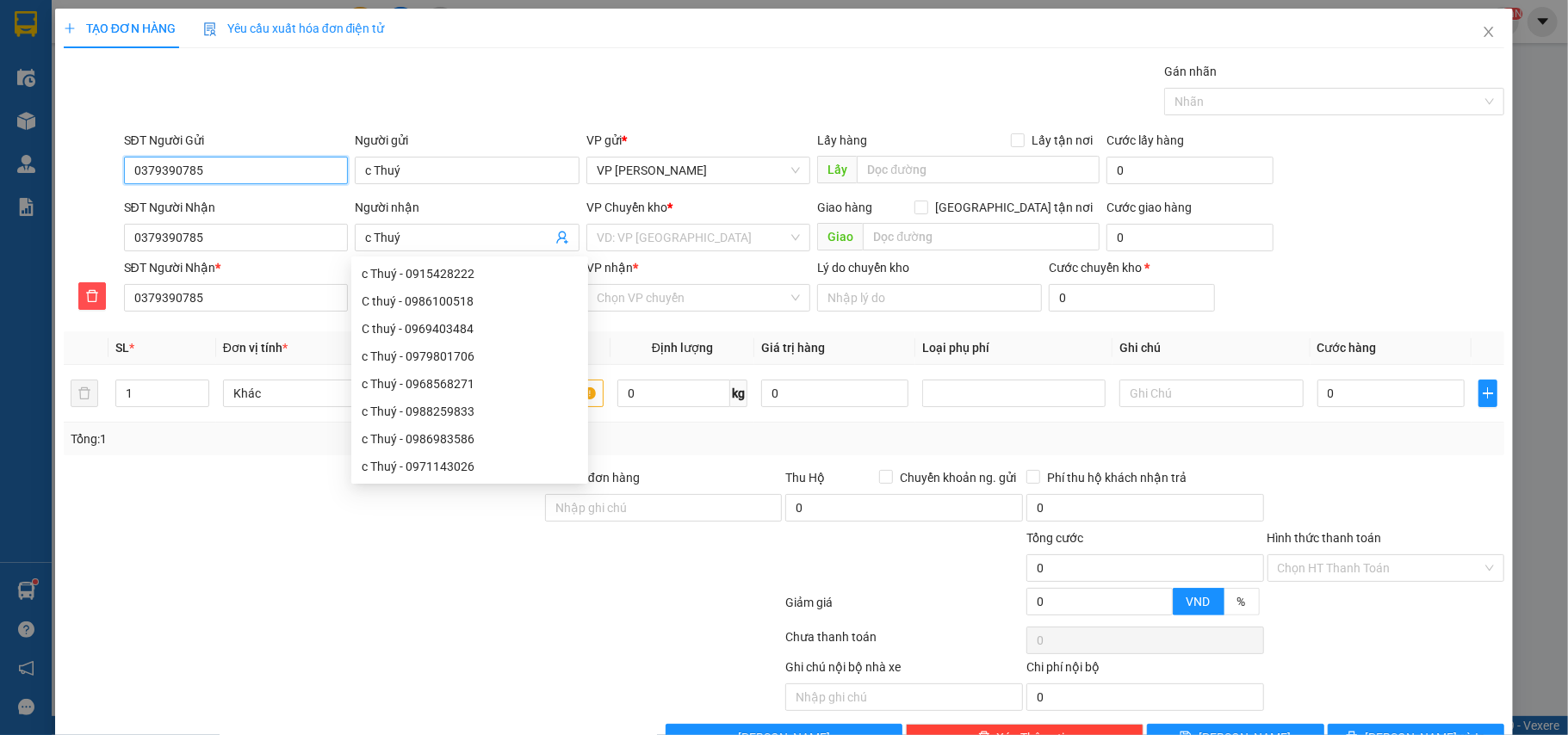
drag, startPoint x: 134, startPoint y: 169, endPoint x: 119, endPoint y: 169, distance: 15.0
click at [120, 169] on div "SĐT Người Gửi 0379390785 0379390785" at bounding box center [236, 161] width 232 height 61
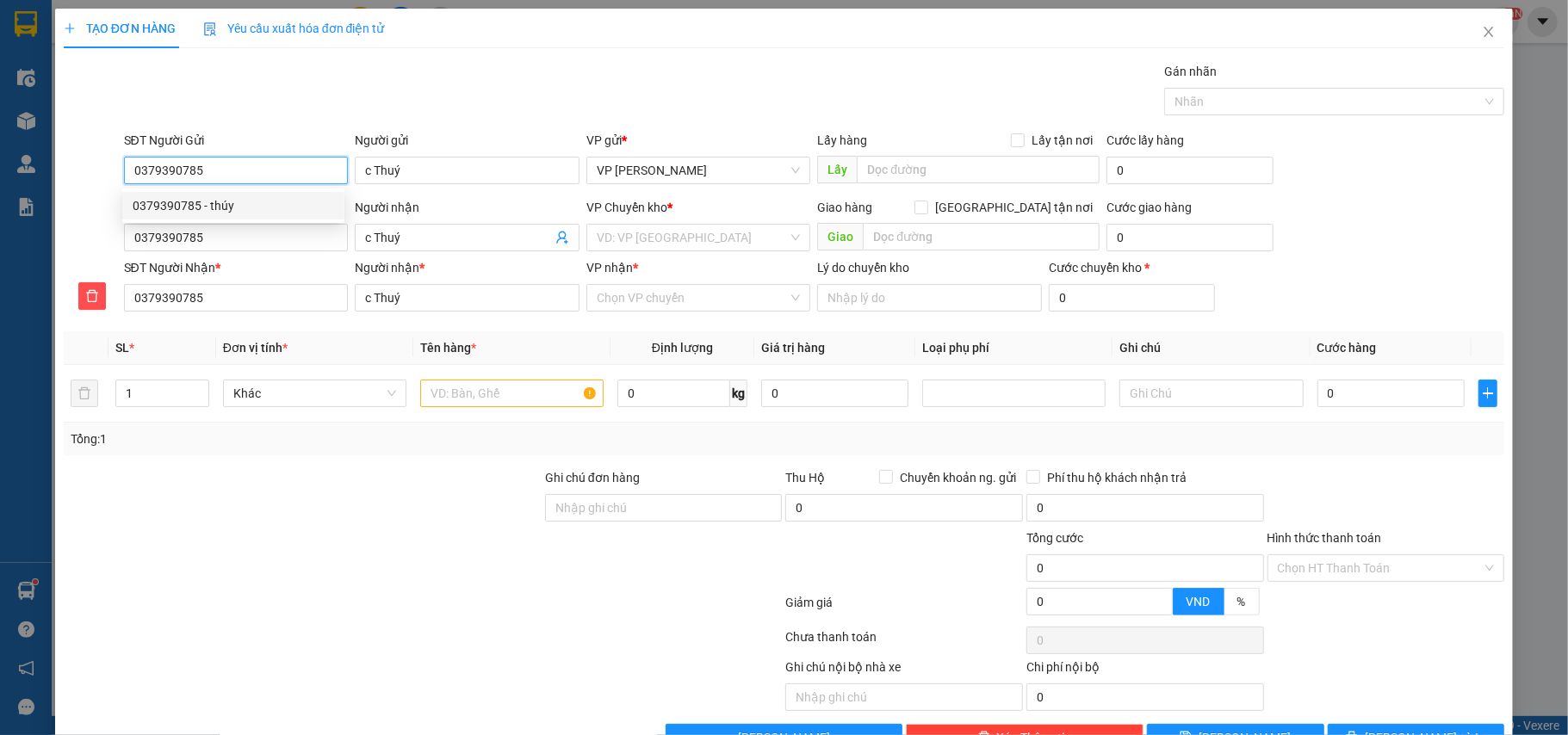
drag, startPoint x: 211, startPoint y: 163, endPoint x: 112, endPoint y: 163, distance: 99.0
click at [112, 163] on div "SĐT Người Gửi 0379390785 Người gửi c Thuý VP gửi * VP [PERSON_NAME] Lấy hàng Lấ…" at bounding box center [784, 161] width 1445 height 61
type input "0936428815"
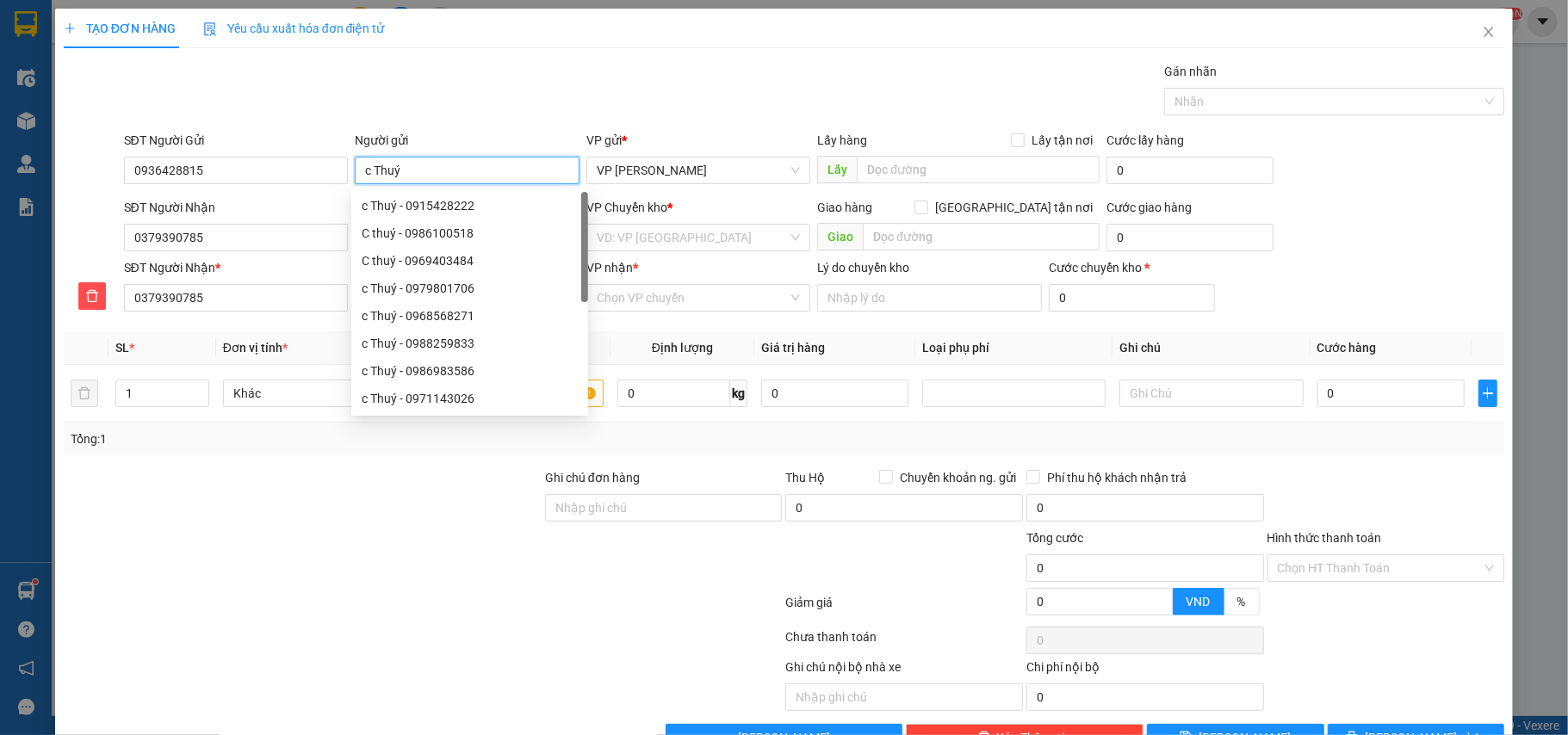
drag, startPoint x: 418, startPoint y: 173, endPoint x: 380, endPoint y: 172, distance: 38.0
click at [380, 172] on input "c Thuý" at bounding box center [467, 171] width 225 height 28
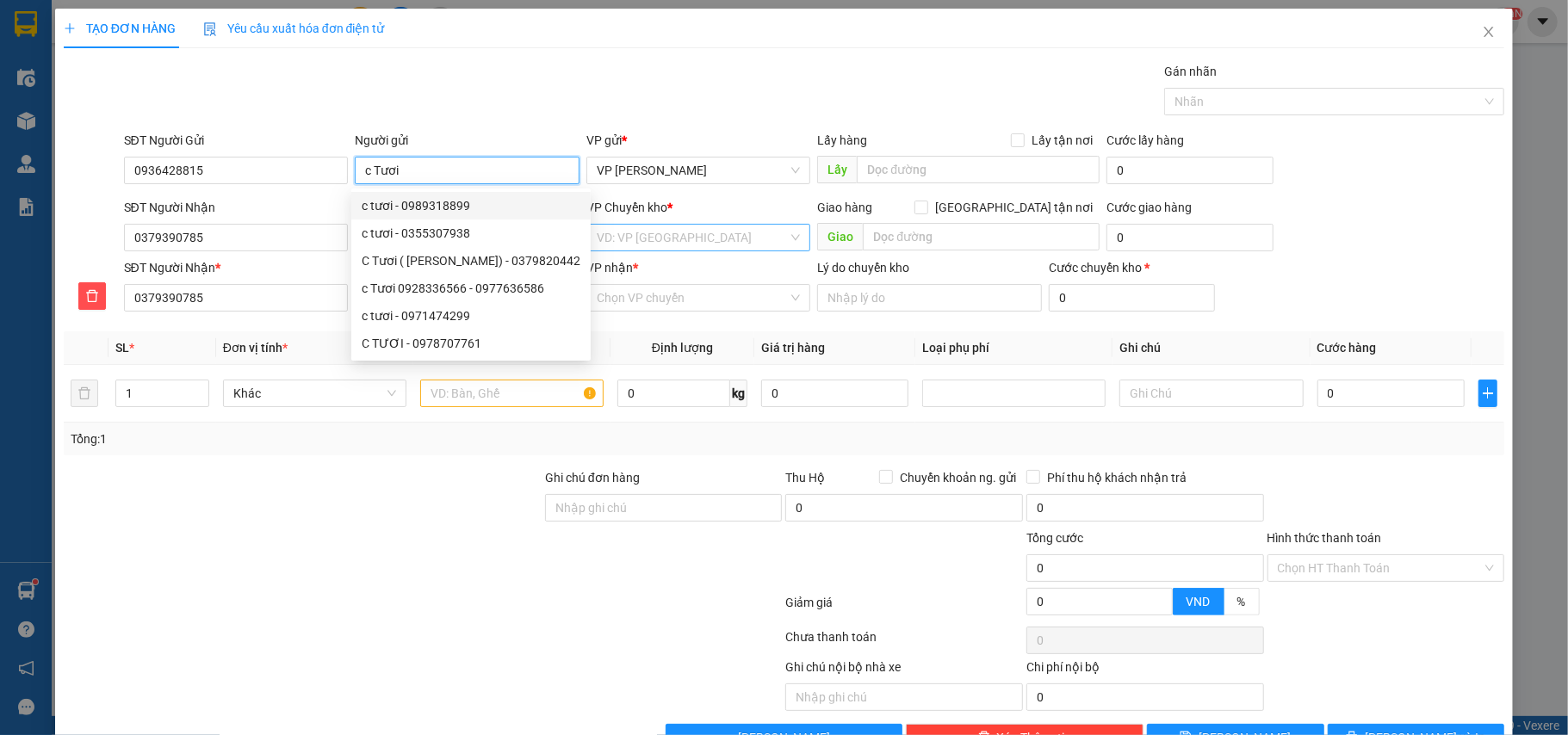
type input "c Tươi"
click at [669, 239] on input "search" at bounding box center [693, 238] width 192 height 26
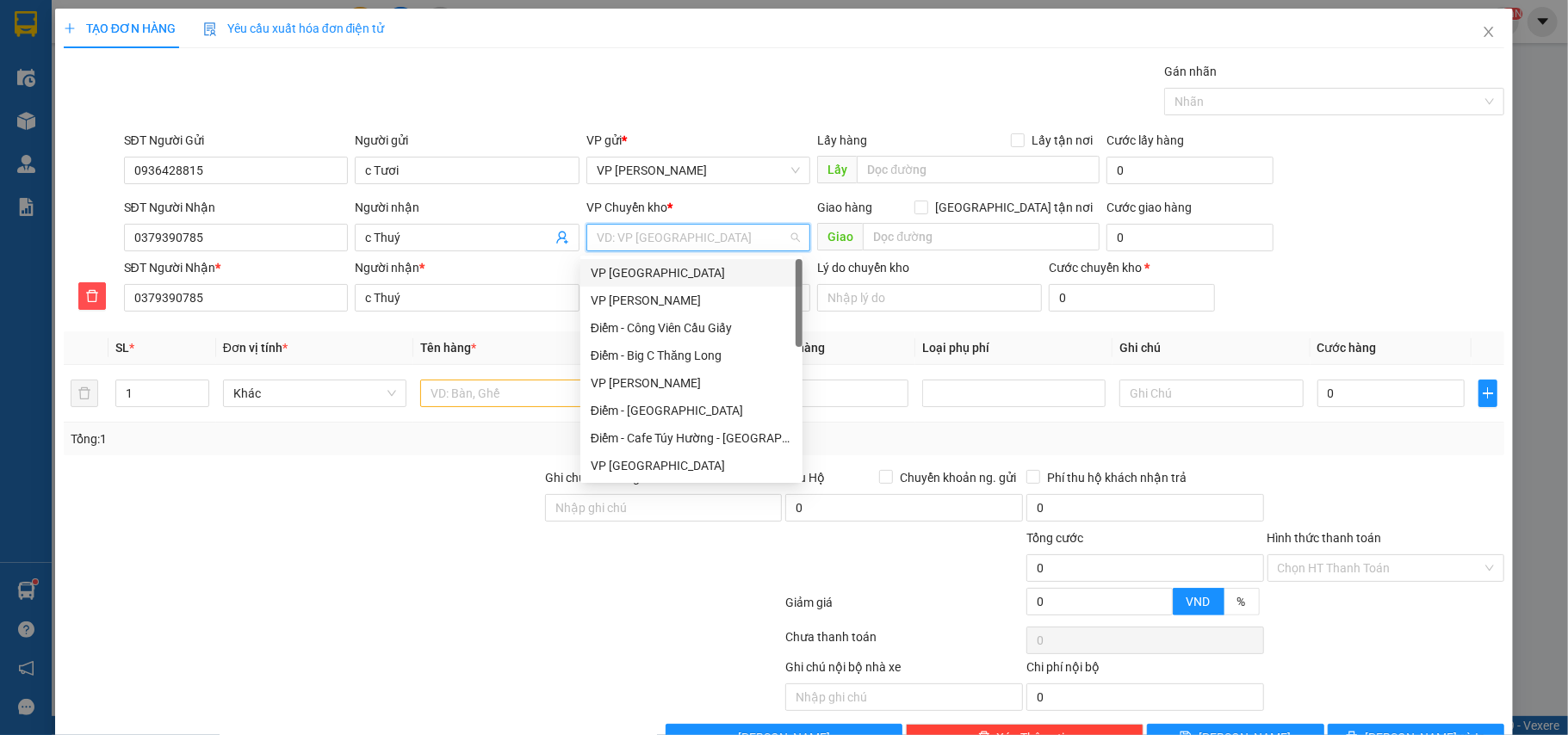
click at [652, 273] on div "VP [GEOGRAPHIC_DATA]" at bounding box center [691, 273] width 202 height 19
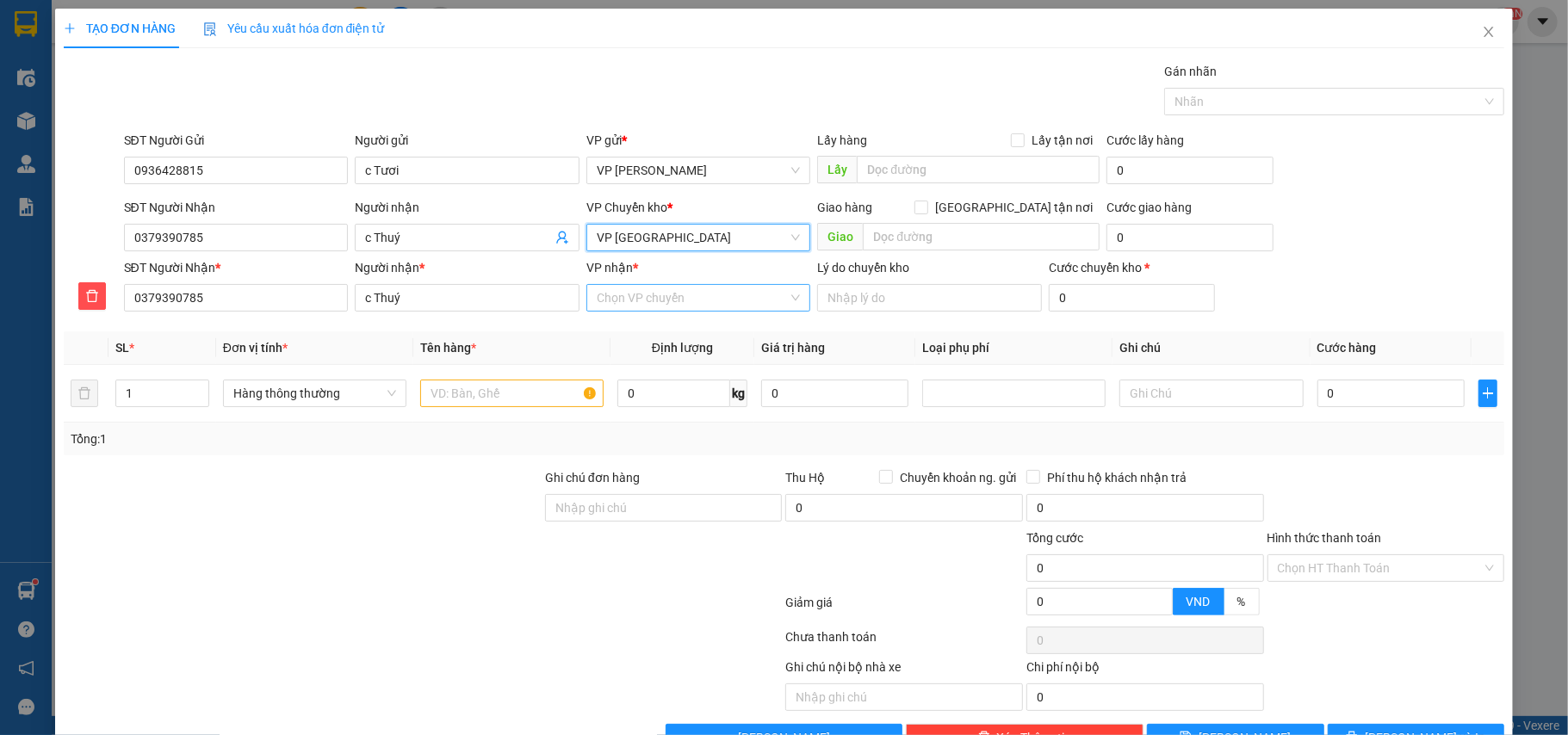
click at [657, 296] on input "VP nhận *" at bounding box center [693, 298] width 192 height 26
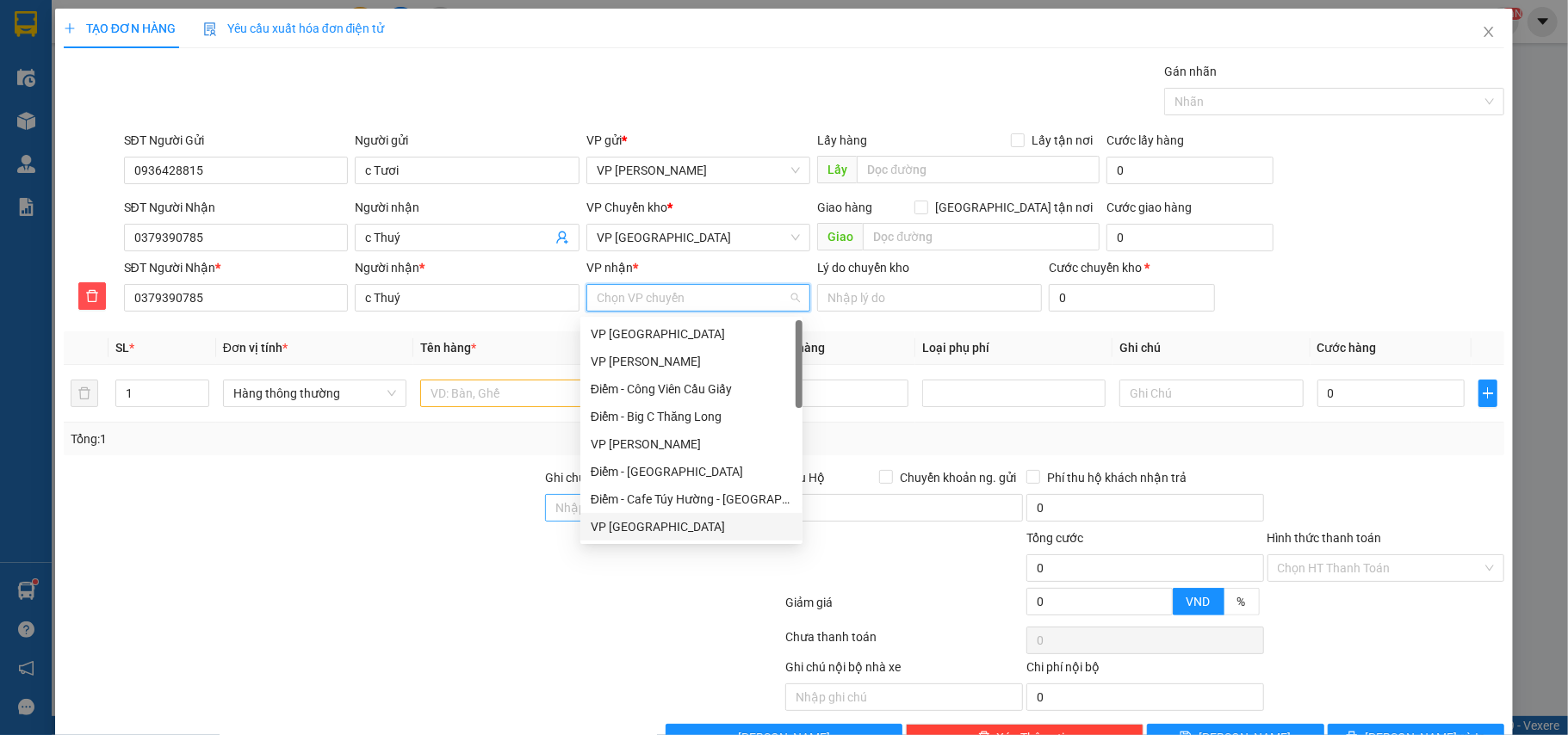
drag, startPoint x: 614, startPoint y: 518, endPoint x: 590, endPoint y: 517, distance: 24.0
click at [612, 522] on div "VP [GEOGRAPHIC_DATA]" at bounding box center [691, 527] width 202 height 19
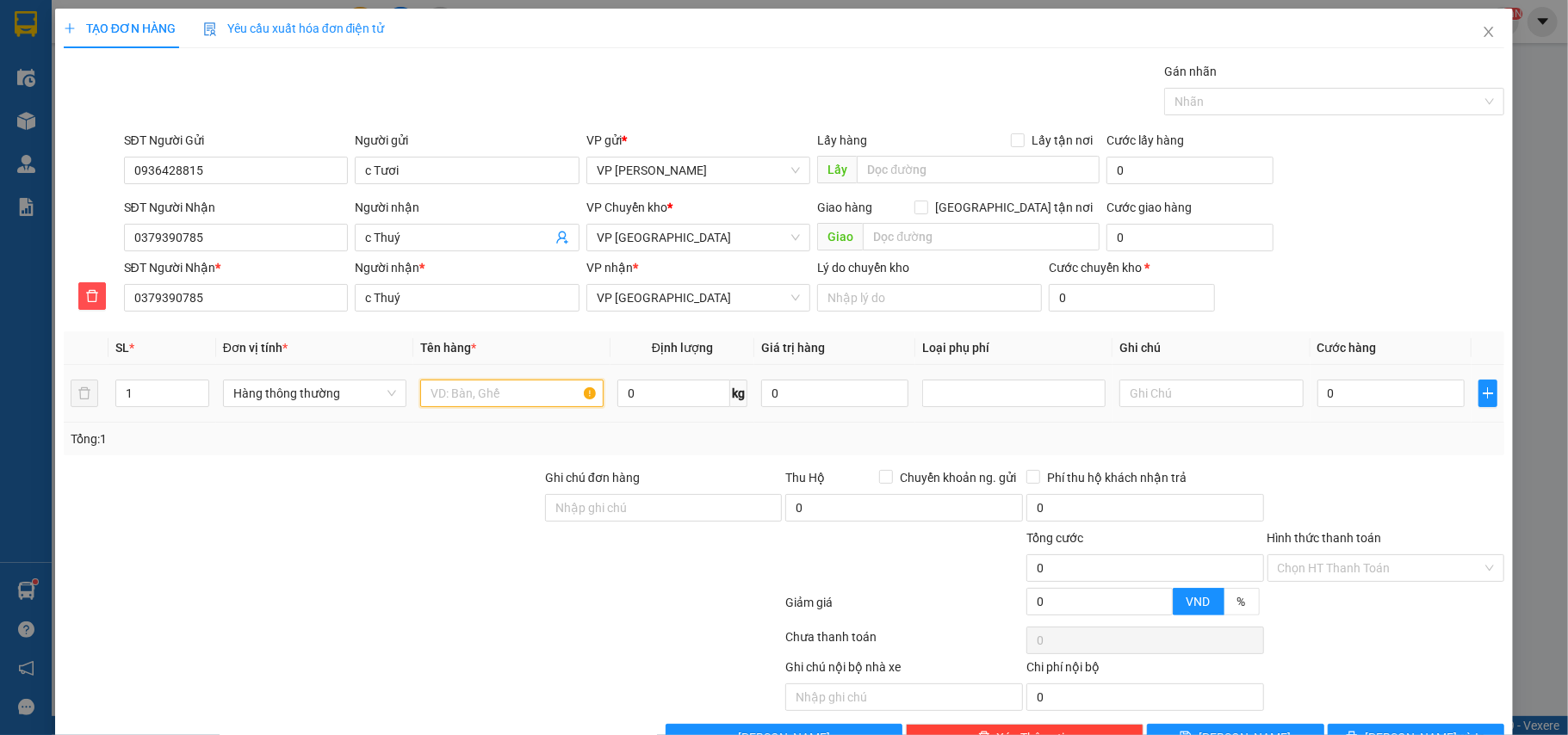
click at [469, 404] on input "text" at bounding box center [512, 394] width 183 height 28
type input "thùng xốp hoa quả"
click at [1352, 404] on input "0" at bounding box center [1391, 394] width 148 height 28
type input "4"
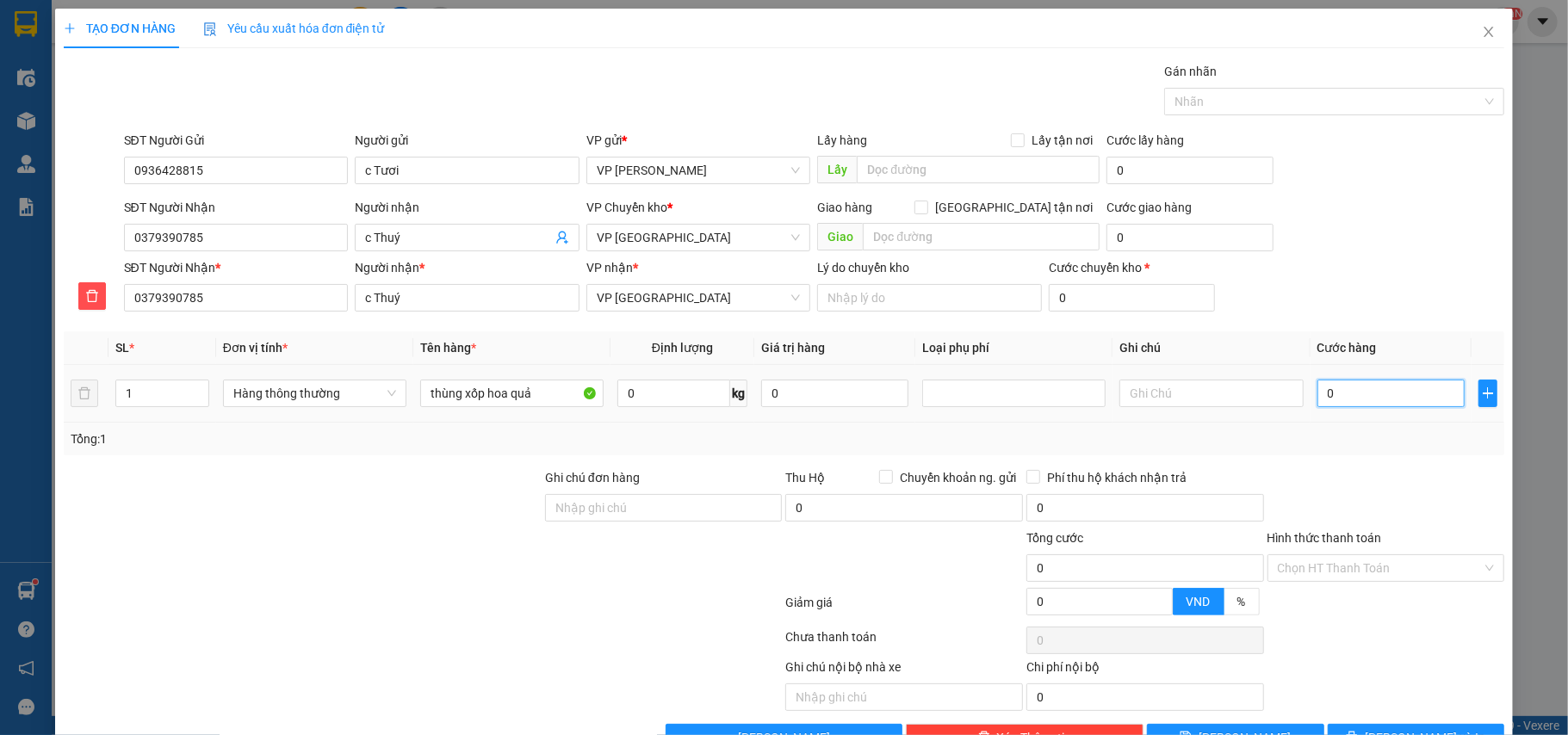
type input "4"
type input "40"
type input "40.000"
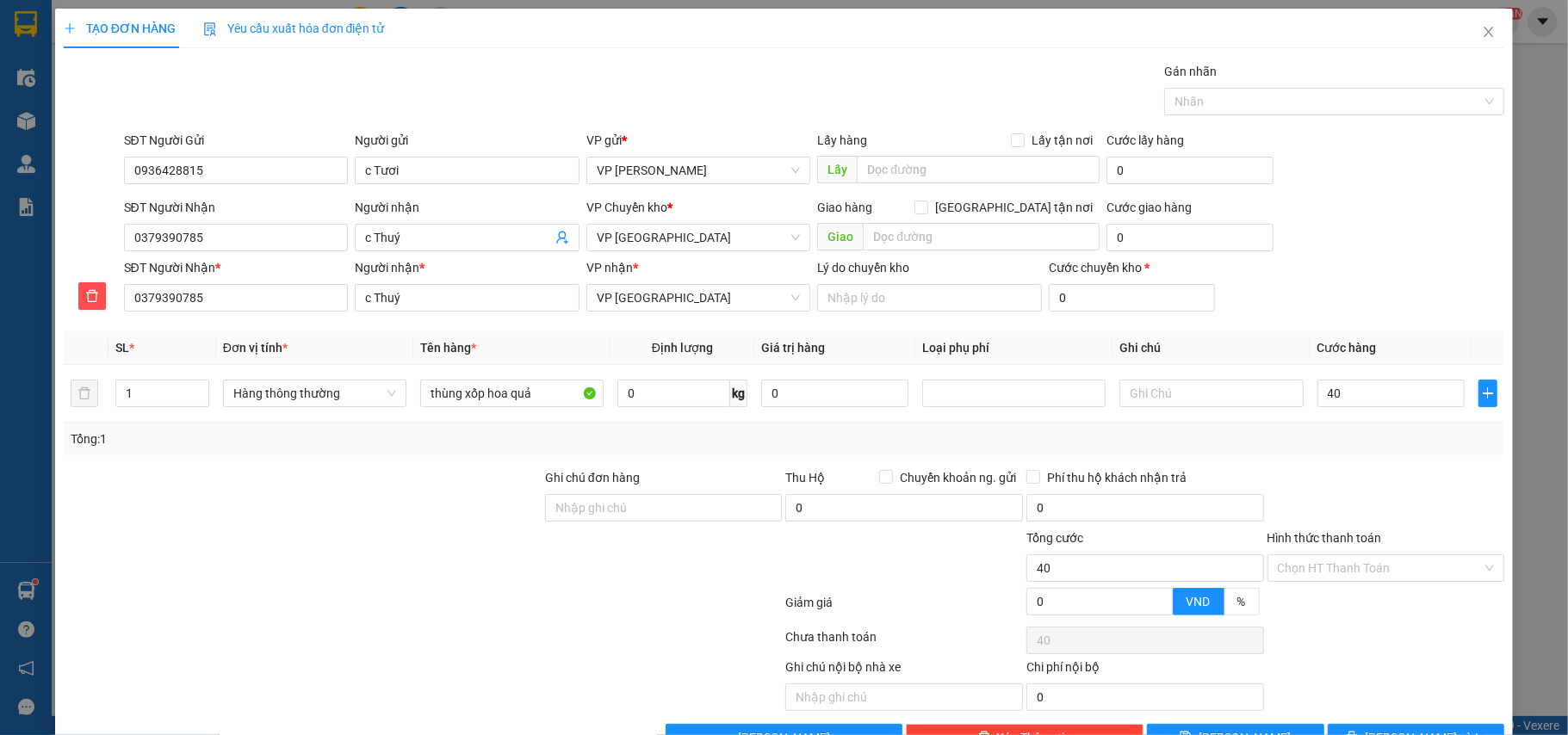
type input "40.000"
click at [1354, 431] on div "Tổng: 1" at bounding box center [784, 439] width 1441 height 33
click at [1337, 572] on input "Hình thức thanh toán" at bounding box center [1379, 569] width 205 height 26
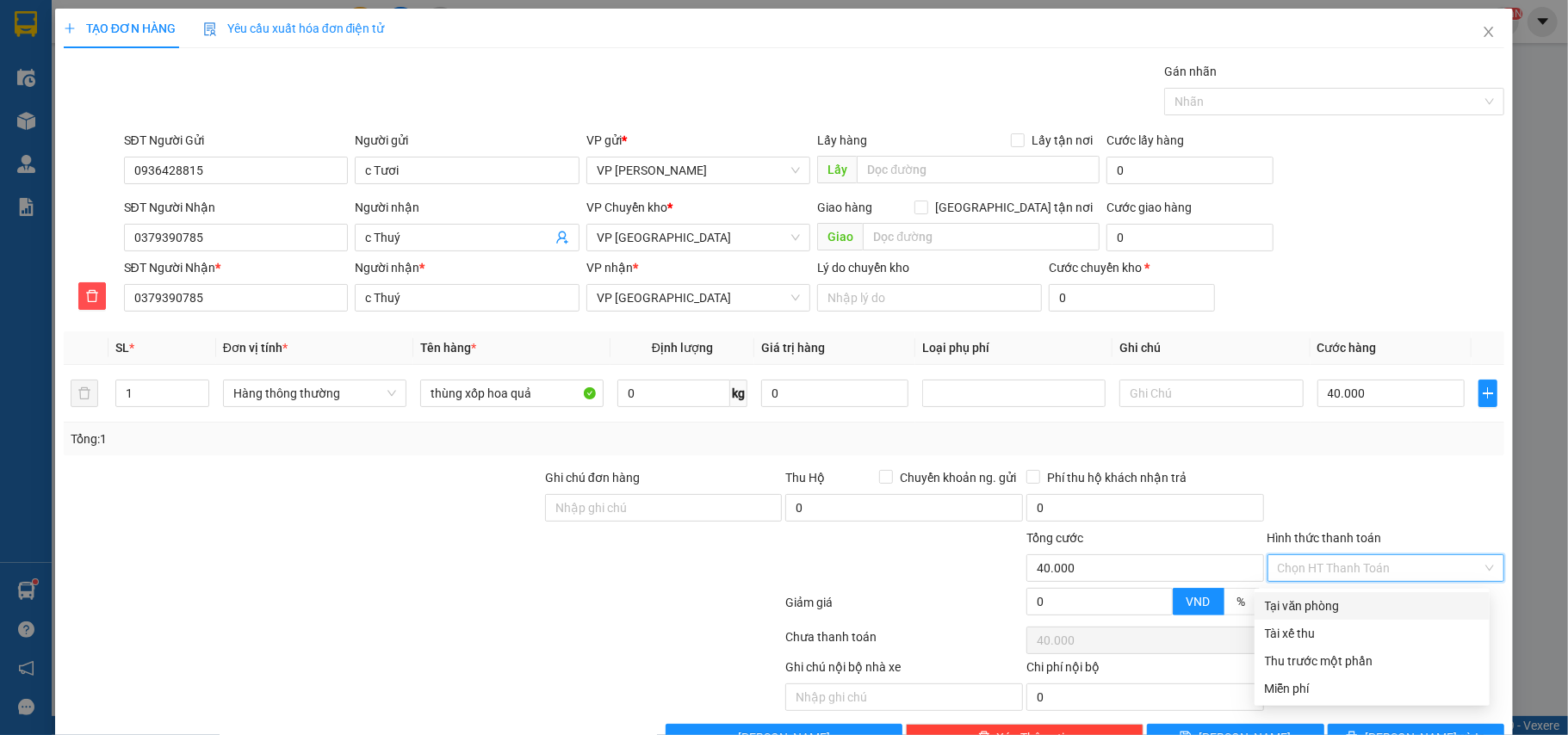
click at [1330, 600] on div "Tại văn phòng" at bounding box center [1372, 606] width 215 height 19
type input "0"
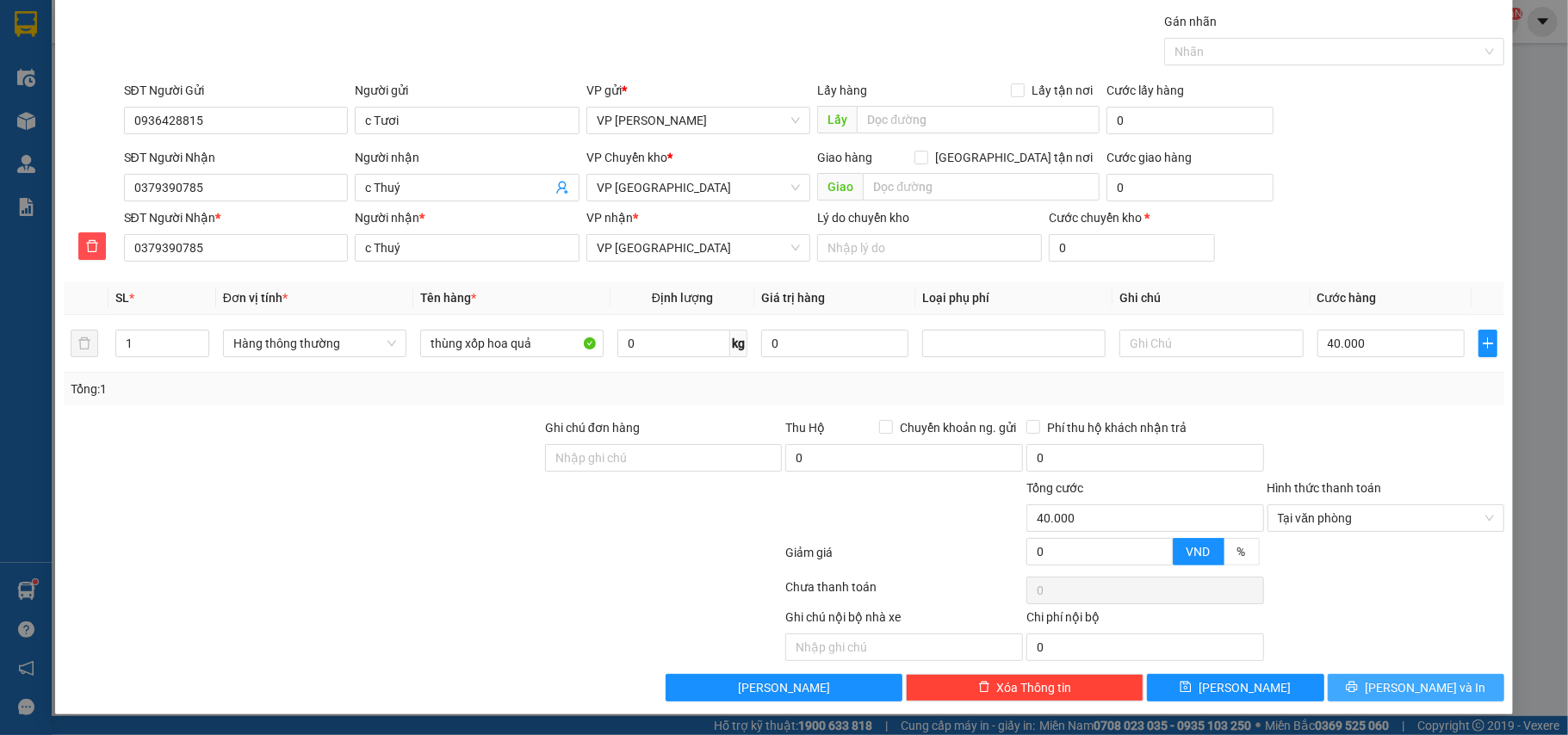
click at [1358, 689] on icon "printer" at bounding box center [1351, 686] width 12 height 12
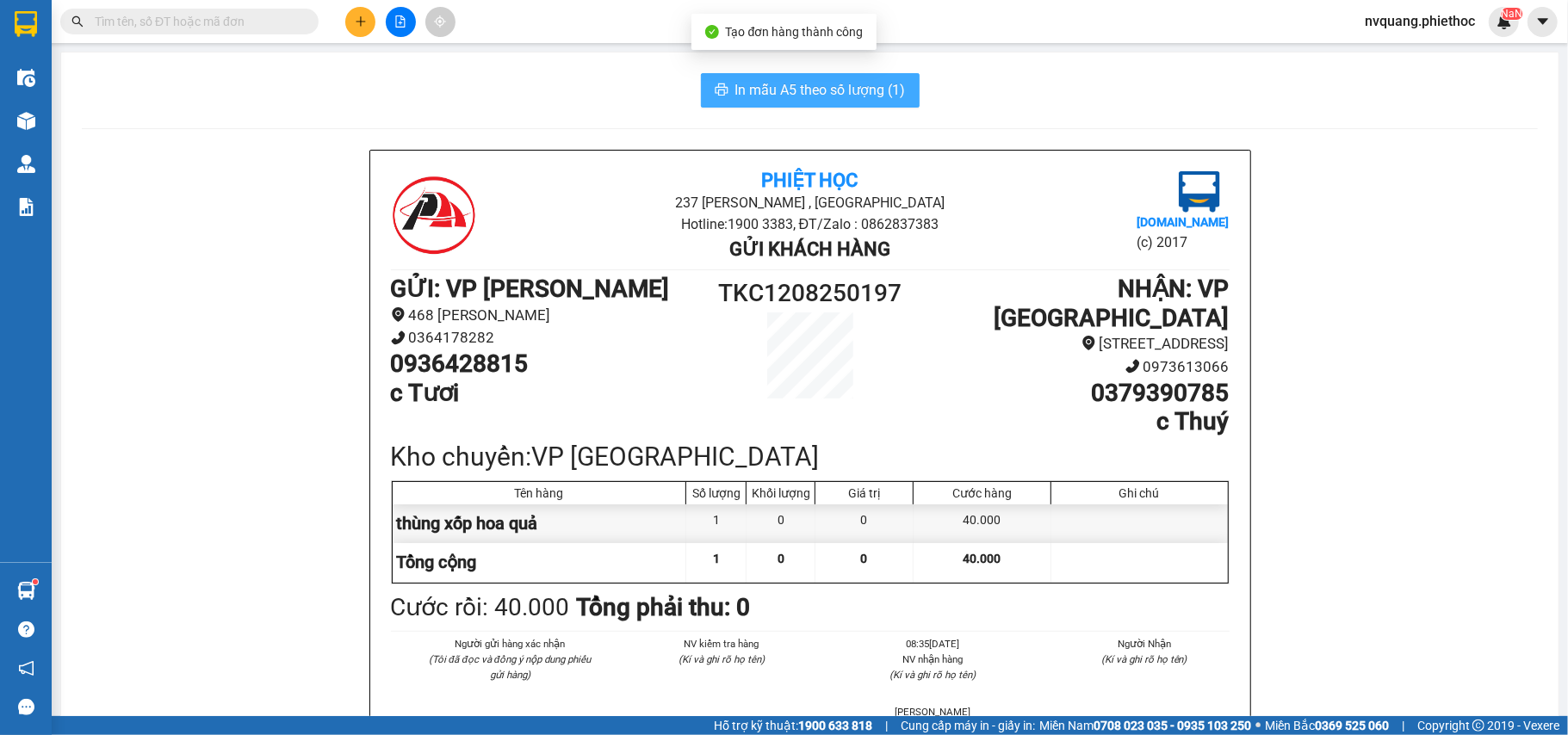
click at [811, 88] on span "In mẫu A5 theo số lượng (1)" at bounding box center [820, 90] width 171 height 21
click at [751, 98] on span "In mẫu A5 theo số lượng (1)" at bounding box center [820, 90] width 171 height 21
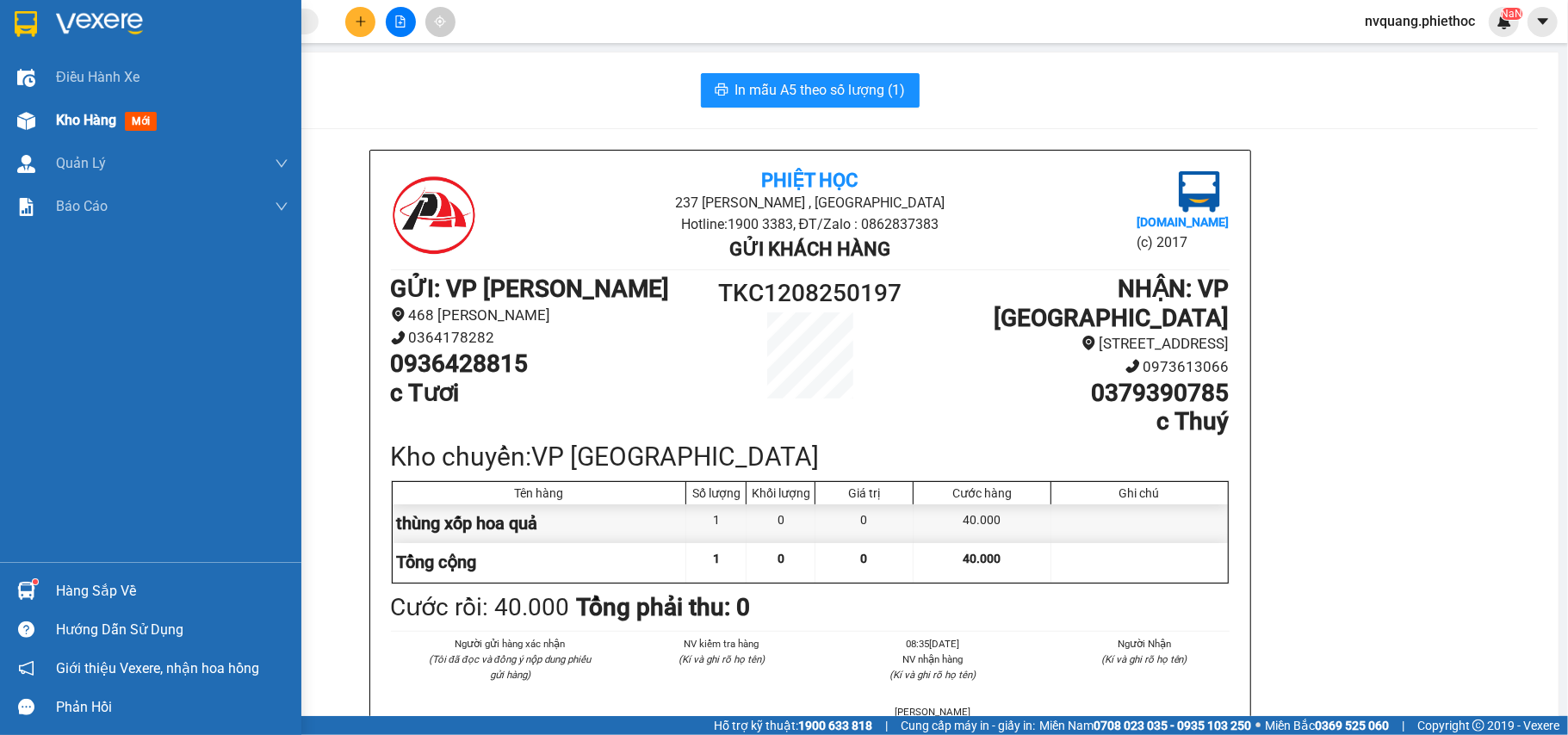
click at [52, 116] on div "Kho hàng mới" at bounding box center [150, 120] width 302 height 43
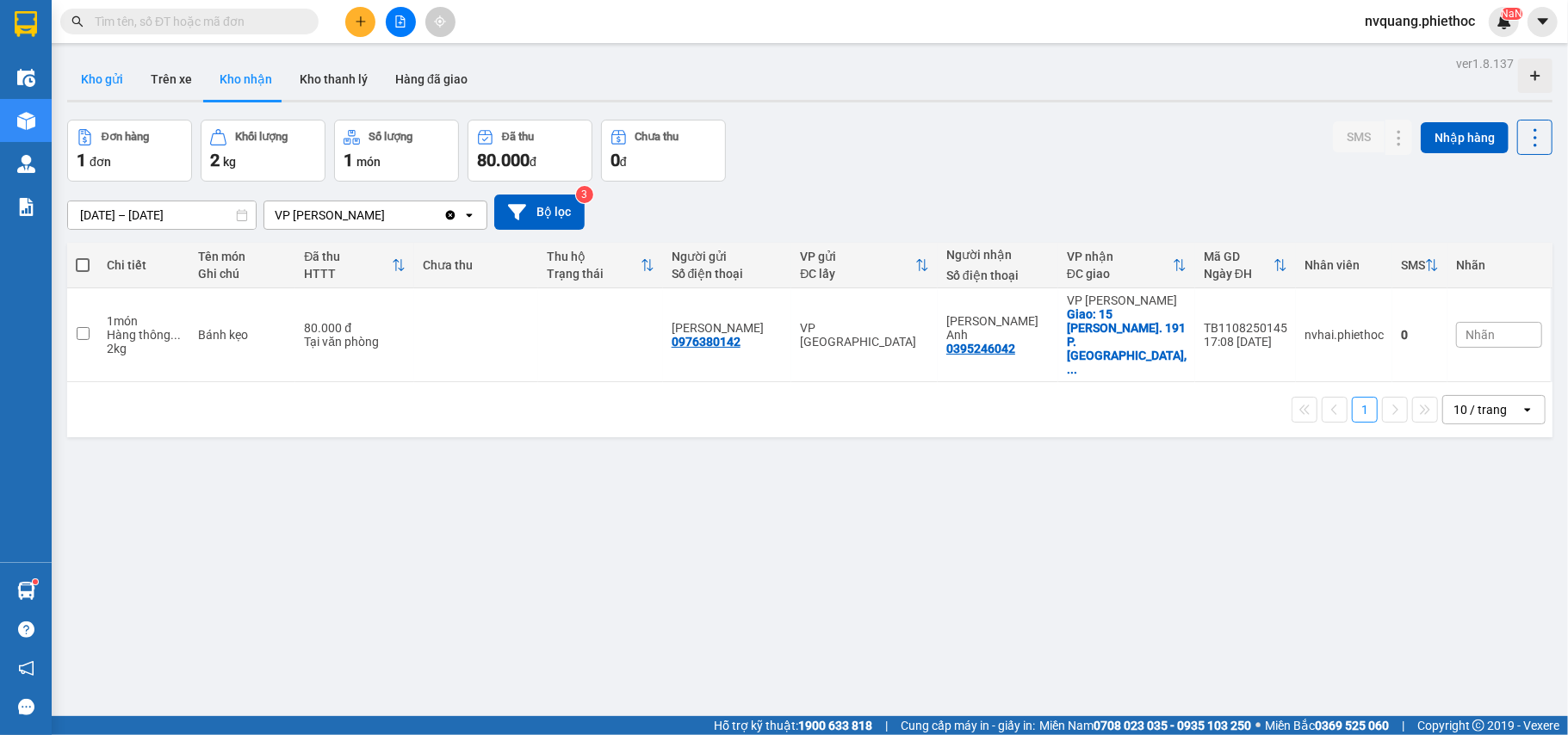
click at [108, 87] on button "Kho gửi" at bounding box center [102, 79] width 70 height 41
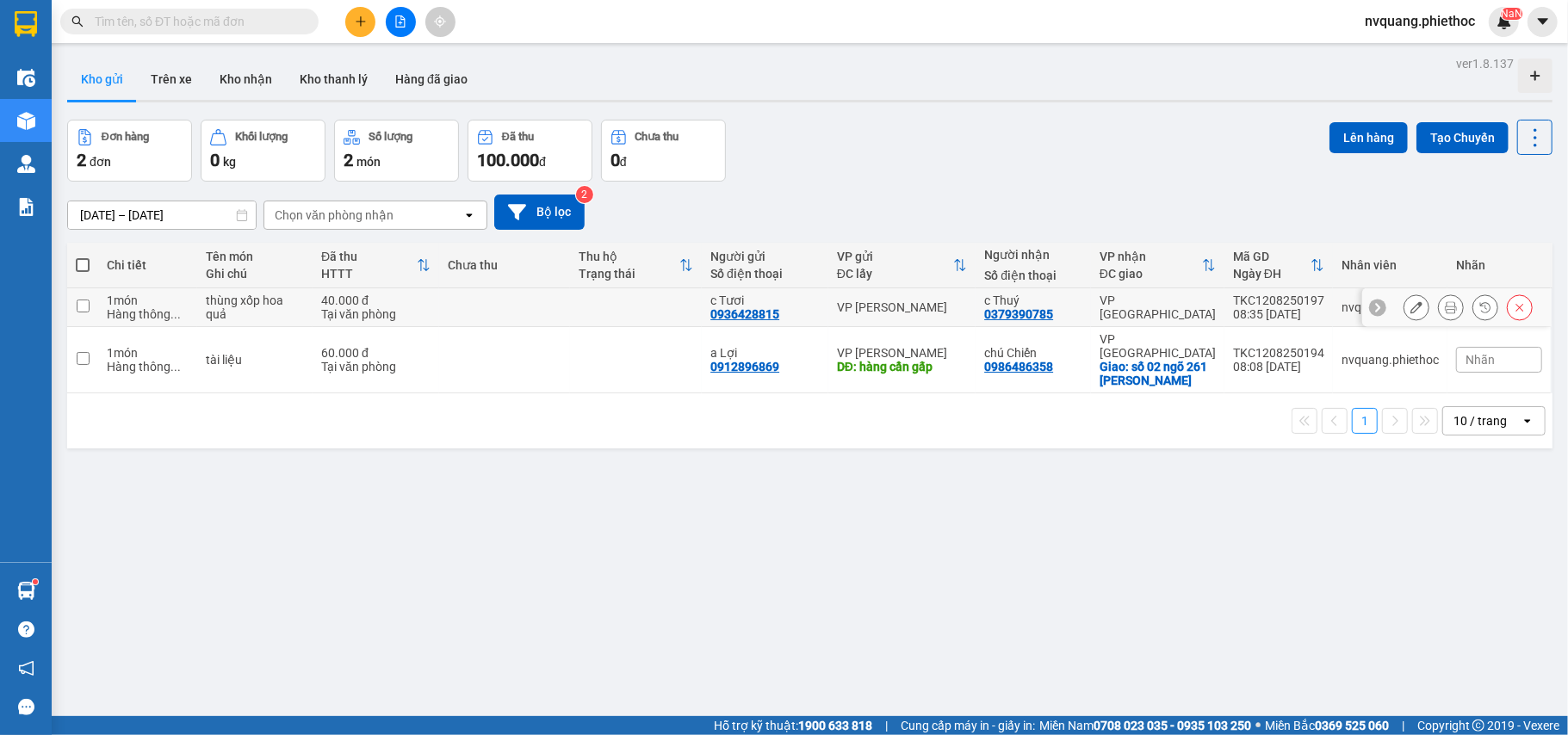
click at [489, 310] on td at bounding box center [504, 307] width 132 height 38
checkbox input "true"
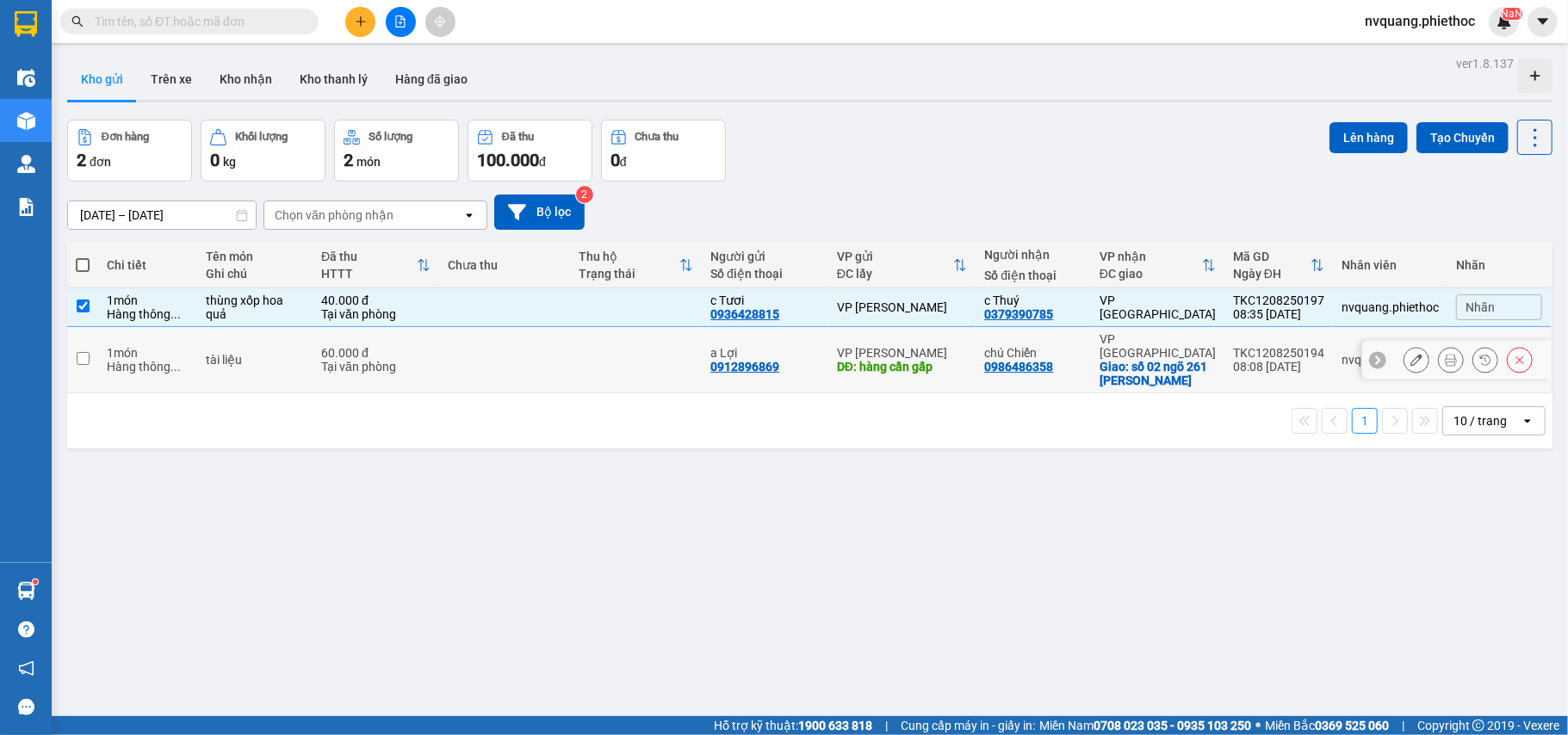
click at [486, 332] on td at bounding box center [504, 360] width 132 height 66
checkbox input "true"
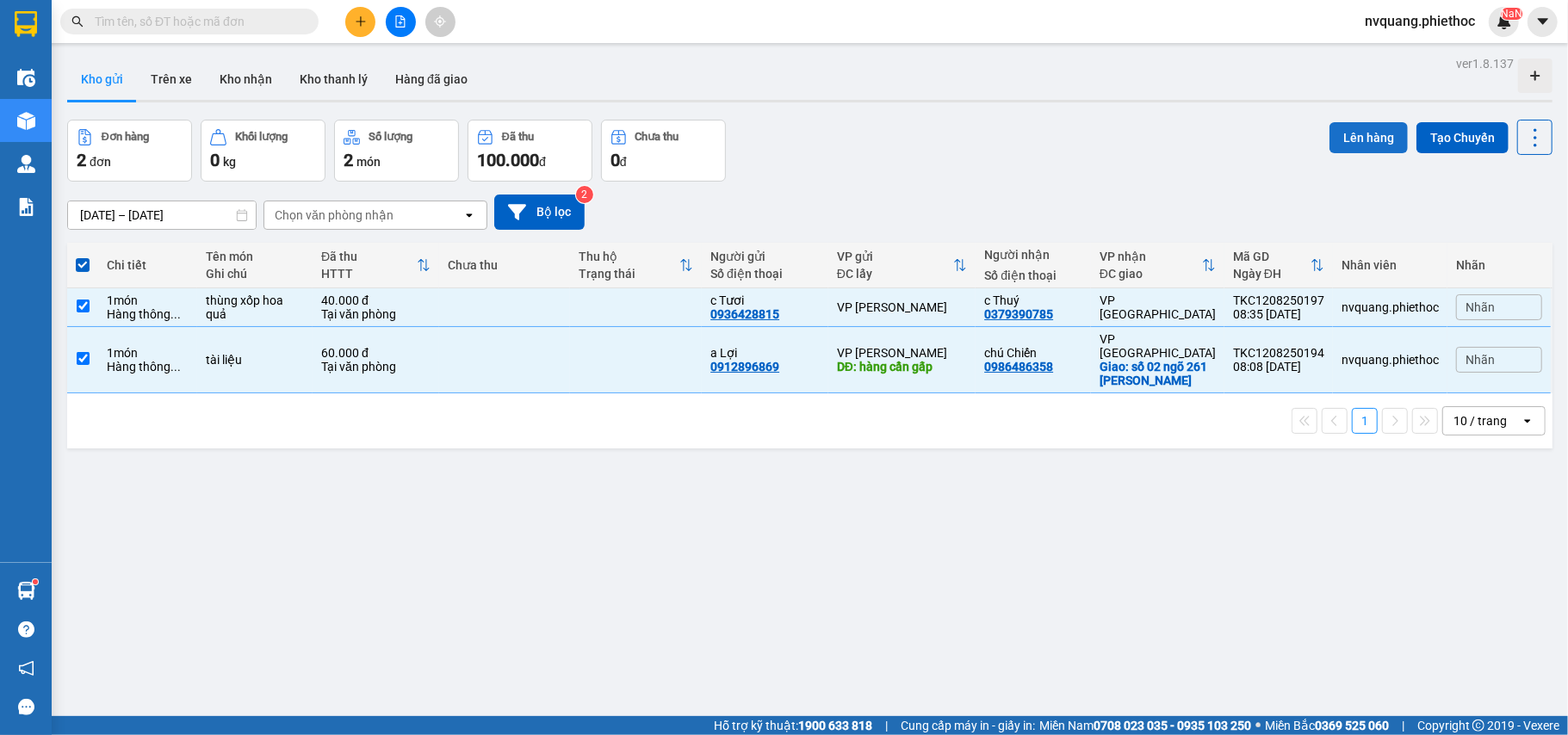
click at [1338, 135] on button "Lên hàng" at bounding box center [1369, 137] width 78 height 31
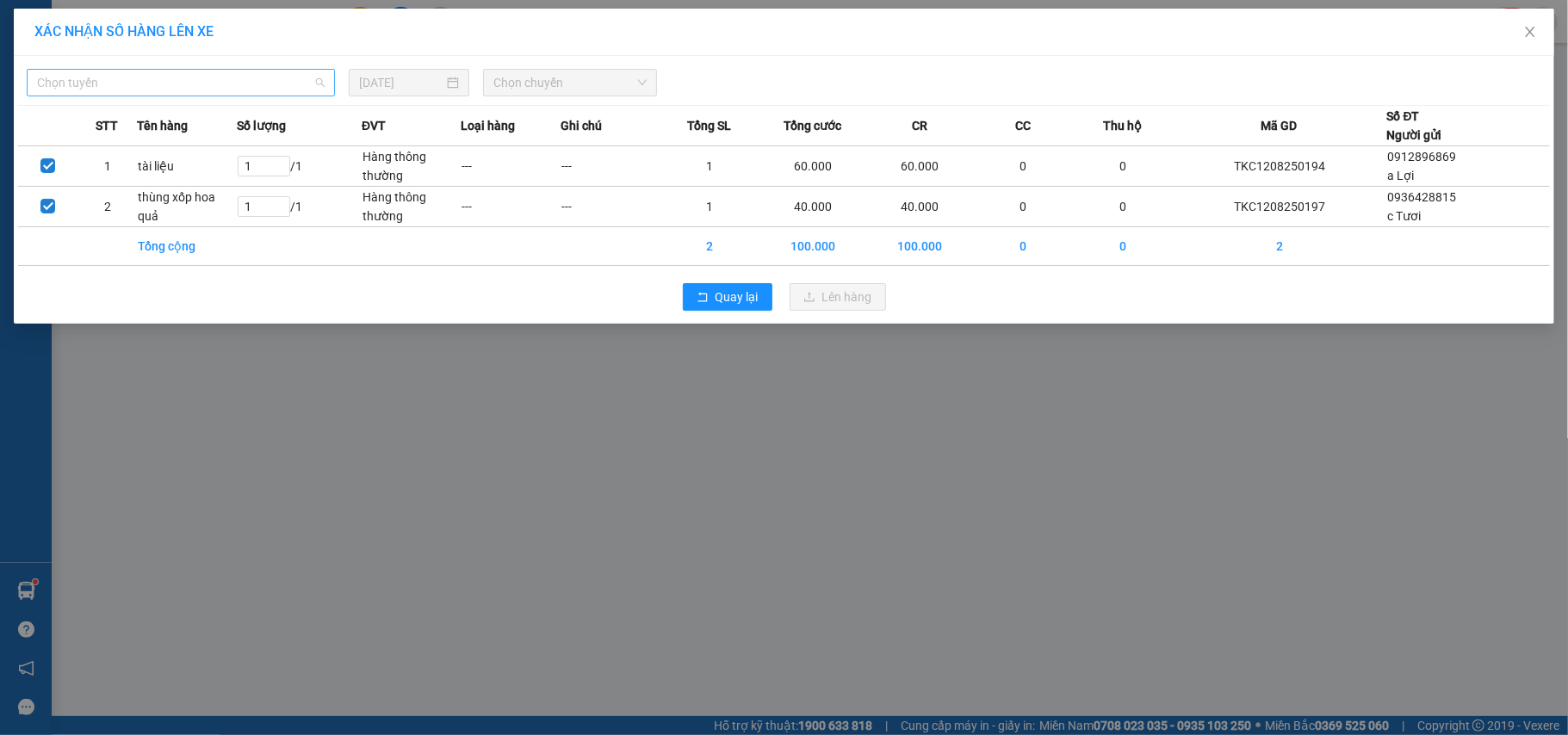
click at [57, 73] on span "Chọn tuyến" at bounding box center [181, 83] width 288 height 26
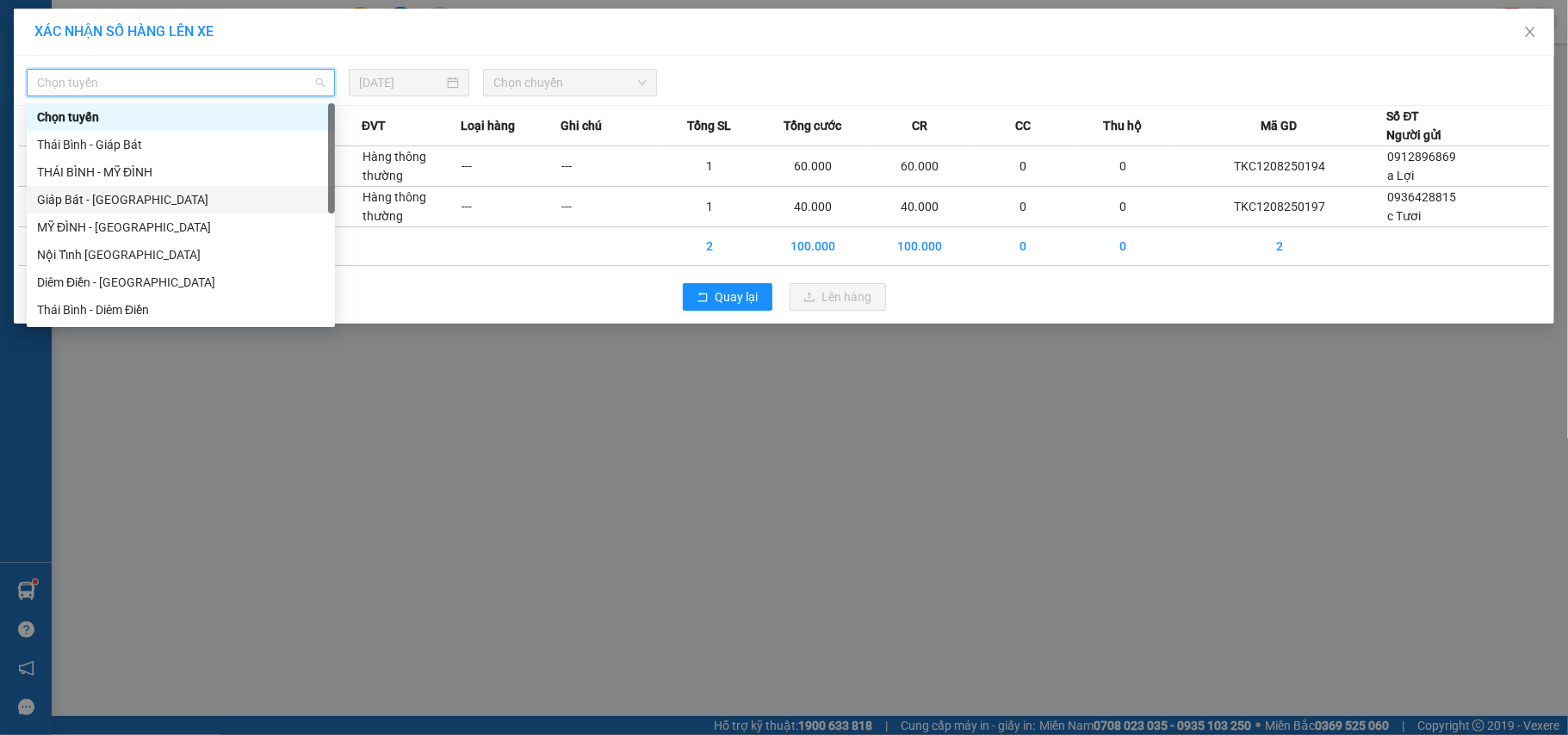
click at [74, 194] on div "Giáp Bát - [GEOGRAPHIC_DATA]" at bounding box center [181, 200] width 288 height 19
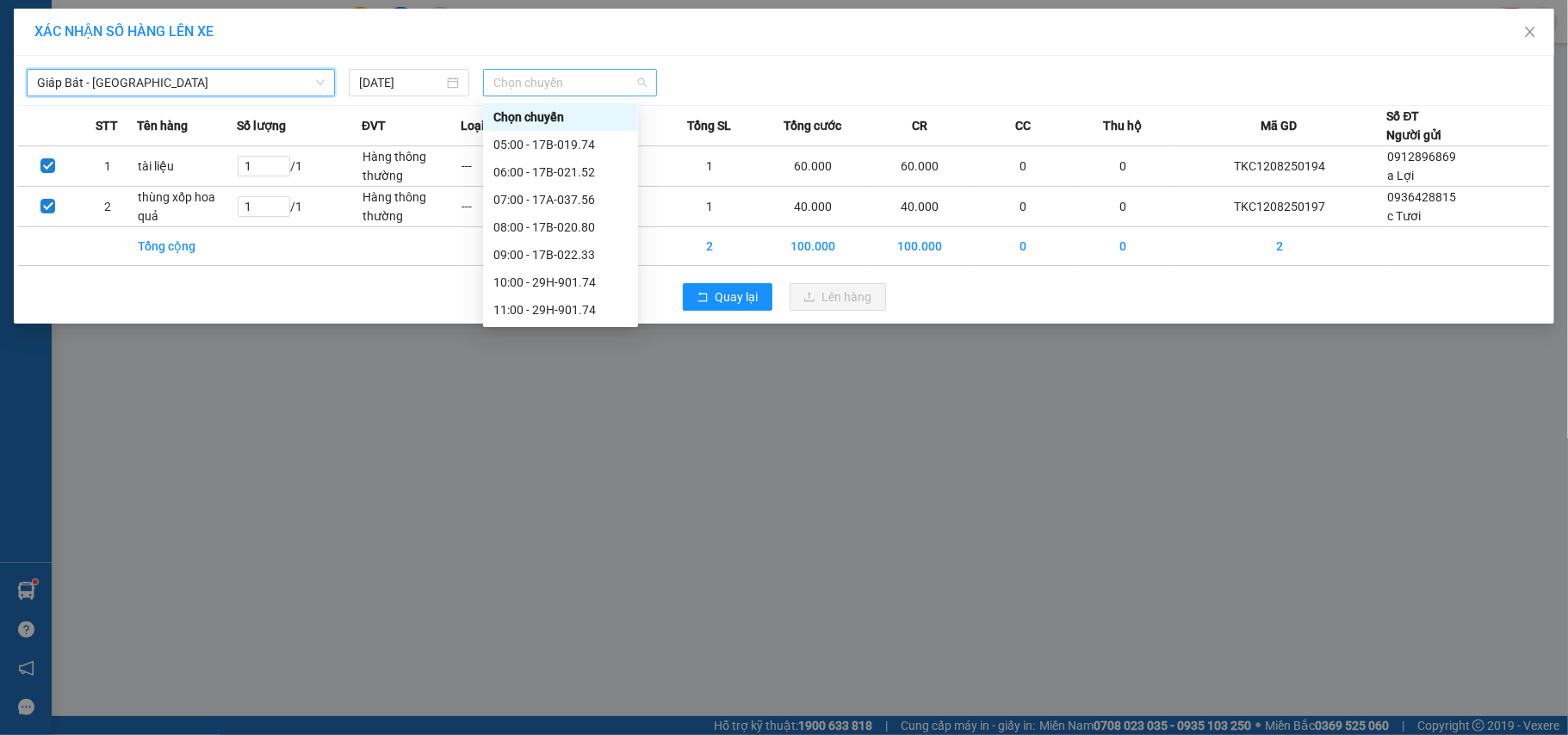
click at [524, 69] on div "Chọn chuyến" at bounding box center [570, 83] width 174 height 28
click at [524, 249] on div "09:00 - 17B-022.33" at bounding box center [560, 255] width 134 height 19
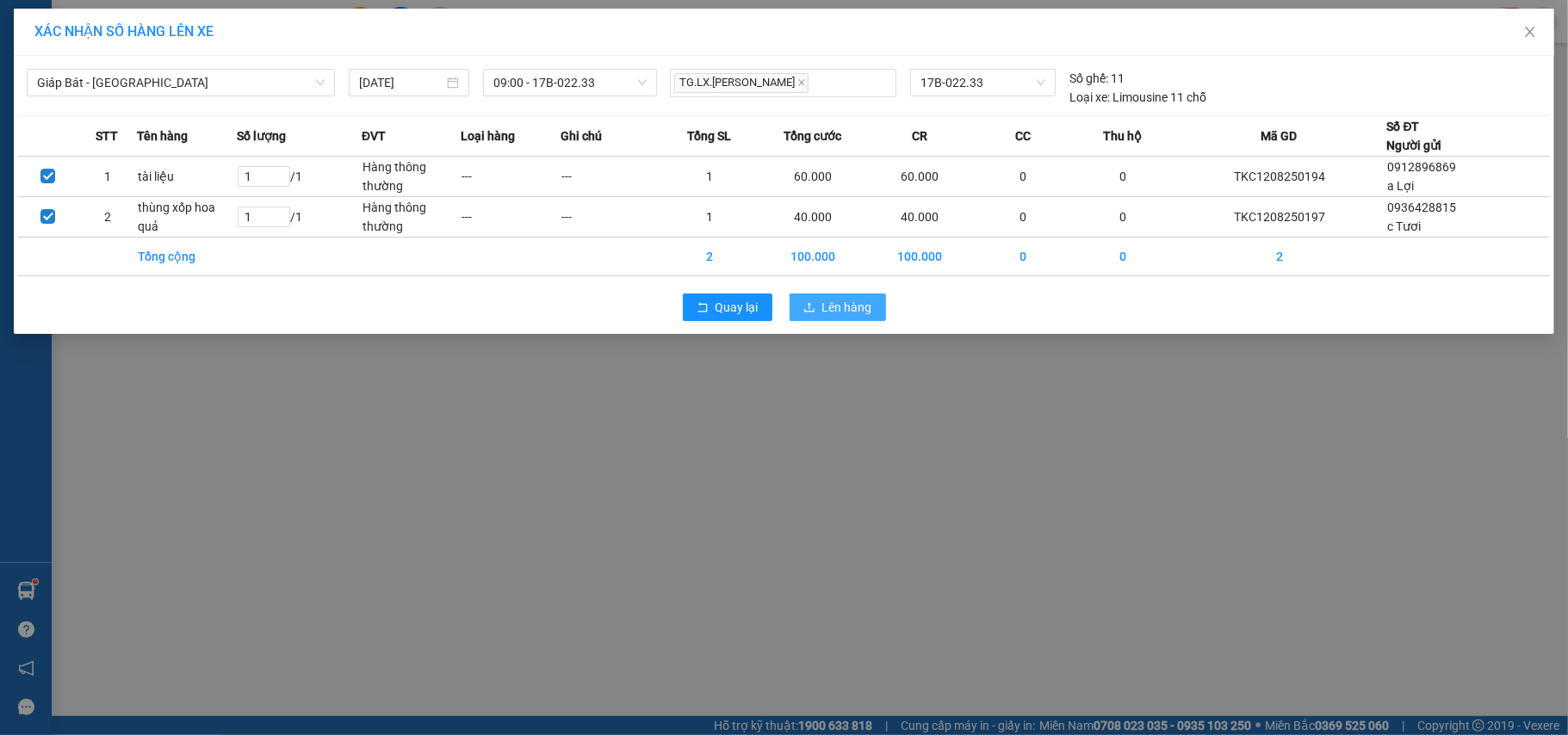
click at [839, 296] on button "Lên hàng" at bounding box center [837, 307] width 96 height 28
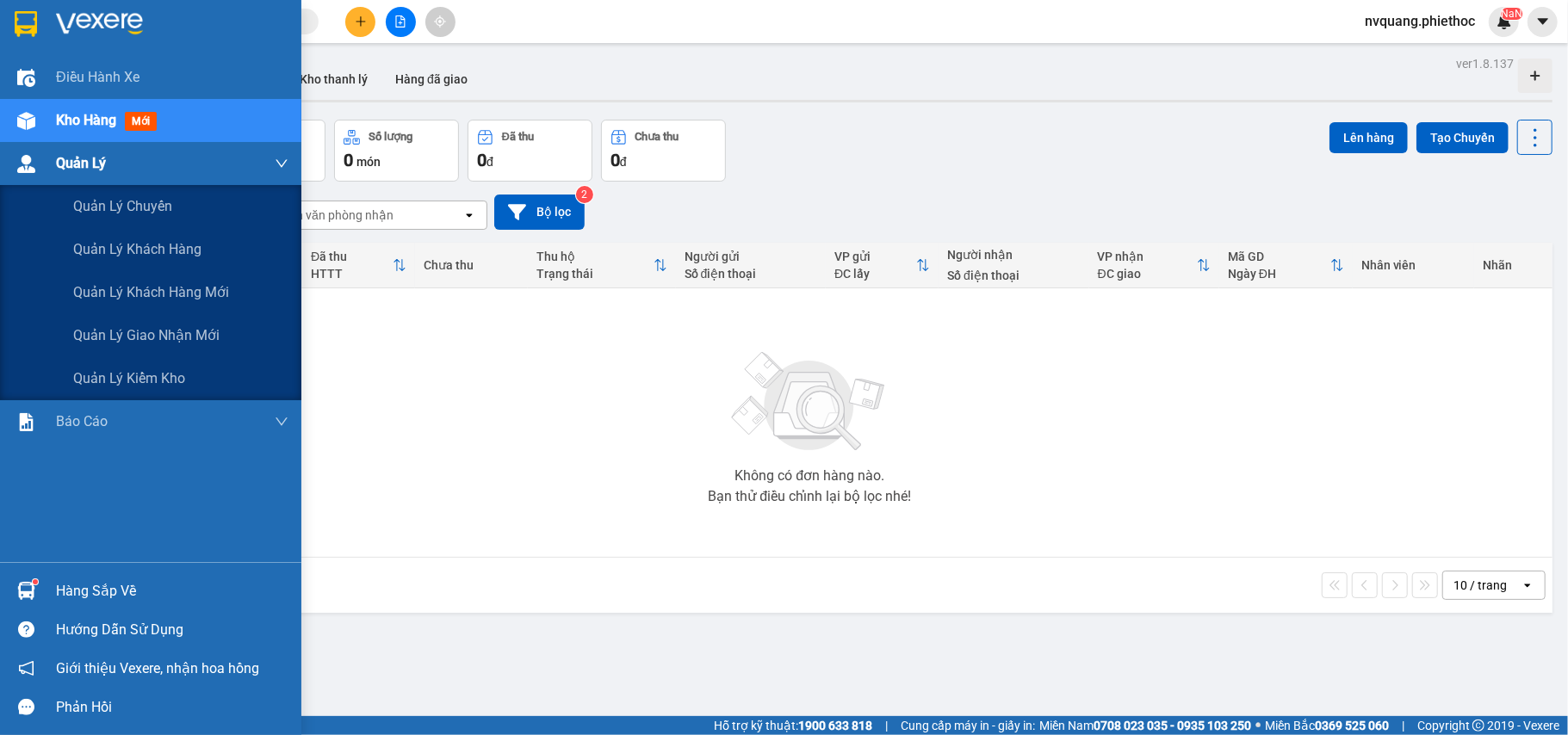
click at [87, 163] on span "Quản Lý" at bounding box center [80, 163] width 49 height 21
click at [165, 337] on span "Quản lý giao nhận mới" at bounding box center [146, 335] width 147 height 21
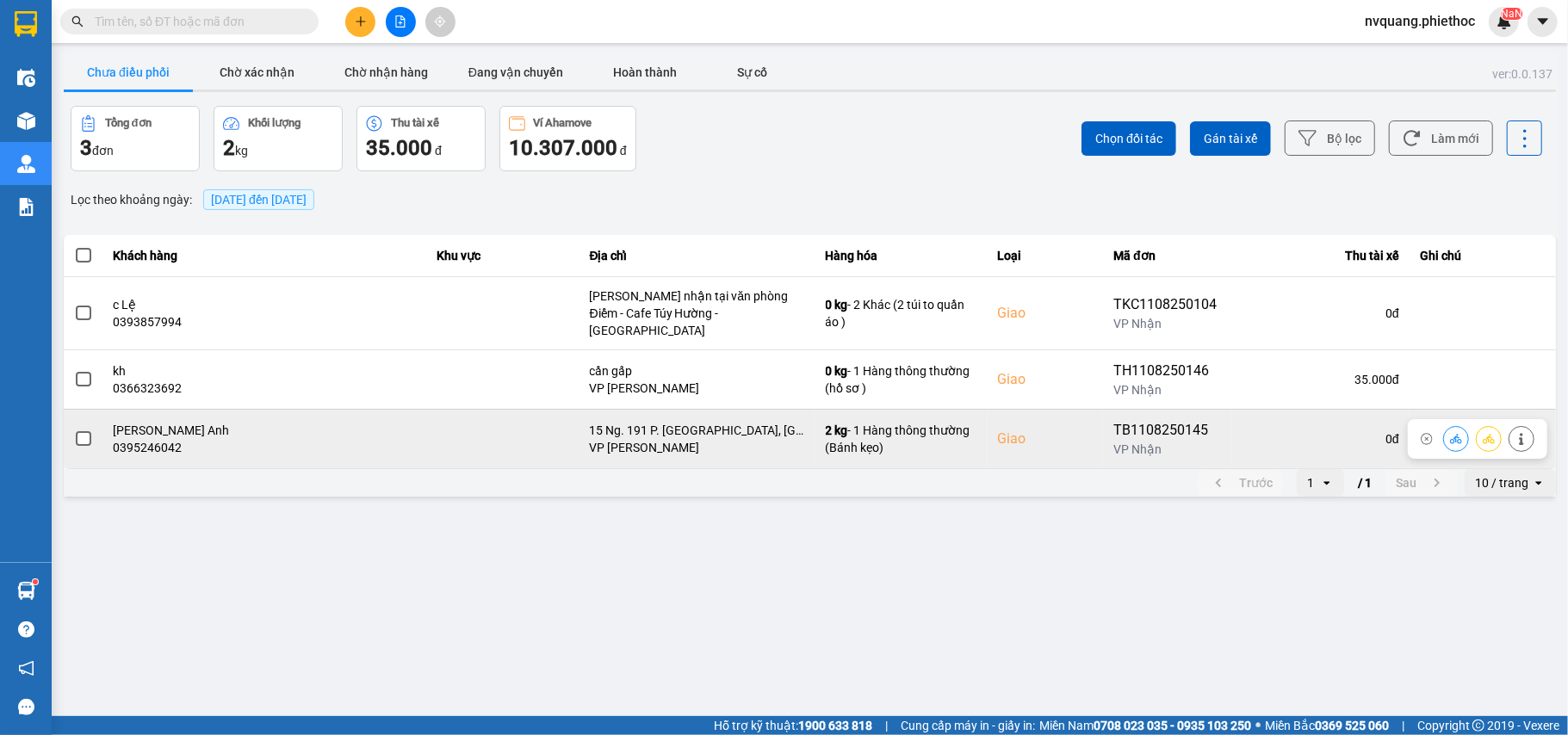
click at [79, 431] on span at bounding box center [83, 439] width 16 height 16
click at [74, 430] on input "checkbox" at bounding box center [74, 430] width 0 height 0
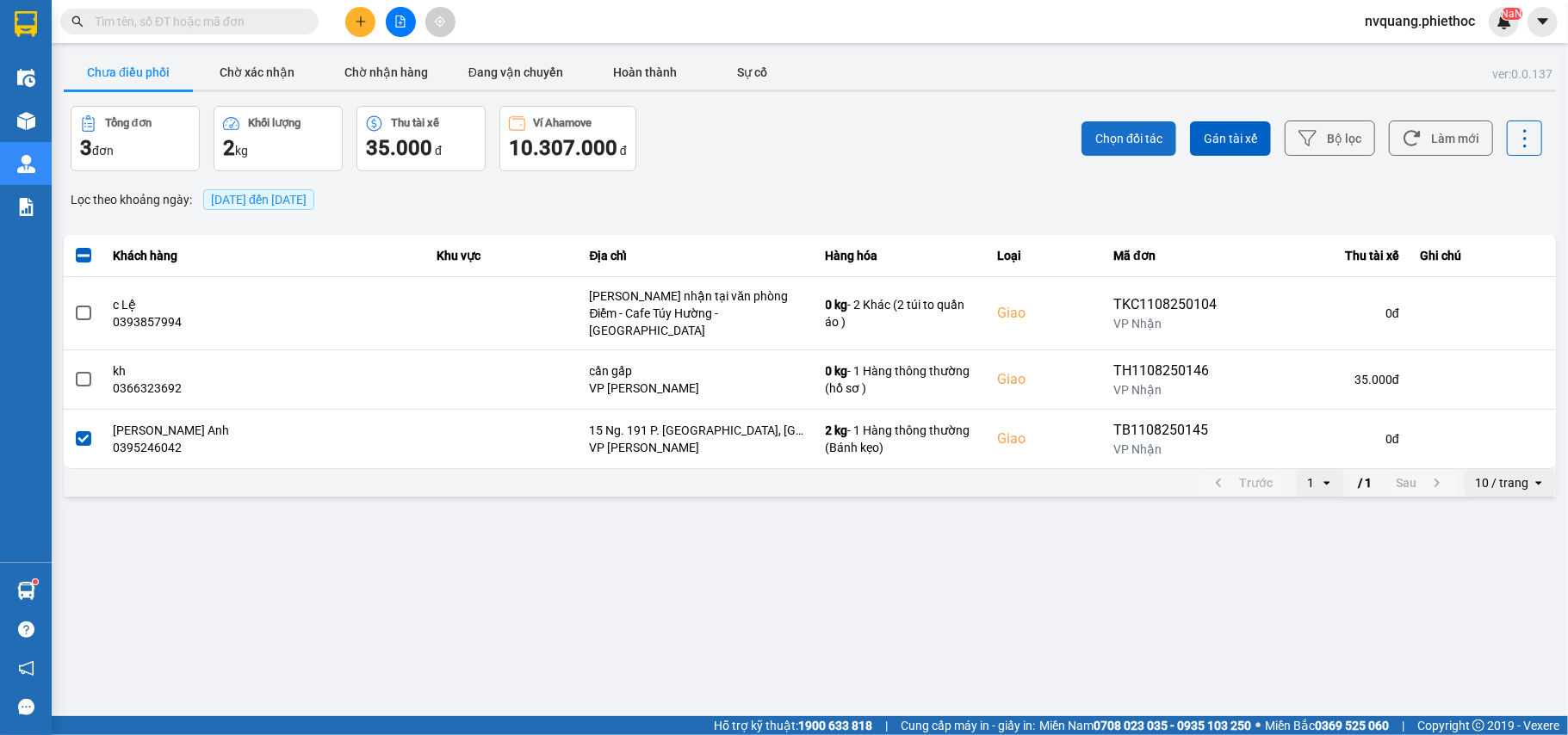
click at [1137, 134] on span "Chọn đối tác" at bounding box center [1129, 138] width 67 height 17
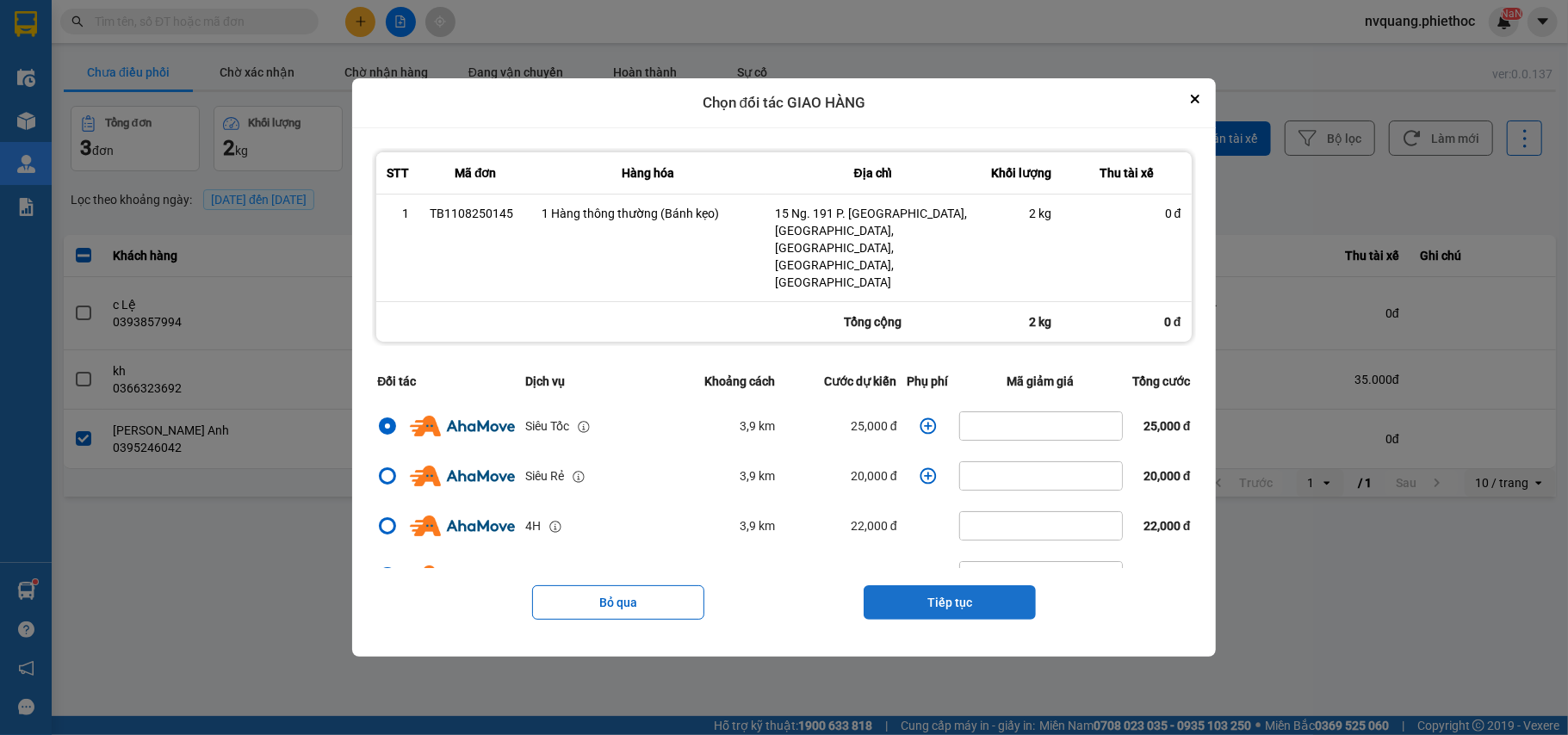
click at [917, 590] on button "Tiếp tục" at bounding box center [950, 602] width 172 height 35
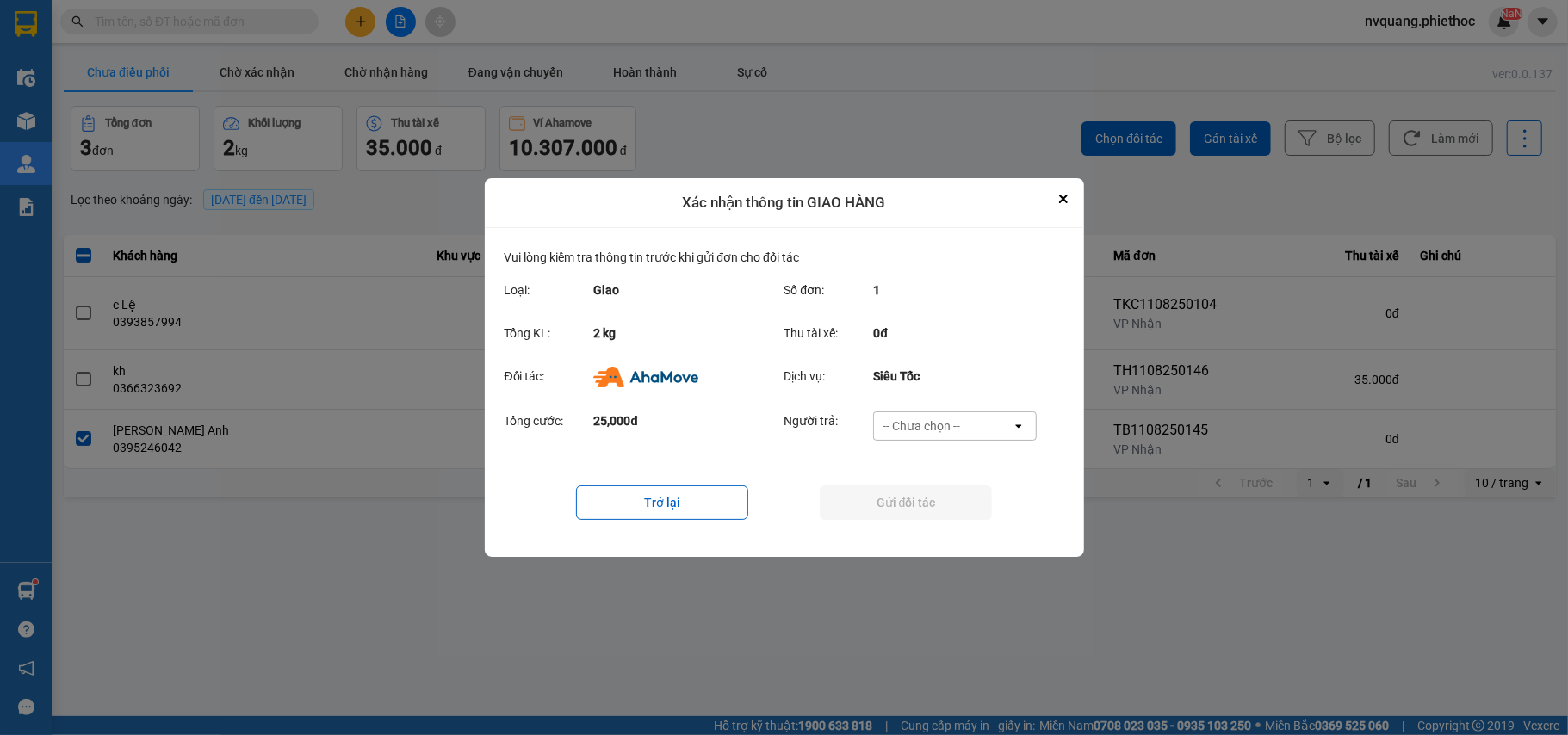
click at [923, 412] on div "-- Chưa chọn -- open" at bounding box center [954, 426] width 163 height 29
click at [914, 514] on div "Ví Ahamove" at bounding box center [954, 525] width 163 height 31
click at [914, 516] on button "Gửi đối tác" at bounding box center [906, 502] width 172 height 35
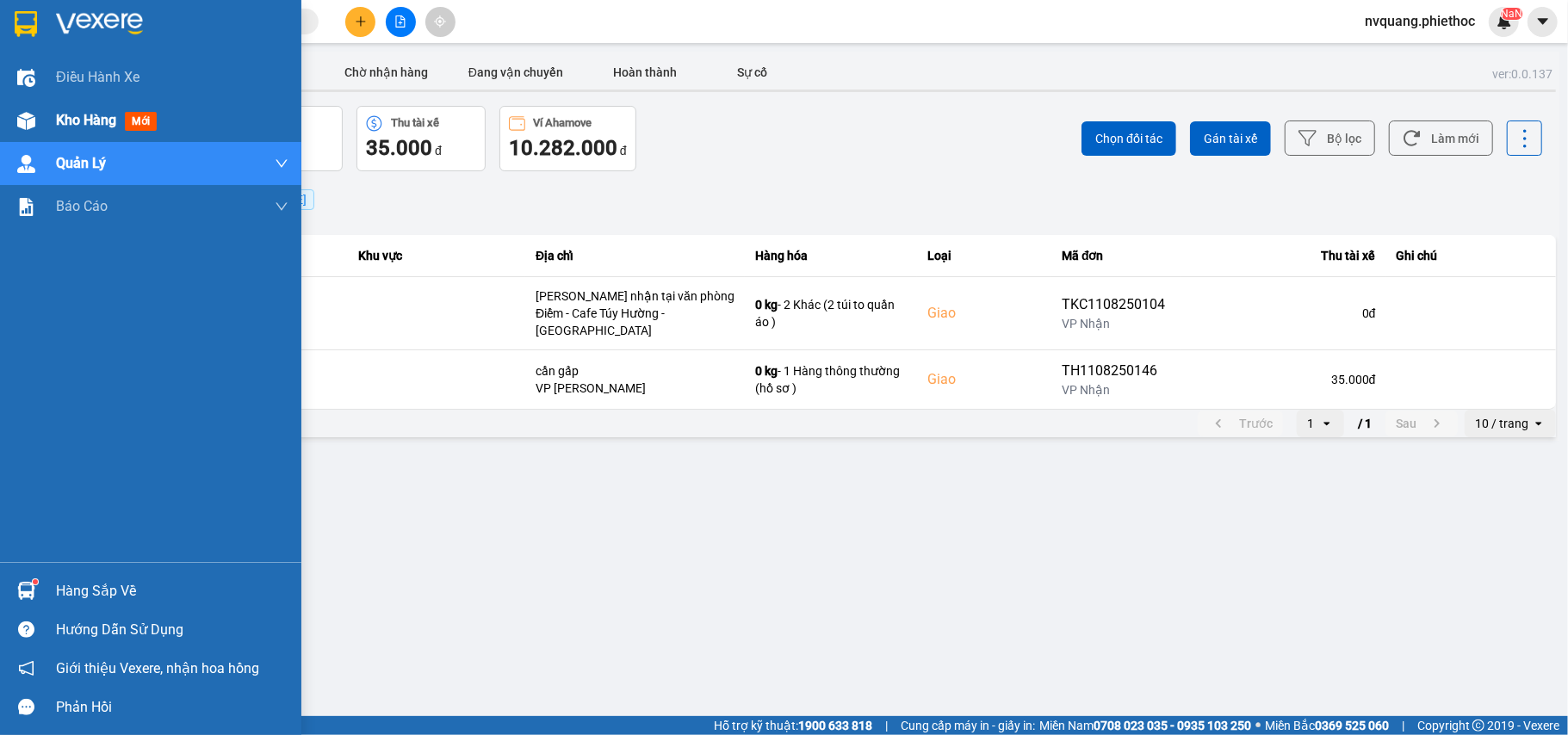
click at [69, 112] on span "Kho hàng" at bounding box center [86, 120] width 61 height 17
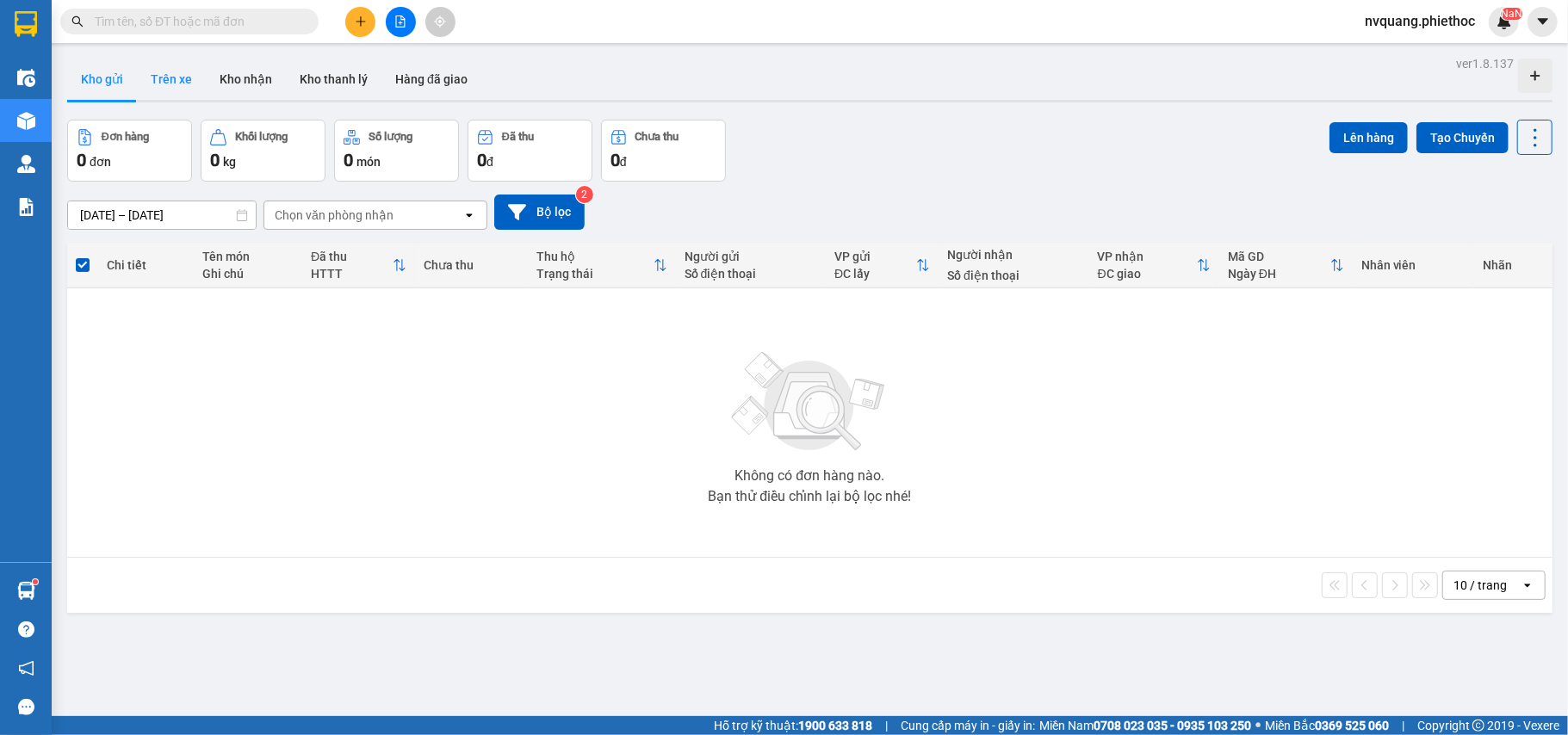
click at [167, 77] on button "Trên xe" at bounding box center [172, 79] width 69 height 41
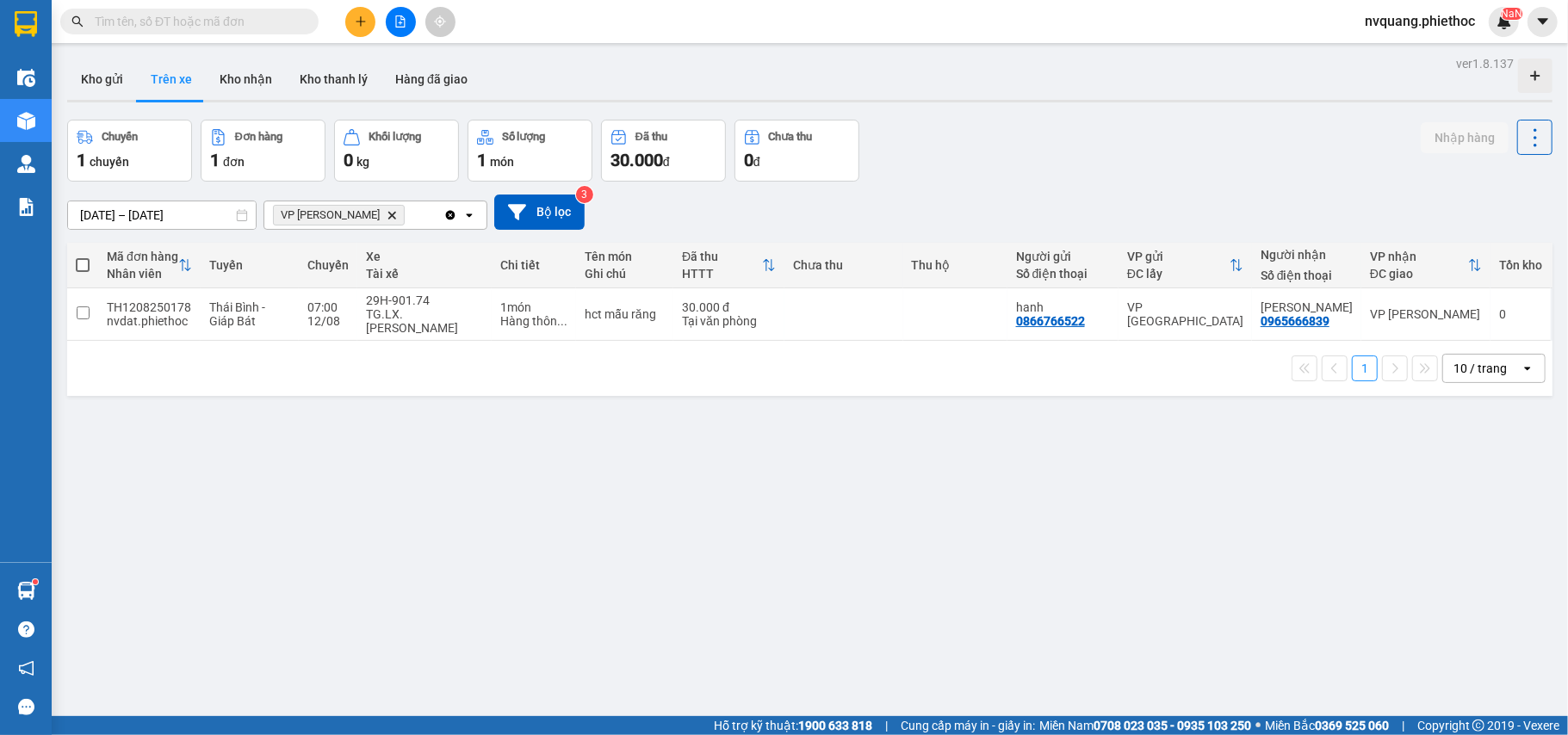
click at [347, 21] on button at bounding box center [360, 21] width 30 height 30
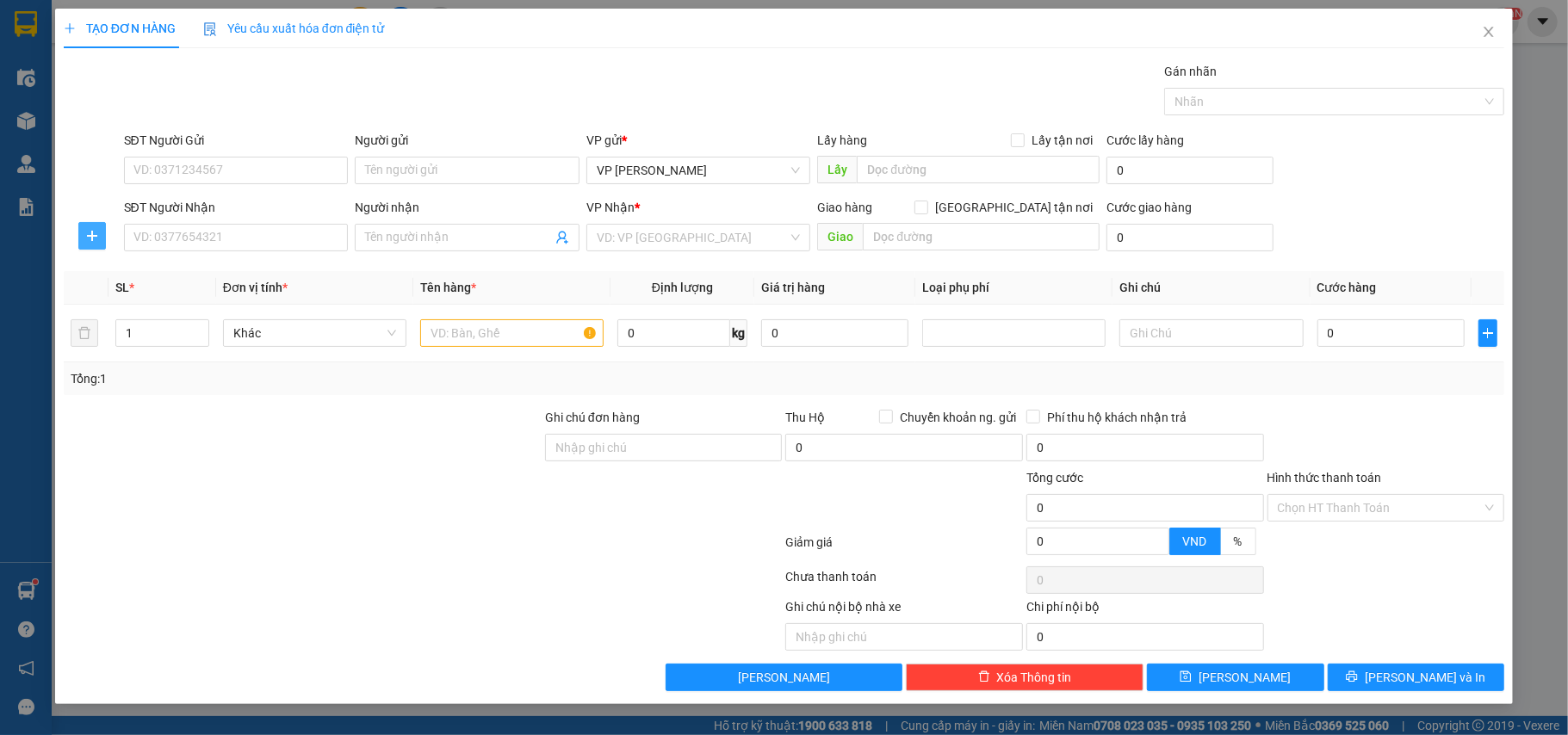
drag, startPoint x: 100, startPoint y: 246, endPoint x: 147, endPoint y: 188, distance: 74.7
click at [98, 243] on button "button" at bounding box center [92, 236] width 28 height 28
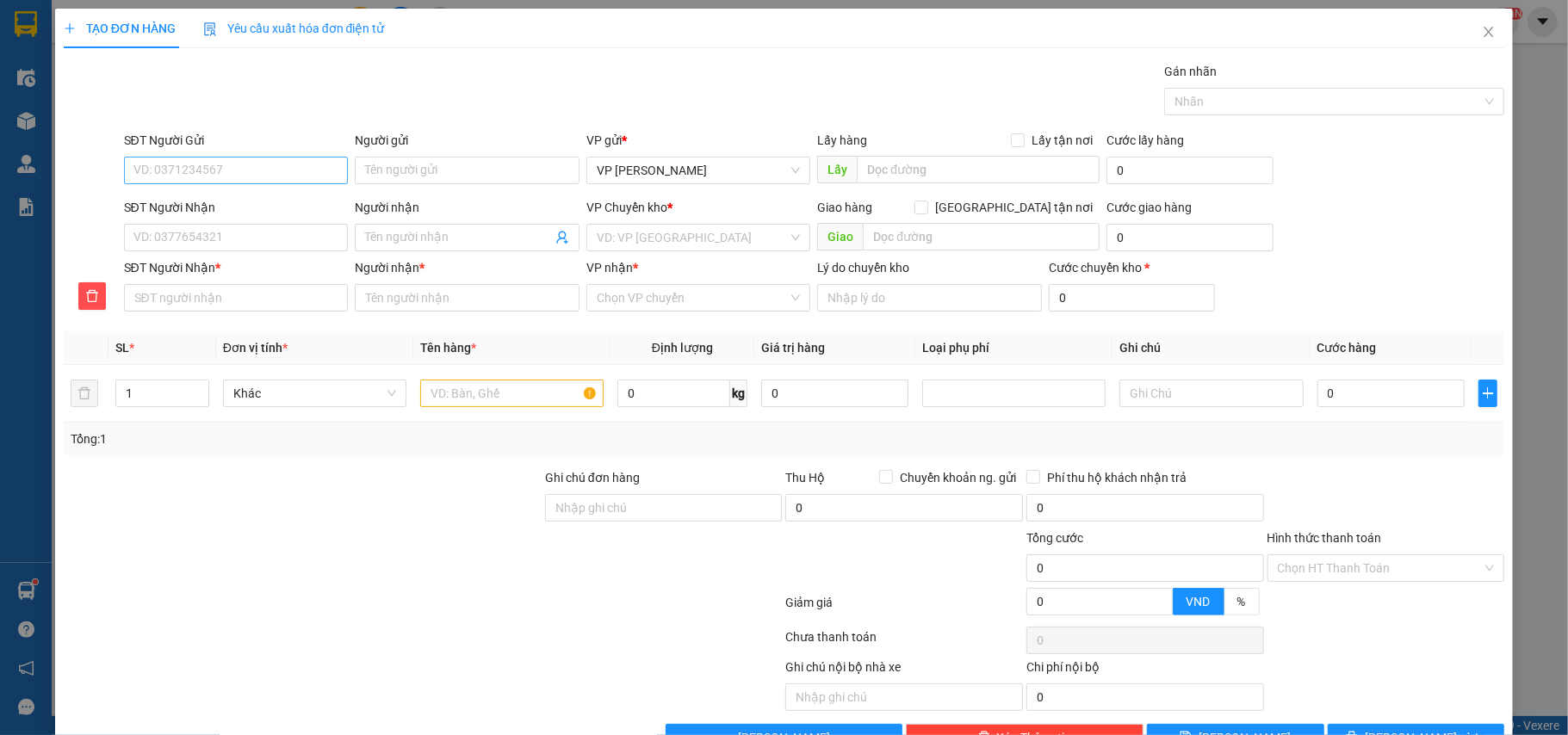
click at [194, 156] on div "SĐT Người Gửi" at bounding box center [236, 144] width 225 height 26
click at [193, 163] on input "SĐT Người Gửi" at bounding box center [236, 171] width 225 height 28
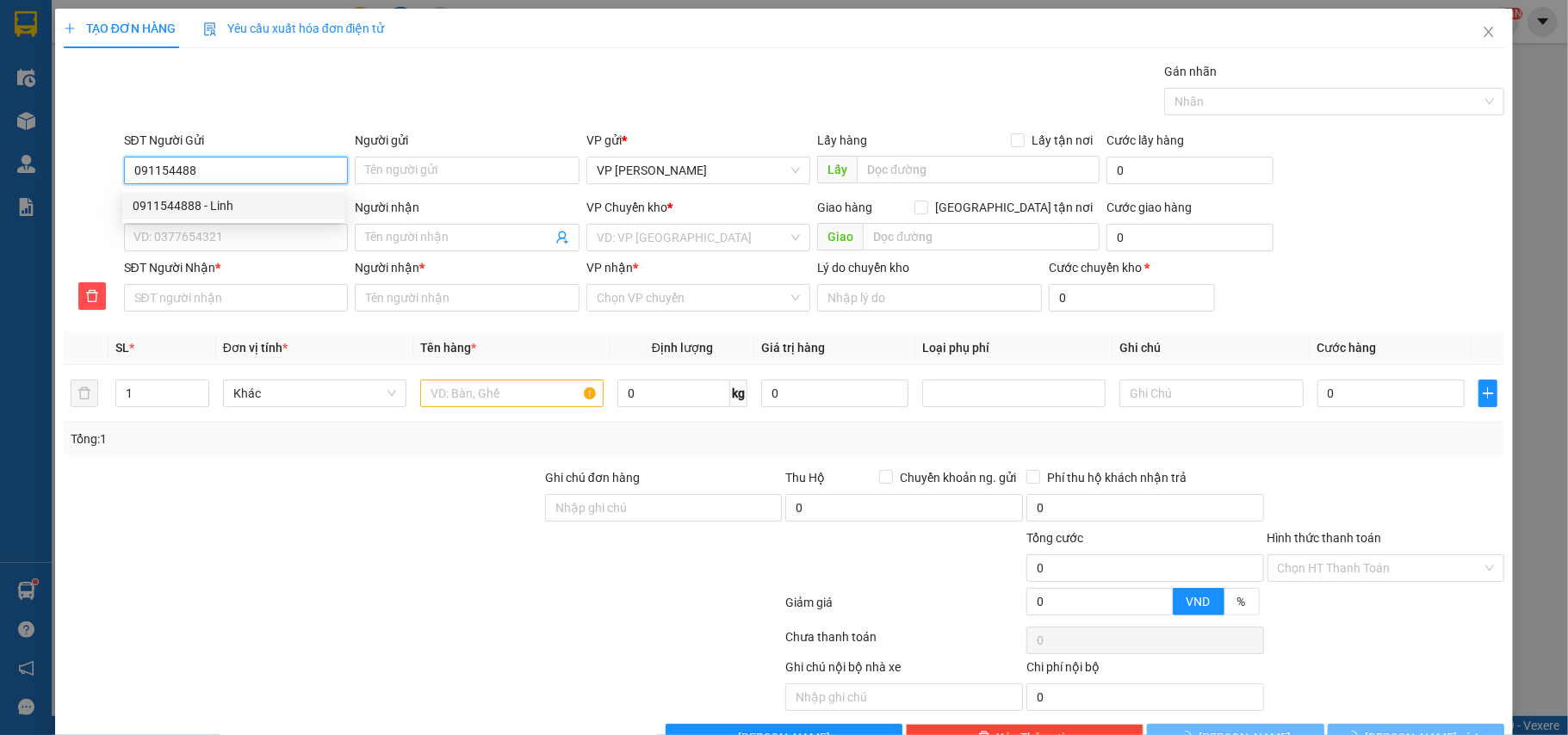
click at [202, 200] on div "0911544888 - Linh" at bounding box center [233, 205] width 202 height 19
type input "0911544888"
type input "[PERSON_NAME]"
type input "0911544888"
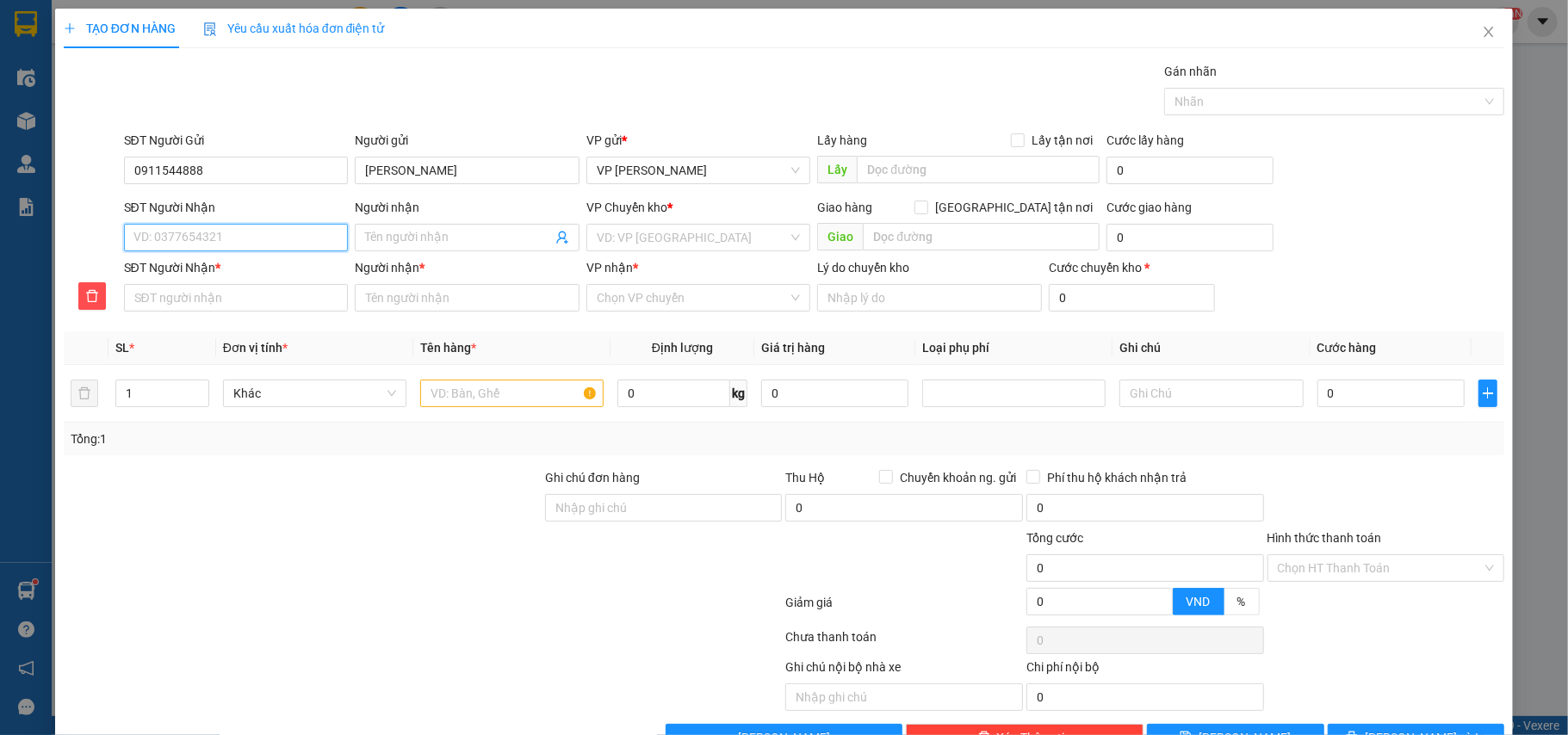
click at [238, 247] on input "SĐT Người Nhận" at bounding box center [236, 238] width 225 height 28
click at [247, 264] on div "0936780369 - A cảnh" at bounding box center [233, 274] width 202 height 19
type input "0936780369"
type input "A cảnh"
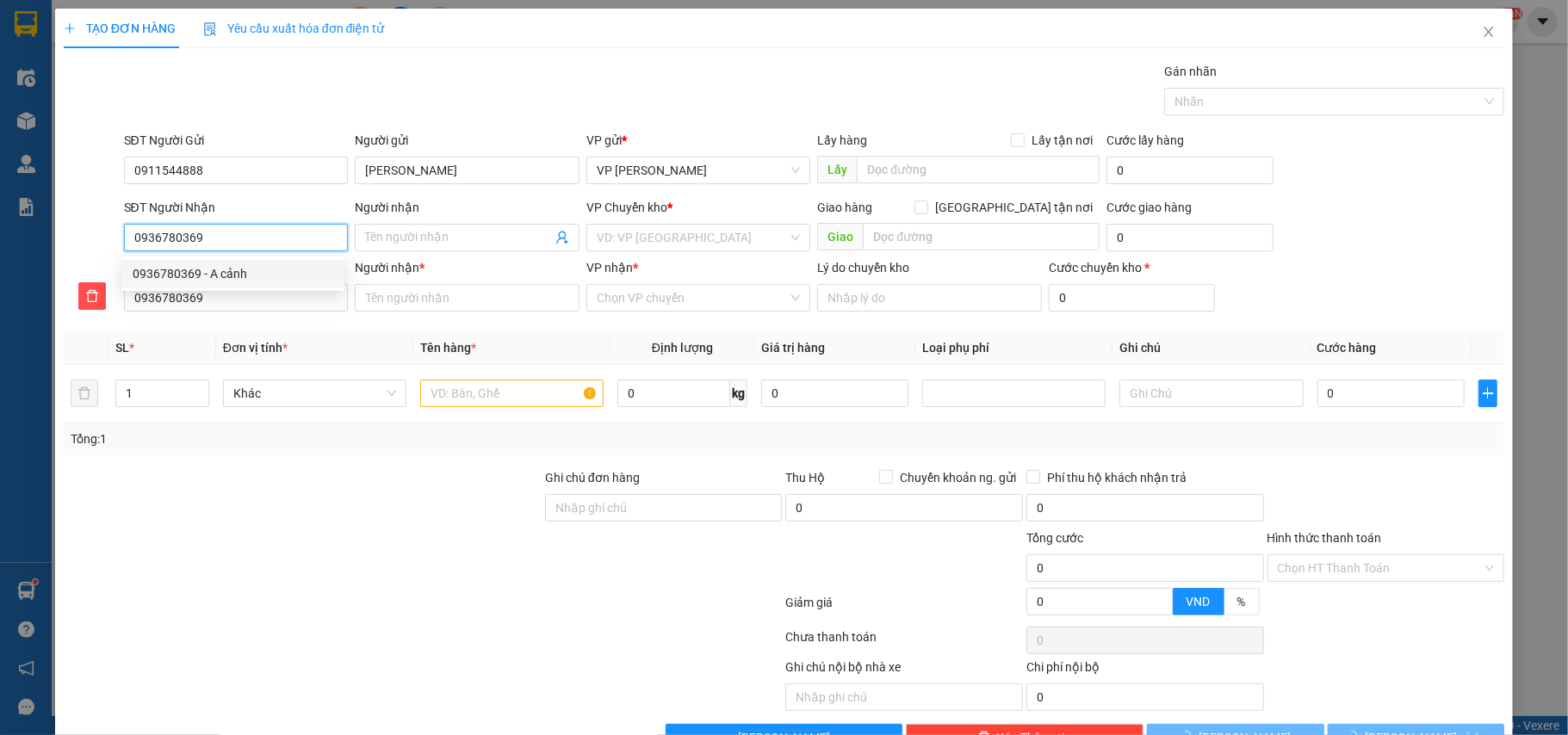
type input "A cảnh"
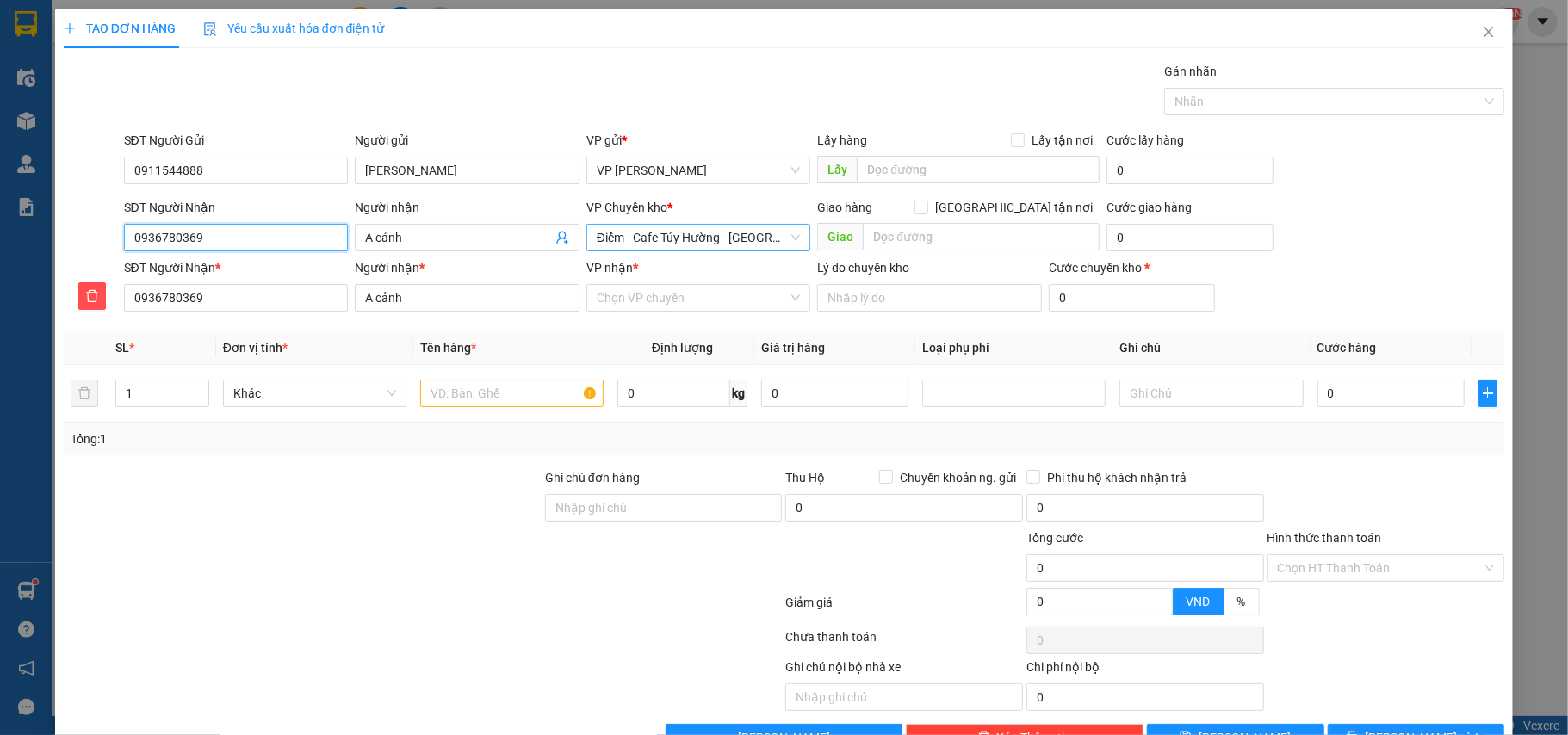
click at [708, 239] on span "Điểm - Cafe Túy Hường - [GEOGRAPHIC_DATA]" at bounding box center [699, 238] width 205 height 26
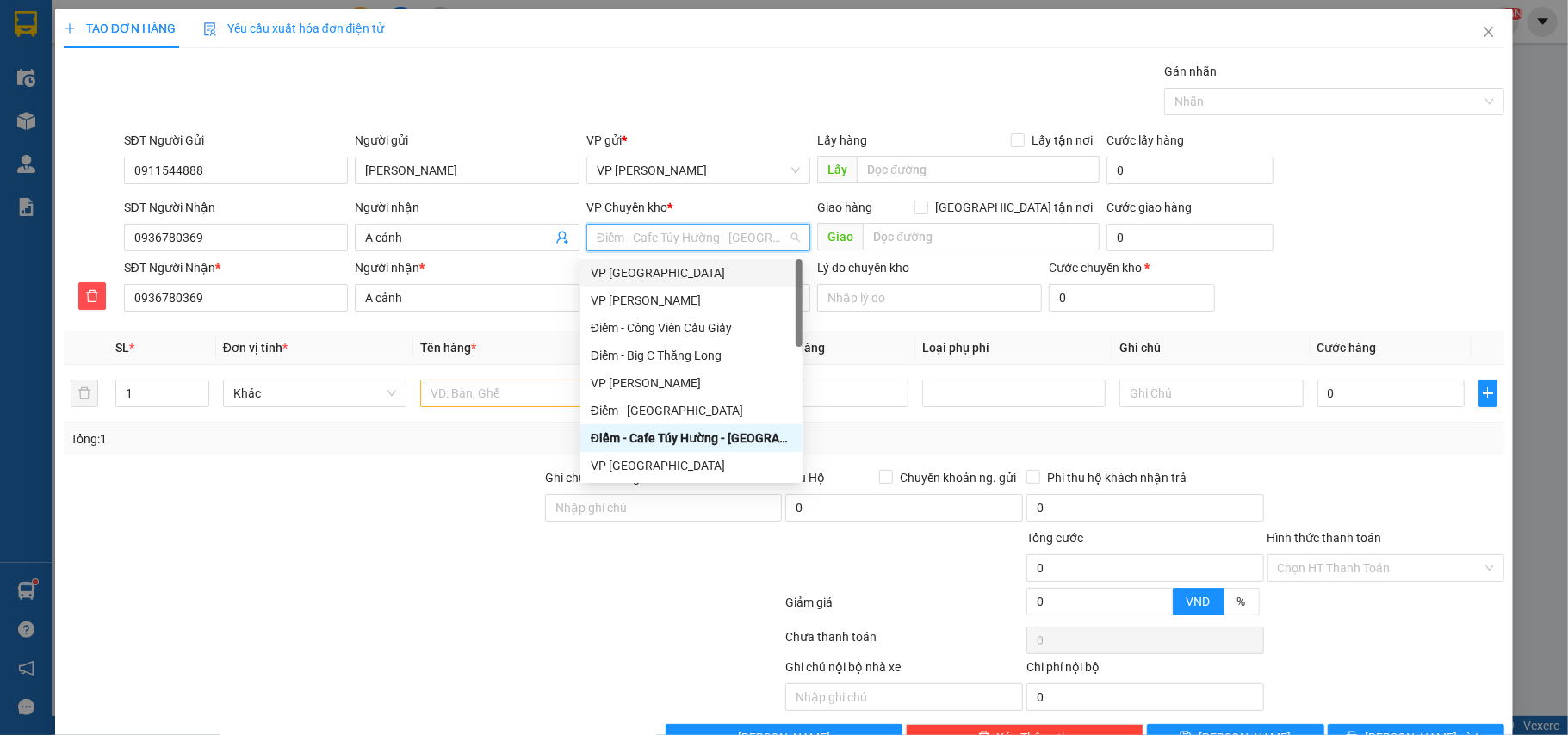
click at [671, 276] on div "VP [GEOGRAPHIC_DATA]" at bounding box center [691, 273] width 202 height 19
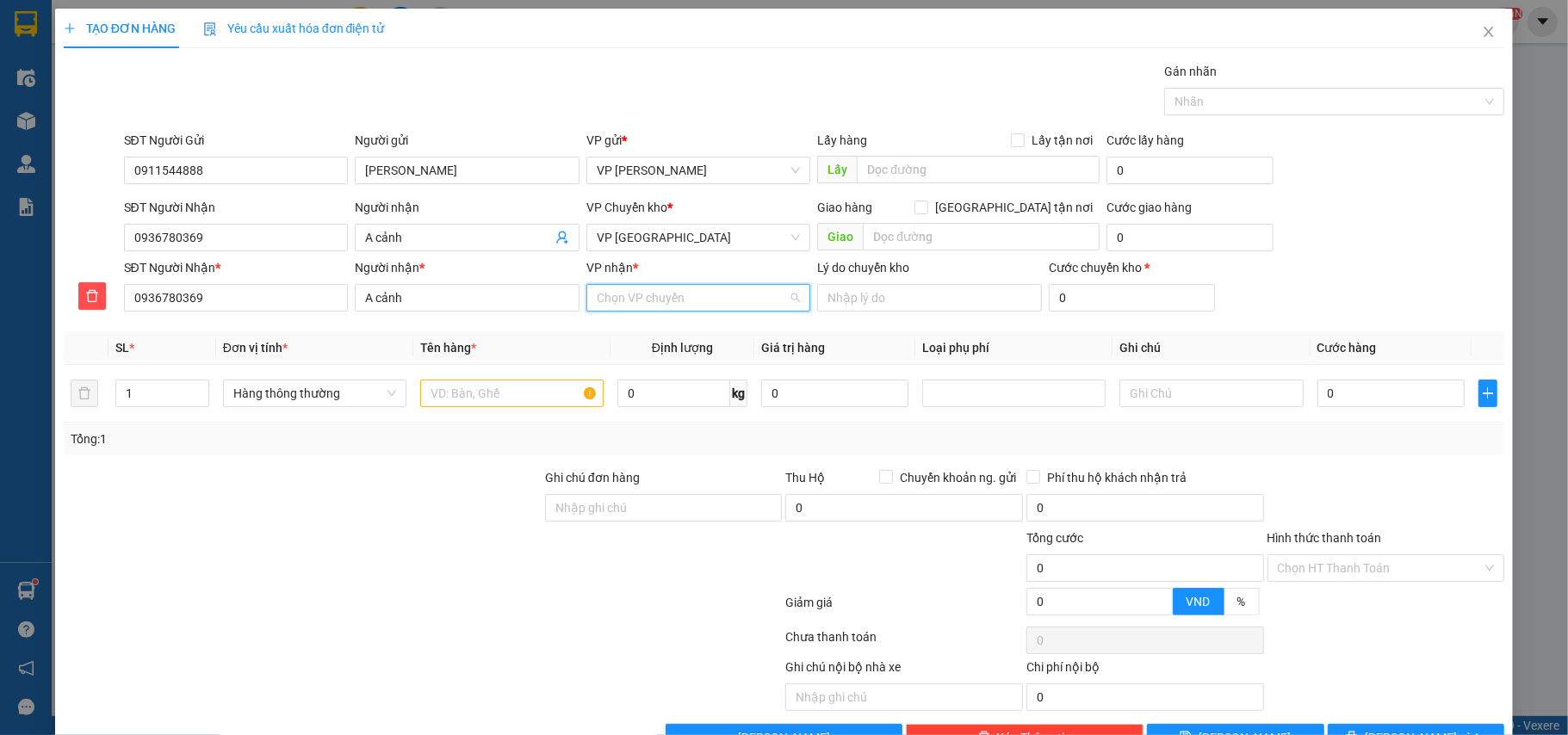
click at [667, 290] on input "VP nhận *" at bounding box center [693, 298] width 192 height 26
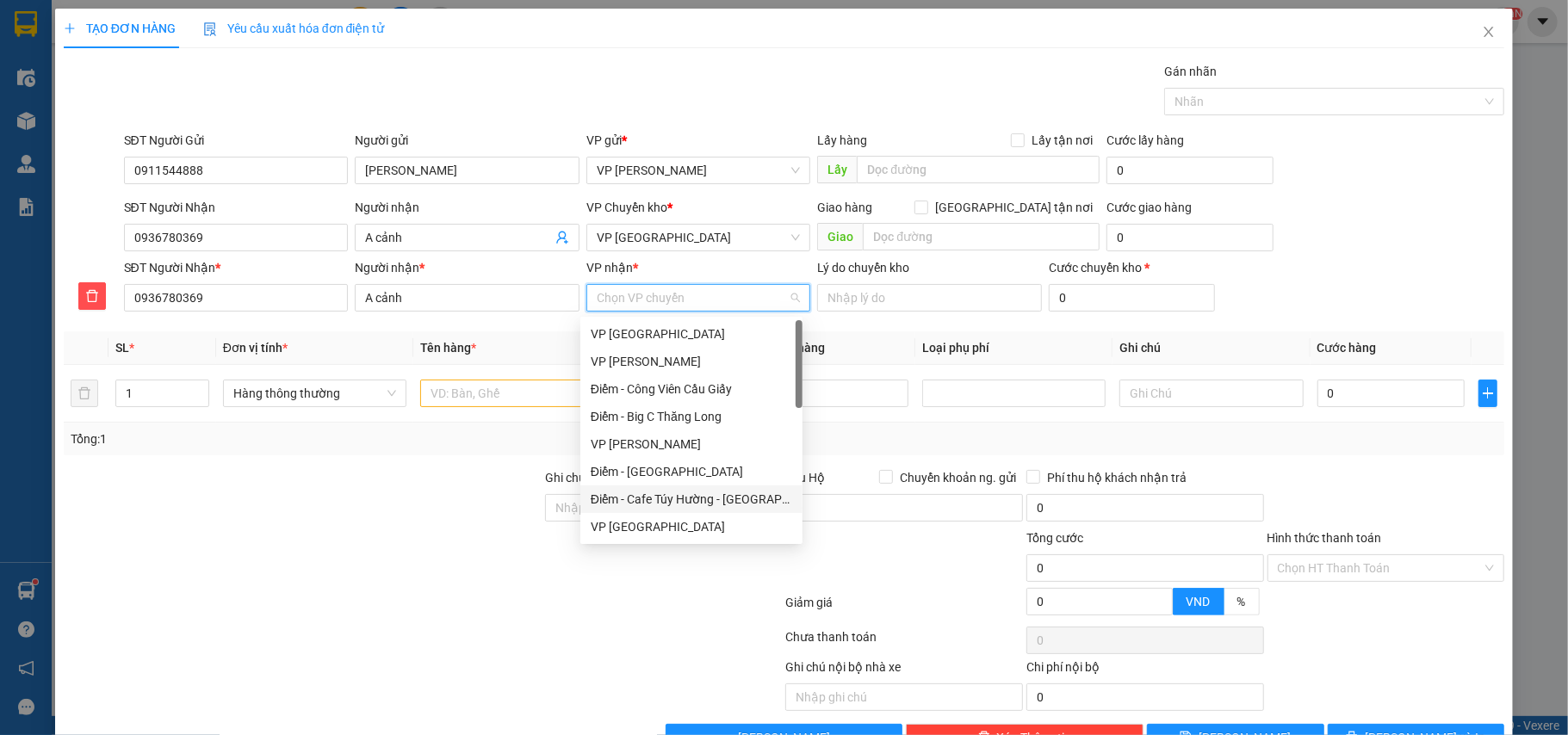
click at [655, 487] on div "Điểm - Cafe Túy Hường - [GEOGRAPHIC_DATA]" at bounding box center [691, 500] width 222 height 28
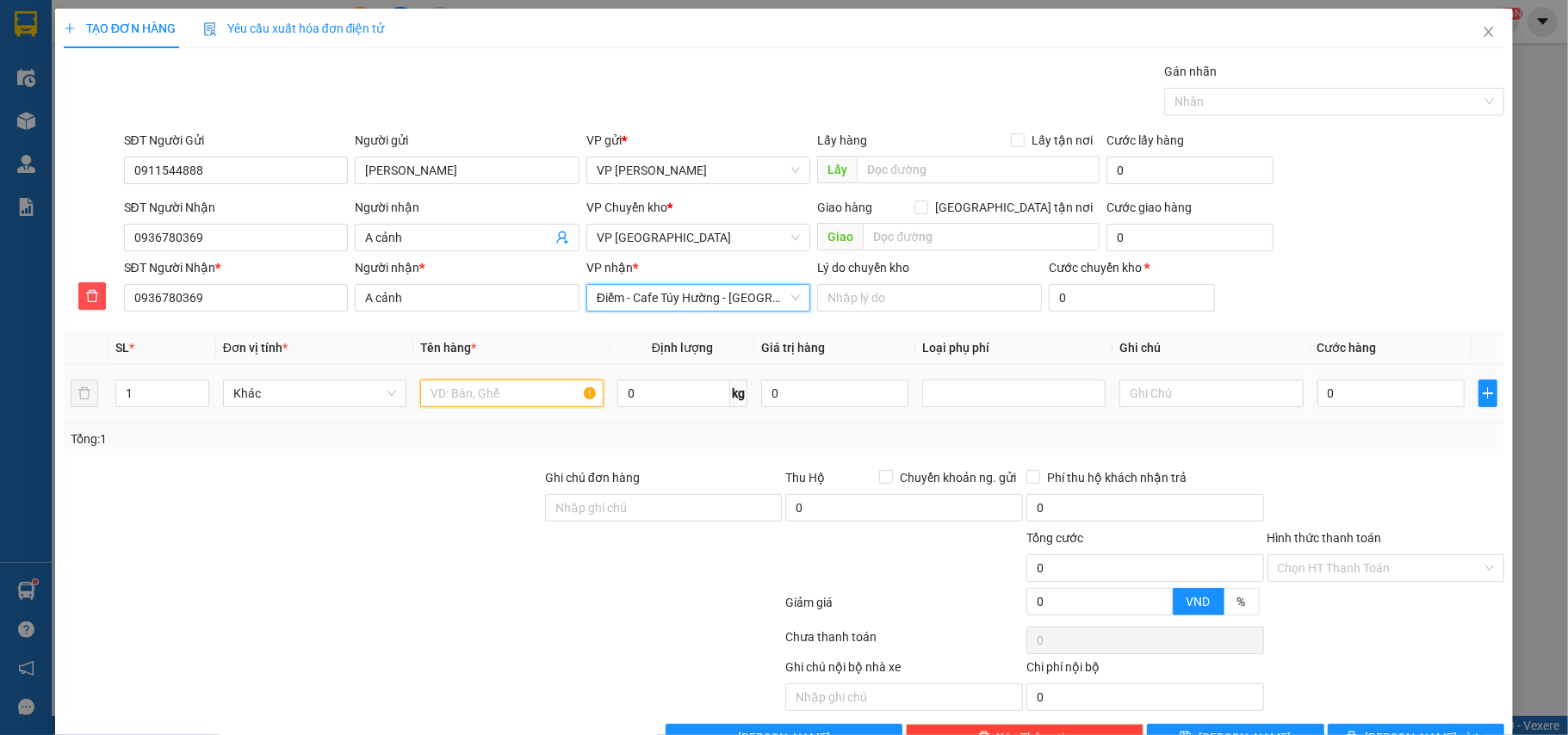
click at [477, 403] on input "text" at bounding box center [512, 394] width 183 height 28
click at [1003, 407] on div at bounding box center [1013, 394] width 183 height 28
type input "bọc điện thoại"
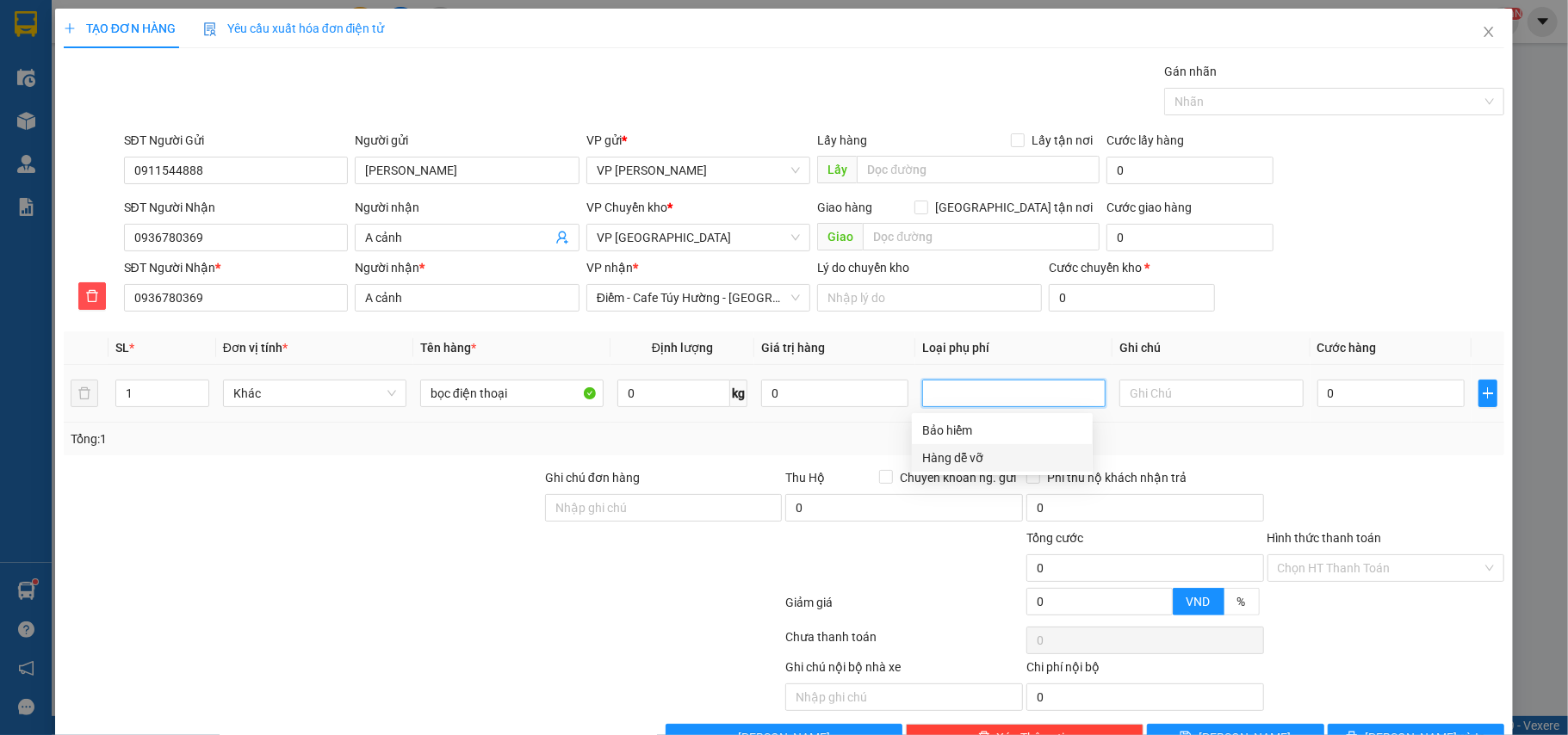
click at [977, 445] on div "Hàng dễ vỡ" at bounding box center [1002, 459] width 181 height 28
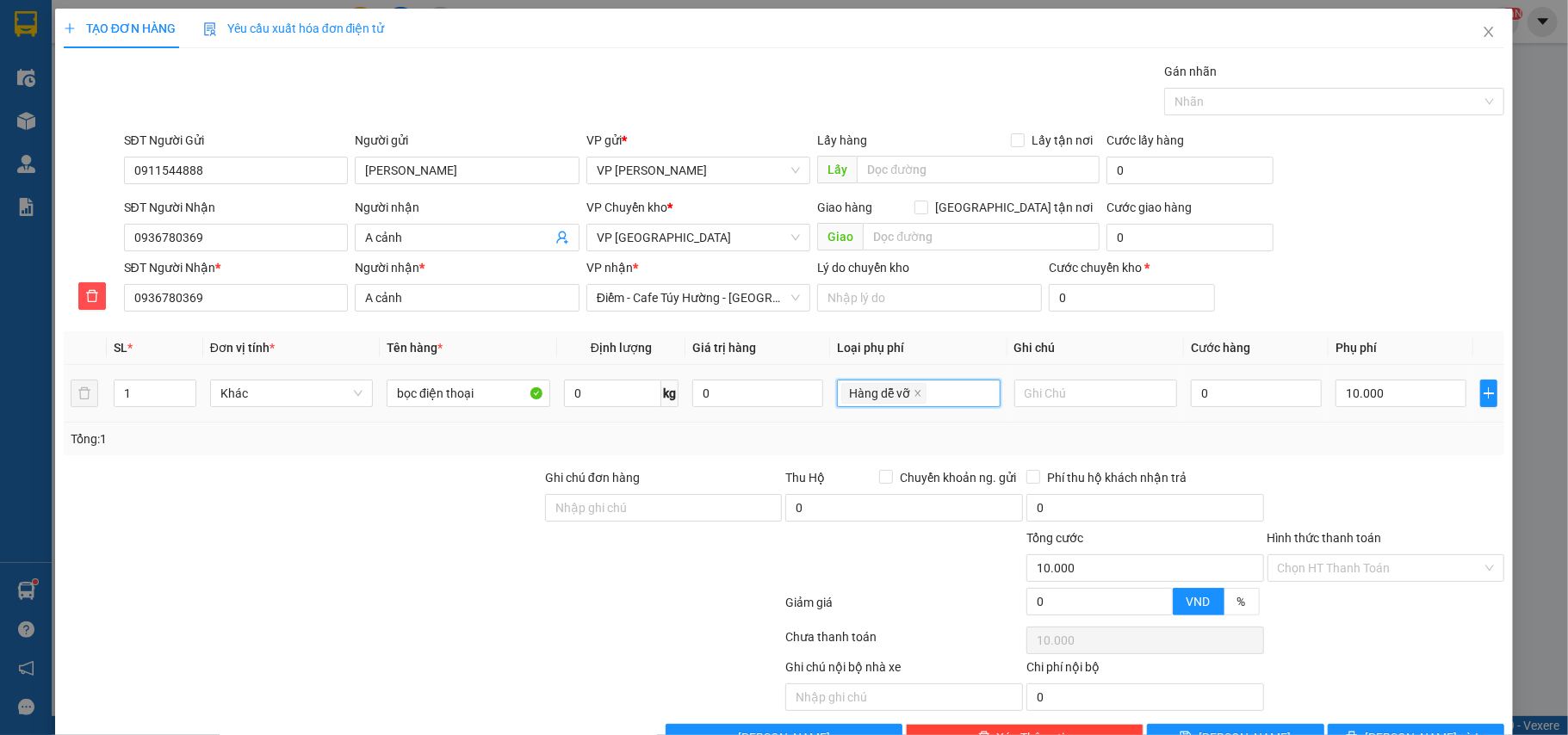
type input "10.000"
click at [1234, 403] on input "0" at bounding box center [1256, 394] width 131 height 28
type input "4"
type input "10.004"
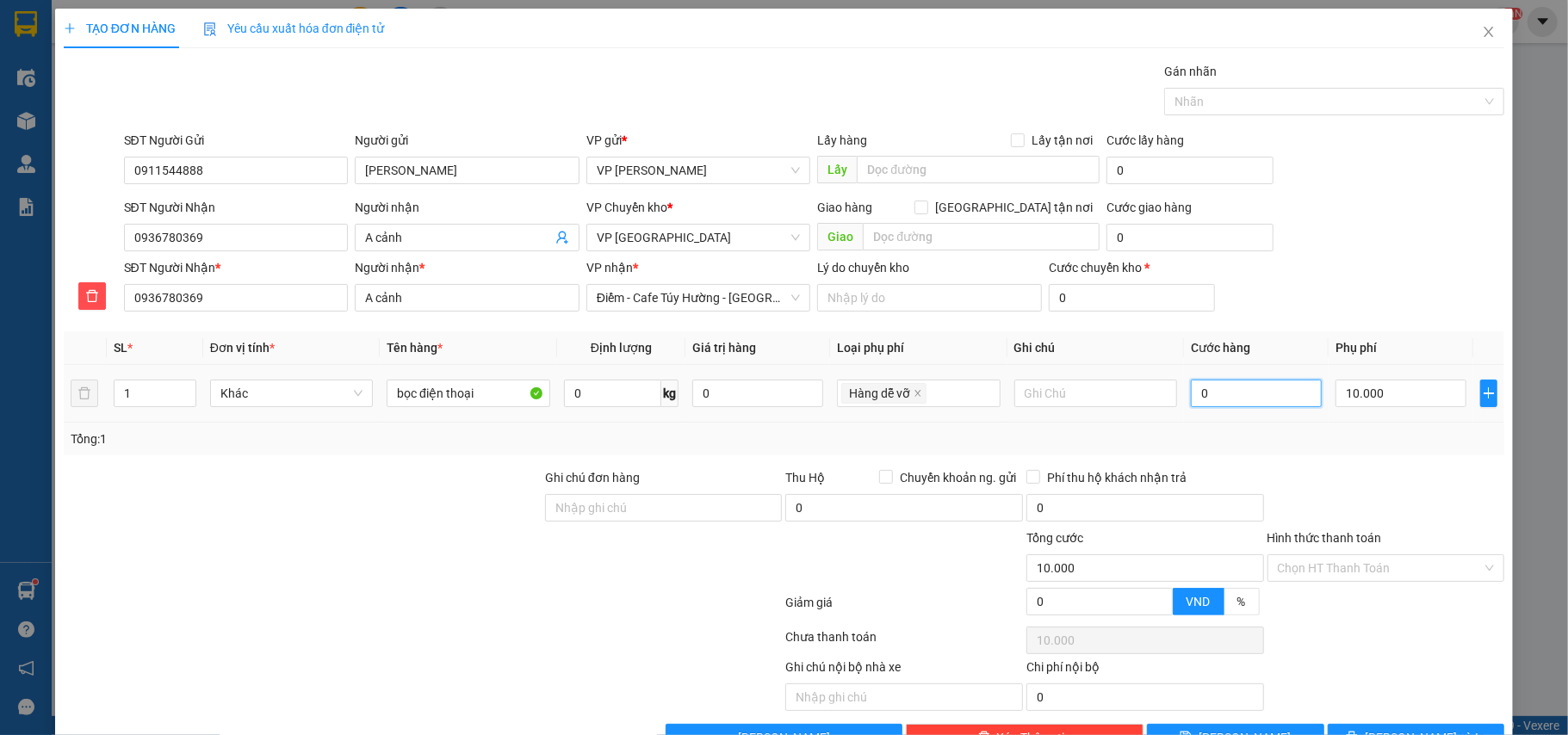
type input "10.004"
type input "40"
type input "10.040"
type input "40.000"
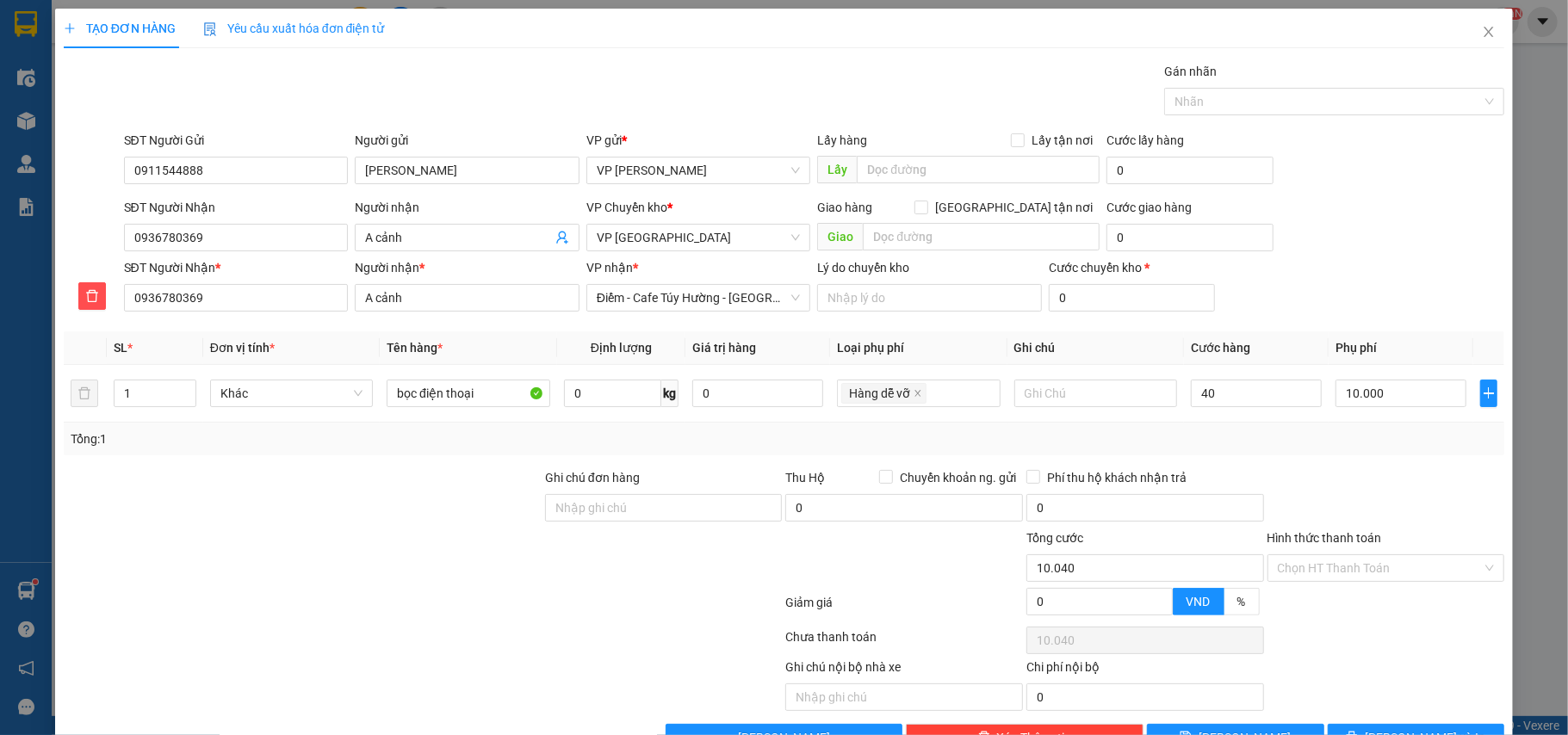
type input "50.000"
click at [1259, 439] on div "Tổng: 1" at bounding box center [784, 439] width 1428 height 19
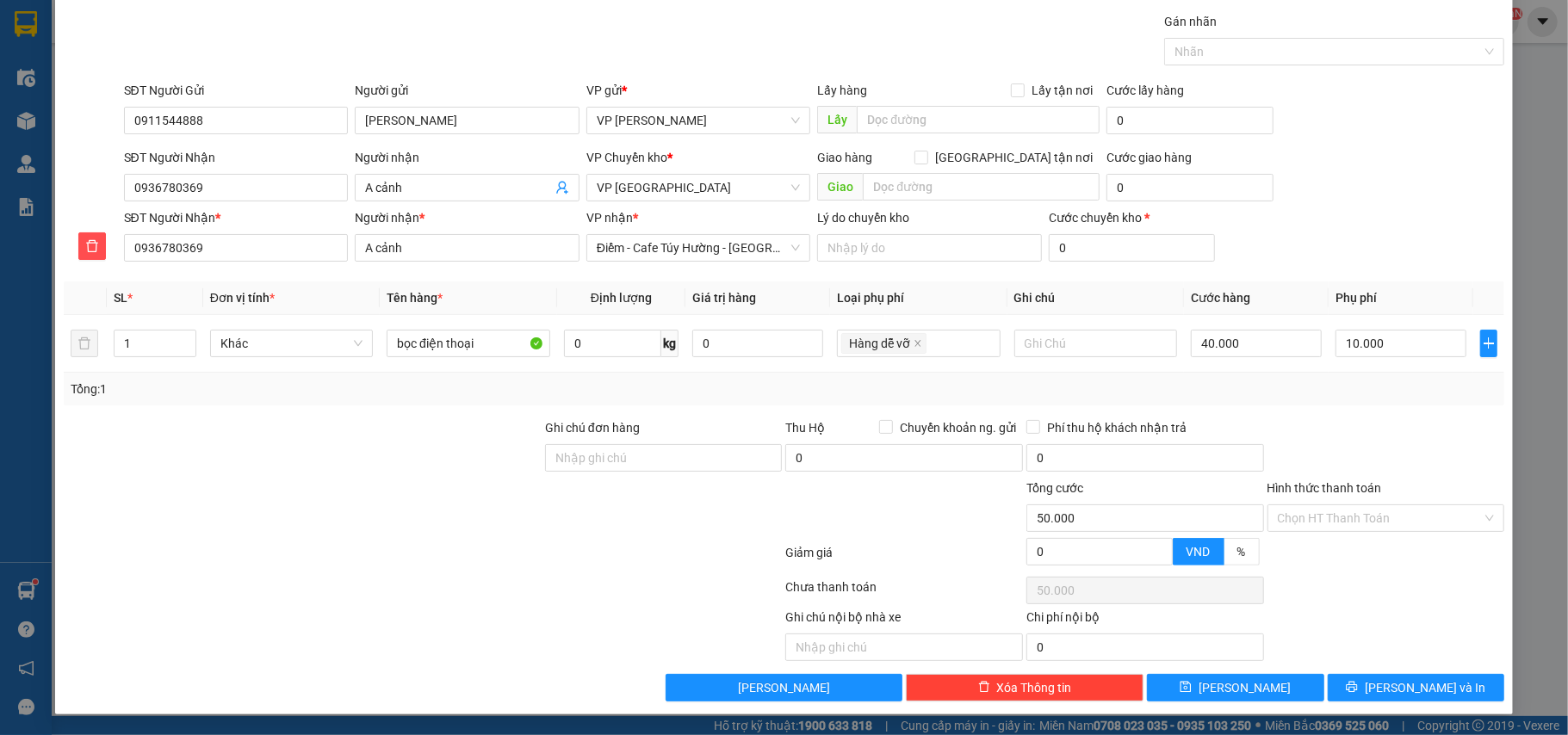
click at [1385, 672] on div "Transit Pickup Surcharge Ids Transit Deliver Surcharge Ids Transit Deliver Surc…" at bounding box center [784, 357] width 1441 height 690
click at [1388, 682] on span "[PERSON_NAME] và In" at bounding box center [1424, 688] width 120 height 19
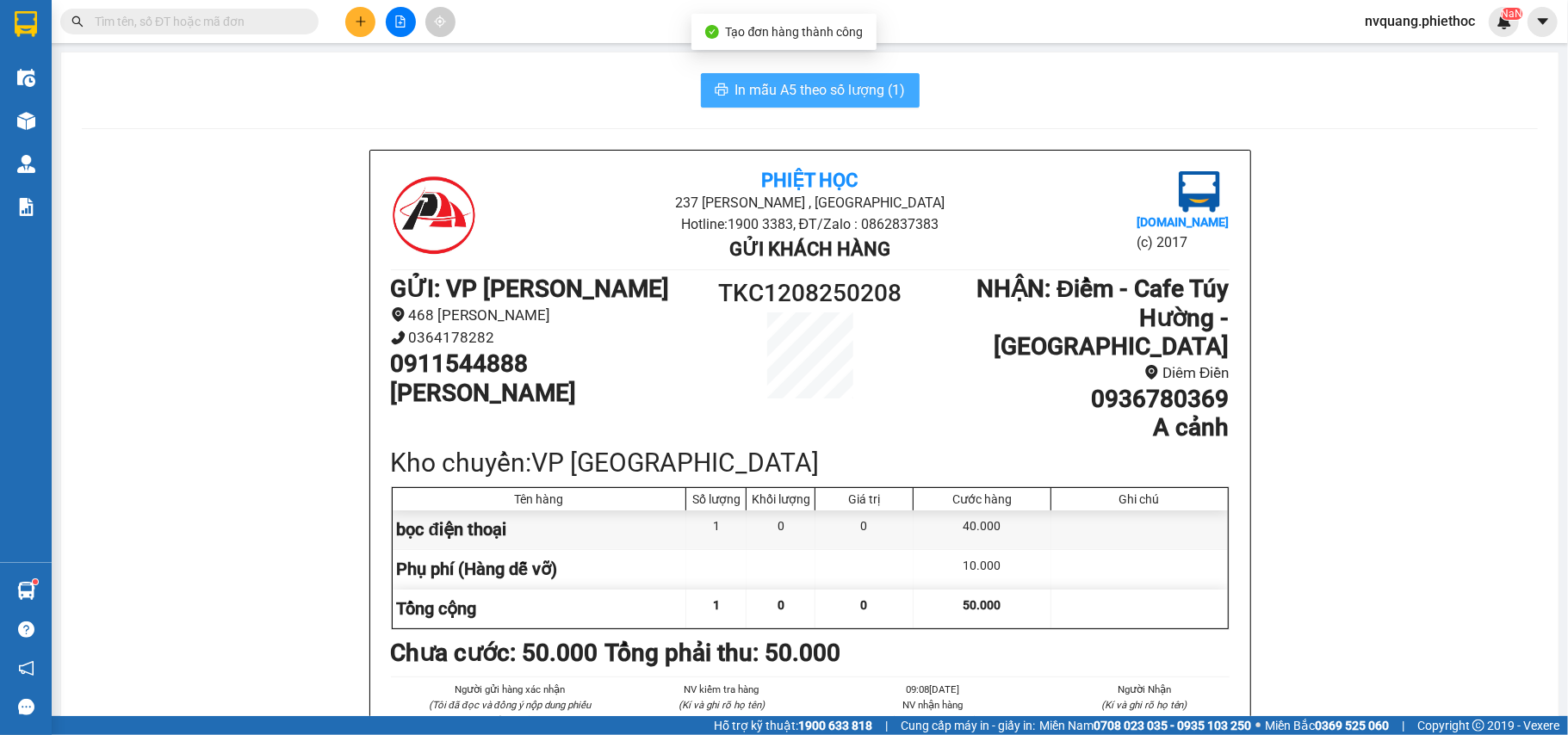
click at [807, 80] on span "In mẫu A5 theo số lượng (1)" at bounding box center [820, 90] width 171 height 21
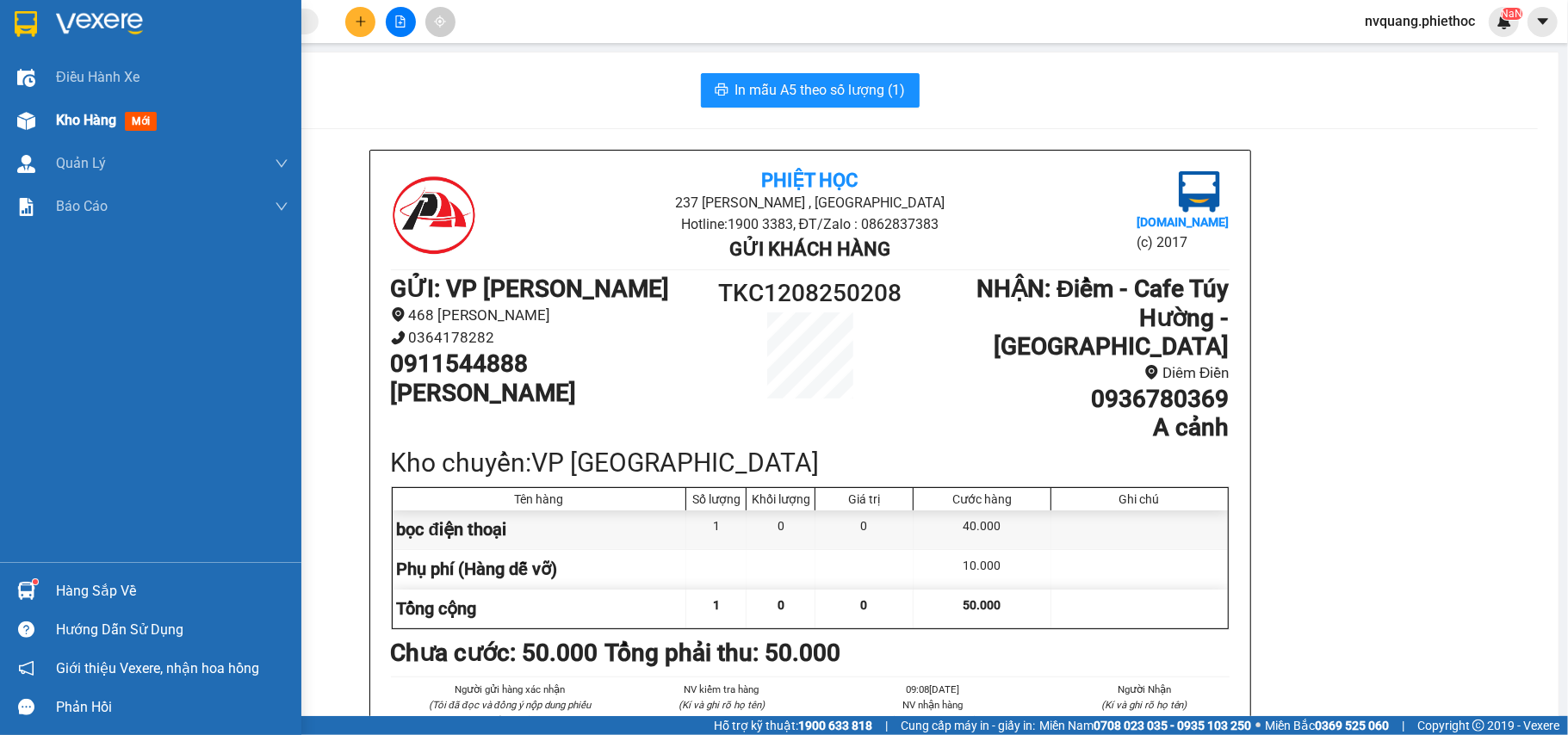
click at [61, 115] on span "Kho hàng" at bounding box center [86, 120] width 61 height 17
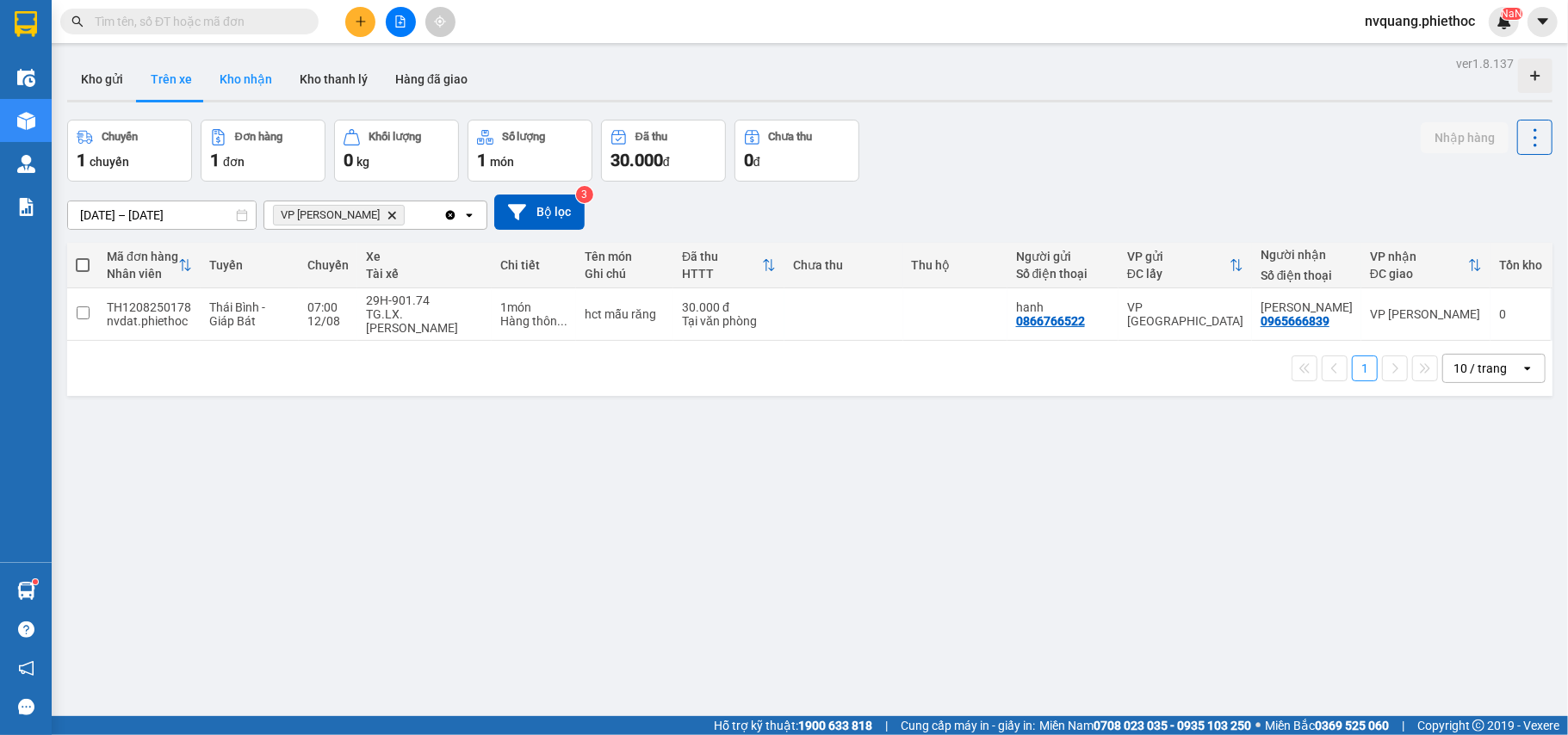
click at [228, 61] on button "Kho nhận" at bounding box center [246, 79] width 80 height 41
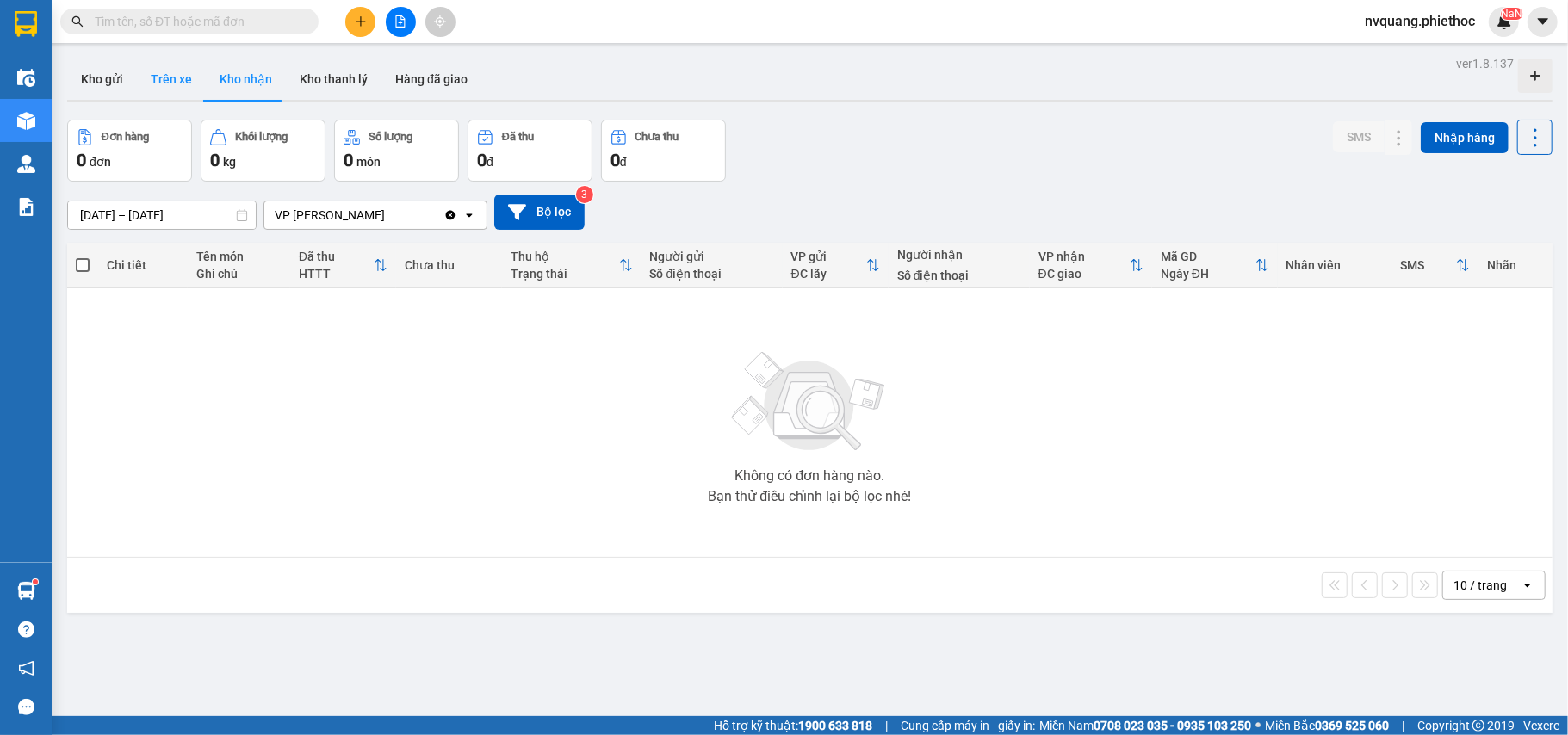
click at [179, 78] on button "Trên xe" at bounding box center [172, 79] width 69 height 41
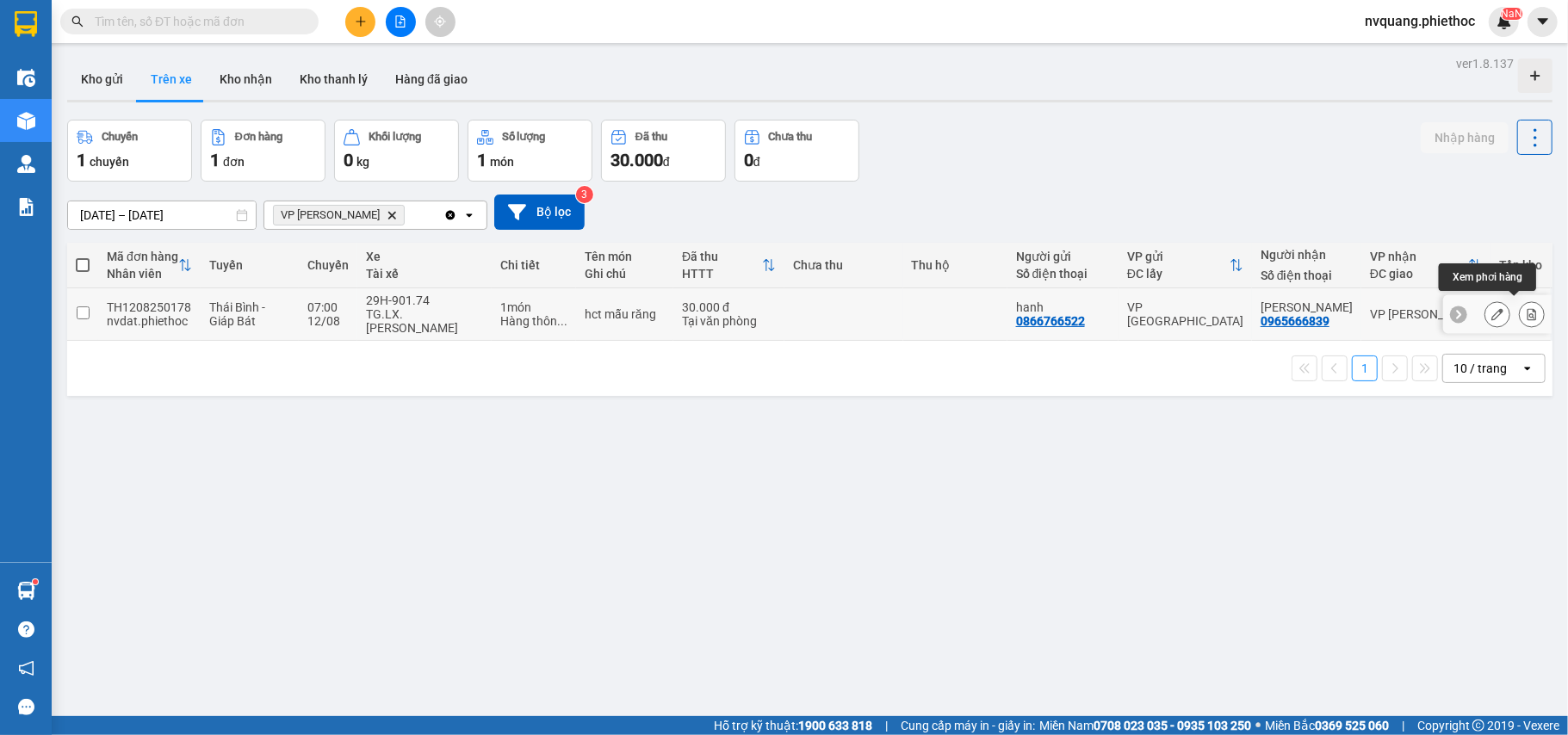
click at [1526, 308] on icon at bounding box center [1532, 314] width 12 height 12
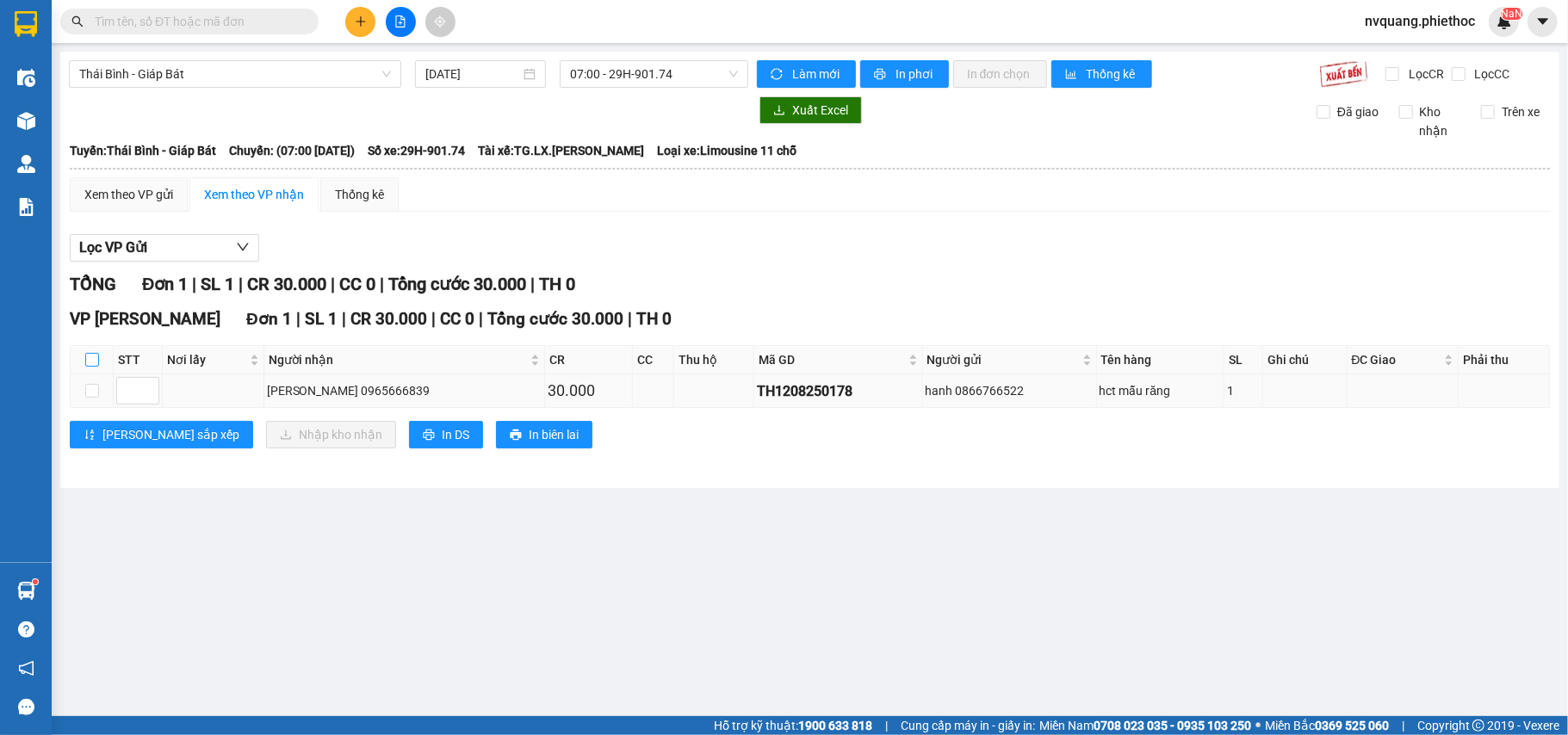
drag, startPoint x: 88, startPoint y: 361, endPoint x: 191, endPoint y: 403, distance: 111.2
click at [93, 362] on input "checkbox" at bounding box center [92, 360] width 14 height 14
checkbox input "true"
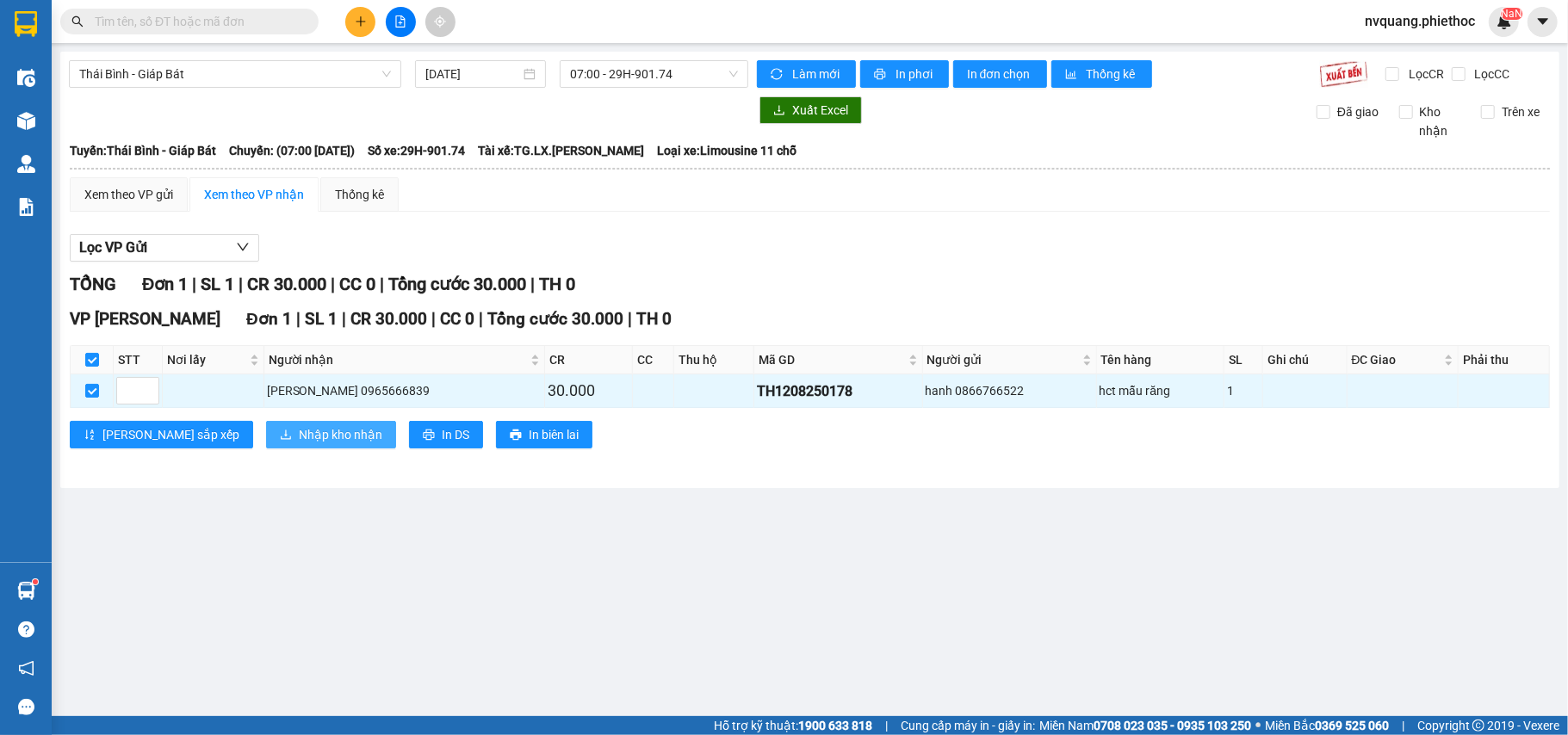
click at [280, 434] on icon "download" at bounding box center [286, 434] width 12 height 12
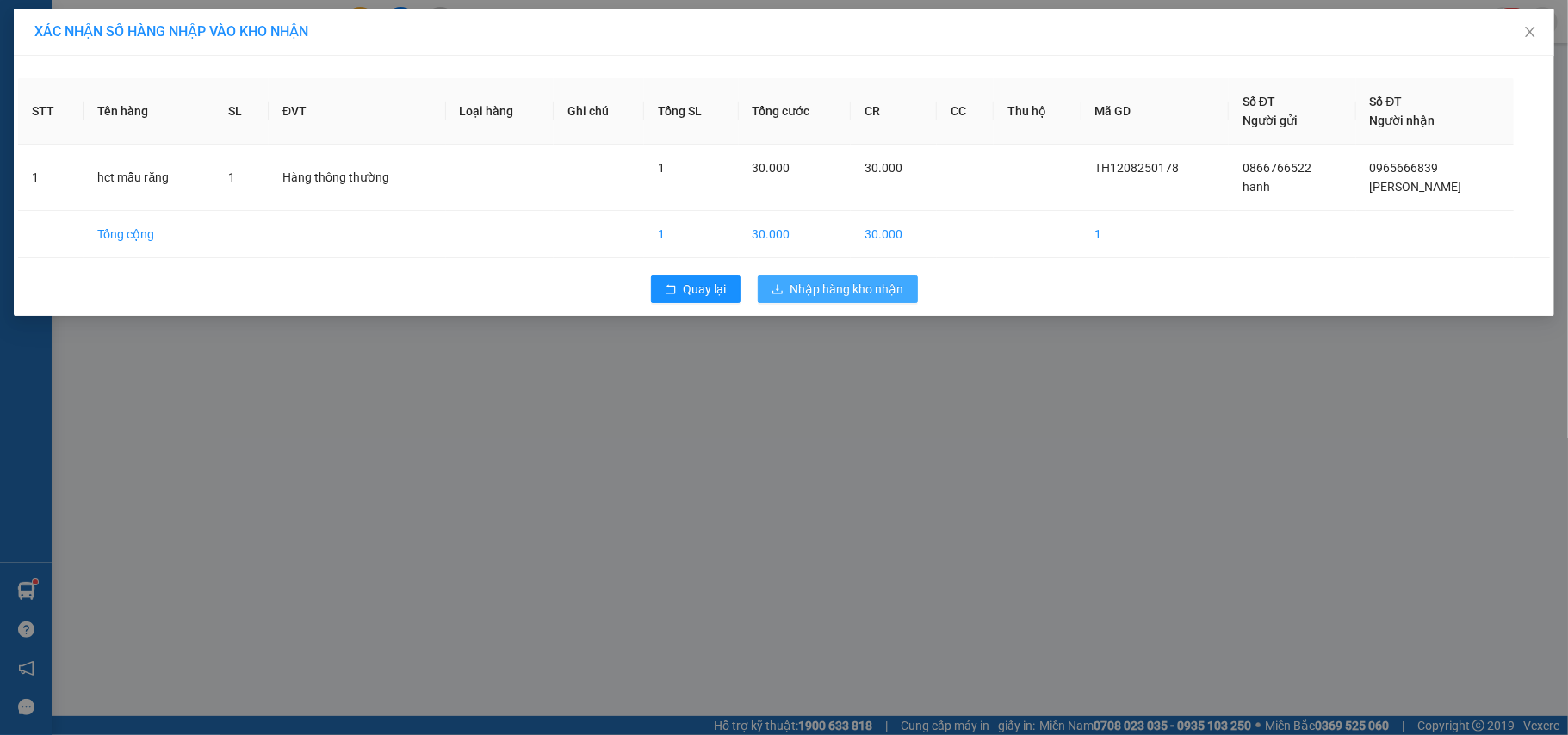
click at [798, 291] on span "Nhập hàng kho nhận" at bounding box center [847, 290] width 114 height 19
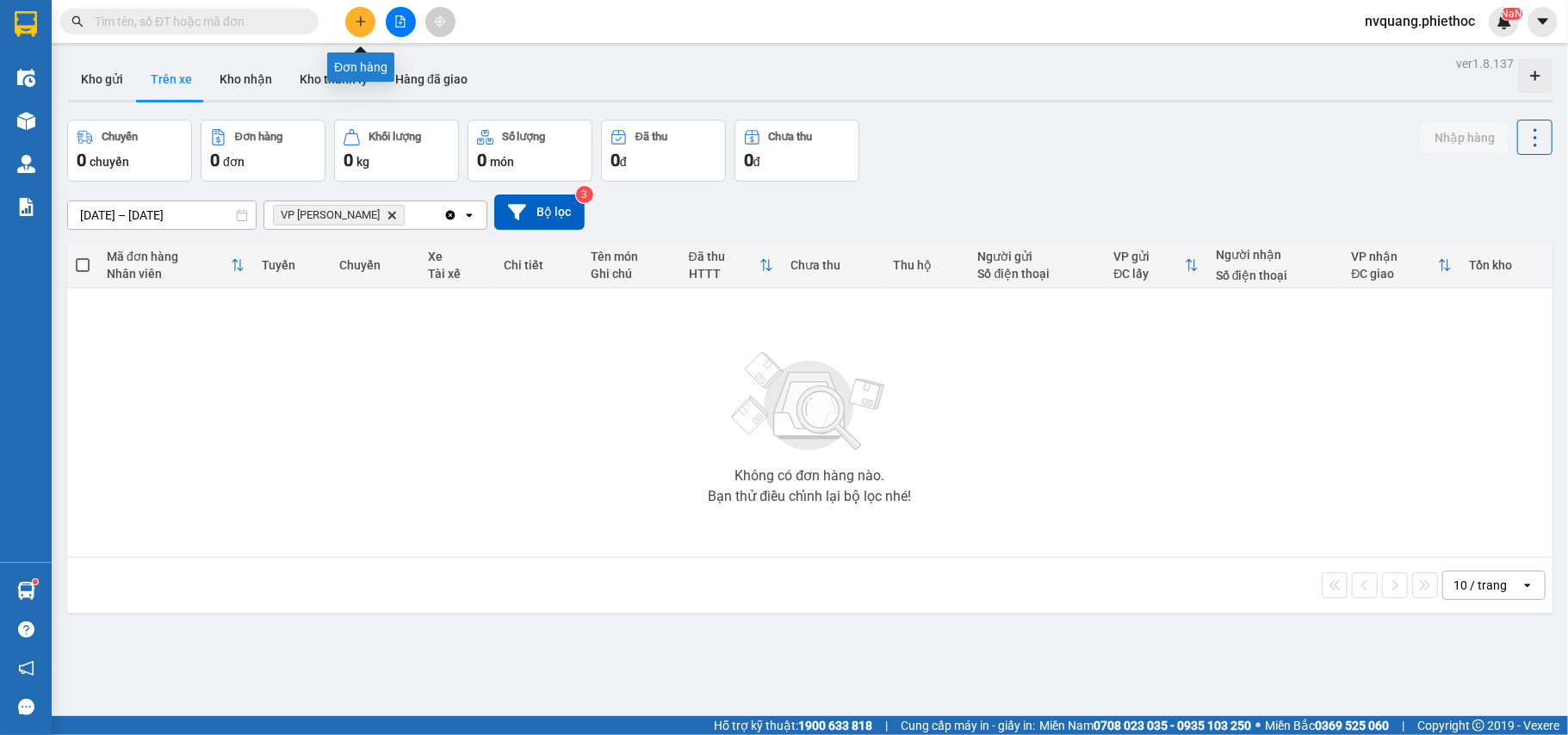
click at [360, 28] on button at bounding box center [360, 21] width 30 height 30
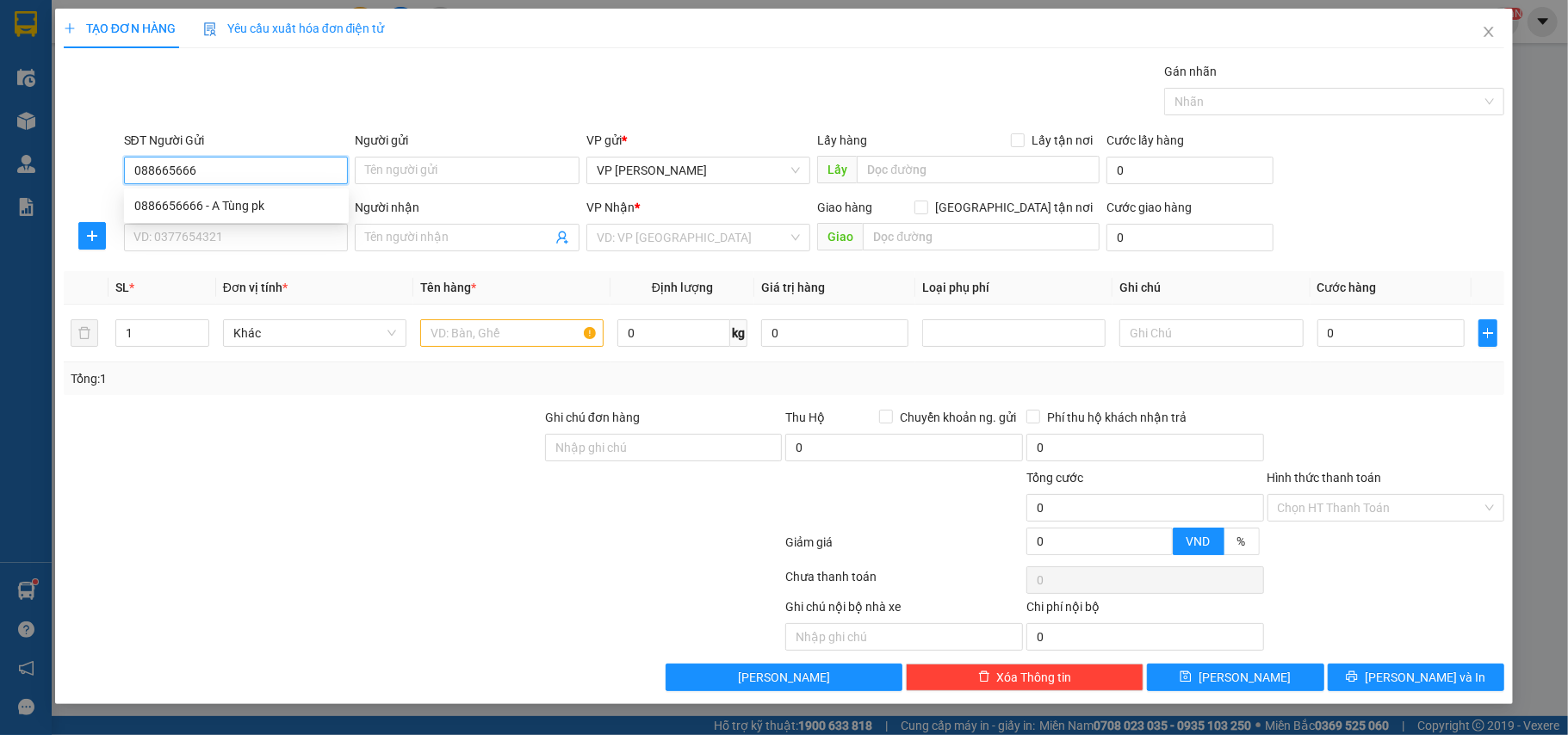
type input "0886656666"
click at [193, 202] on div "0886656666 - A Tùng pk" at bounding box center [236, 205] width 205 height 19
type input "A Tùng pk"
type input "0886656666"
click at [198, 257] on div "SĐT Người Nhận VD: 0377654321" at bounding box center [236, 228] width 225 height 61
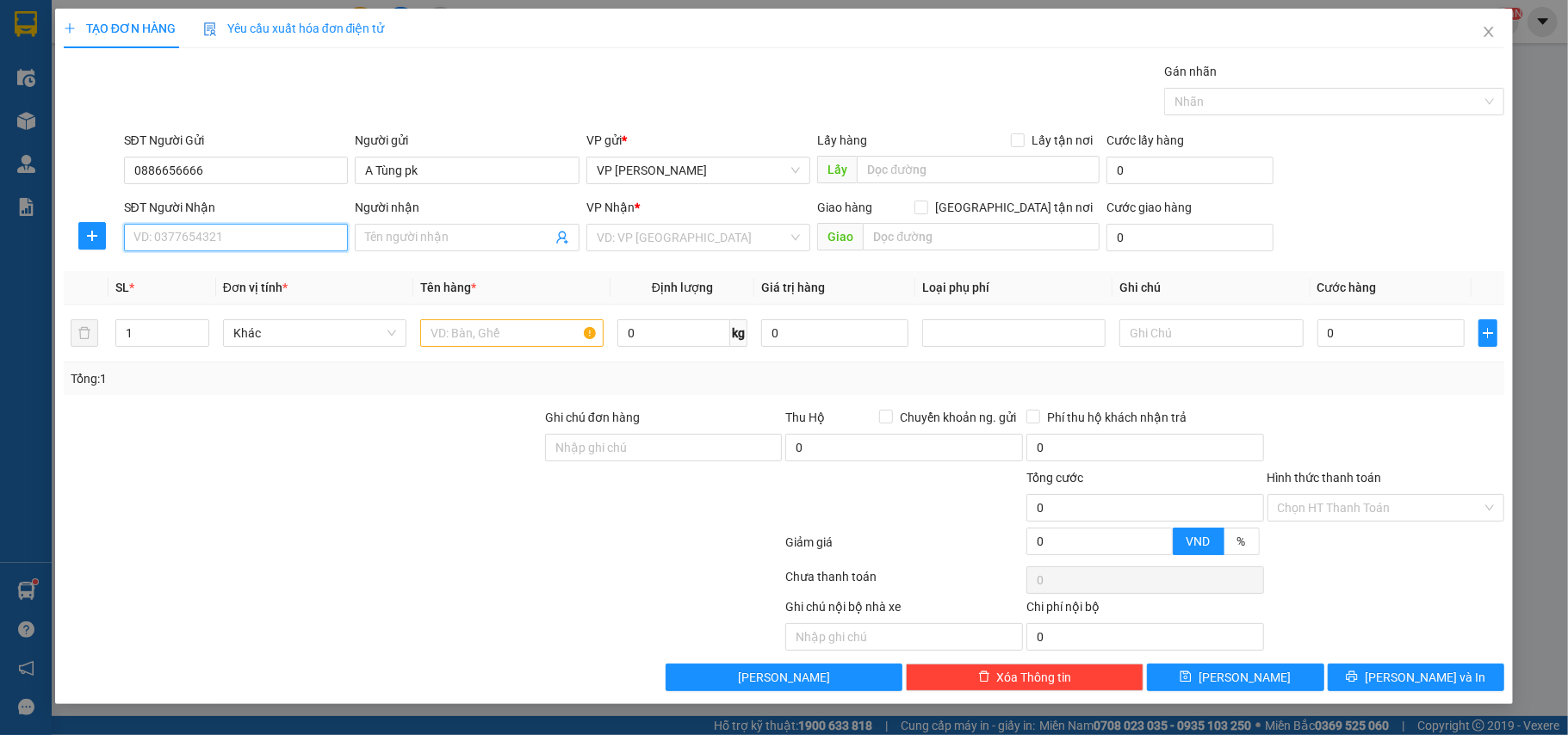
click at [198, 245] on input "SĐT Người Nhận" at bounding box center [236, 238] width 225 height 28
click at [222, 274] on div "0973906817 - a Chung" at bounding box center [236, 274] width 205 height 19
type input "0973906817"
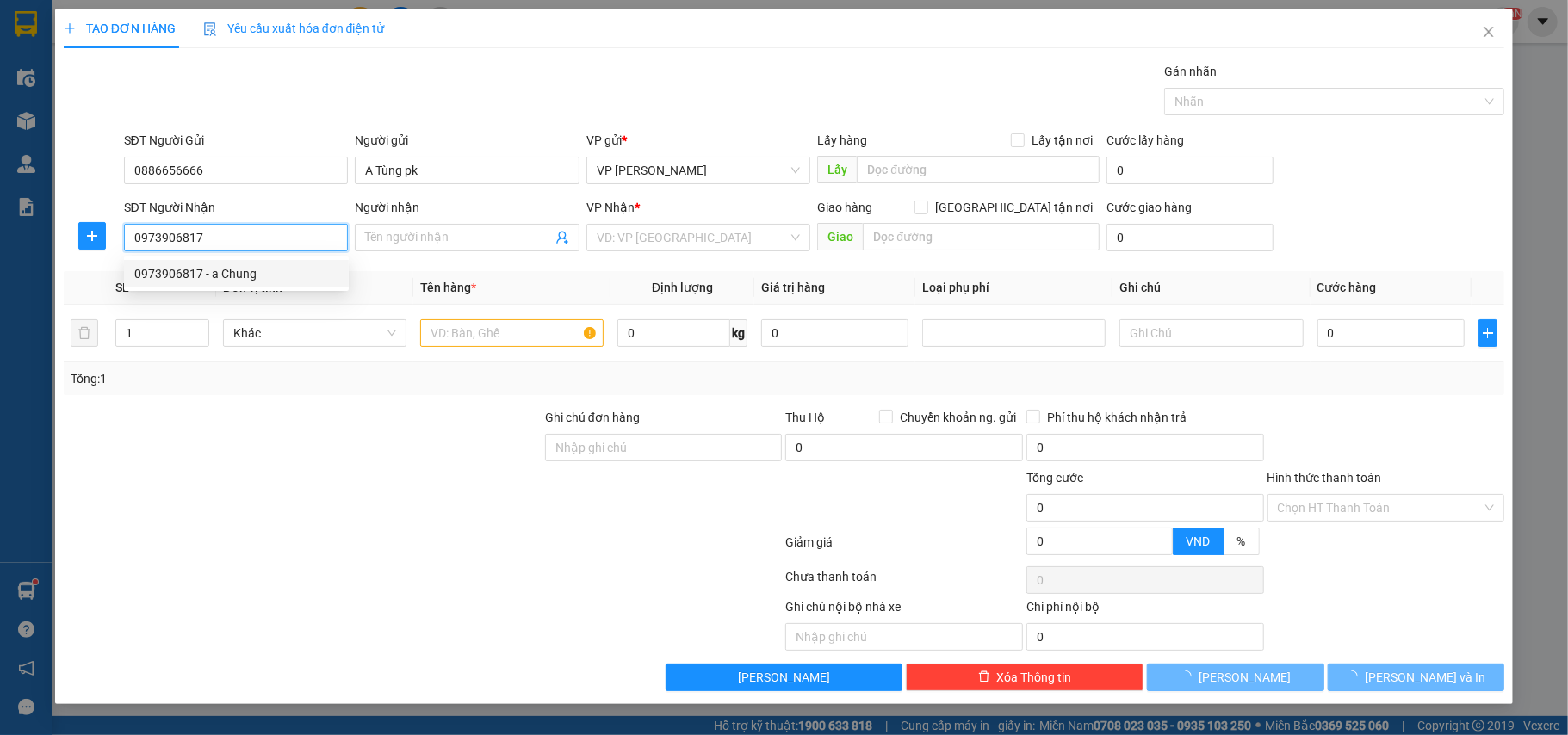
type input "a Chung"
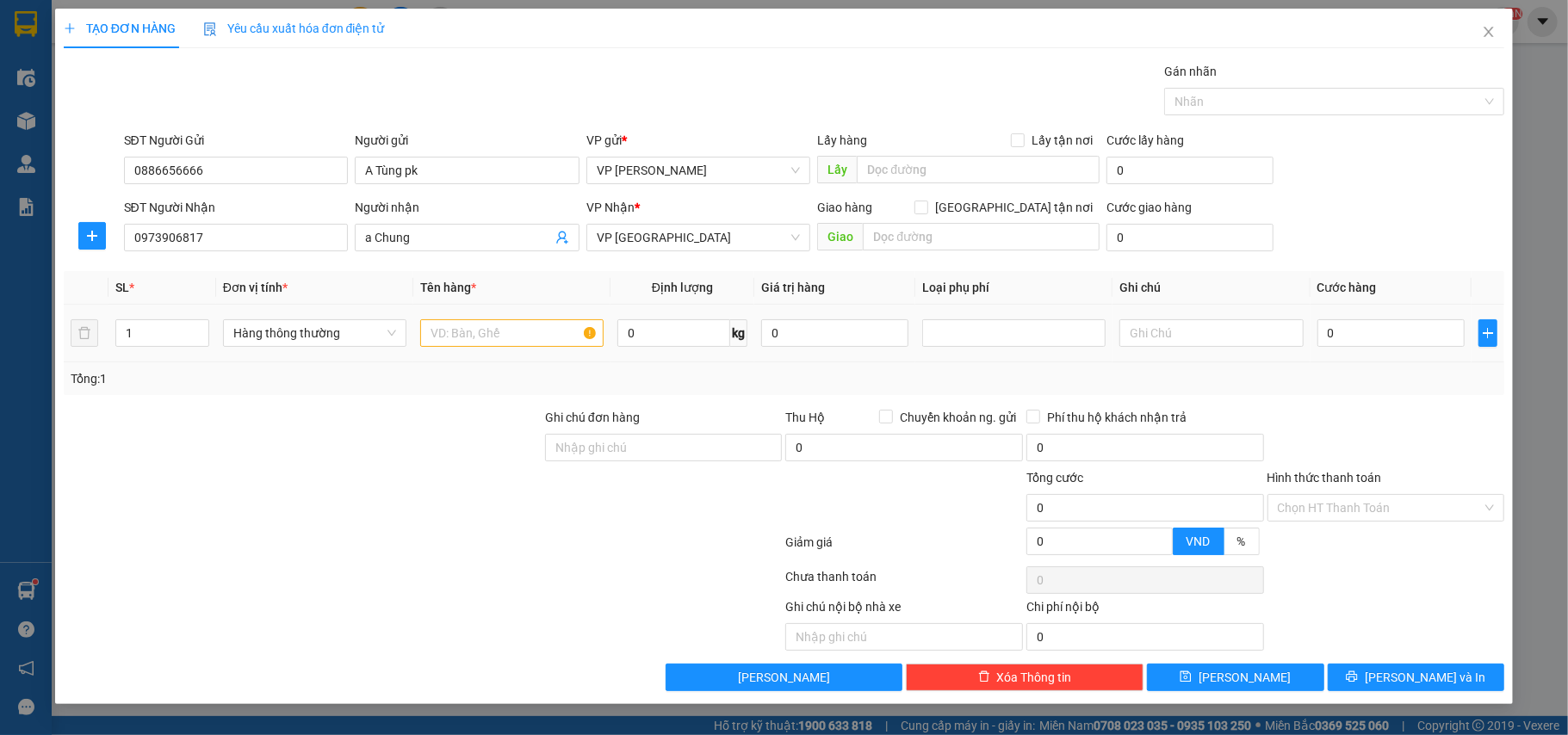
click at [492, 315] on td at bounding box center [512, 333] width 197 height 58
click at [498, 327] on input "text" at bounding box center [512, 333] width 183 height 28
click at [1028, 346] on div at bounding box center [1013, 333] width 183 height 28
type input "thùng ct phụ kiện"
click at [975, 392] on div "Hàng dễ vỡ" at bounding box center [1014, 398] width 162 height 19
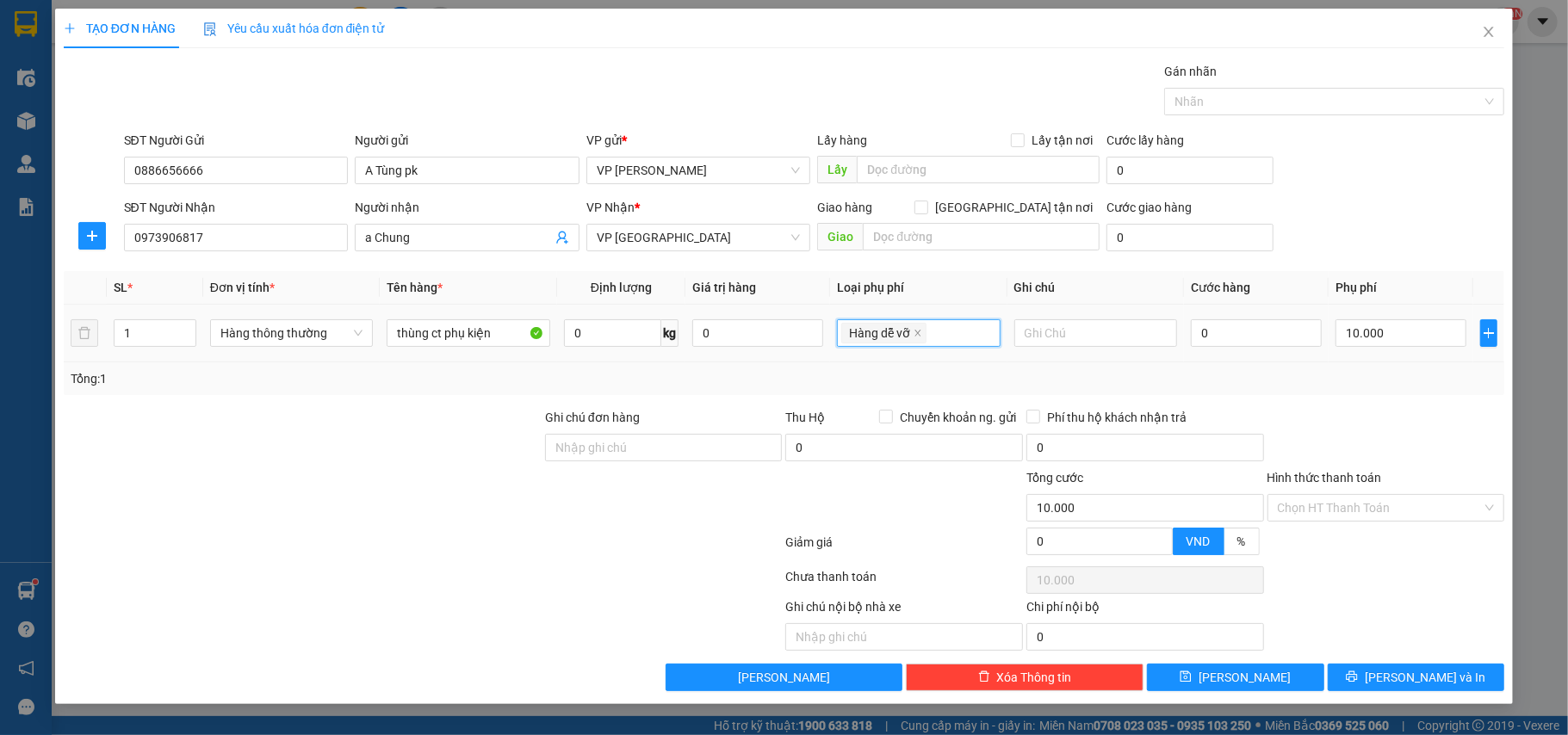
type input "10.000"
click at [1228, 336] on input "0" at bounding box center [1256, 333] width 131 height 28
click at [1257, 370] on div "Tổng: 1" at bounding box center [784, 378] width 1441 height 33
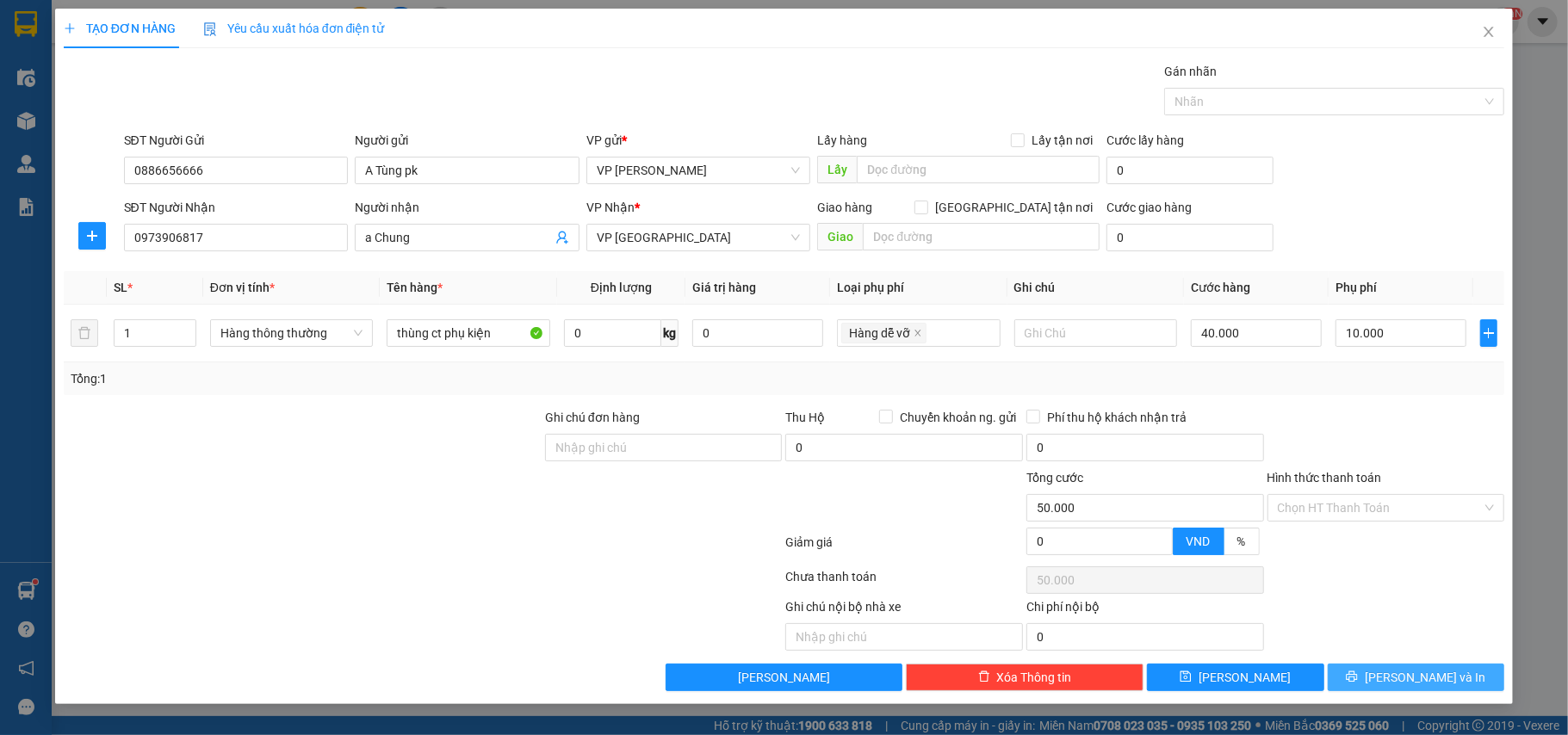
click at [1398, 670] on button "[PERSON_NAME] và In" at bounding box center [1417, 678] width 177 height 28
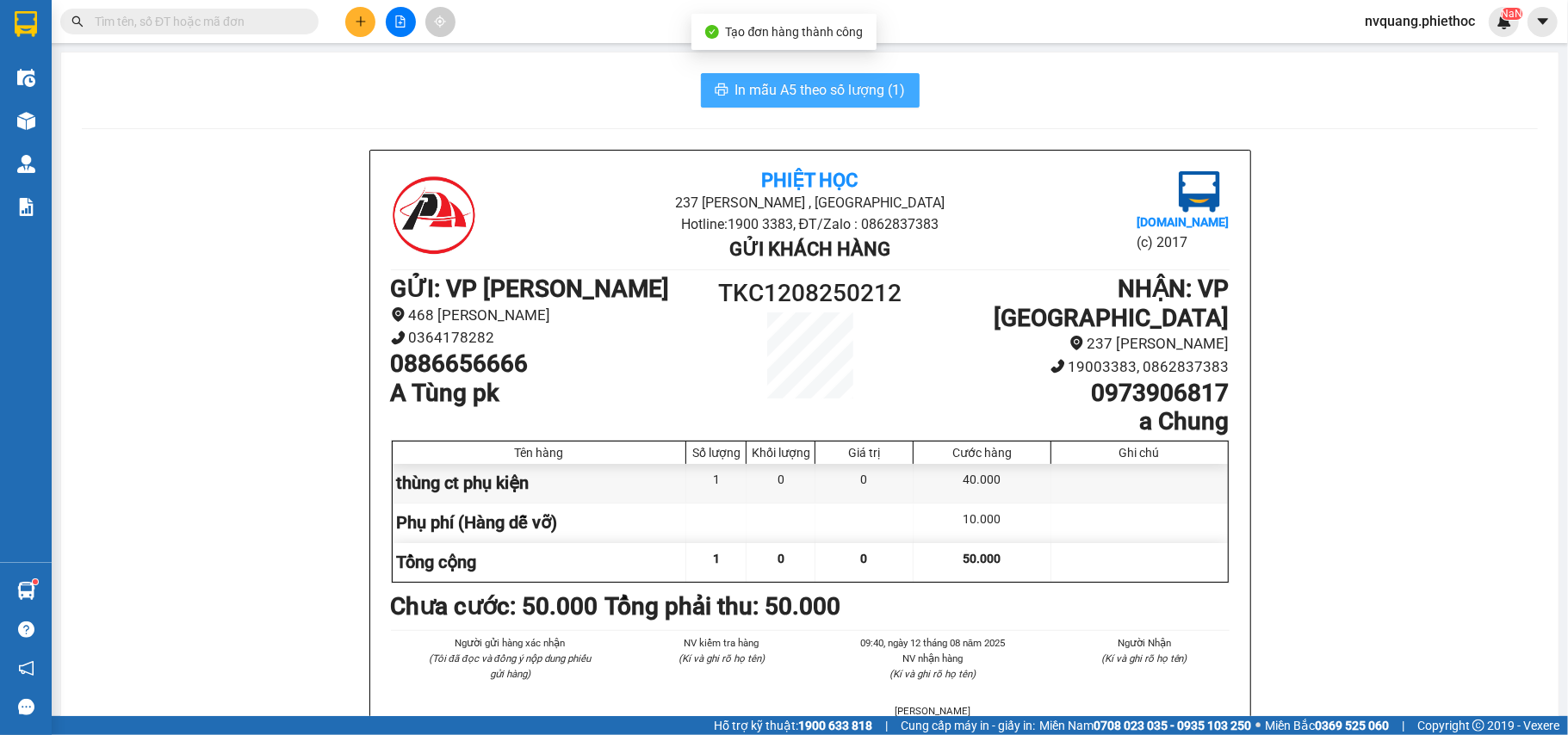
click at [777, 91] on span "In mẫu A5 theo số lượng (1)" at bounding box center [820, 90] width 171 height 21
